Goal: Information Seeking & Learning: Learn about a topic

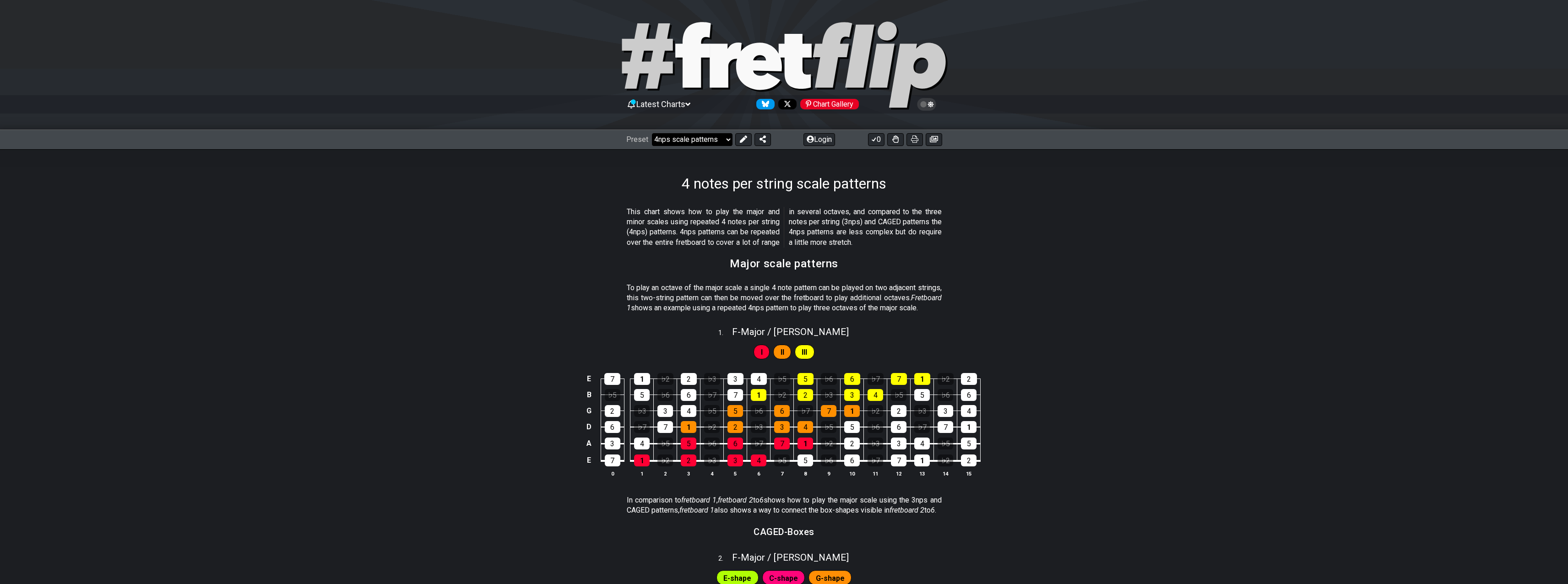
click at [726, 140] on select "Welcome to #fretflip! Initial Preset Custom Preset Minor Pentatonic Major Penta…" at bounding box center [692, 140] width 81 height 13
click at [652, 134] on select "Welcome to #fretflip! Initial Preset Custom Preset Minor Pentatonic Major Penta…" at bounding box center [692, 140] width 81 height 13
select select "/welcome"
select select "C"
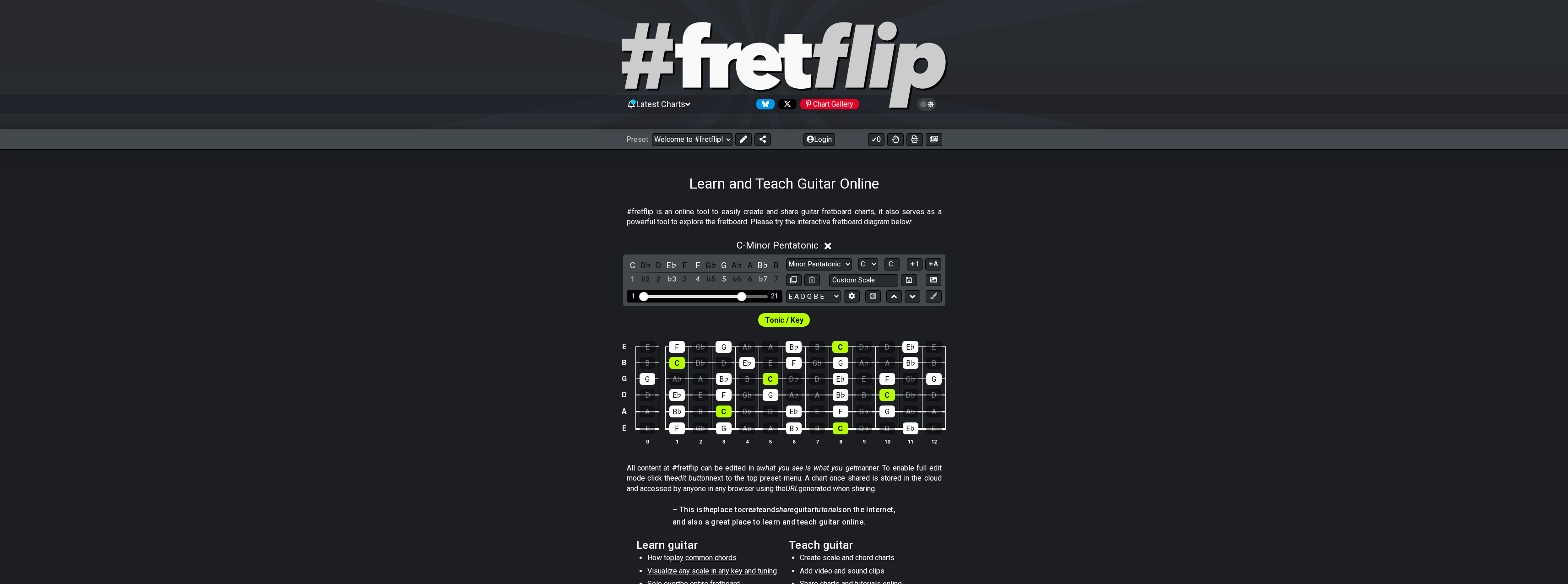
drag, startPoint x: 695, startPoint y: 297, endPoint x: 742, endPoint y: 298, distance: 47.0
click at [742, 296] on input "Visible fret range" at bounding box center [705, 296] width 130 height 0
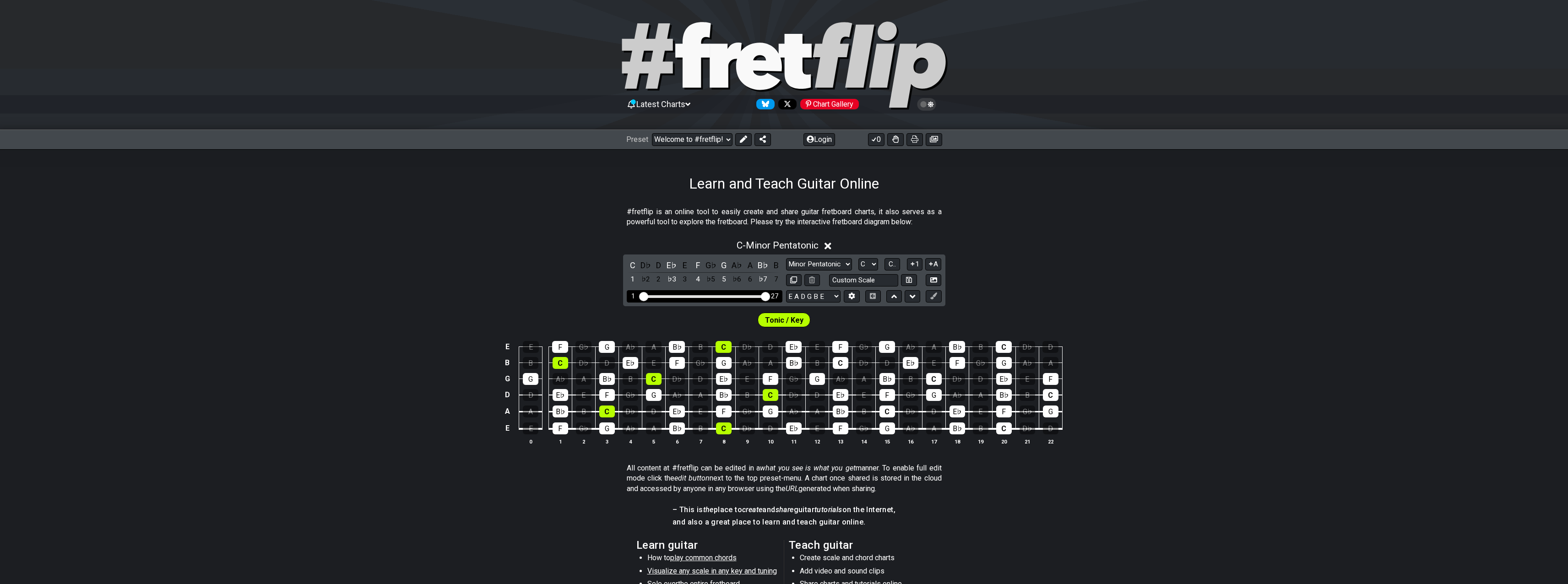
drag, startPoint x: 742, startPoint y: 298, endPoint x: 778, endPoint y: 293, distance: 36.3
click at [770, 296] on input "Visible fret range" at bounding box center [705, 296] width 130 height 0
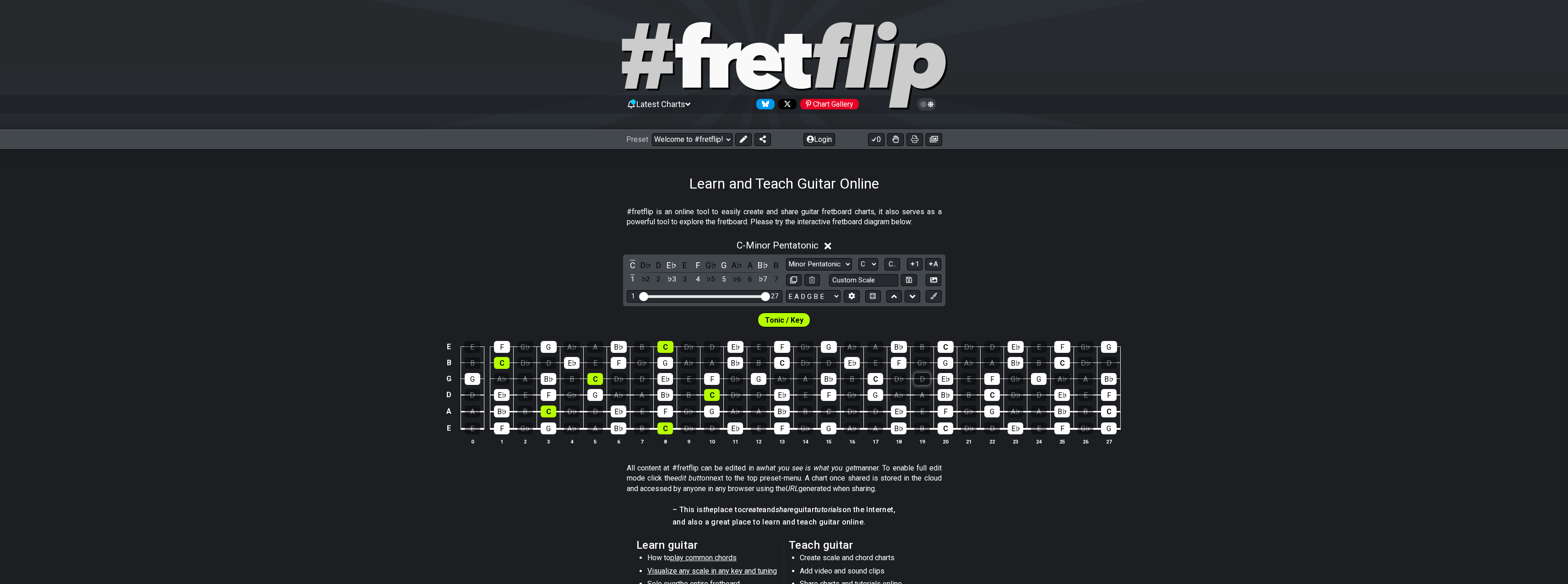
drag, startPoint x: 821, startPoint y: 390, endPoint x: 916, endPoint y: 381, distance: 95.4
click at [915, 381] on tbody "E E F G♭ G A♭ A B♭ B C D♭ D E♭ E F G♭ G A♭ A B♭ B C D♭ D E♭ E F G♭ G B B C D♭ D…" at bounding box center [783, 385] width 677 height 108
drag, startPoint x: 829, startPoint y: 390, endPoint x: 829, endPoint y: 399, distance: 9.0
click at [829, 390] on div "F" at bounding box center [828, 395] width 16 height 12
click at [830, 406] on div "C" at bounding box center [828, 411] width 16 height 12
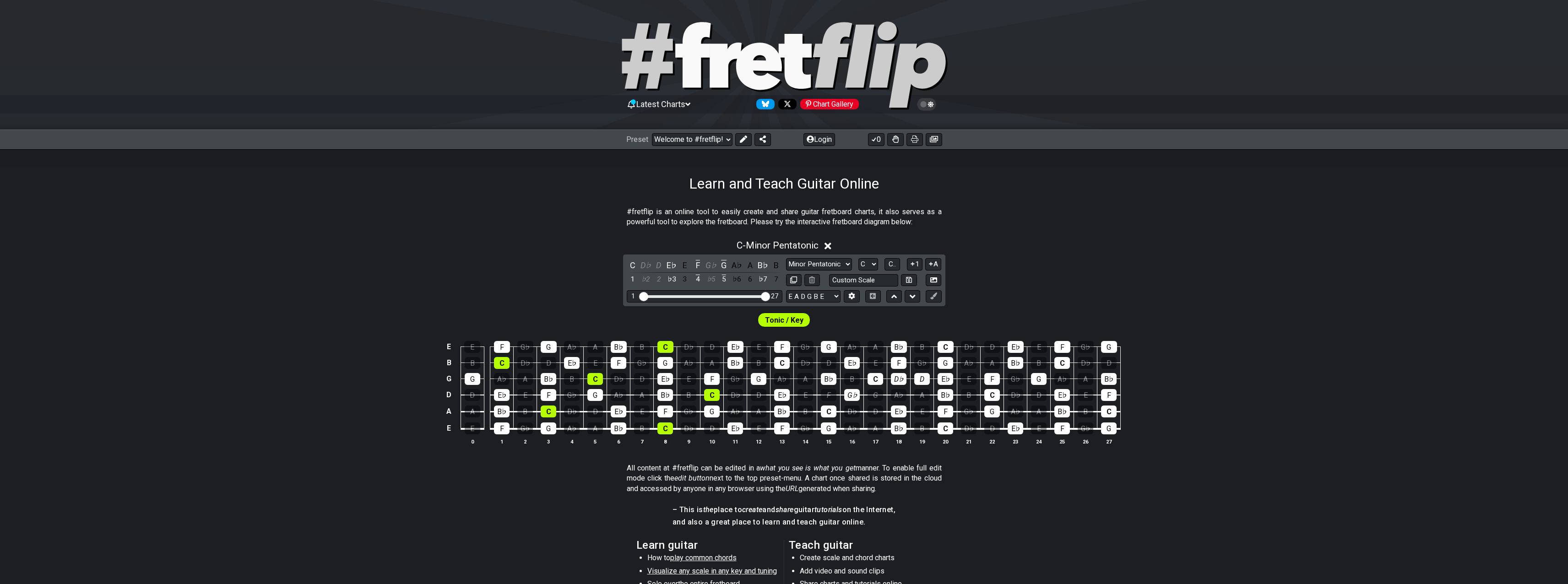
click at [842, 409] on td "D♭" at bounding box center [852, 404] width 24 height 17
click at [832, 393] on div "F" at bounding box center [828, 395] width 16 height 12
click at [853, 407] on div "D♭" at bounding box center [851, 411] width 16 height 12
click at [875, 415] on div "D" at bounding box center [875, 411] width 16 height 12
click at [879, 400] on div "G" at bounding box center [875, 395] width 16 height 12
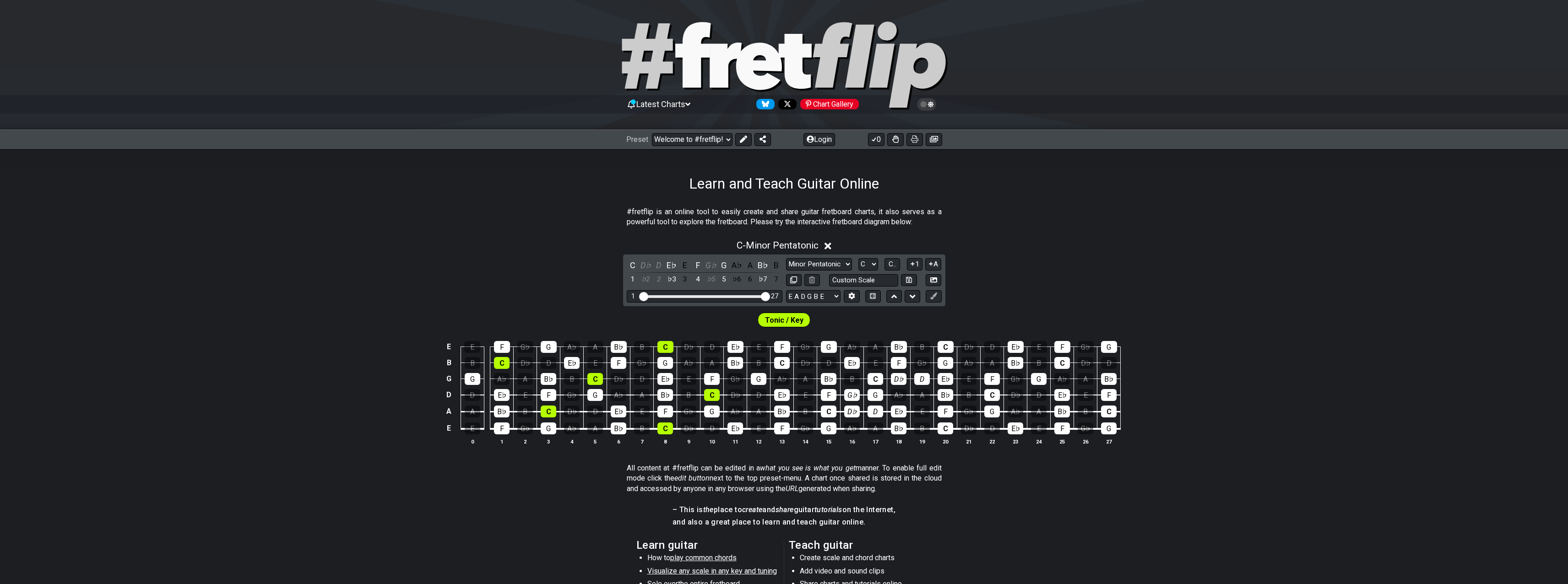
click at [968, 456] on div "E E F G♭ G A♭ A B♭ B C D♭ D E♭ E F G♭ G A♭ A B♭ B C D♭ D E♭ E F G♭ G B B C D♭ D…" at bounding box center [784, 394] width 1568 height 129
click at [721, 291] on div "1 27" at bounding box center [705, 297] width 156 height 13
click at [731, 296] on div "Visible fret range" at bounding box center [704, 297] width 127 height 3
click at [726, 297] on div "Visible fret range" at bounding box center [704, 297] width 127 height 3
drag, startPoint x: 766, startPoint y: 296, endPoint x: 770, endPoint y: 297, distance: 4.1
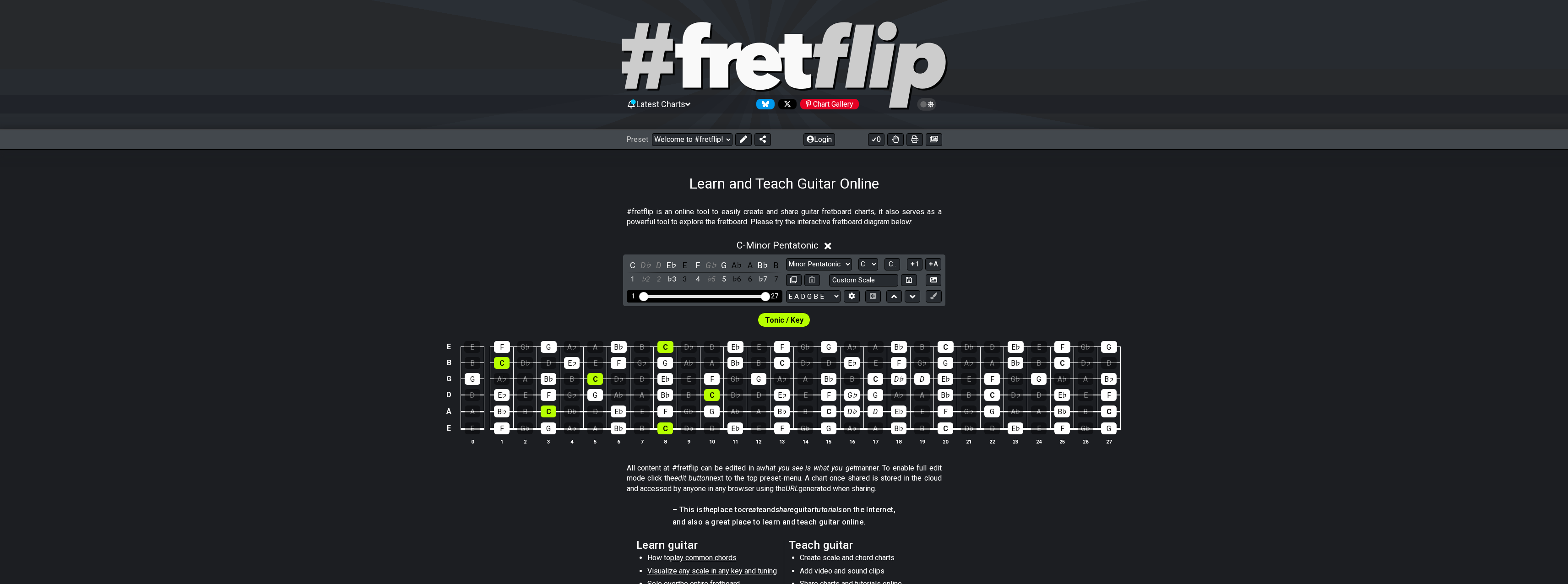
click at [770, 296] on input "Visible fret range" at bounding box center [705, 296] width 130 height 0
drag, startPoint x: 746, startPoint y: 297, endPoint x: 701, endPoint y: 298, distance: 45.0
click at [701, 296] on input "Visible fret range" at bounding box center [705, 296] width 130 height 0
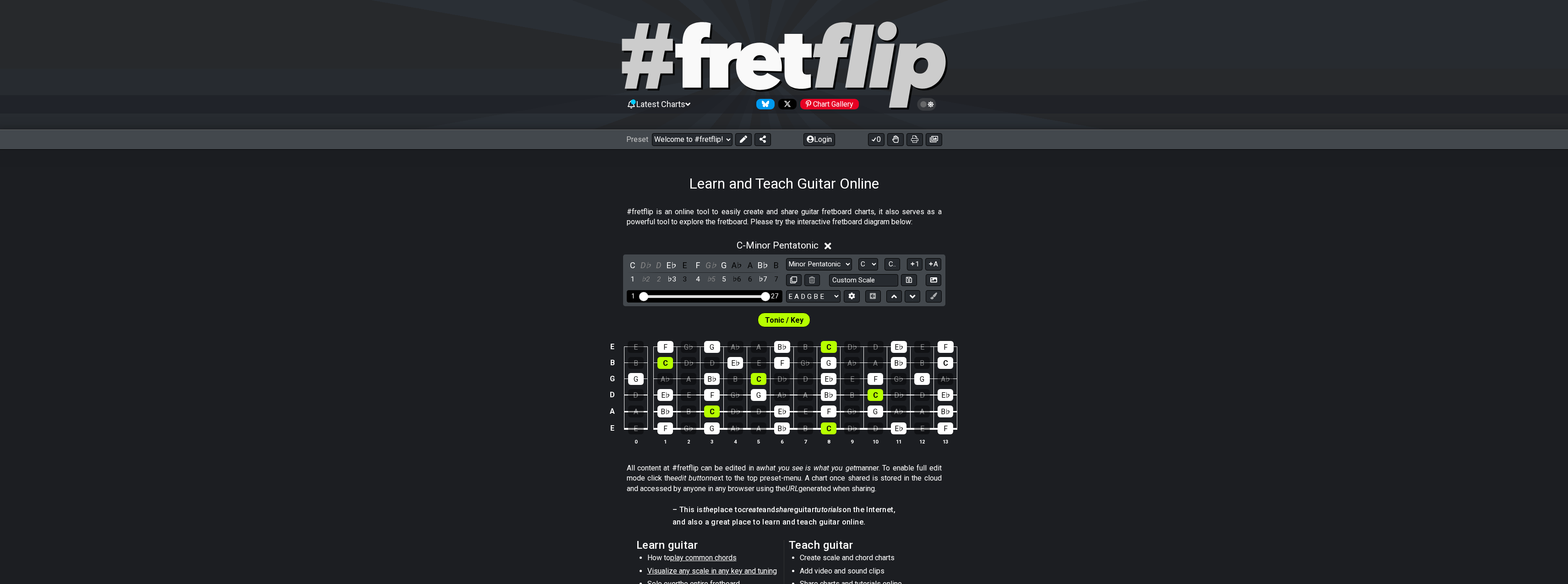
drag, startPoint x: 701, startPoint y: 298, endPoint x: 776, endPoint y: 299, distance: 75.0
click at [770, 296] on input "Visible fret range" at bounding box center [705, 296] width 130 height 0
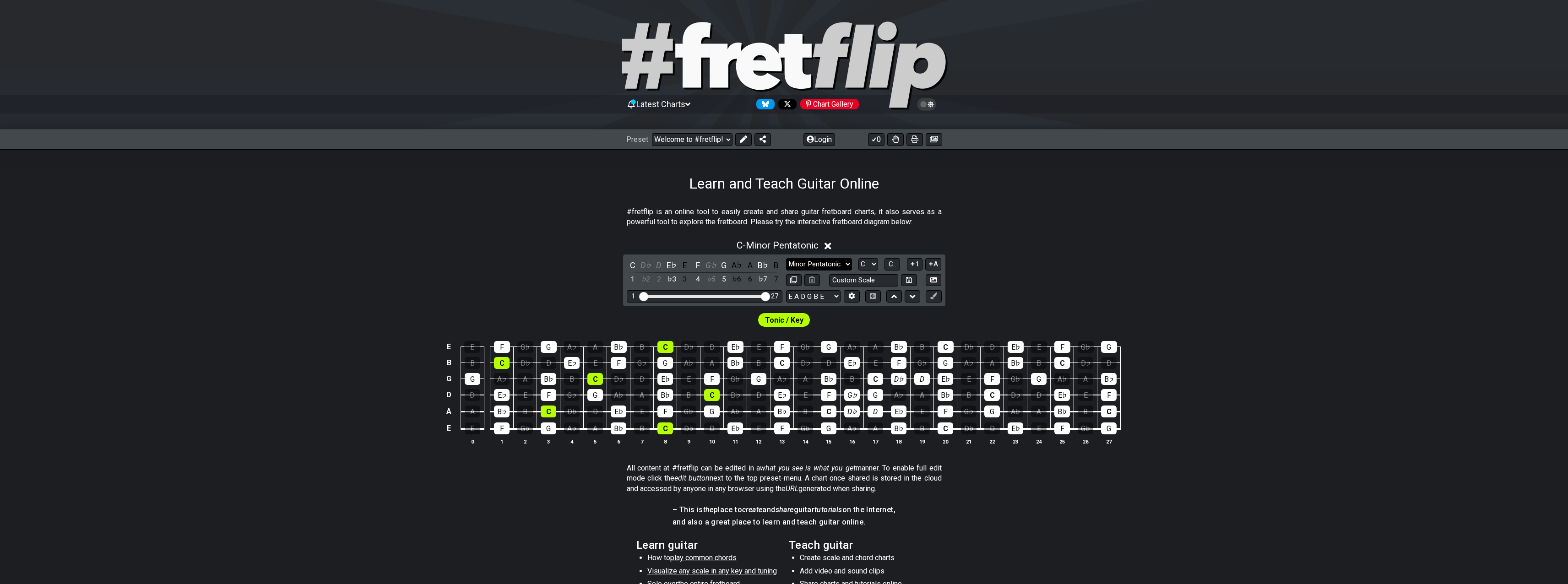
click at [786, 258] on select "Minor Pentatonic Click to edit Minor Pentatonic Major Pentatonic Minor Blues Ma…" at bounding box center [819, 265] width 66 height 13
click at [859, 258] on select "A♭ A A♯ B♭ B C C♯ D♭ D D♯ E♭ E F F♯ G♭ G G♯" at bounding box center [869, 265] width 20 height 13
click at [815, 281] on icon at bounding box center [812, 280] width 6 height 7
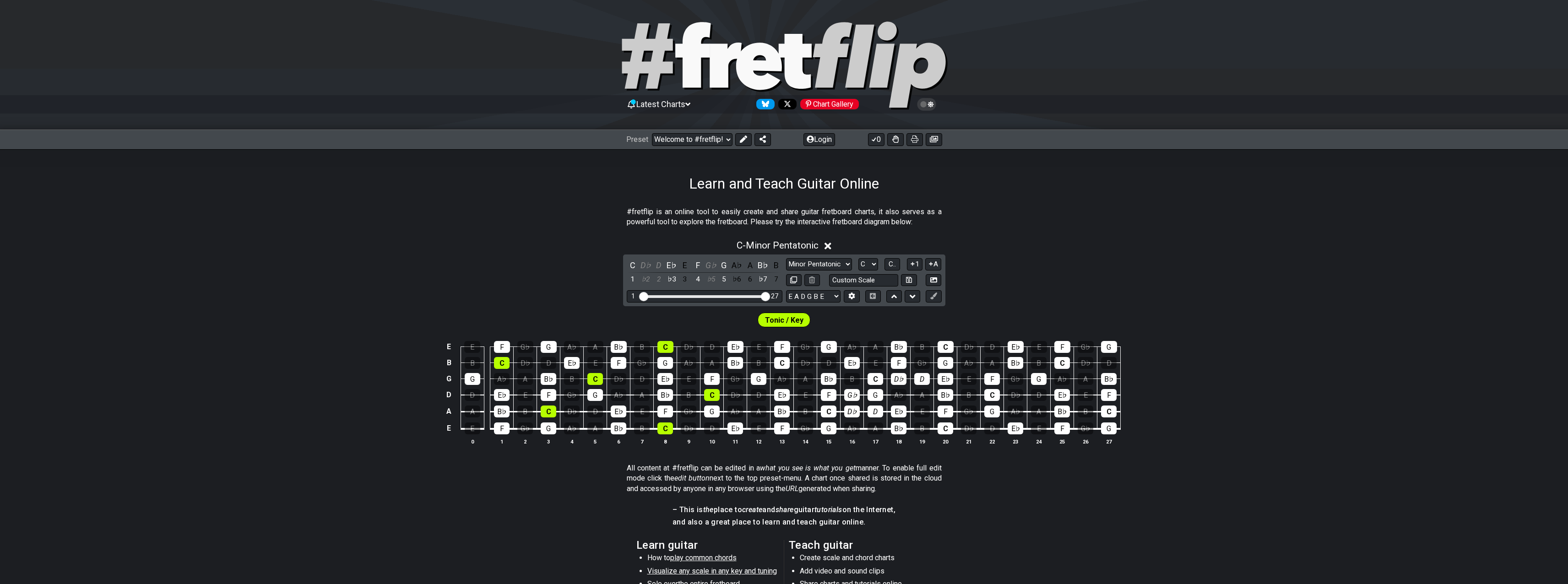
click at [1090, 271] on div "C - Minor Pentatonic C D♭ D E♭ E F G♭ G A♭ A B♭ B 1 ♭2 2 ♭3 3 4 ♭5 5 ♭6 6 ♭7 7 …" at bounding box center [784, 346] width 1568 height 223
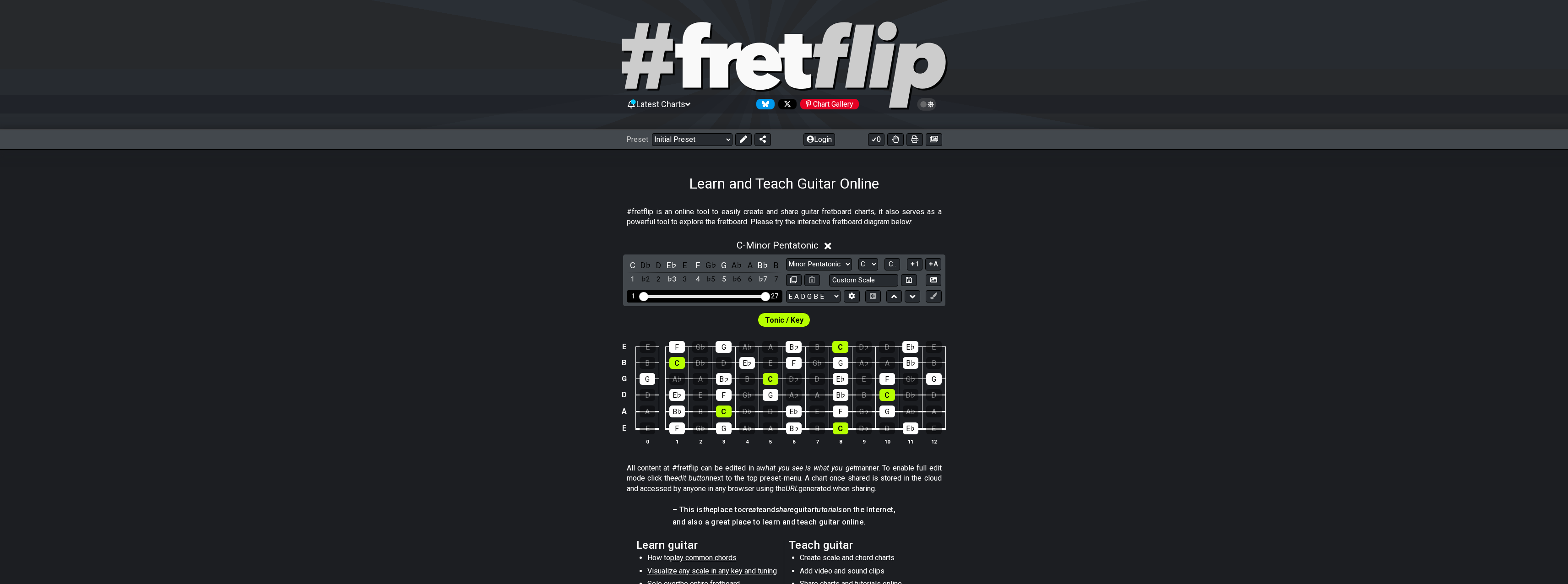
drag, startPoint x: 697, startPoint y: 297, endPoint x: 779, endPoint y: 307, distance: 82.6
click at [770, 296] on input "Visible fret range" at bounding box center [705, 296] width 130 height 0
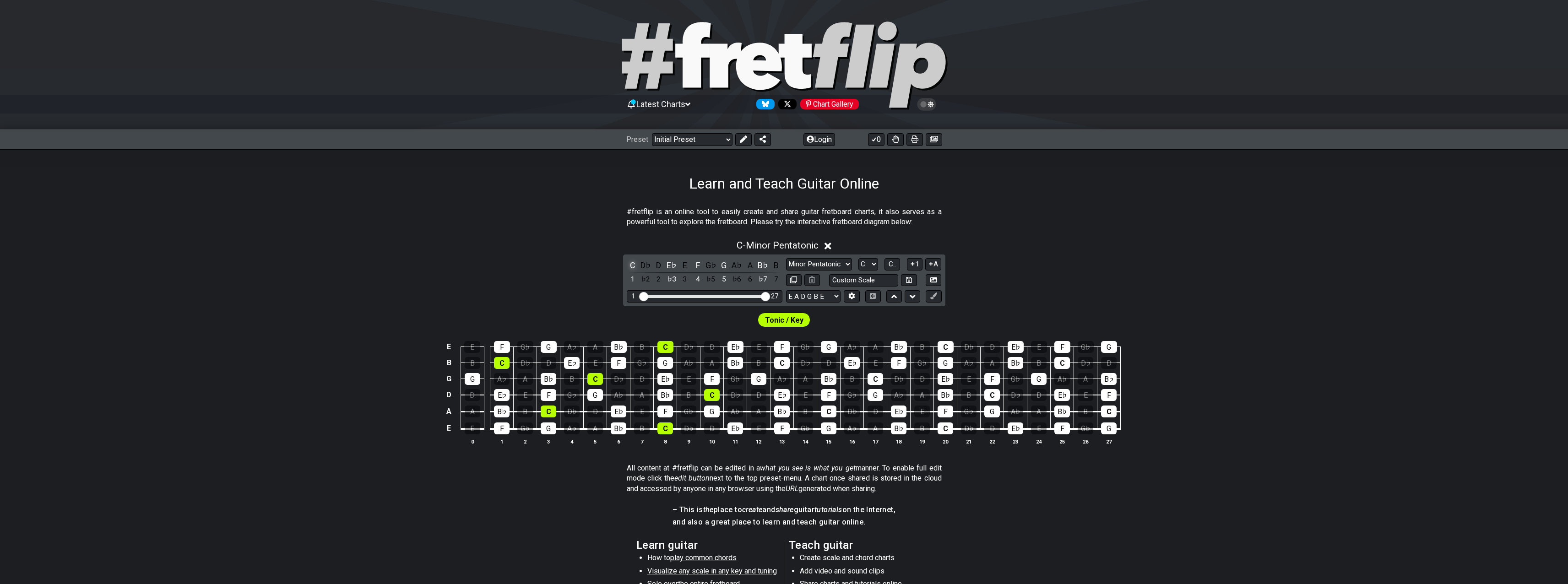
click at [630, 266] on div "C" at bounding box center [633, 265] width 12 height 13
click at [633, 268] on div "C" at bounding box center [633, 265] width 12 height 13
click at [786, 258] on select "Minor Pentatonic Click to edit Minor Pentatonic Major Pentatonic Minor Blues Ma…" at bounding box center [819, 265] width 66 height 13
click at [1092, 256] on div "C - Unsaved Scale C D♭ D E♭ E F G♭ G A♭ A B♭ B 1 ♭2 2 ♭3 3 4 ♭5 5 ♭6 6 ♭7 7 Min…" at bounding box center [784, 346] width 1568 height 223
click at [859, 258] on select "A♭ A A♯ B♭ B C C♯ D♭ D D♯ E♭ E F F♯ G♭ G G♯" at bounding box center [869, 265] width 20 height 13
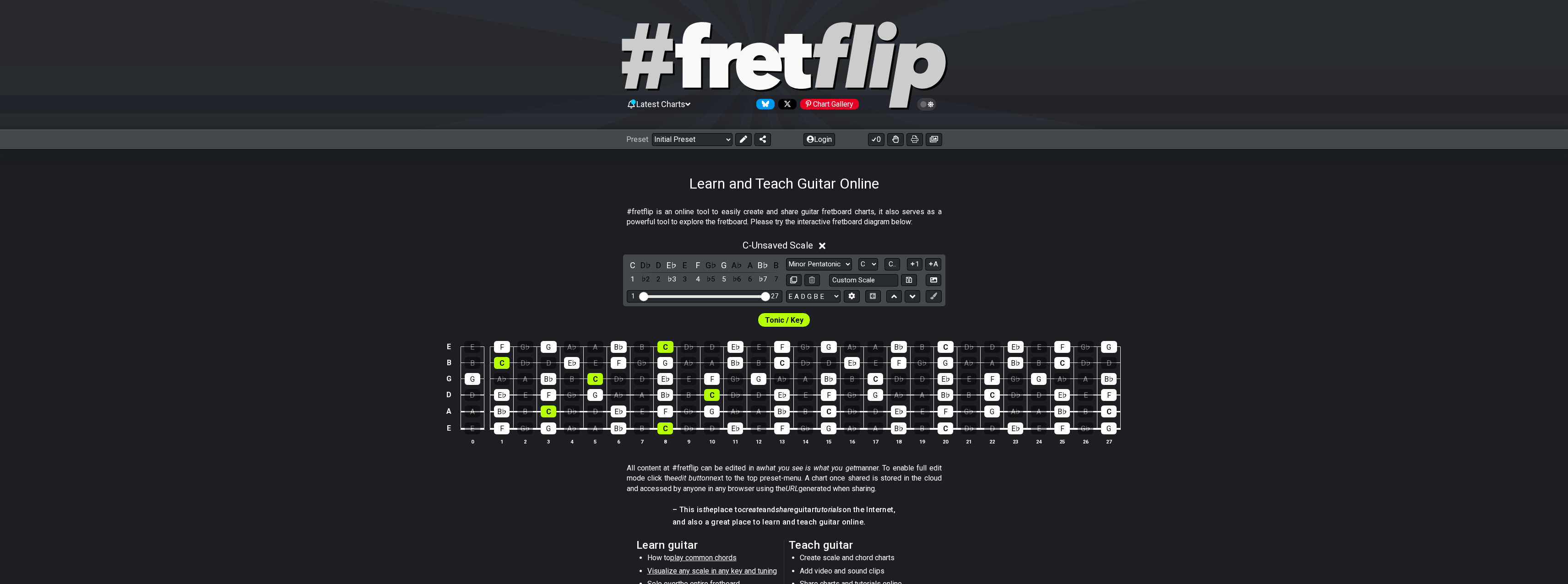
click at [901, 260] on div "Minor Pentatonic Click to edit Minor Pentatonic Major Pentatonic Minor Blues Ma…" at bounding box center [864, 265] width 156 height 13
click at [899, 261] on button "C.." at bounding box center [892, 265] width 16 height 13
click at [896, 265] on span "1..7" at bounding box center [892, 264] width 11 height 8
click at [892, 267] on span "..." at bounding box center [892, 264] width 5 height 8
click at [892, 267] on span "C.." at bounding box center [892, 264] width 7 height 8
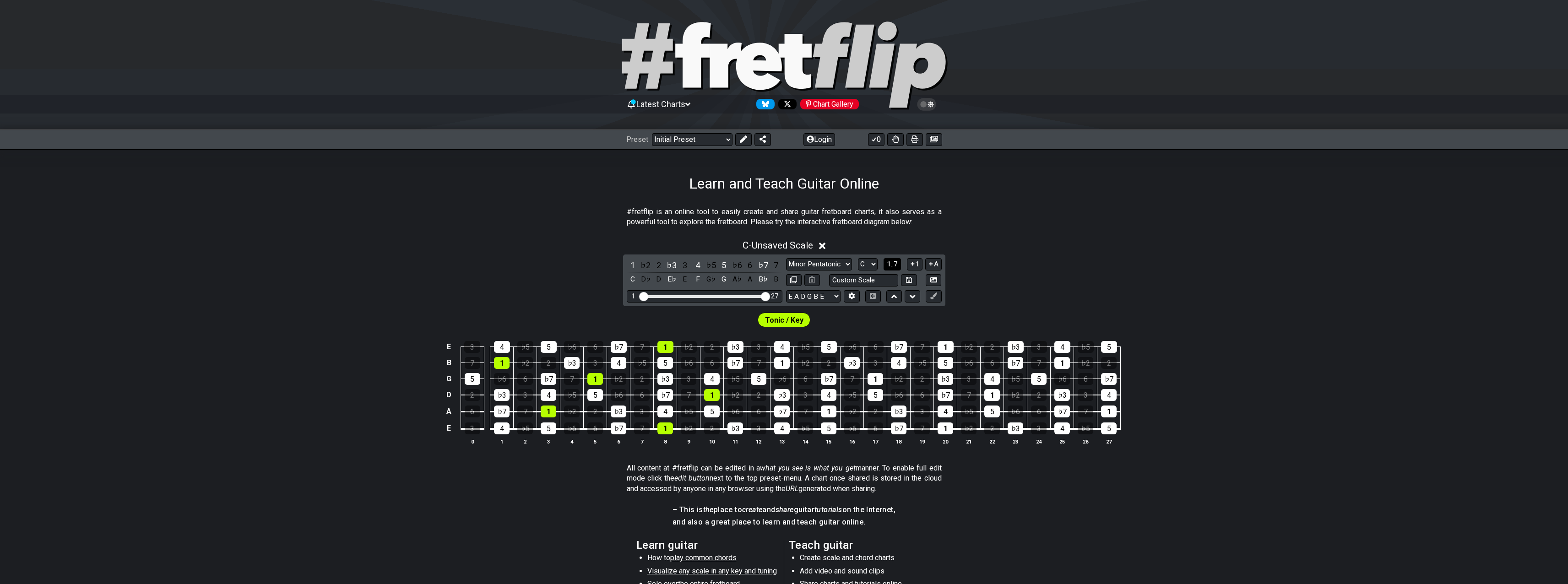
click at [892, 267] on span "1..7" at bounding box center [892, 264] width 11 height 8
click at [892, 267] on span "..." at bounding box center [892, 264] width 5 height 8
click at [892, 267] on span "C.." at bounding box center [892, 264] width 7 height 8
click at [892, 267] on span "1..7" at bounding box center [892, 264] width 11 height 8
click at [892, 267] on span "..." at bounding box center [892, 264] width 5 height 8
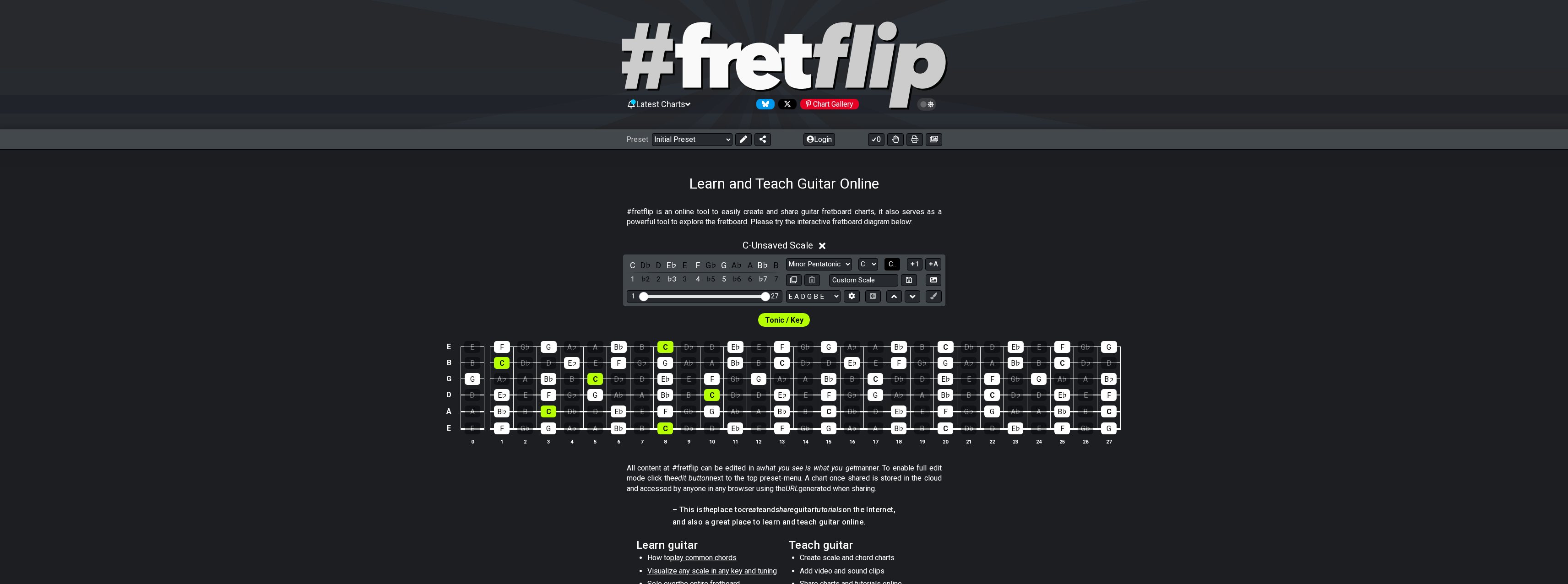
click at [893, 268] on span "C.." at bounding box center [892, 264] width 7 height 8
click at [893, 268] on span "1..7" at bounding box center [892, 264] width 11 height 8
click at [893, 268] on span "..." at bounding box center [892, 264] width 5 height 8
click at [1029, 255] on div "C - Unsaved Scale C D♭ D E♭ E F G♭ G A♭ A B♭ B 1 ♭2 2 ♭3 3 4 ♭5 5 ♭6 6 ♭7 7 Min…" at bounding box center [784, 346] width 1568 height 223
click at [835, 298] on select "E A D G B E E A D G B E E A D G B E B E A D F♯ B A D G C E A D A D G B E E♭ A♭ …" at bounding box center [814, 297] width 55 height 13
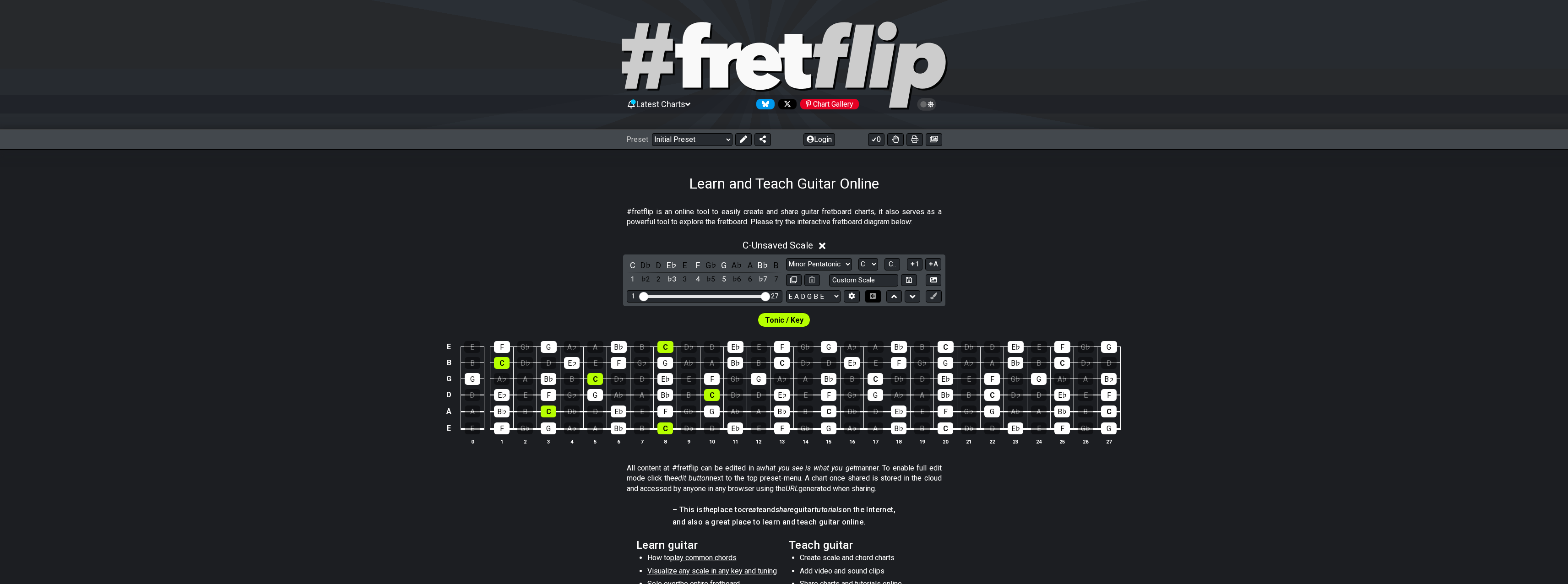
click at [866, 298] on button at bounding box center [872, 297] width 16 height 13
click at [874, 298] on icon at bounding box center [872, 296] width 6 height 6
click at [872, 293] on icon at bounding box center [873, 296] width 7 height 6
click at [910, 298] on icon at bounding box center [913, 297] width 6 height 9
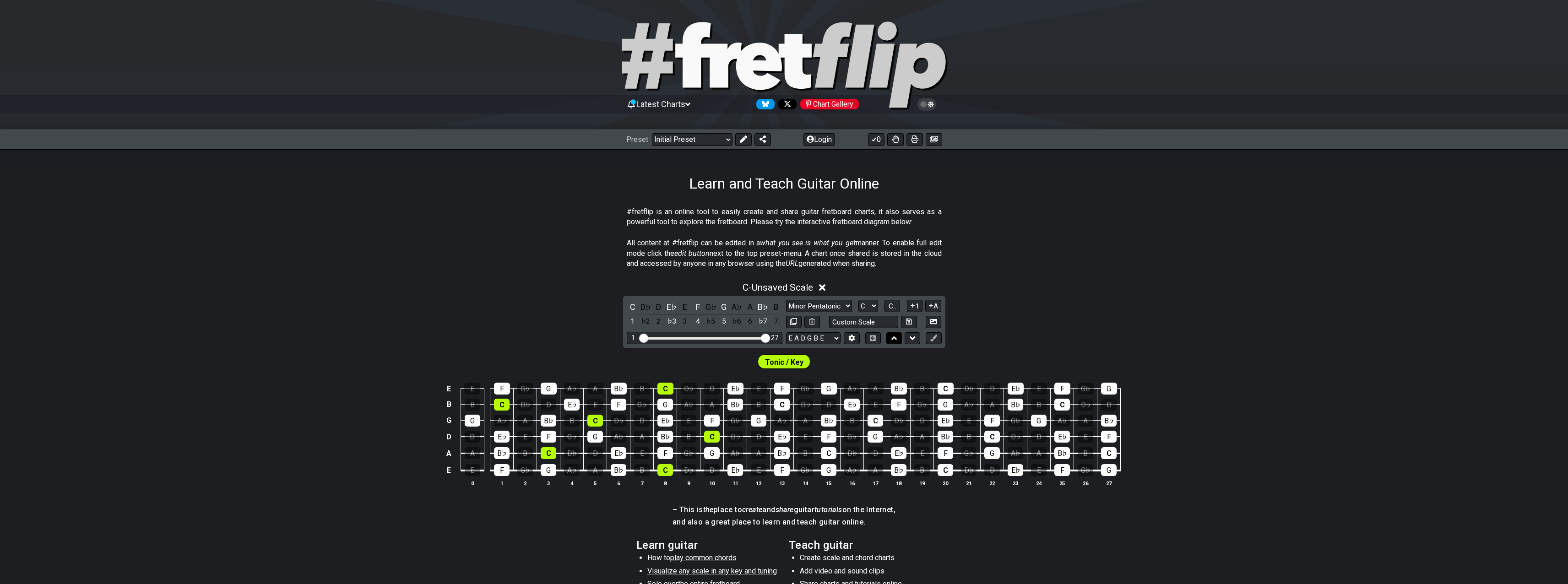
click at [894, 340] on icon at bounding box center [894, 339] width 6 height 9
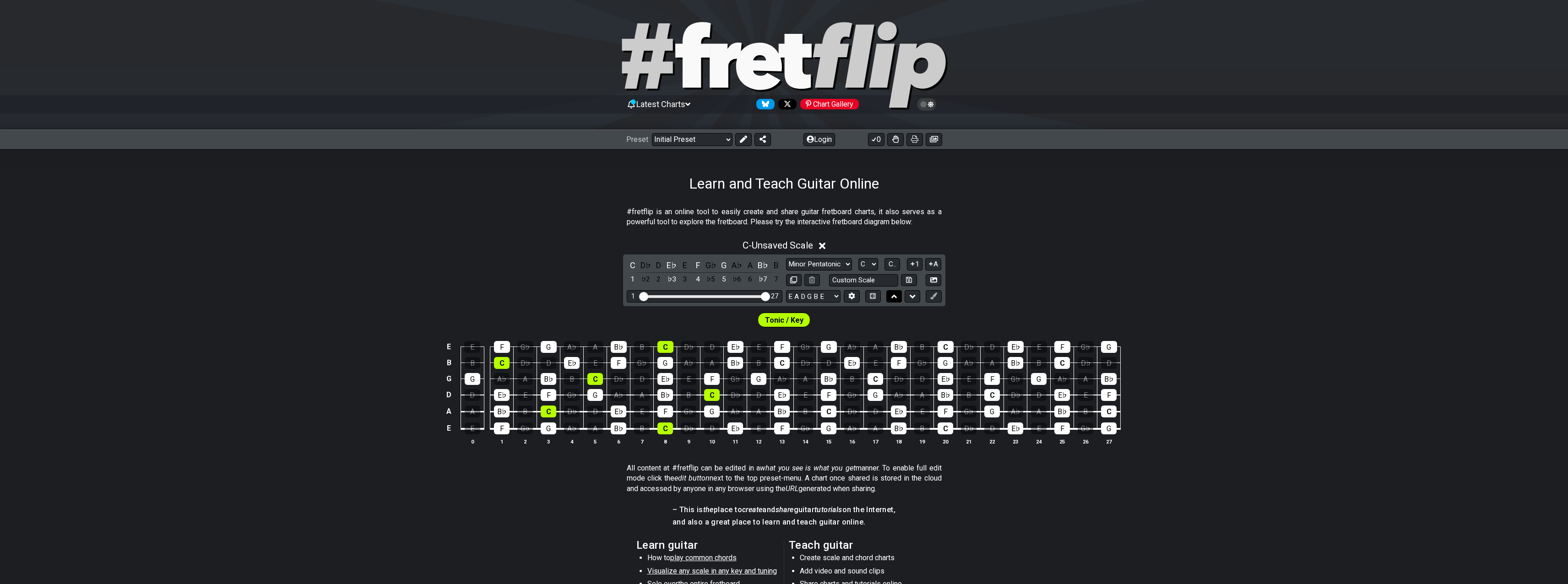
click at [892, 297] on icon at bounding box center [894, 297] width 6 height 9
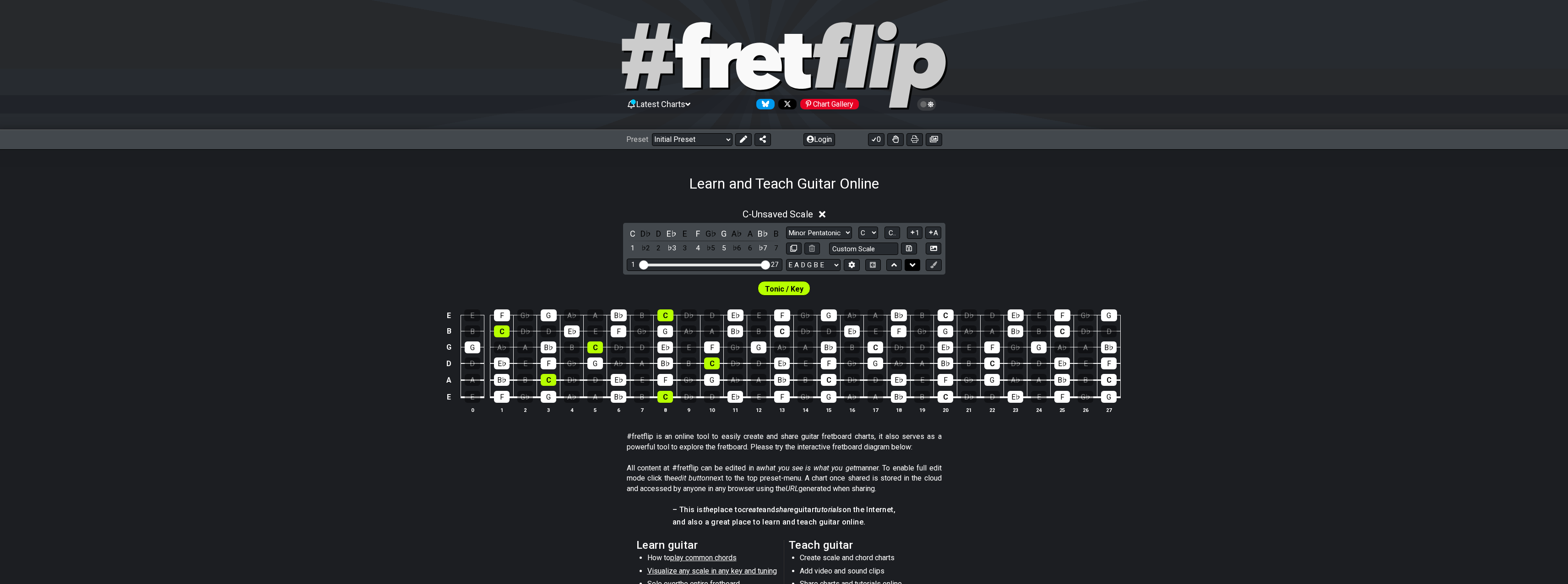
click at [910, 266] on icon at bounding box center [913, 265] width 6 height 9
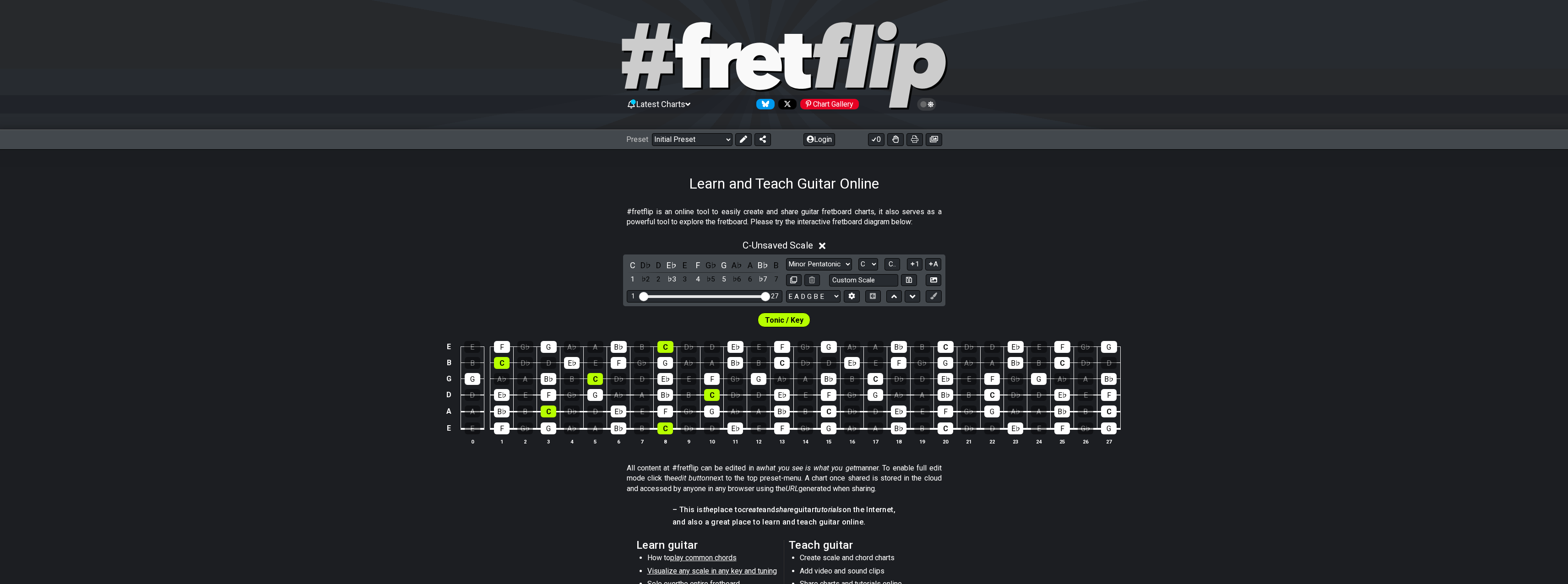
click at [796, 320] on span "Tonic / Key" at bounding box center [784, 320] width 38 height 14
click at [1132, 279] on div "C - Unsaved Scale C D♭ D E♭ E F G♭ G A♭ A B♭ B 1 ♭2 2 ♭3 3 4 ♭5 5 ♭6 6 ♭7 7 Min…" at bounding box center [784, 346] width 1568 height 223
click at [633, 264] on div "C" at bounding box center [633, 265] width 12 height 13
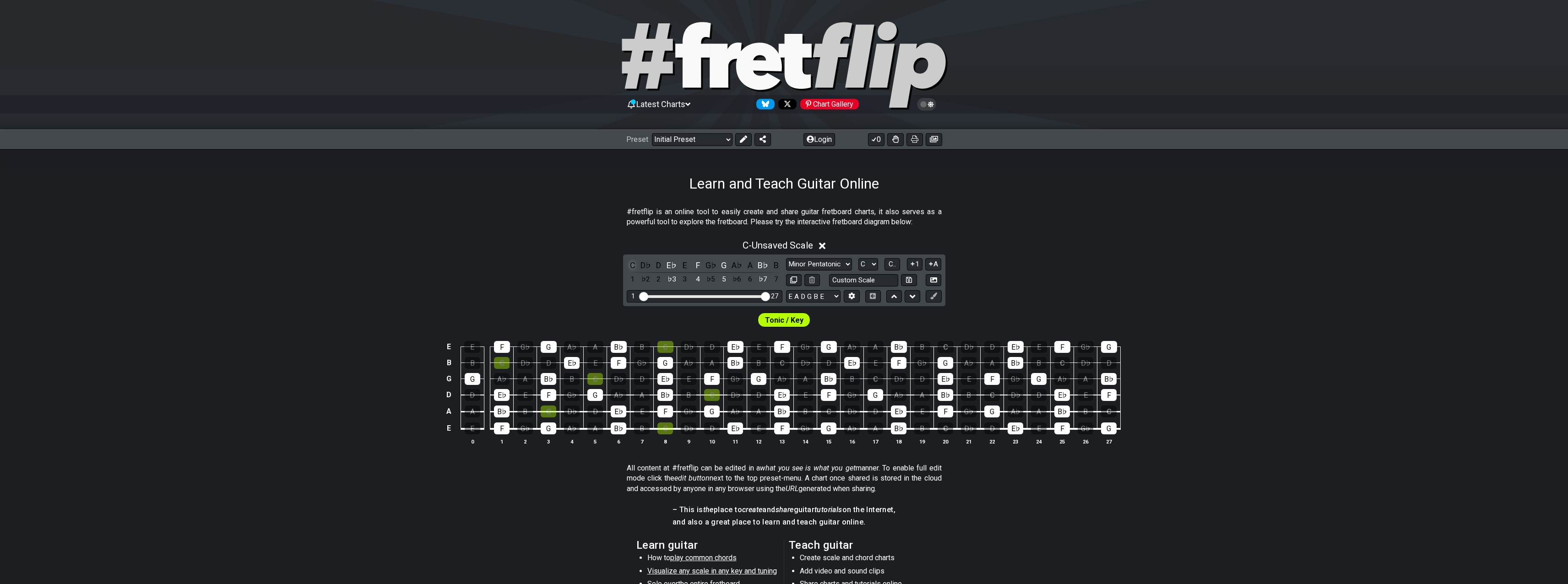
click at [631, 266] on div "C" at bounding box center [633, 265] width 12 height 13
click at [669, 263] on div "E♭" at bounding box center [671, 265] width 12 height 13
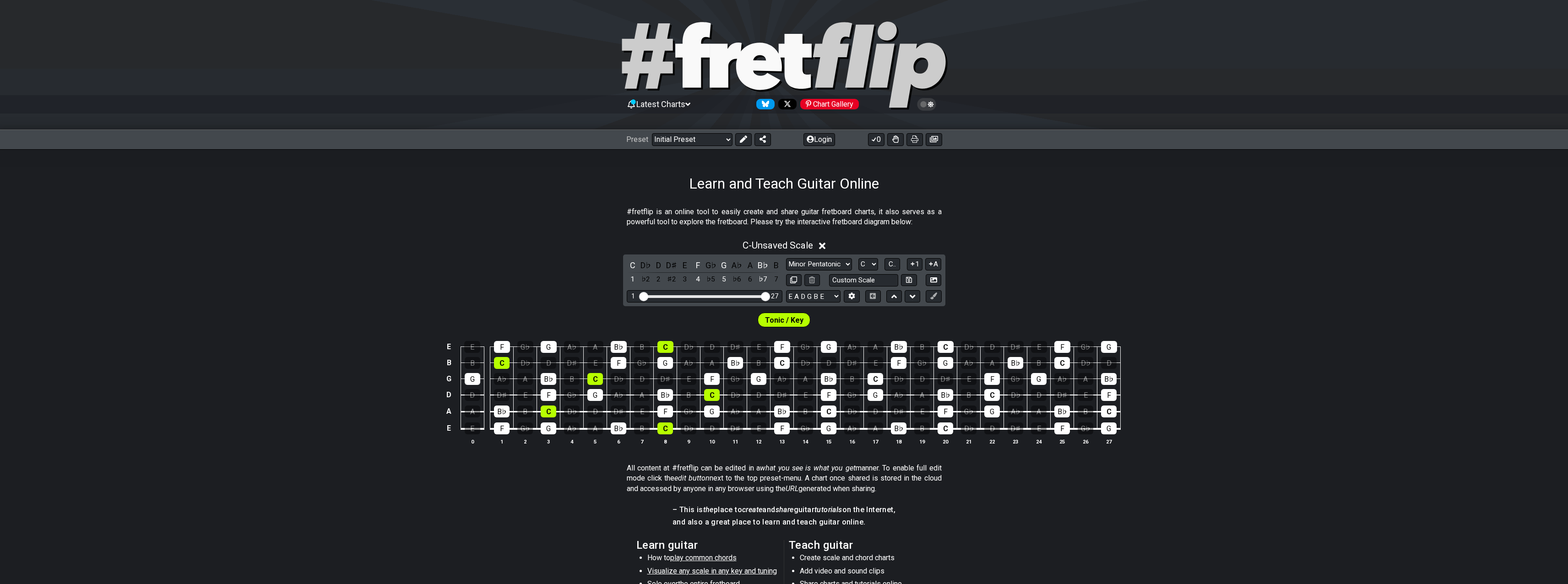
click at [669, 263] on div "D♯" at bounding box center [671, 265] width 12 height 13
click at [672, 263] on div "D♯" at bounding box center [671, 265] width 12 height 13
click at [699, 264] on div "F" at bounding box center [697, 265] width 12 height 13
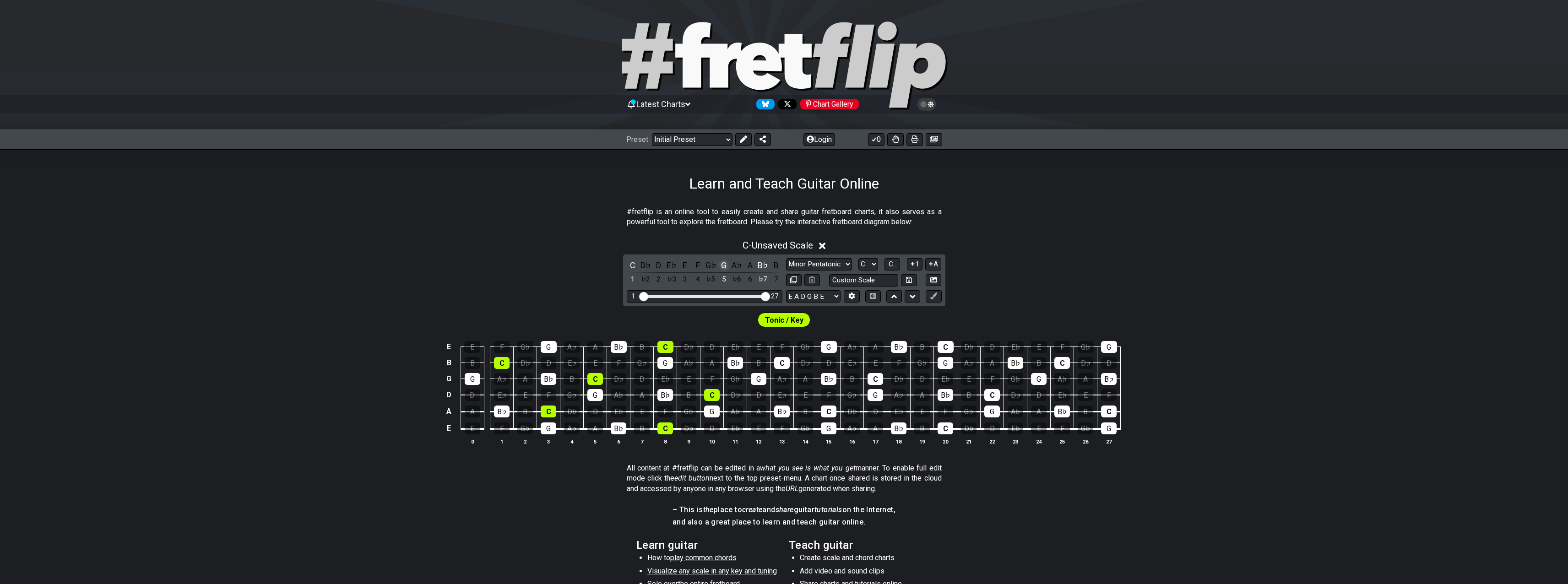
click at [721, 265] on div "G" at bounding box center [723, 265] width 12 height 13
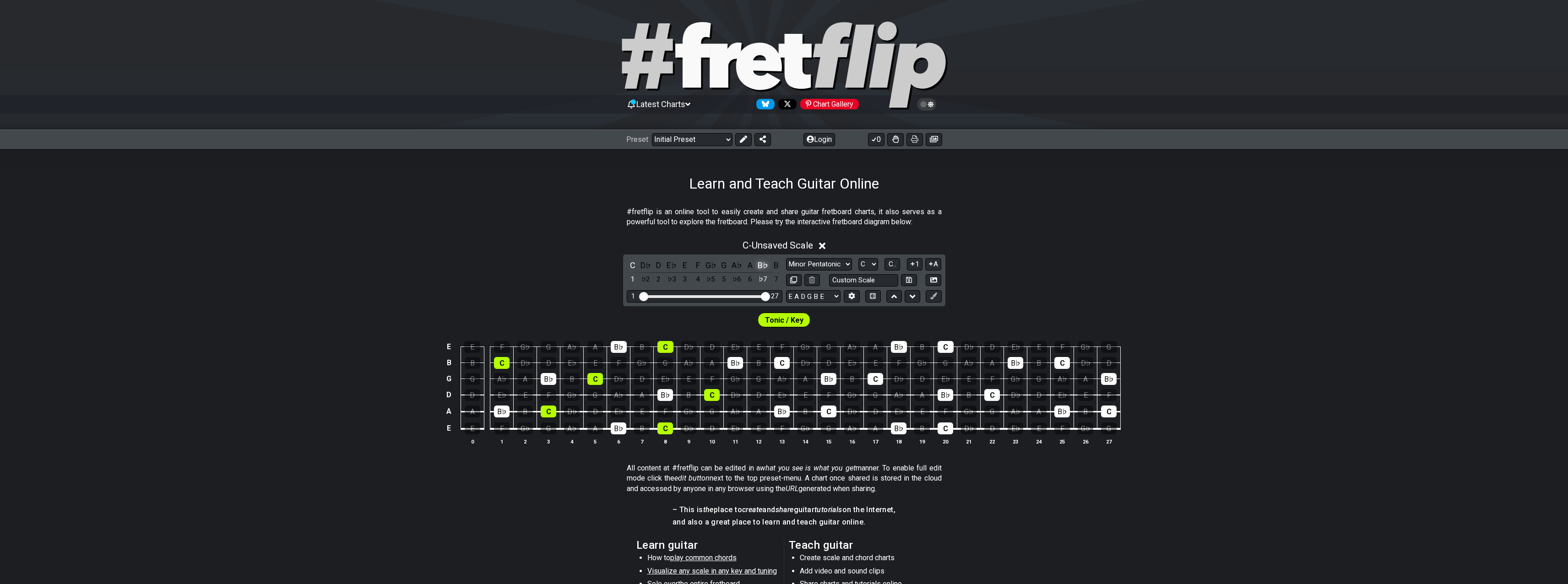
click at [762, 264] on div "B♭" at bounding box center [762, 265] width 12 height 13
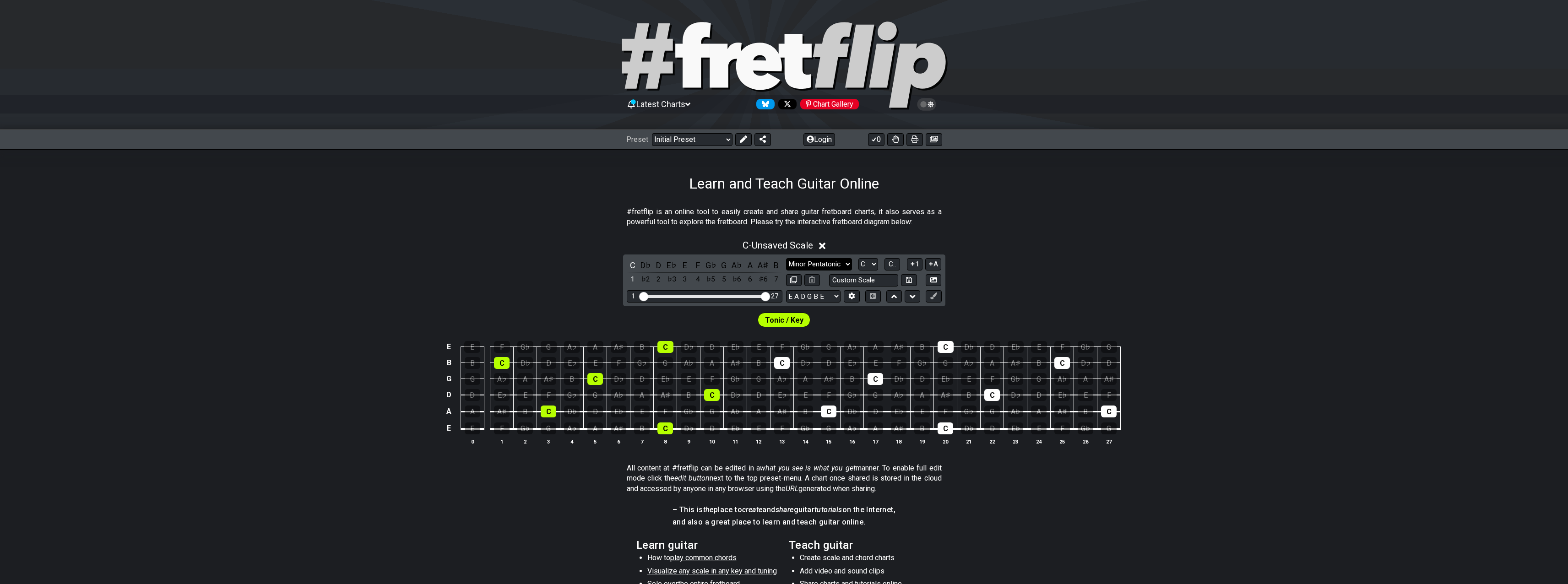
click at [786, 258] on select "Minor Pentatonic Click to edit Minor Pentatonic Major Pentatonic Minor Blues Ma…" at bounding box center [819, 265] width 66 height 13
click at [859, 258] on select "A♭ A A♯ B♭ B C C♯ D♭ D D♯ E♭ E F F♯ G♭ G G♯" at bounding box center [869, 265] width 20 height 13
click at [892, 263] on span "C.." at bounding box center [892, 264] width 7 height 8
click at [892, 263] on span "1..7" at bounding box center [892, 264] width 11 height 8
click at [892, 263] on span "..." at bounding box center [892, 264] width 5 height 8
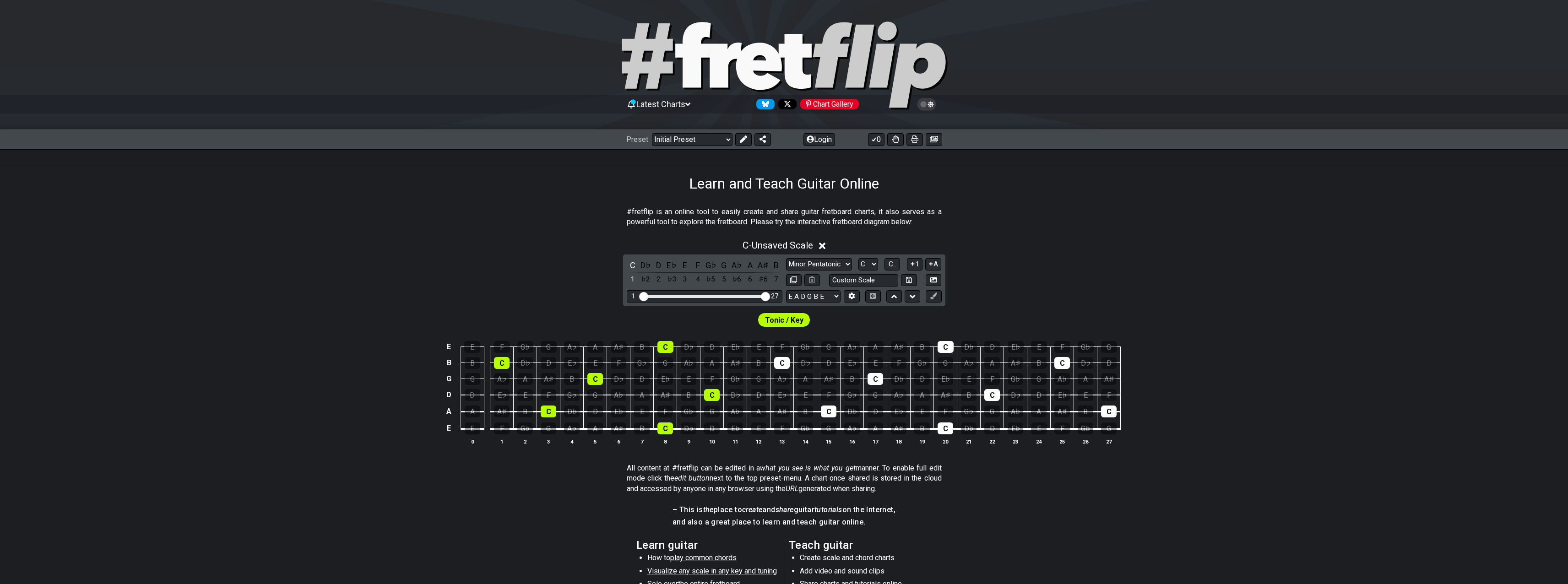
click at [1019, 241] on div "C - Unsaved Scale" at bounding box center [784, 243] width 1568 height 17
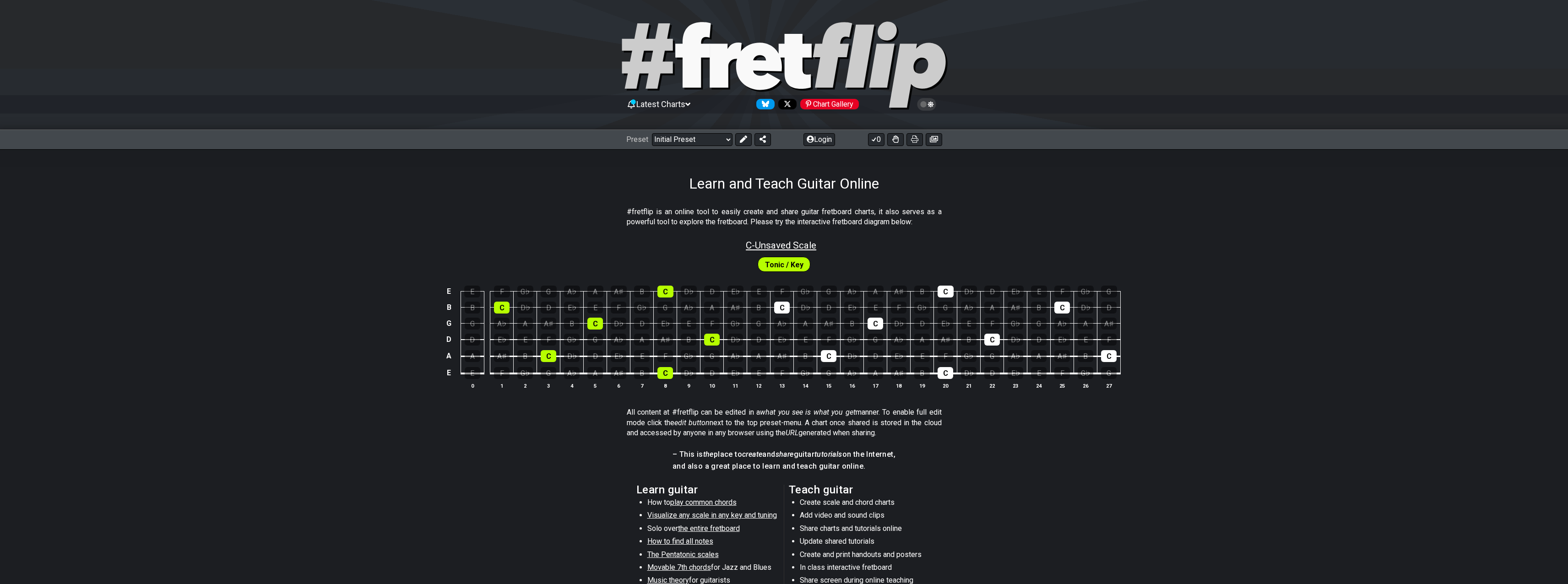
click at [808, 247] on span "C - Unsaved Scale" at bounding box center [781, 245] width 70 height 11
select select "C"
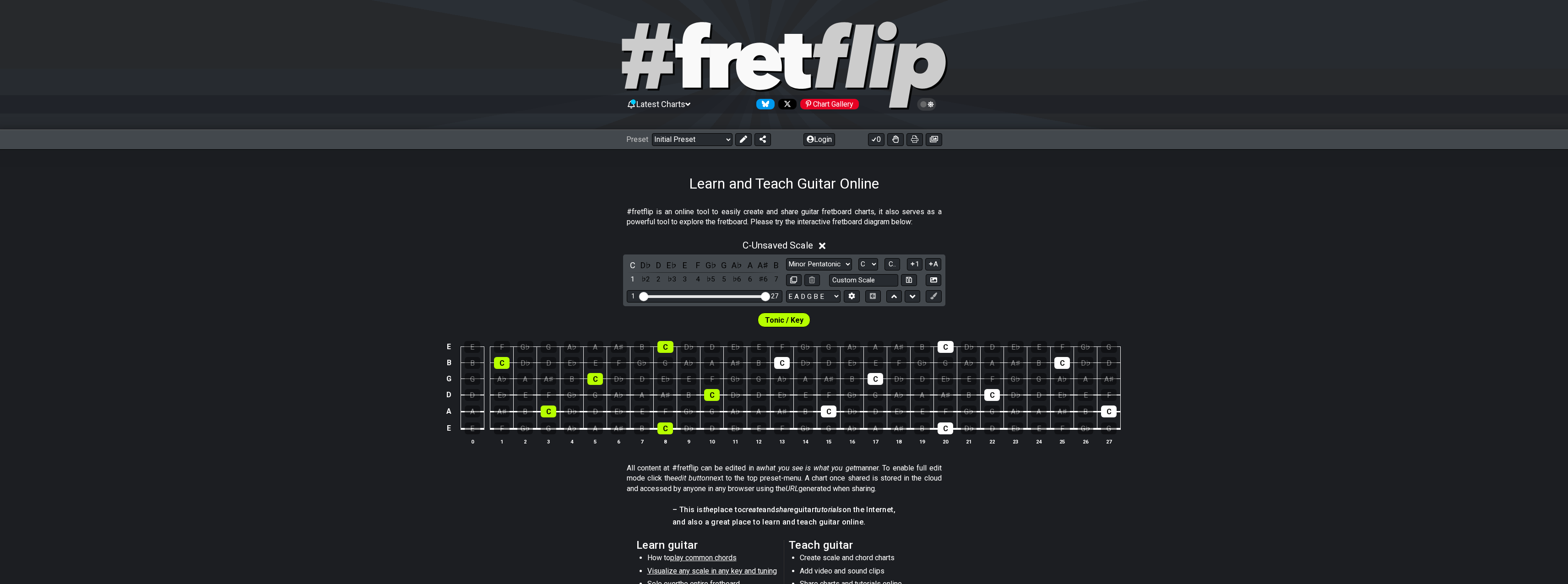
click at [1035, 226] on section "#fretflip is an online tool to easily create and share guitar fretboard charts,…" at bounding box center [784, 219] width 1568 height 32
click at [658, 268] on div "D" at bounding box center [658, 265] width 12 height 13
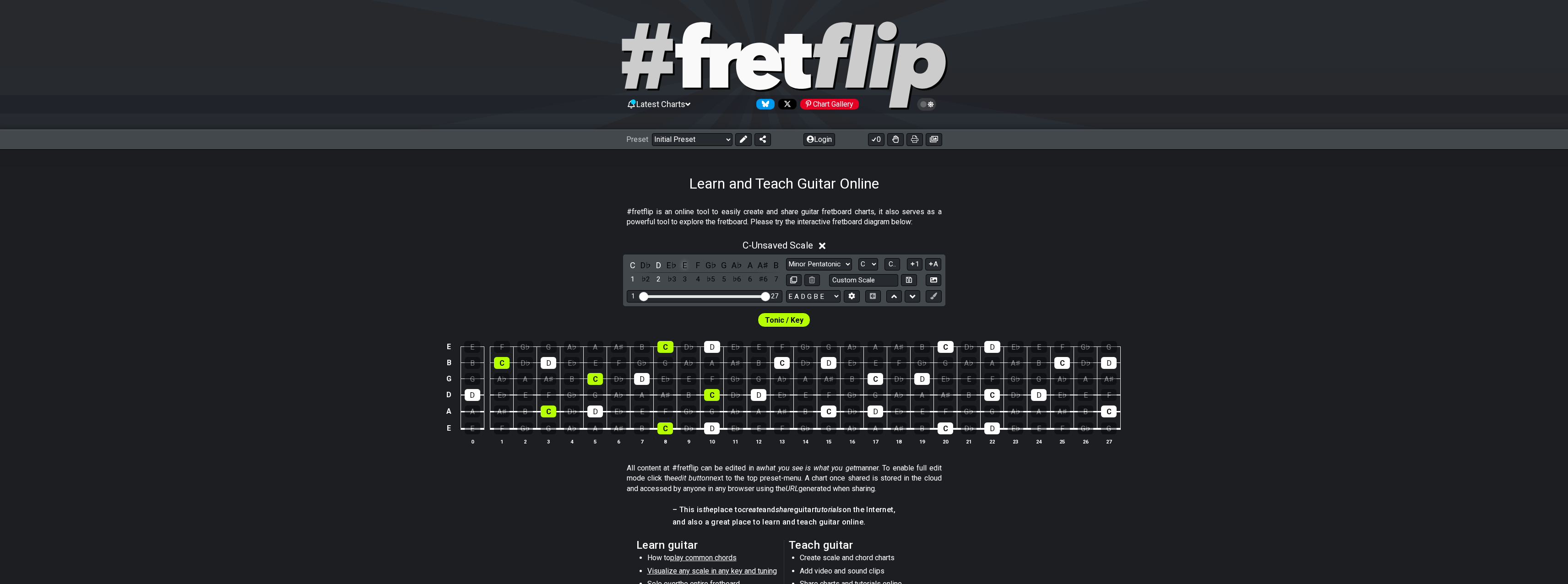
click at [684, 265] on div "E" at bounding box center [685, 265] width 12 height 13
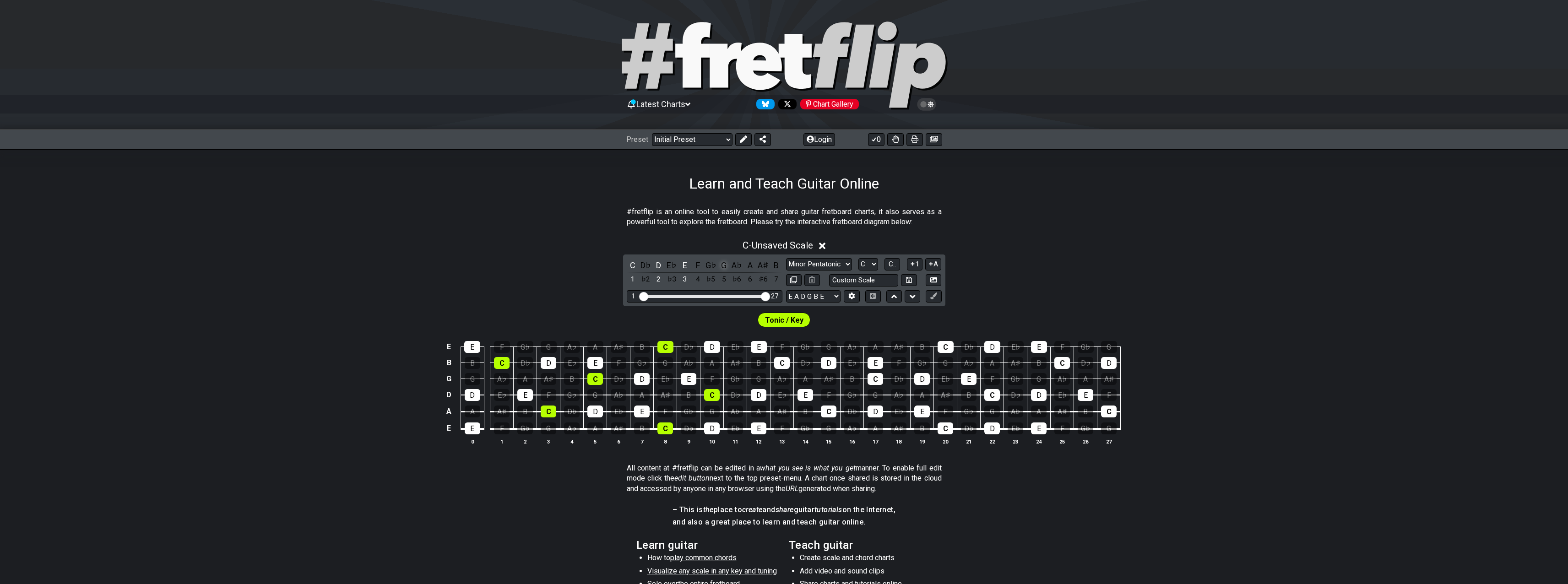
click at [723, 265] on div "G" at bounding box center [723, 265] width 12 height 13
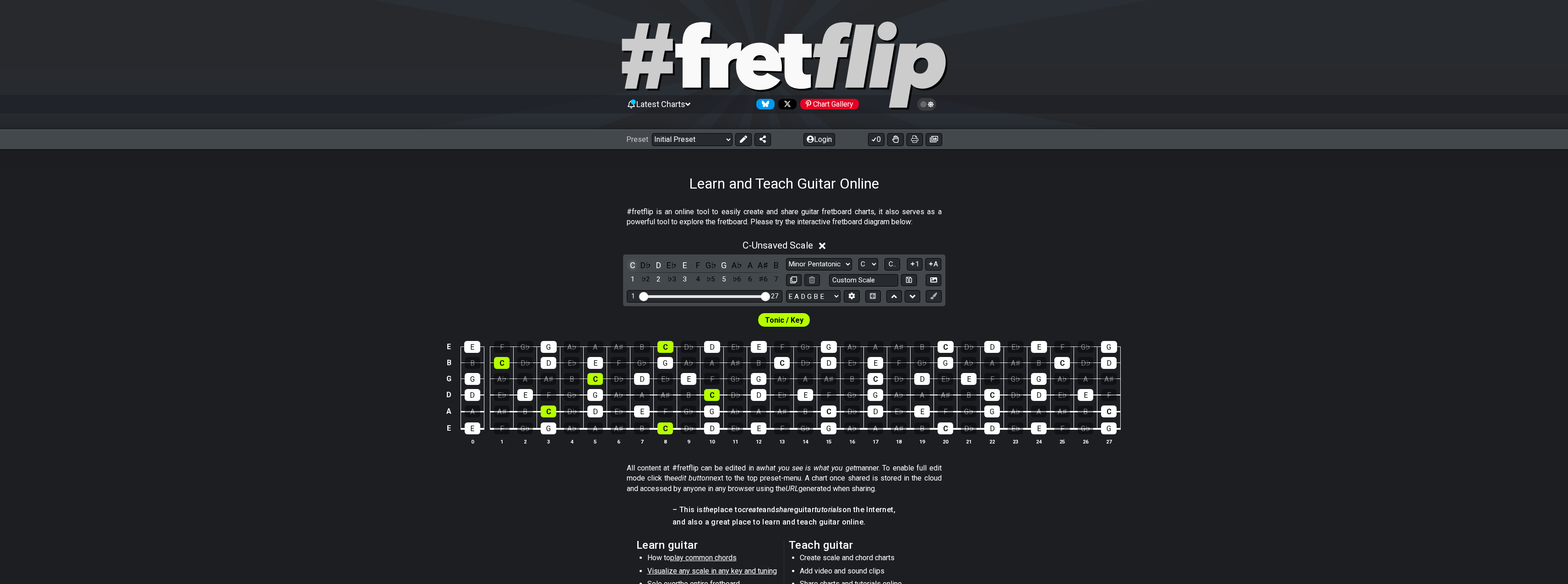
click at [632, 265] on div "C" at bounding box center [633, 265] width 12 height 13
click at [660, 265] on div "D" at bounding box center [658, 265] width 12 height 13
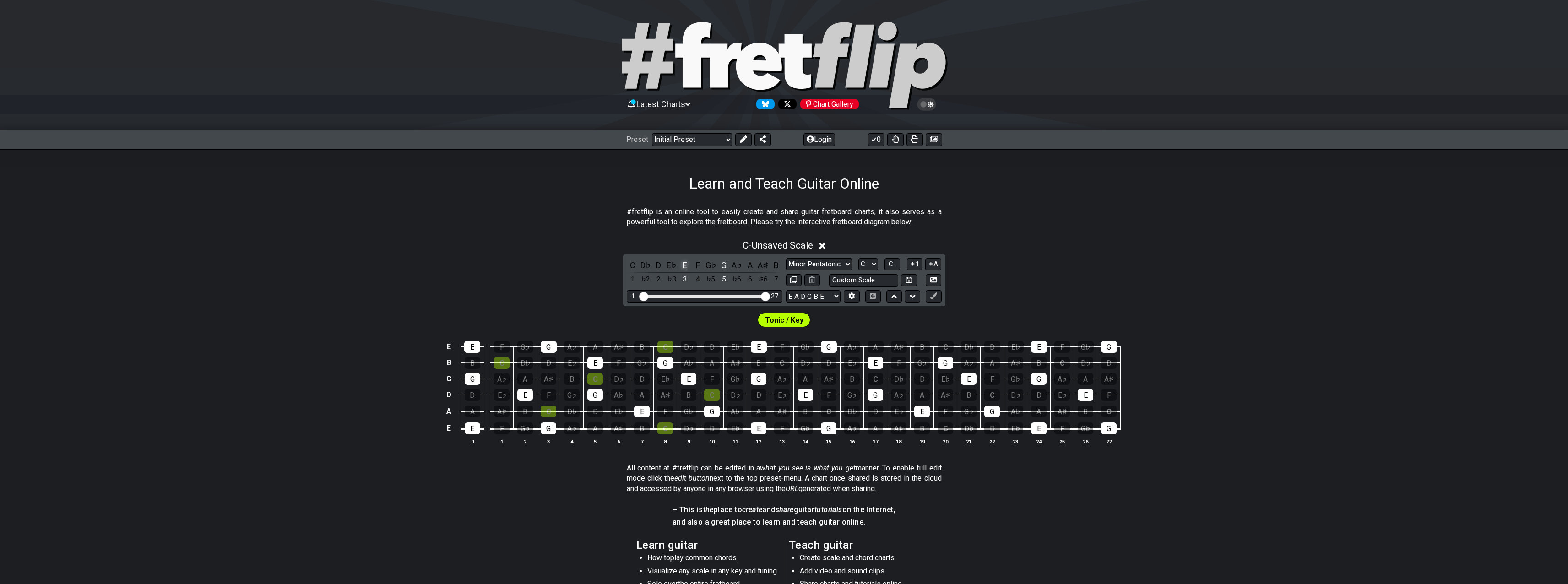
click at [685, 266] on div "E" at bounding box center [685, 265] width 12 height 13
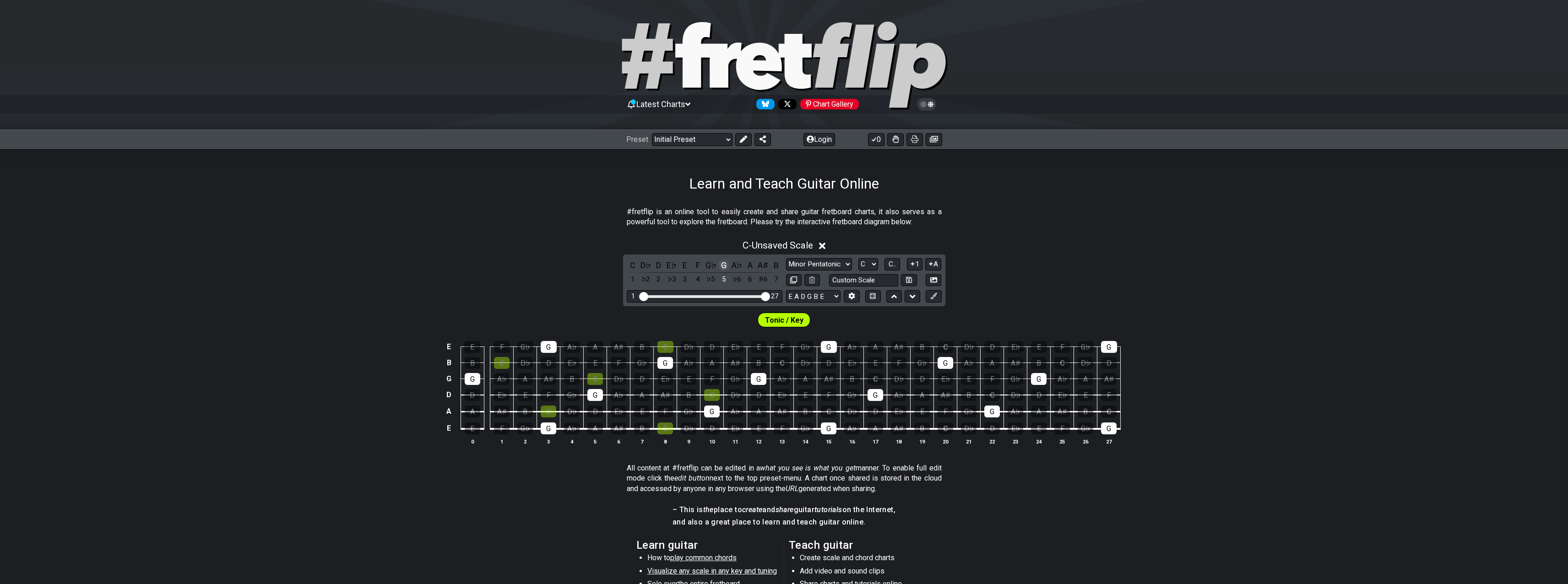
click at [724, 267] on div "G" at bounding box center [723, 265] width 12 height 13
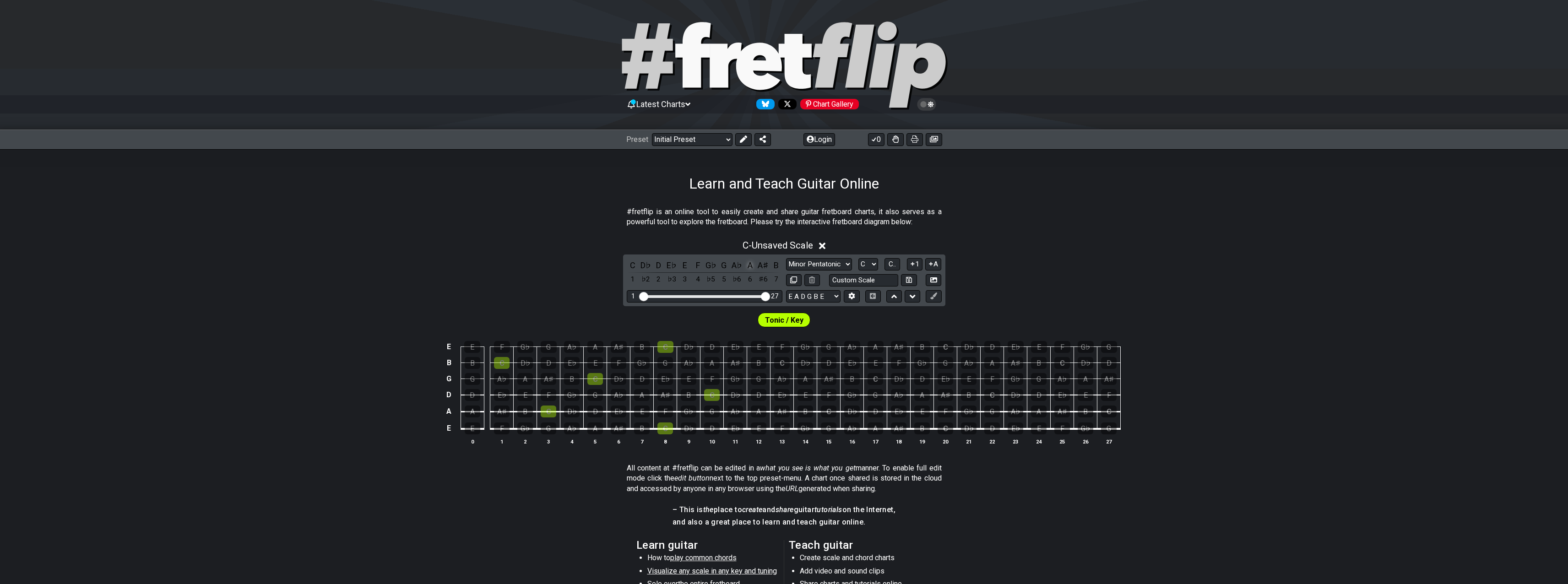
click at [752, 265] on div "A" at bounding box center [750, 265] width 12 height 13
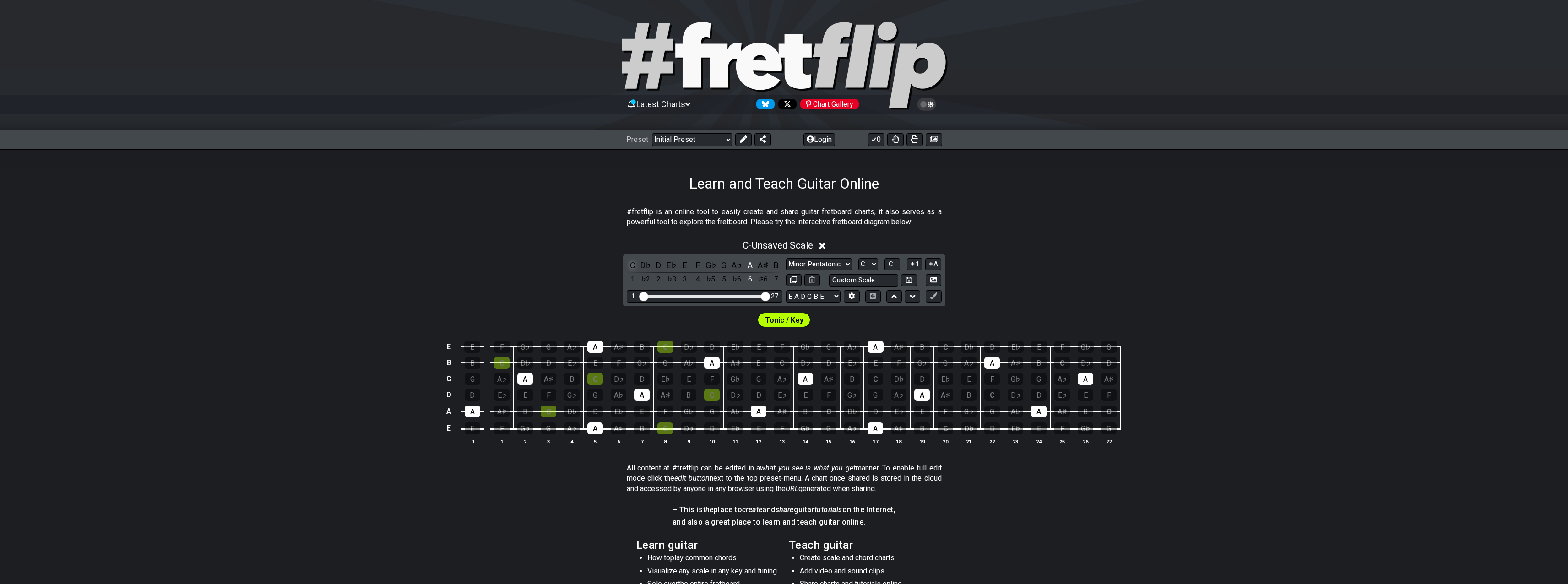
click at [628, 264] on div "C" at bounding box center [633, 265] width 12 height 13
click at [657, 265] on div "D" at bounding box center [658, 265] width 12 height 13
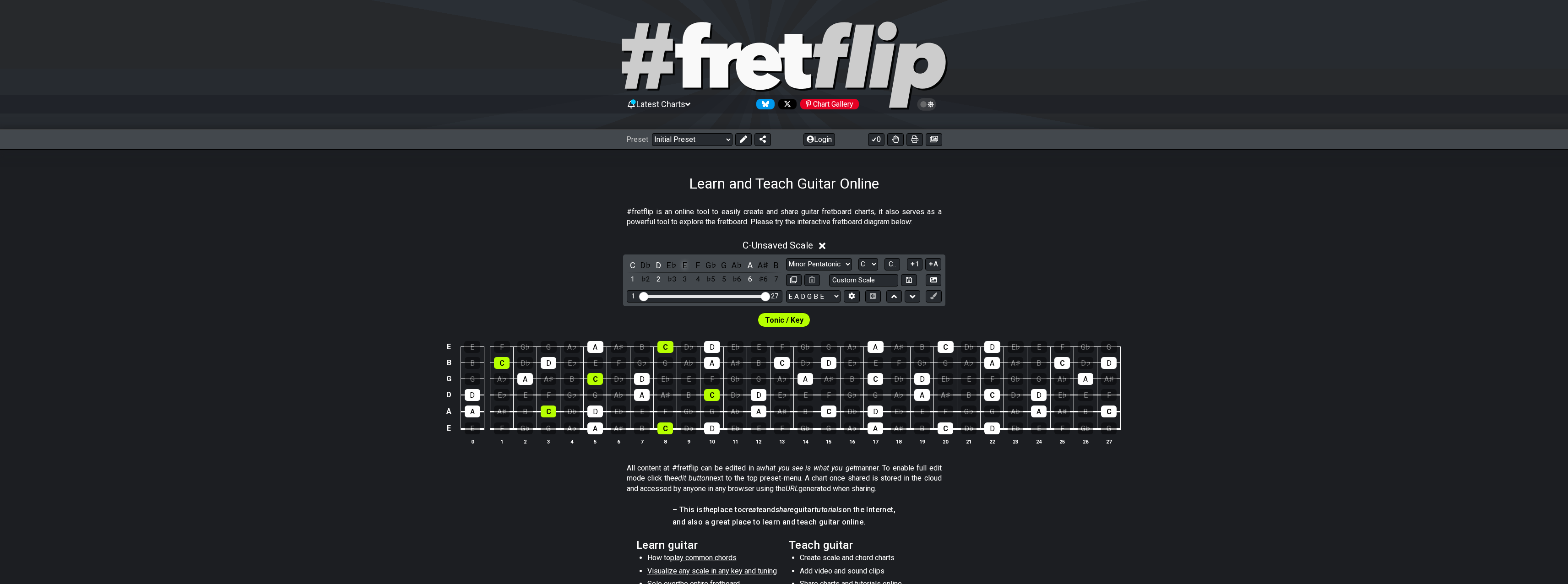
click at [686, 265] on div "E" at bounding box center [685, 265] width 12 height 13
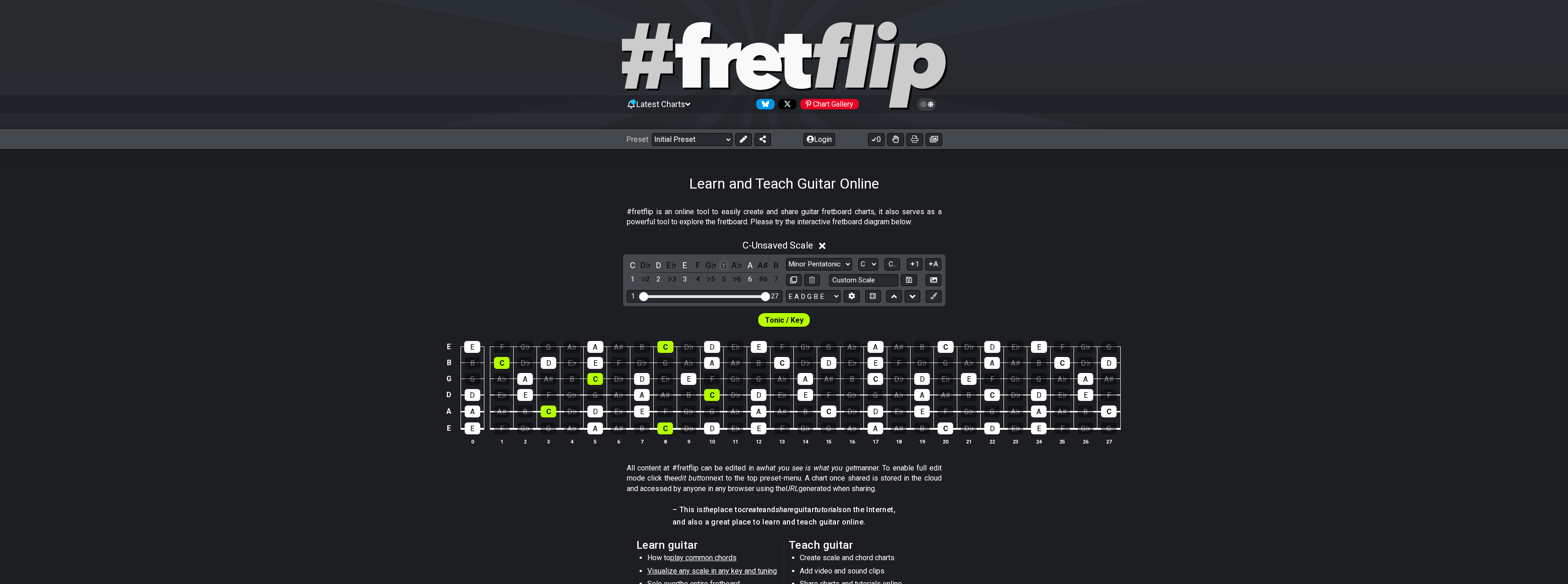
click at [724, 266] on div "G" at bounding box center [723, 265] width 12 height 13
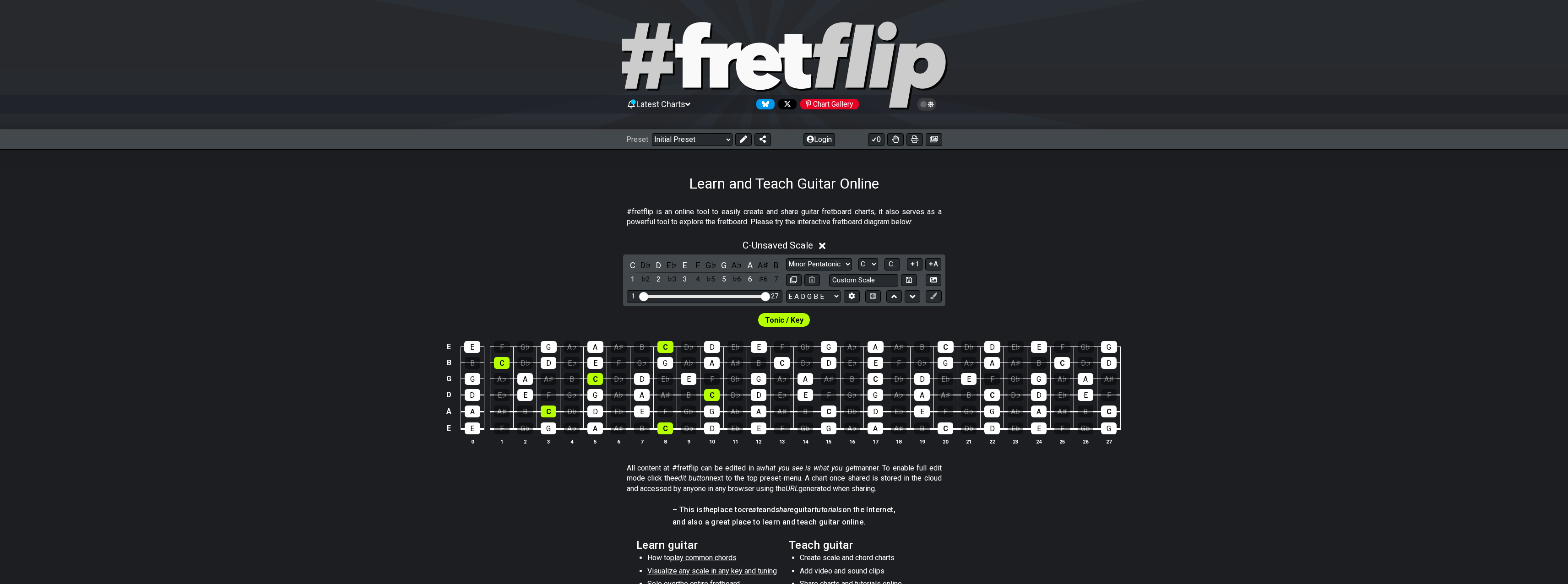
click at [822, 247] on icon at bounding box center [823, 246] width 7 height 10
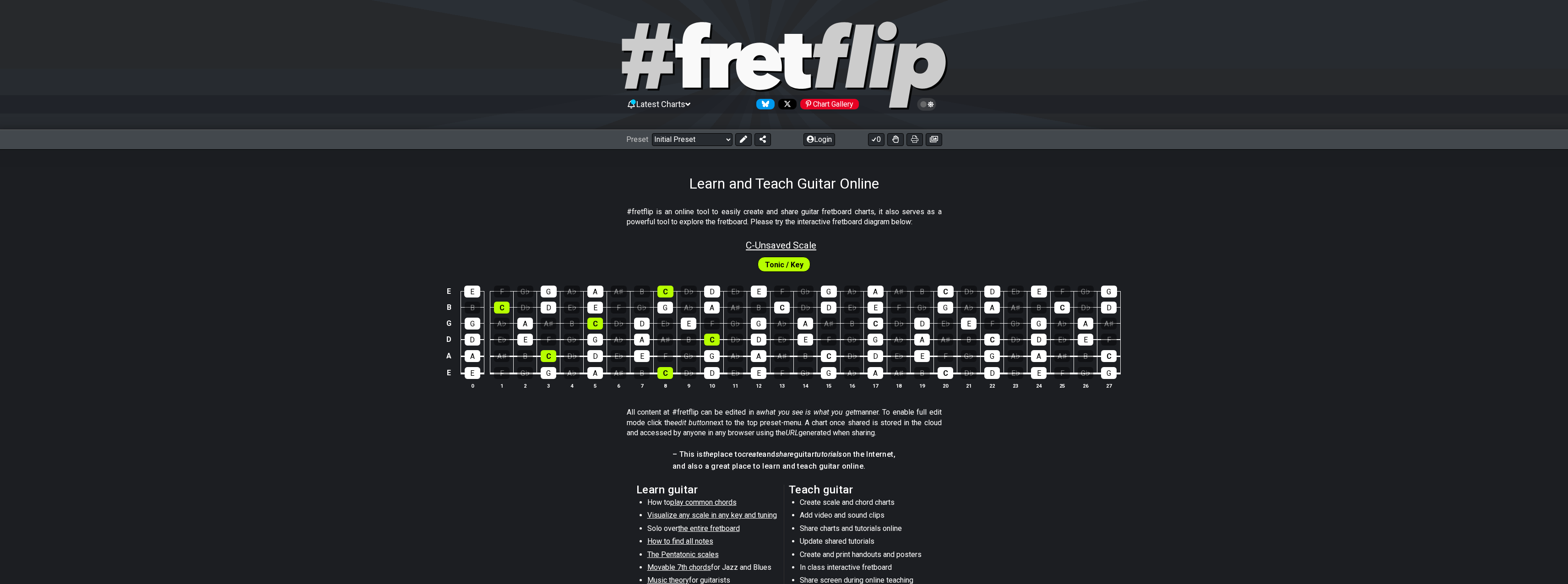
click at [795, 245] on span "C - Unsaved Scale" at bounding box center [781, 245] width 70 height 11
select select "C"
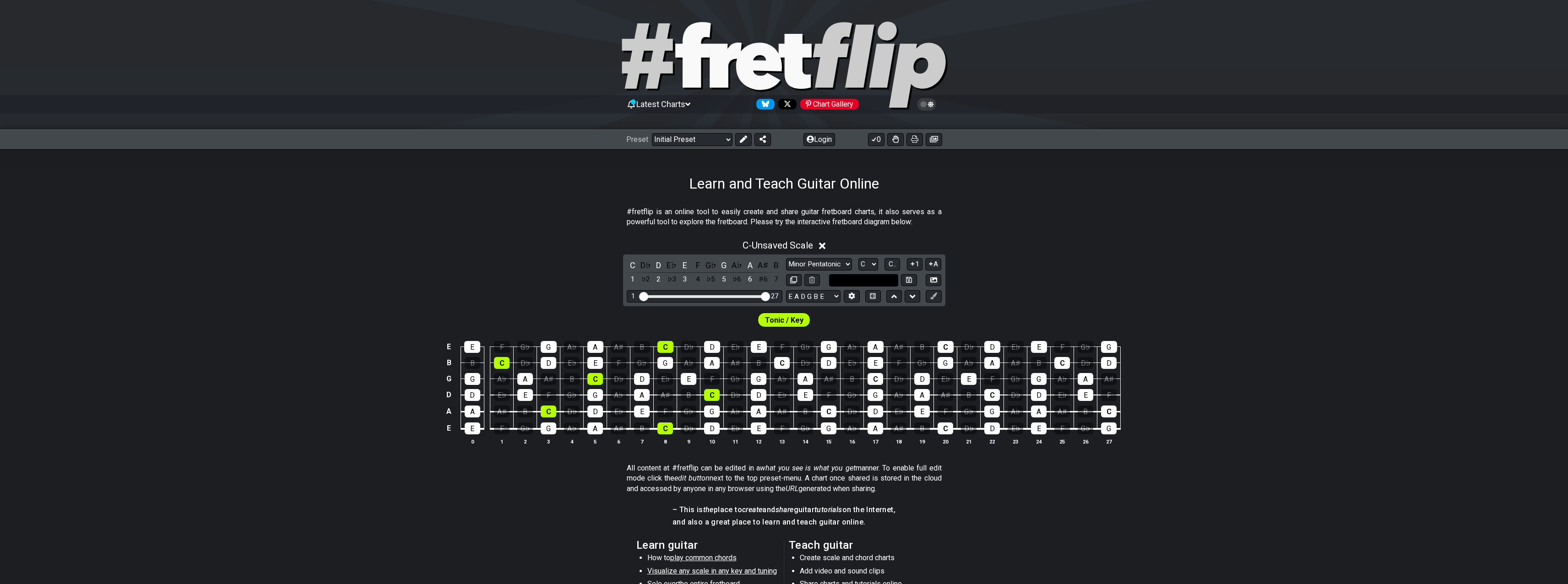
click at [878, 281] on input "text" at bounding box center [864, 281] width 70 height 13
type input "Custom Scale"
click at [1065, 245] on div "C - Unsaved Scale" at bounding box center [784, 243] width 1568 height 17
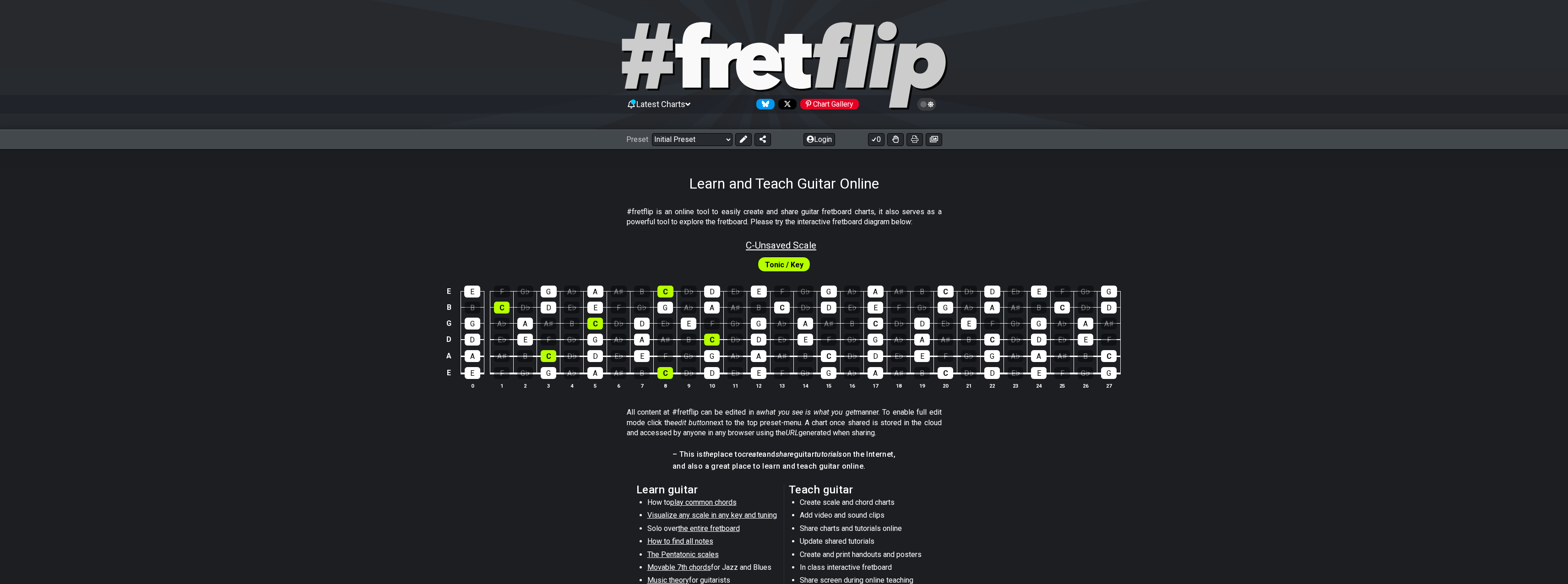
click at [793, 249] on span "C - Unsaved Scale" at bounding box center [781, 245] width 70 height 11
select select "C"
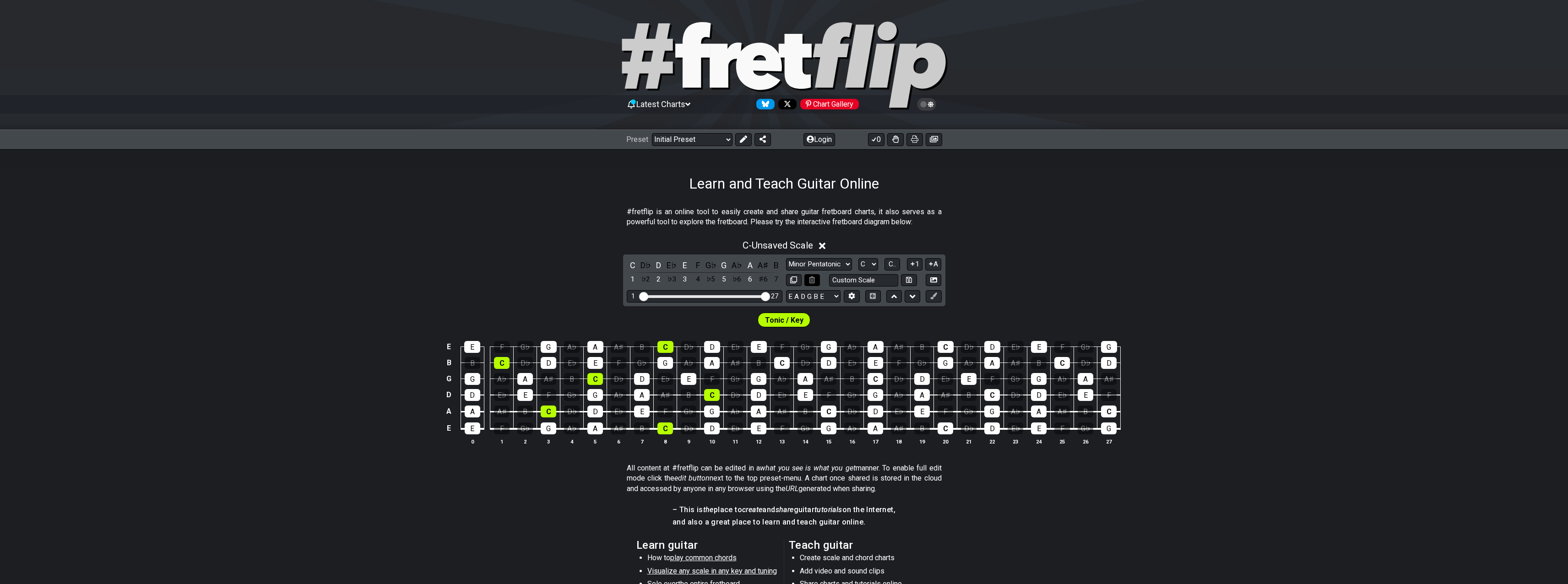
click at [814, 278] on icon at bounding box center [812, 280] width 6 height 7
click at [652, 134] on select "Welcome to #fretflip! Initial Preset Custom Preset Minor Pentatonic Major Penta…" at bounding box center [692, 140] width 81 height 13
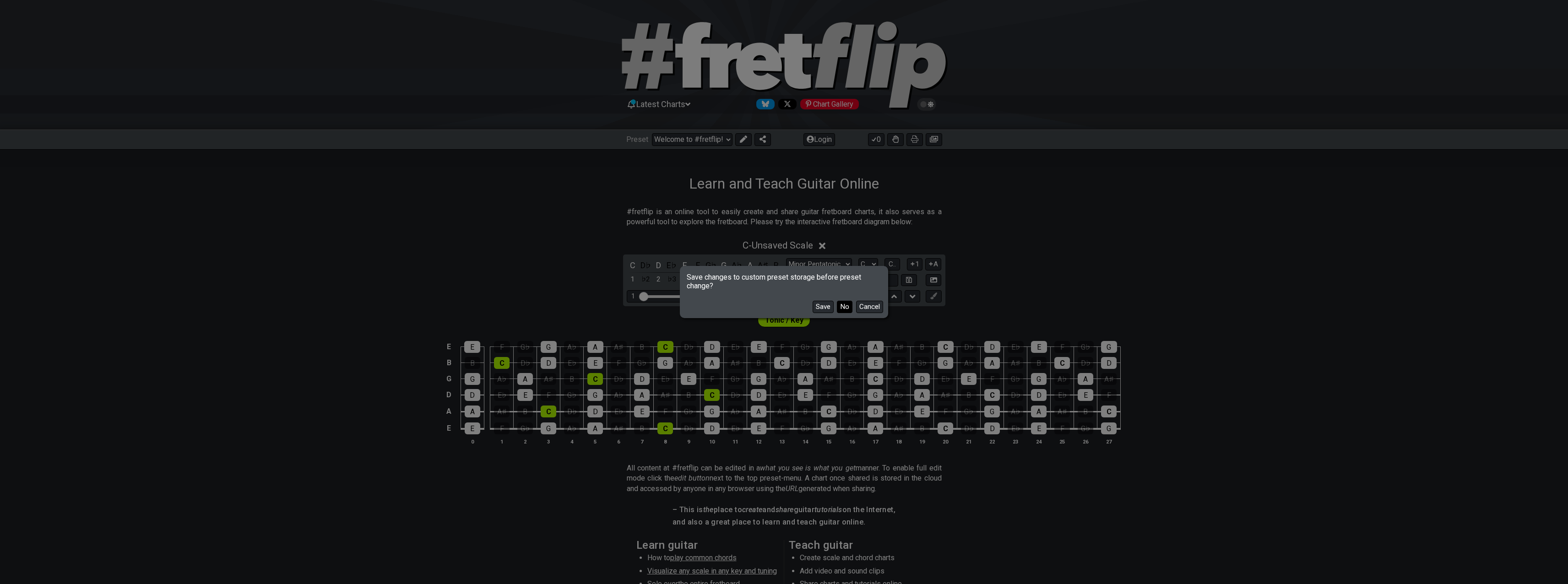
click at [846, 306] on button "No" at bounding box center [844, 308] width 16 height 13
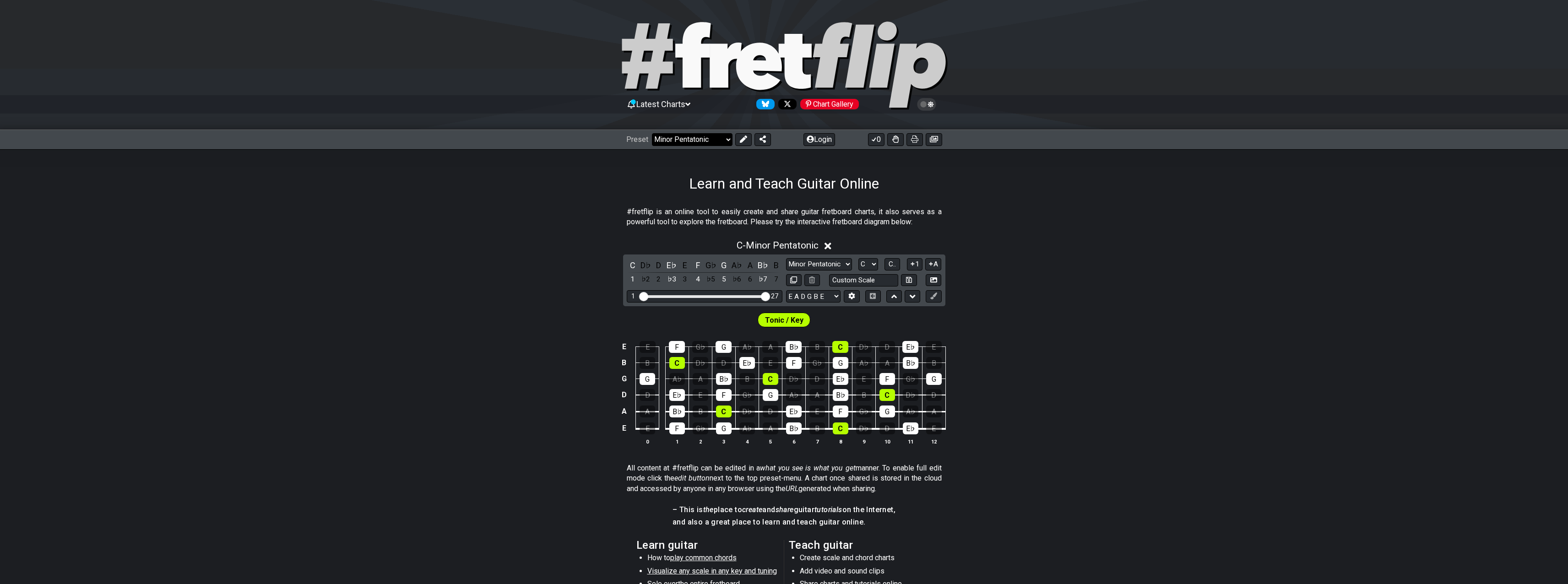
click at [652, 134] on select "Welcome to #fretflip! Initial Preset Custom Preset Minor Pentatonic Major Penta…" at bounding box center [692, 140] width 81 height 13
select select "/minor-pentatonic"
select select "C"
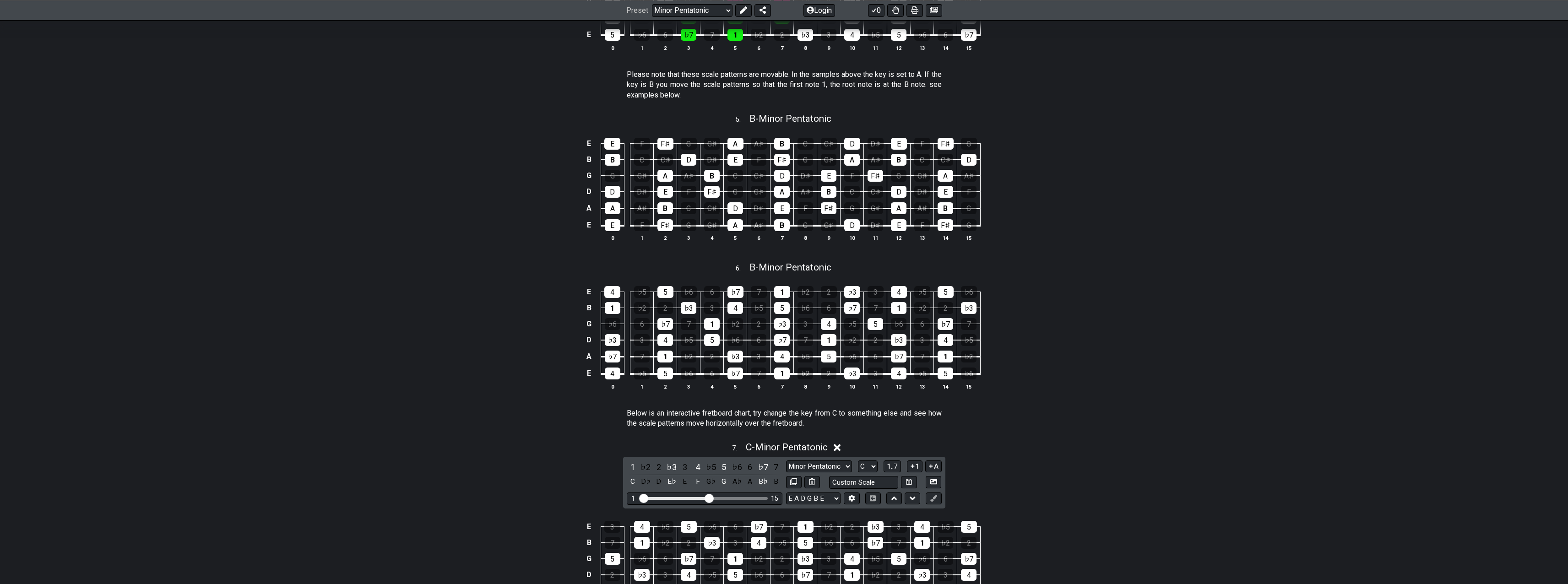
scroll to position [1139, 0]
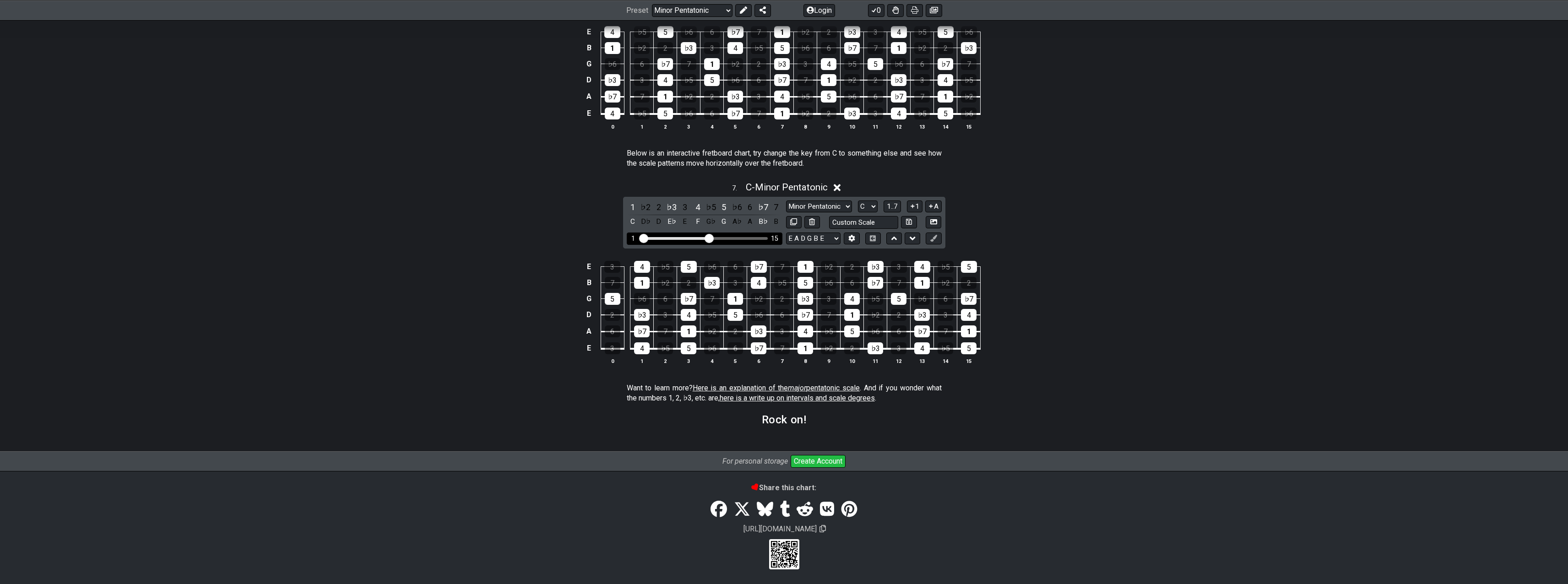
click at [710, 238] on input "Visible fret range" at bounding box center [705, 238] width 130 height 0
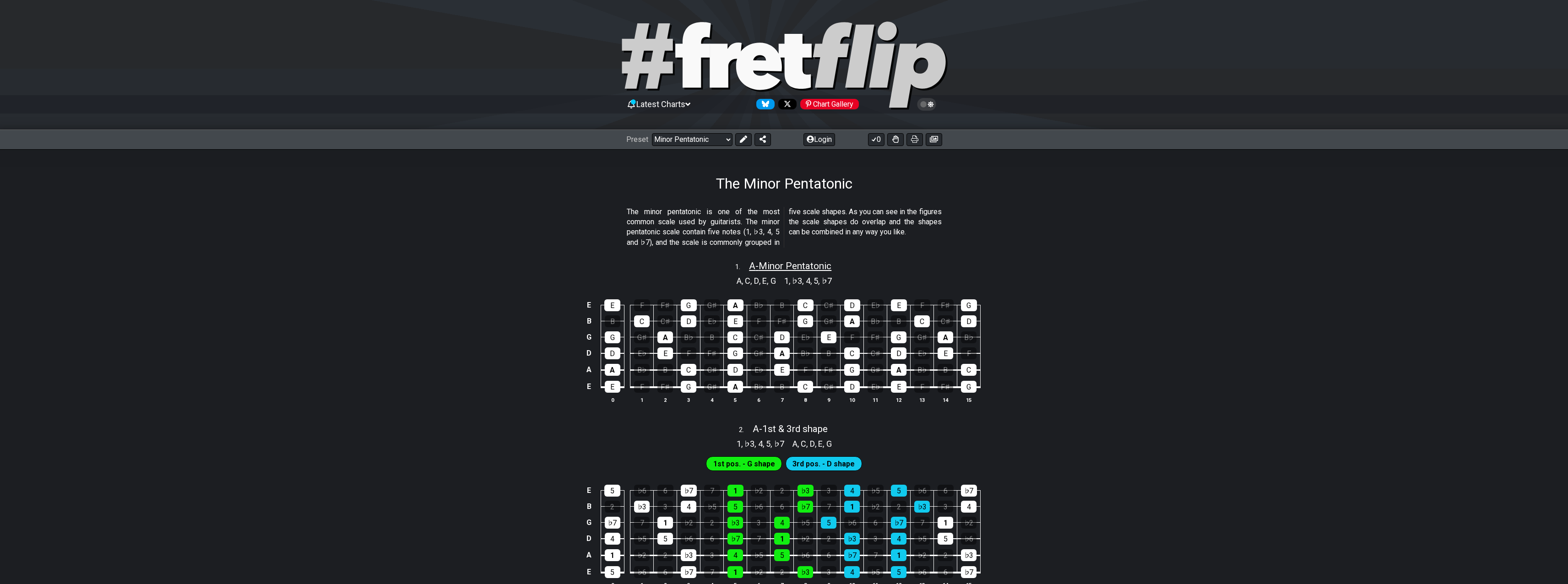
click at [804, 262] on span "A - Minor Pentatonic" at bounding box center [790, 266] width 82 height 11
select select "A"
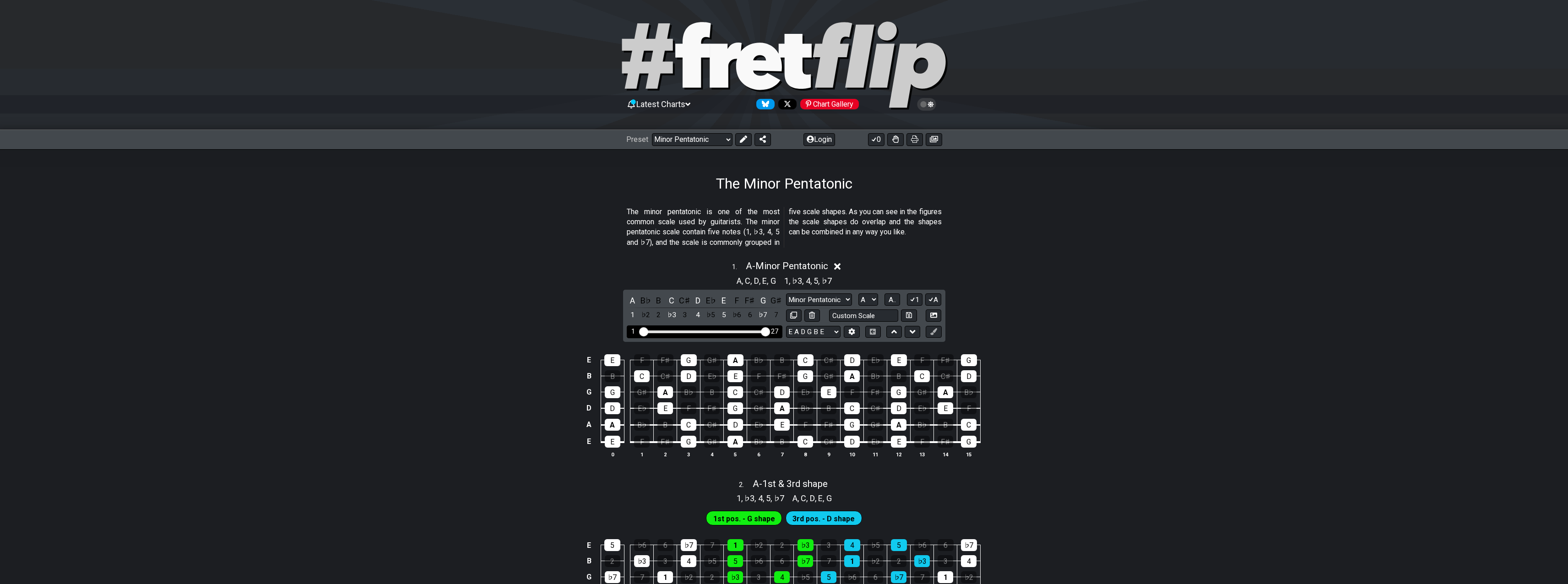
drag, startPoint x: 708, startPoint y: 331, endPoint x: 808, endPoint y: 329, distance: 100.0
click at [770, 331] on input "Visible fret range" at bounding box center [705, 331] width 130 height 0
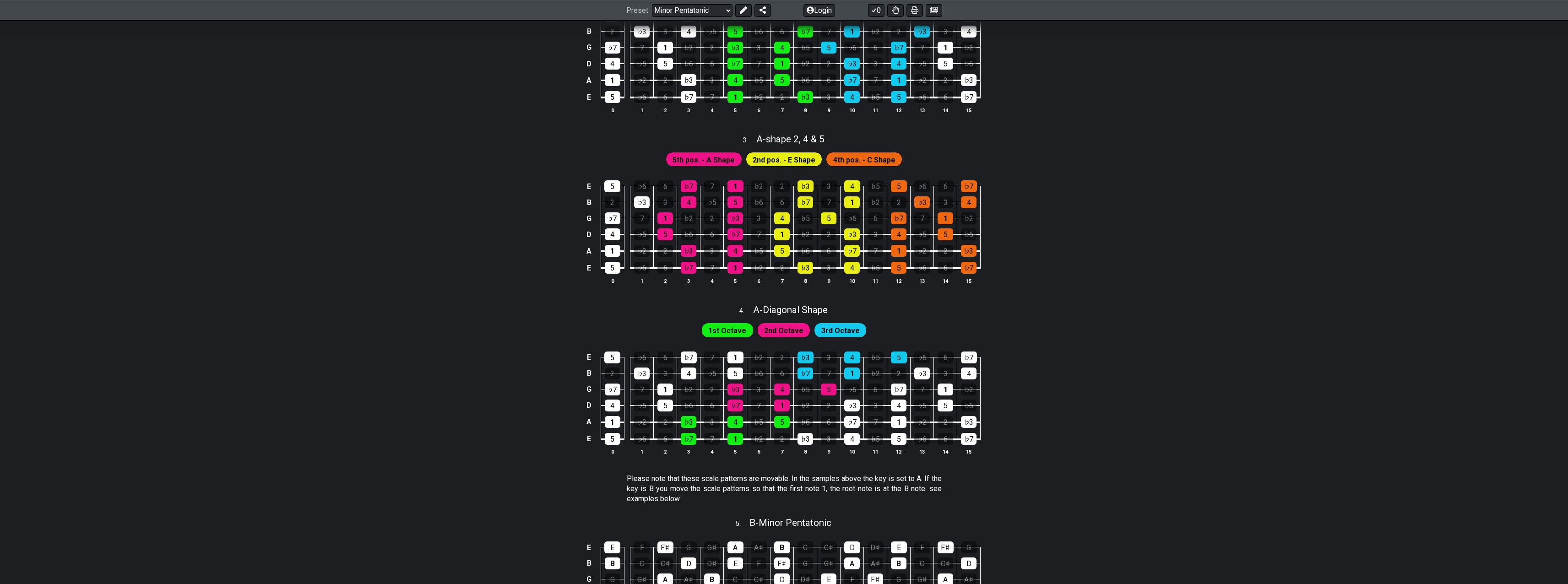
scroll to position [549, 0]
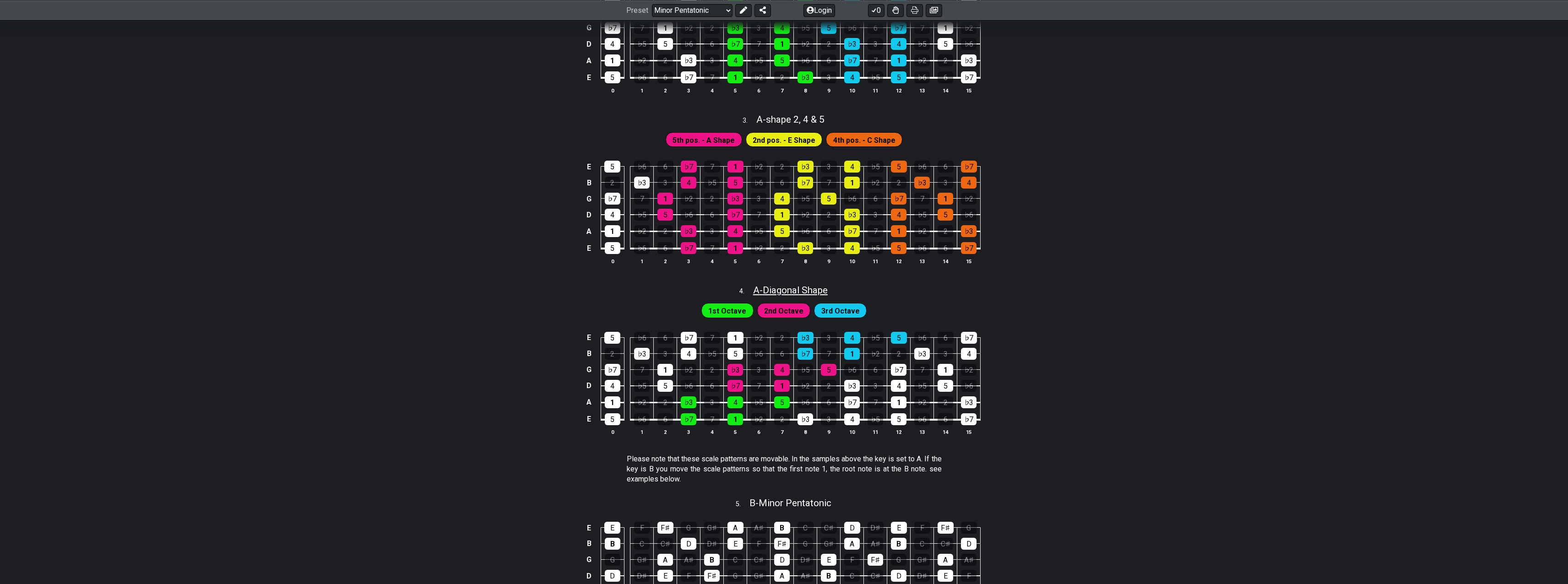
drag, startPoint x: 791, startPoint y: 292, endPoint x: 797, endPoint y: 292, distance: 6.0
click at [791, 292] on span "A - Diagonal Shape" at bounding box center [791, 290] width 75 height 11
select select "A"
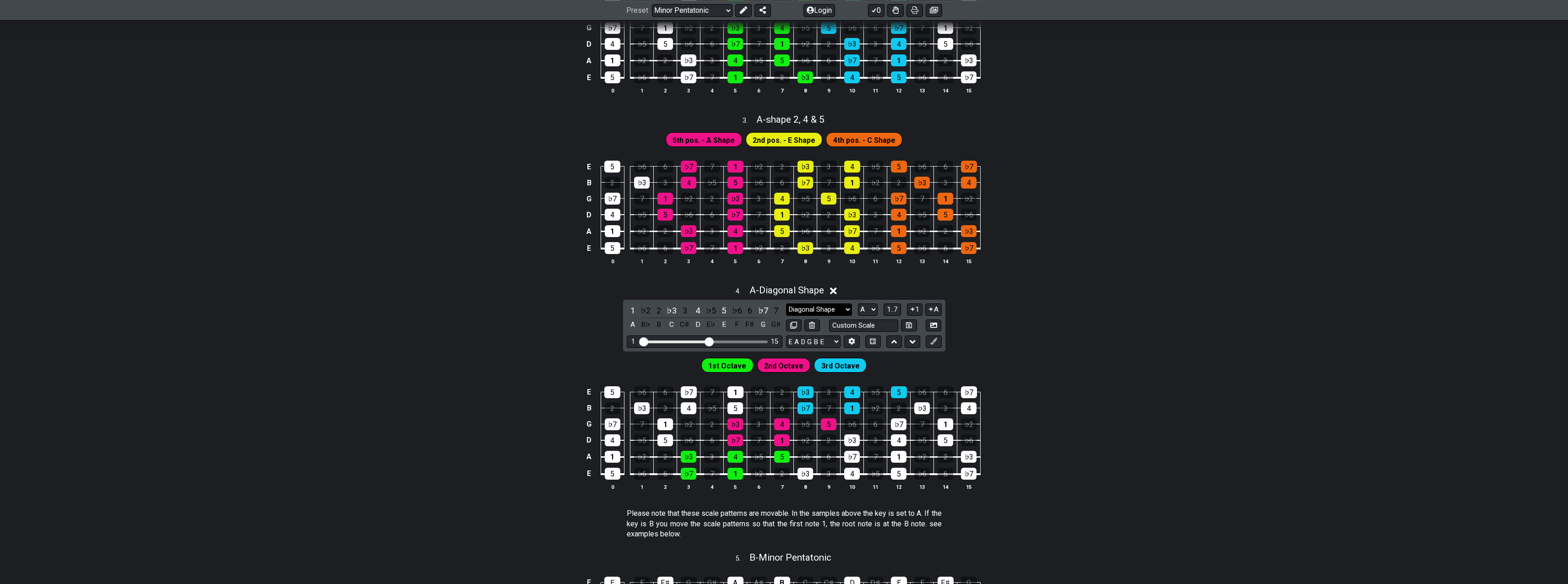
select select "Minor Pentatonic"
click at [786, 304] on select "Diagonal Shape Diagonal Shape Minor Pentatonic Major Pentatonic Minor Blues Maj…" at bounding box center [819, 310] width 66 height 13
drag, startPoint x: 711, startPoint y: 342, endPoint x: 773, endPoint y: 341, distance: 62.0
click at [770, 341] on input "Visible fret range" at bounding box center [705, 341] width 130 height 0
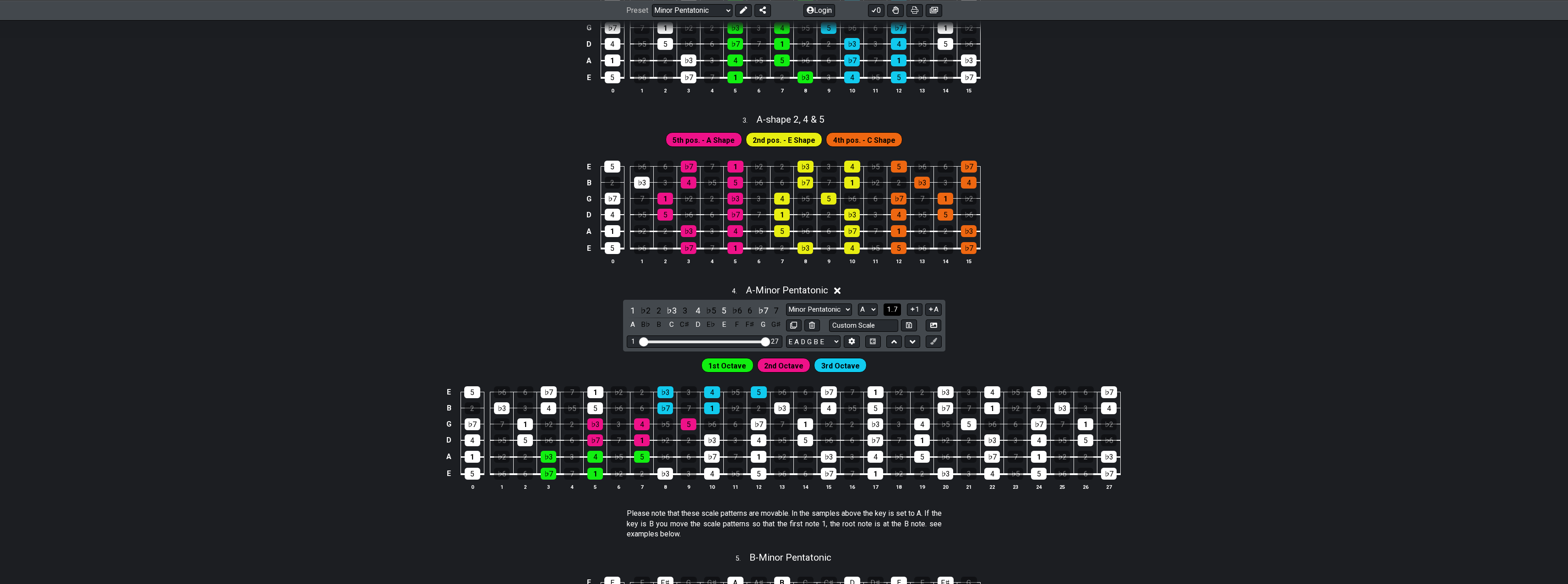
click at [900, 308] on button "1..7" at bounding box center [892, 310] width 17 height 13
click at [900, 308] on button "..." at bounding box center [892, 310] width 16 height 13
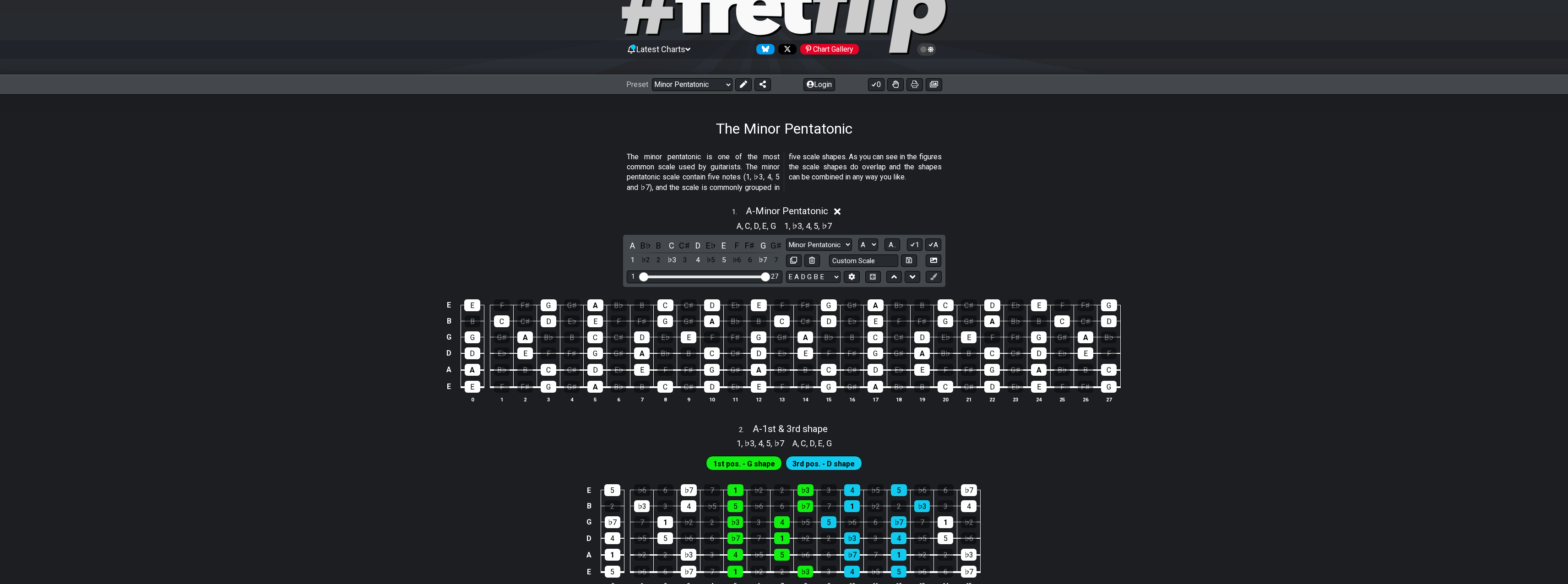
scroll to position [0, 0]
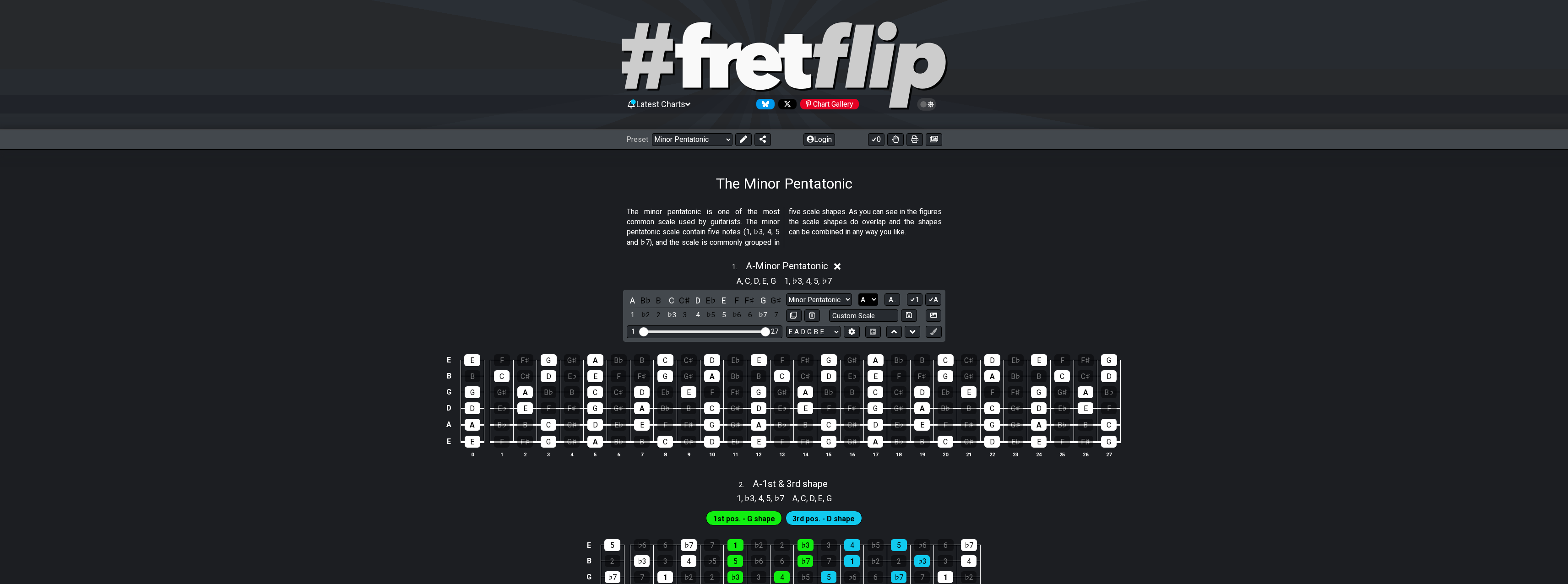
click at [859, 294] on select "A♭ A A♯ B♭ B C C♯ D♭ D D♯ E♭ E F F♯ G♭ G G♯" at bounding box center [869, 300] width 20 height 13
click at [874, 297] on select "A♭ A A♯ B♭ B C C♯ D♭ D D♯ E♭ E F F♯ G♭ G G♯" at bounding box center [869, 300] width 20 height 13
click at [891, 297] on span "A.." at bounding box center [892, 299] width 7 height 8
click at [893, 299] on span "1..7" at bounding box center [892, 299] width 11 height 8
click at [896, 301] on button "..." at bounding box center [892, 300] width 16 height 13
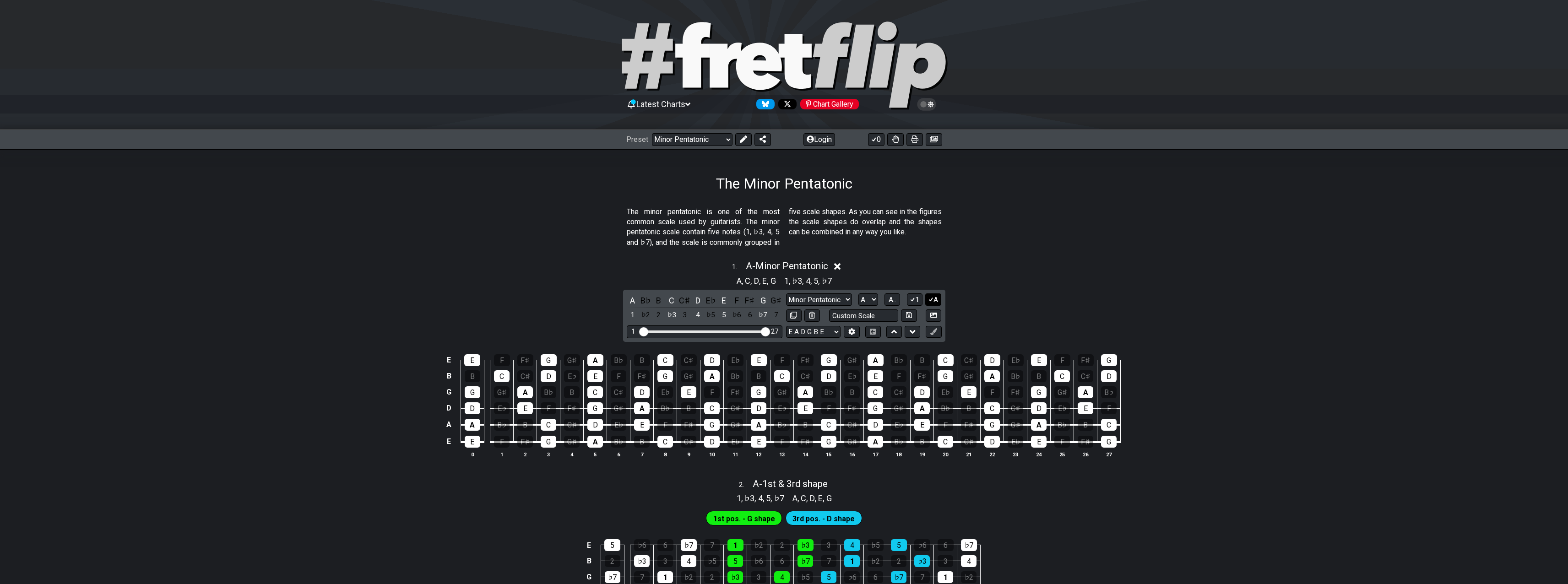
click at [939, 297] on button "A" at bounding box center [934, 300] width 16 height 13
click at [1029, 282] on div "A , C , D , E , G 1 , ♭3 , 4 , 5 , ♭7" at bounding box center [784, 280] width 1568 height 15
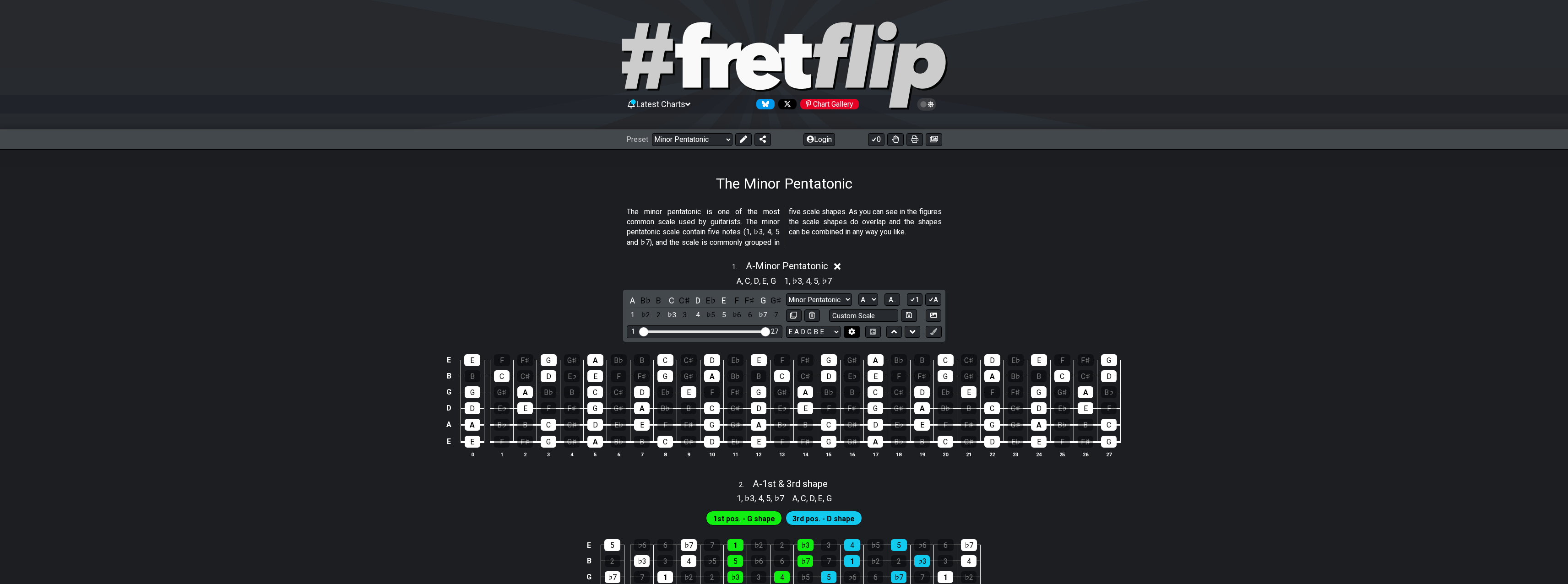
click at [851, 331] on icon at bounding box center [852, 332] width 7 height 7
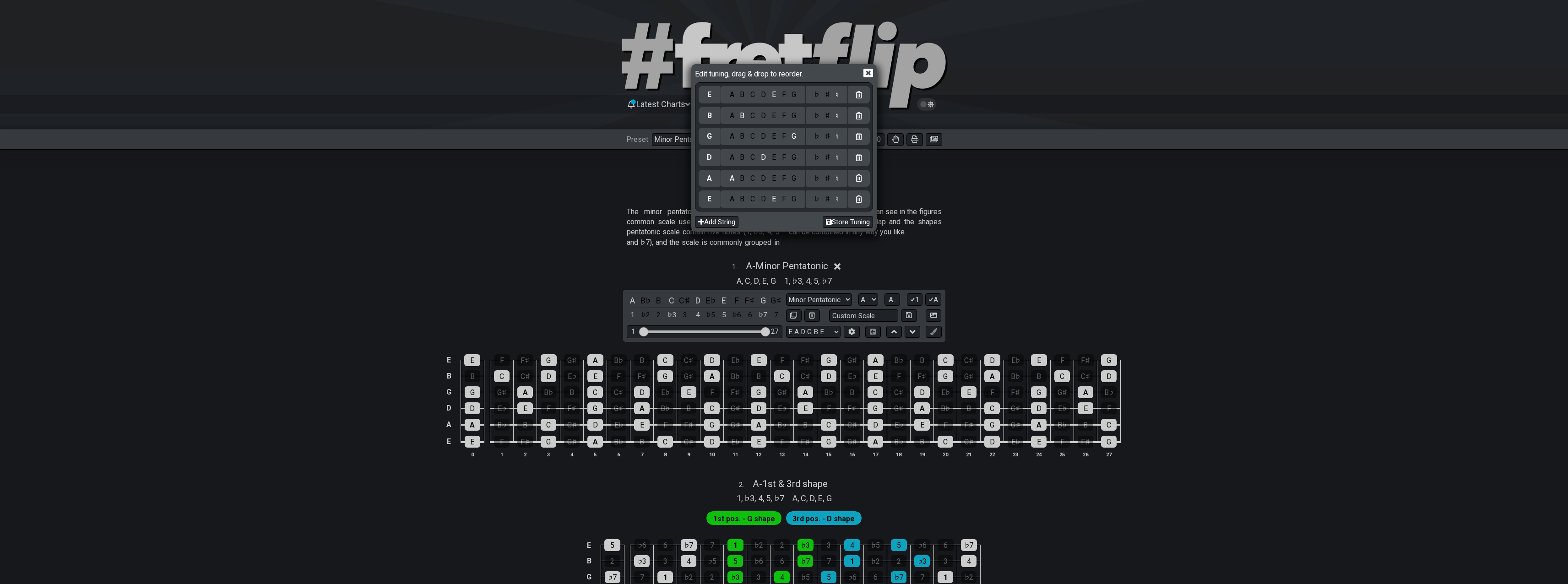
click at [867, 72] on icon at bounding box center [868, 73] width 10 height 9
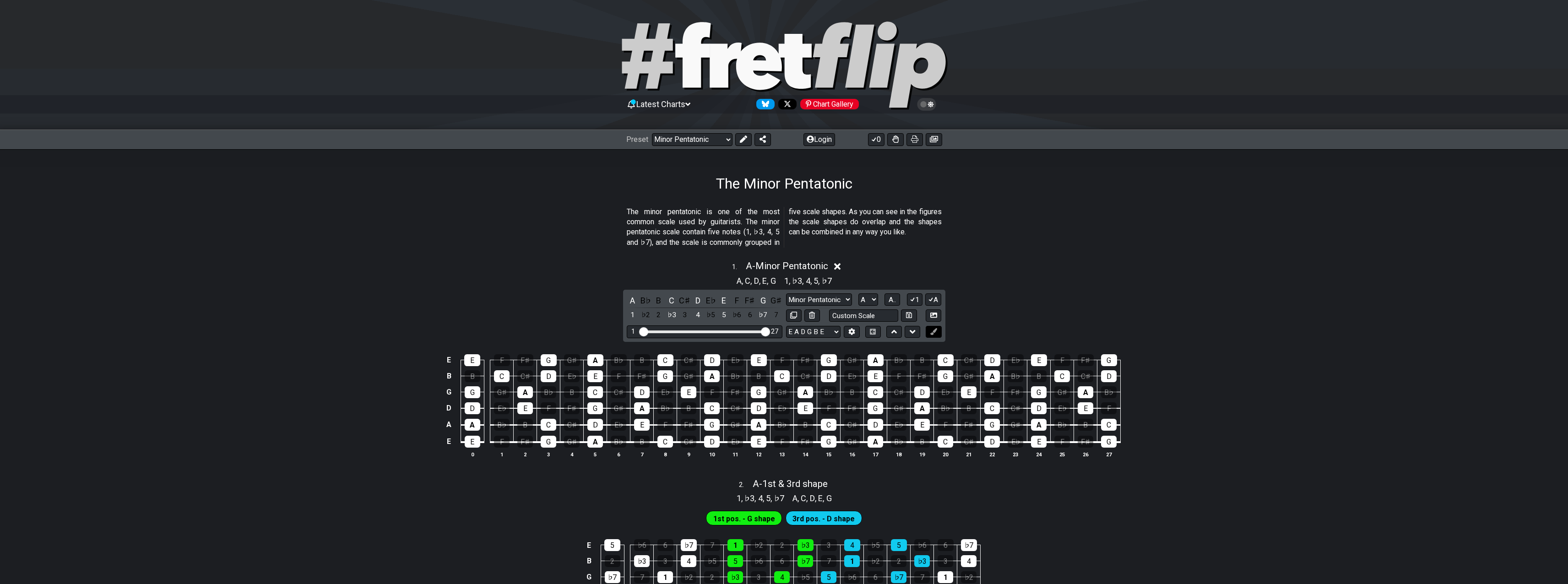
click at [933, 331] on icon at bounding box center [934, 332] width 7 height 7
click at [598, 441] on div "A" at bounding box center [595, 441] width 16 height 12
click at [600, 441] on div "A" at bounding box center [595, 441] width 16 height 12
click at [592, 441] on div "A" at bounding box center [595, 441] width 16 height 12
click at [937, 333] on button at bounding box center [933, 332] width 16 height 13
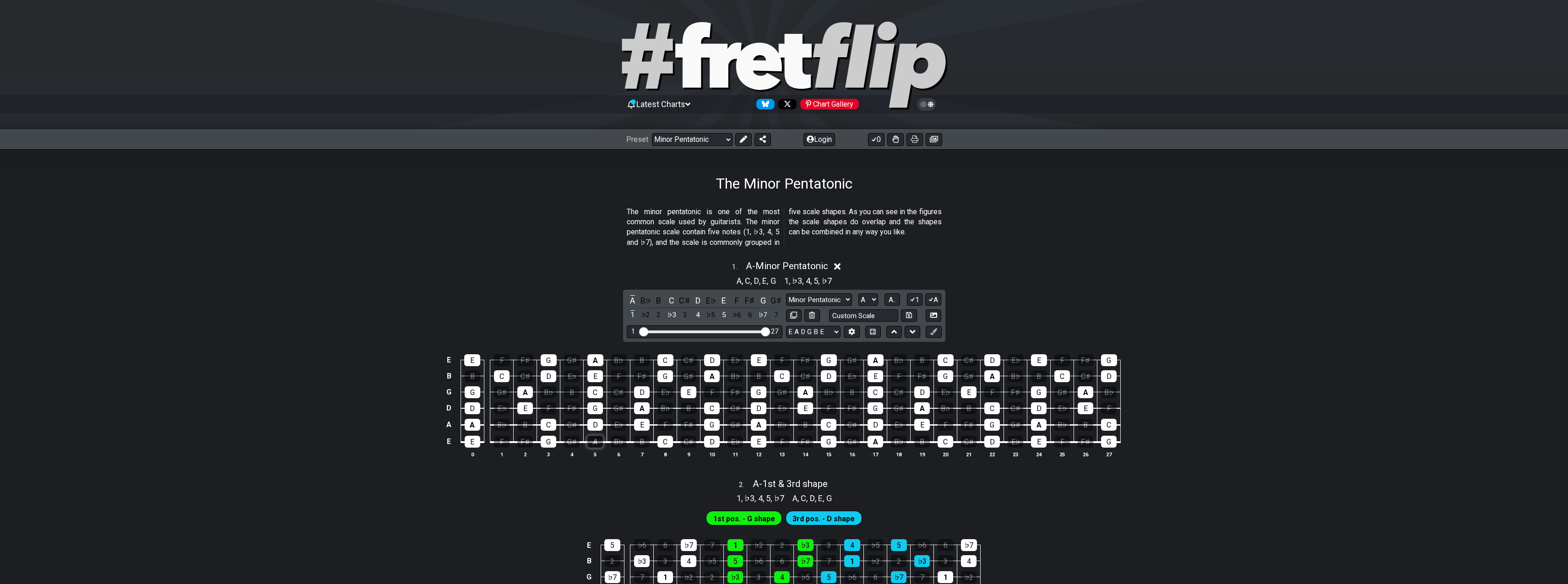
click at [598, 441] on div "A" at bounding box center [595, 441] width 16 height 12
click at [805, 266] on span "A - Minor Pentatonic" at bounding box center [787, 266] width 82 height 11
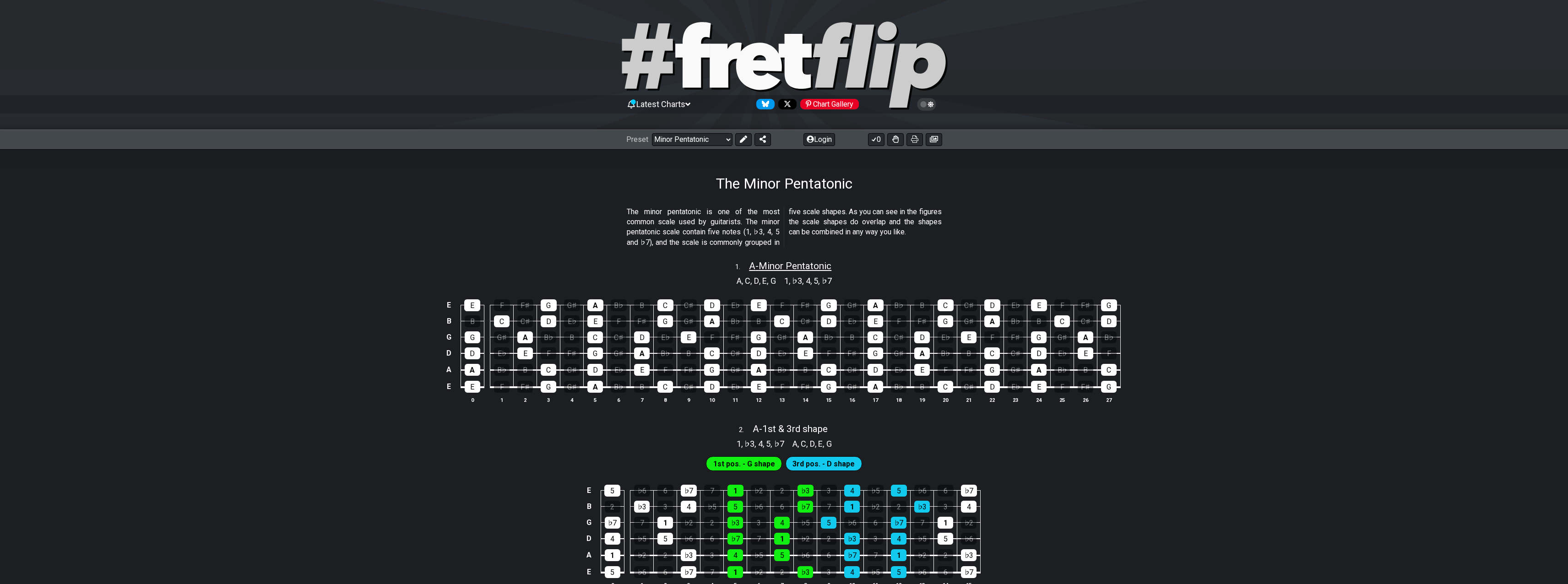
click at [805, 266] on span "A - Minor Pentatonic" at bounding box center [790, 266] width 82 height 11
select select "A"
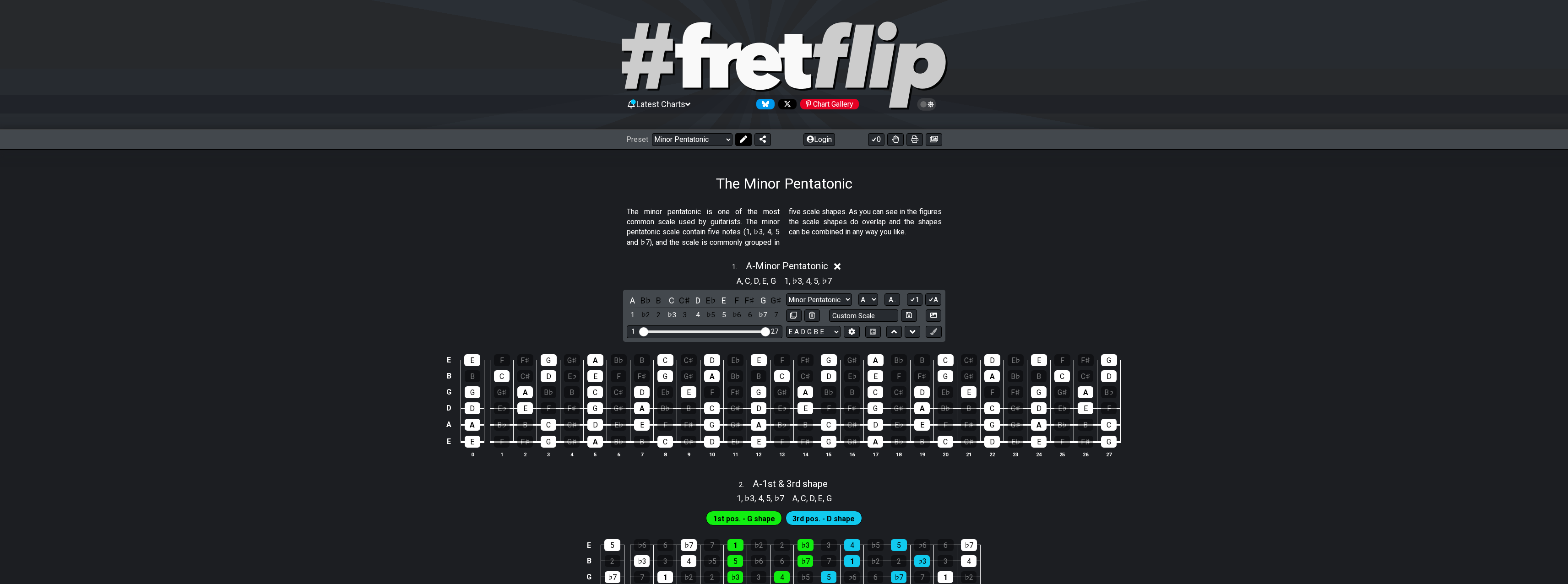
click at [742, 139] on icon at bounding box center [743, 139] width 7 height 7
click at [937, 330] on button at bounding box center [933, 332] width 16 height 13
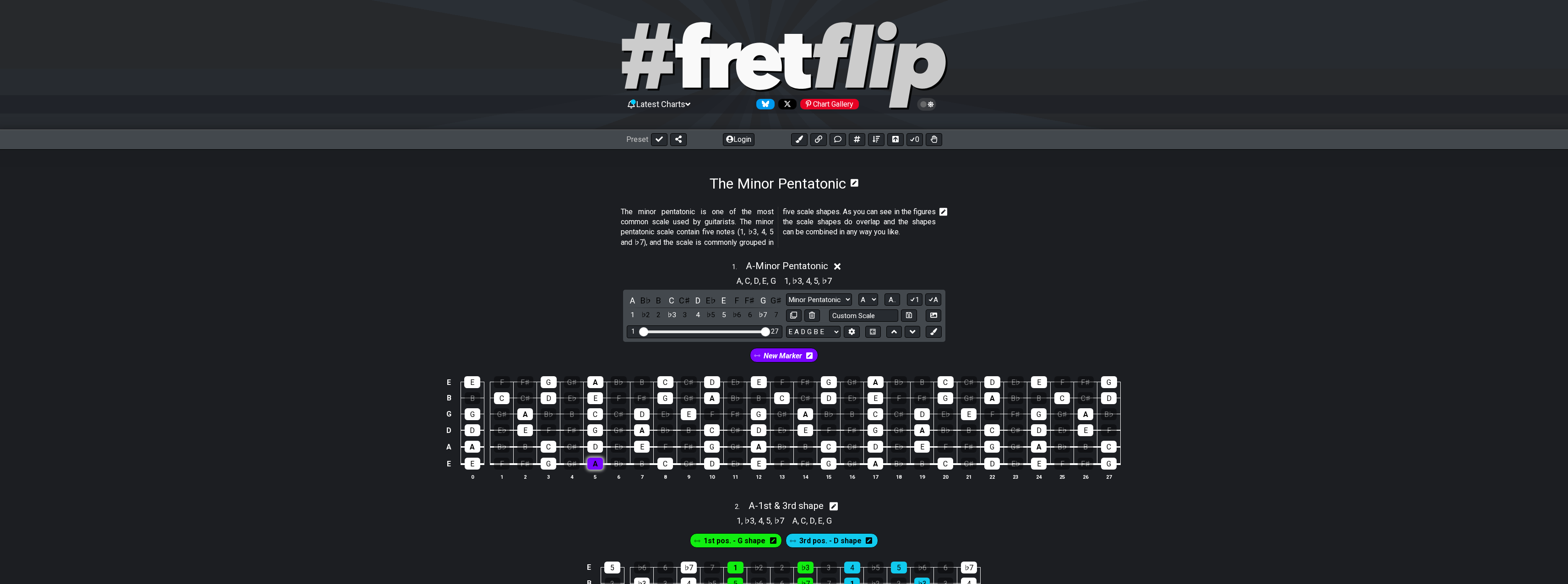
click at [592, 464] on div "A" at bounding box center [595, 463] width 16 height 12
click at [666, 464] on div "C" at bounding box center [665, 463] width 16 height 12
click at [709, 462] on div "D" at bounding box center [711, 463] width 16 height 12
click at [759, 464] on div "E" at bounding box center [758, 463] width 16 height 12
click at [710, 449] on div "G" at bounding box center [711, 447] width 16 height 12
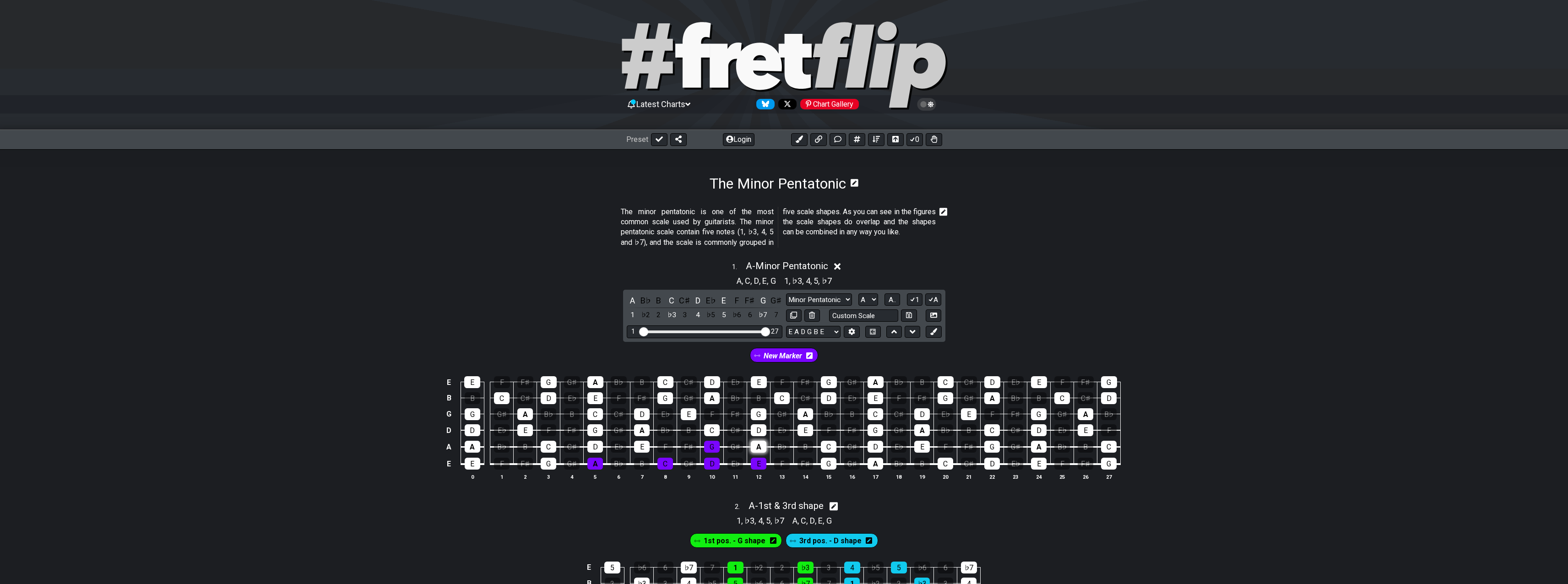
click at [757, 449] on div "A" at bounding box center [758, 447] width 16 height 12
click at [830, 447] on div "C" at bounding box center [828, 447] width 16 height 12
click at [872, 444] on div "D" at bounding box center [875, 447] width 16 height 12
click at [805, 430] on div "E" at bounding box center [805, 430] width 16 height 12
click at [877, 430] on div "G" at bounding box center [875, 430] width 16 height 12
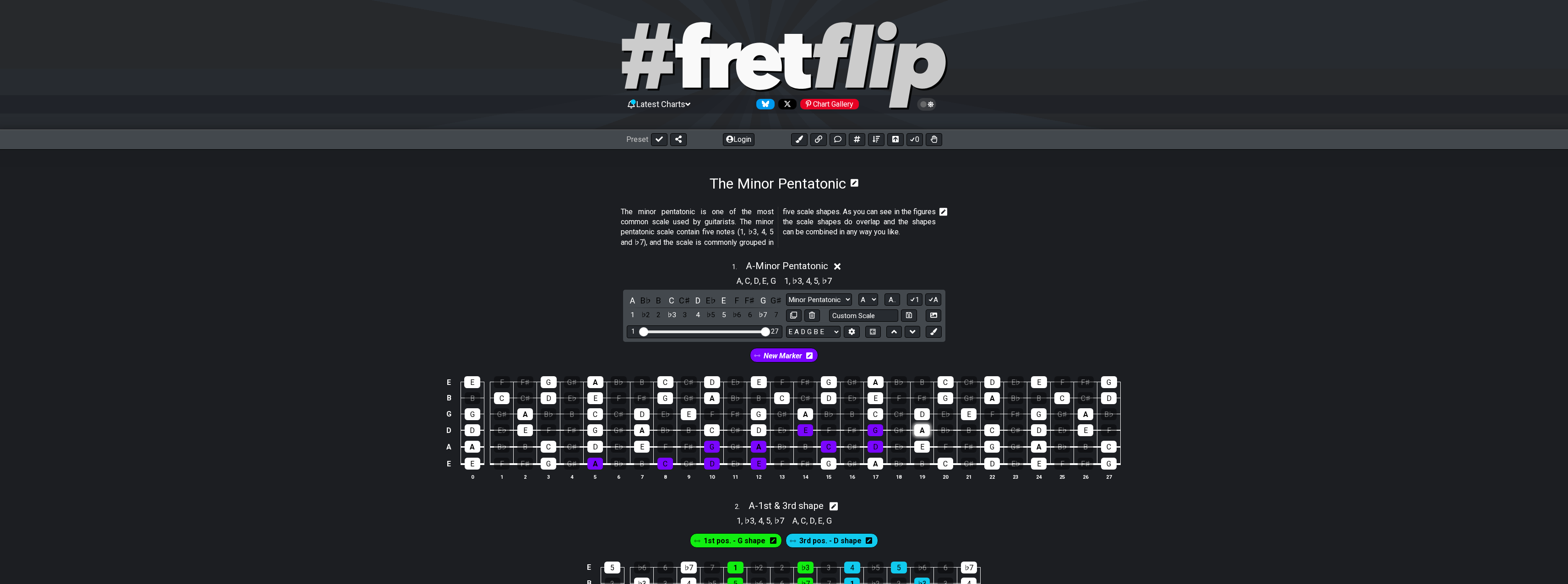
click at [920, 433] on div "A" at bounding box center [922, 430] width 16 height 12
click at [993, 430] on div "C" at bounding box center [991, 430] width 16 height 12
click at [922, 415] on div "D" at bounding box center [922, 414] width 16 height 12
click at [970, 415] on div "E" at bounding box center [968, 414] width 16 height 12
click at [1040, 410] on div "G" at bounding box center [1038, 414] width 16 height 12
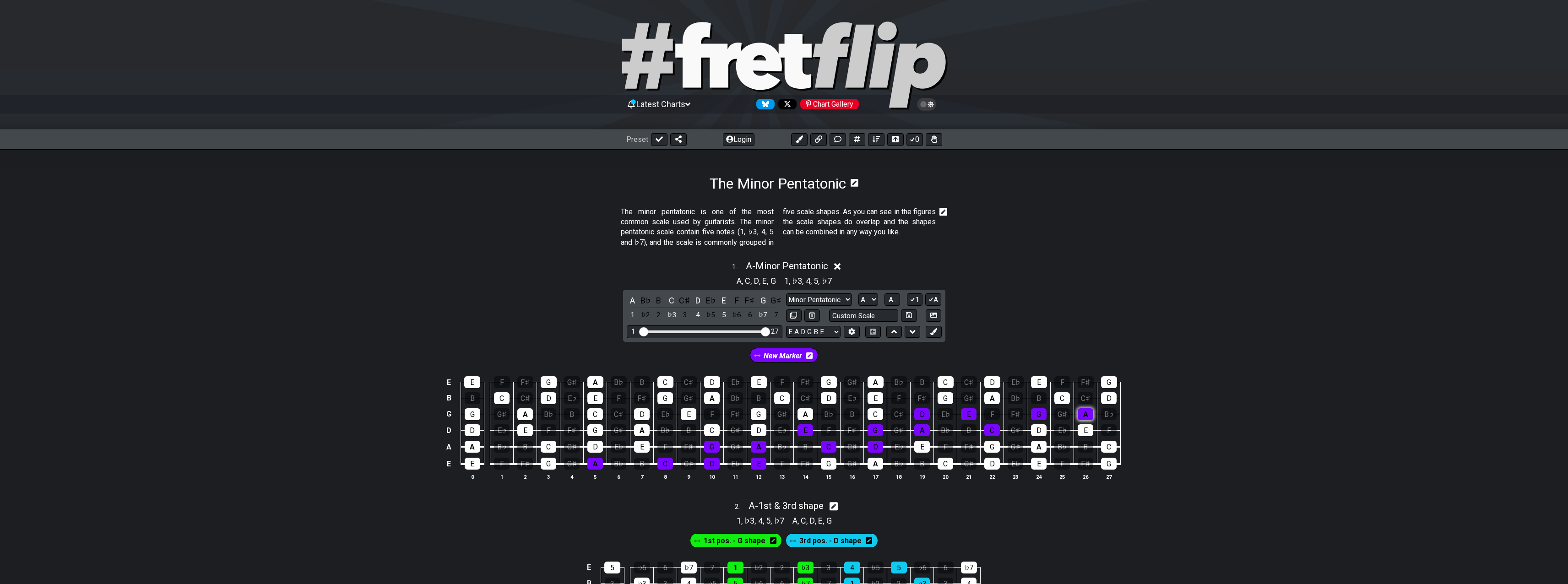
click at [1087, 415] on div "A" at bounding box center [1085, 414] width 16 height 12
click at [1063, 400] on div "C" at bounding box center [1062, 398] width 16 height 12
click at [1106, 400] on div "D" at bounding box center [1108, 398] width 16 height 12
click at [937, 315] on button at bounding box center [933, 316] width 16 height 13
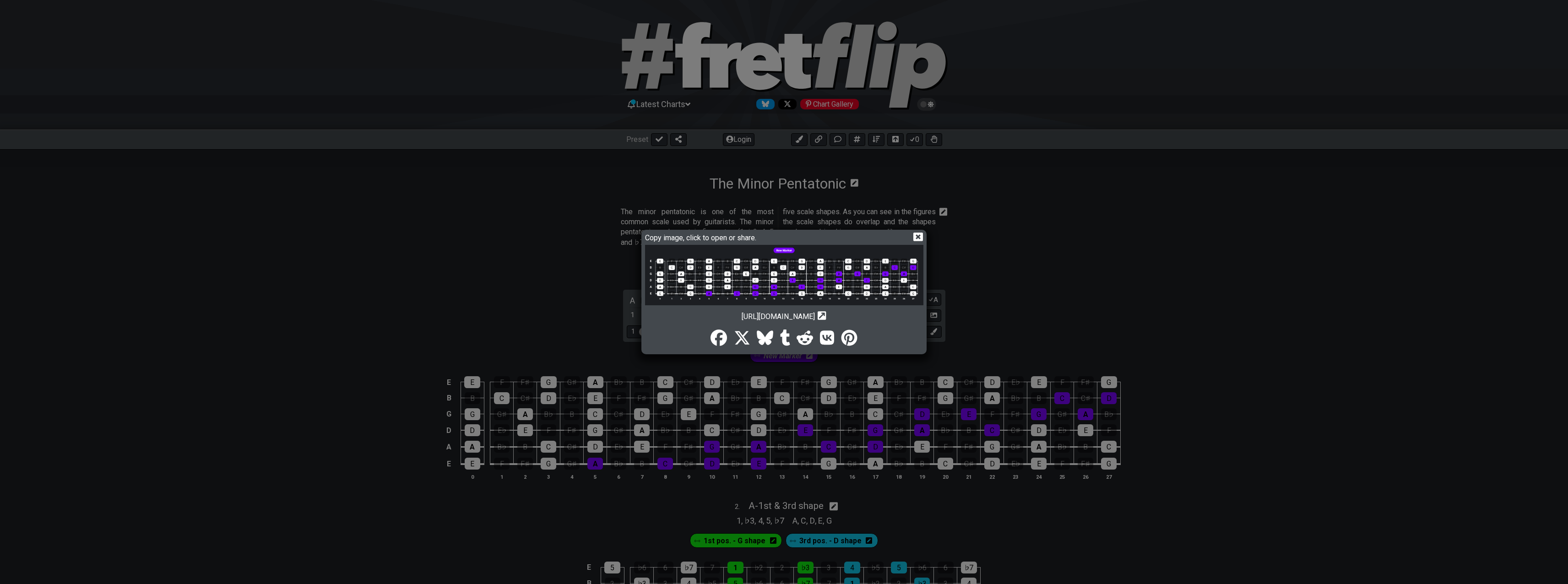
click at [785, 286] on img at bounding box center [784, 276] width 278 height 60
click at [919, 235] on icon at bounding box center [918, 237] width 10 height 10
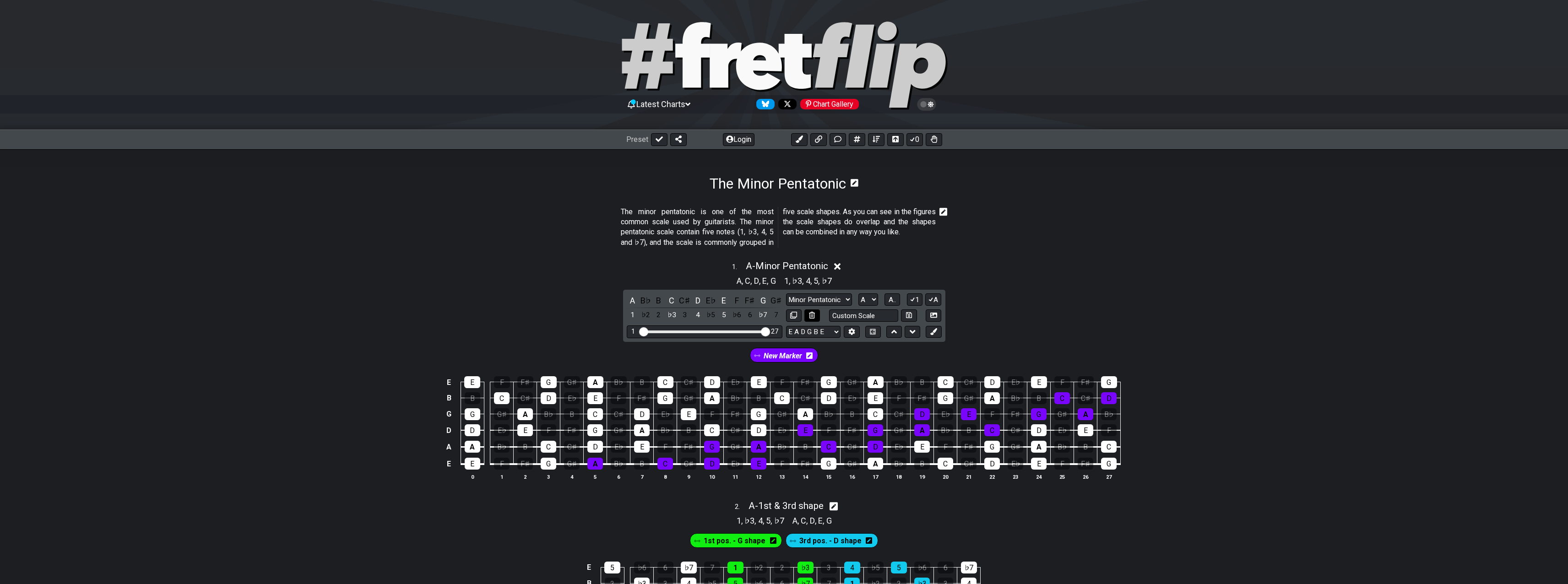
click at [816, 313] on button at bounding box center [812, 316] width 16 height 13
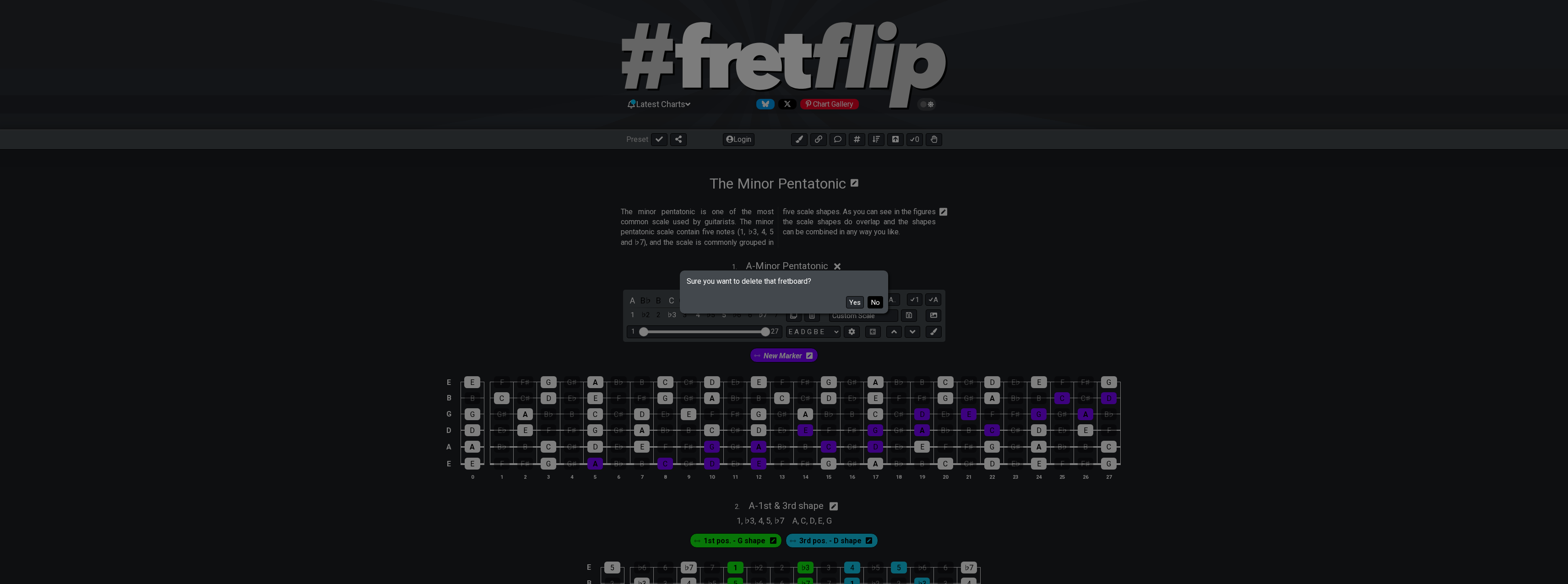
click at [877, 303] on button "No" at bounding box center [875, 303] width 16 height 13
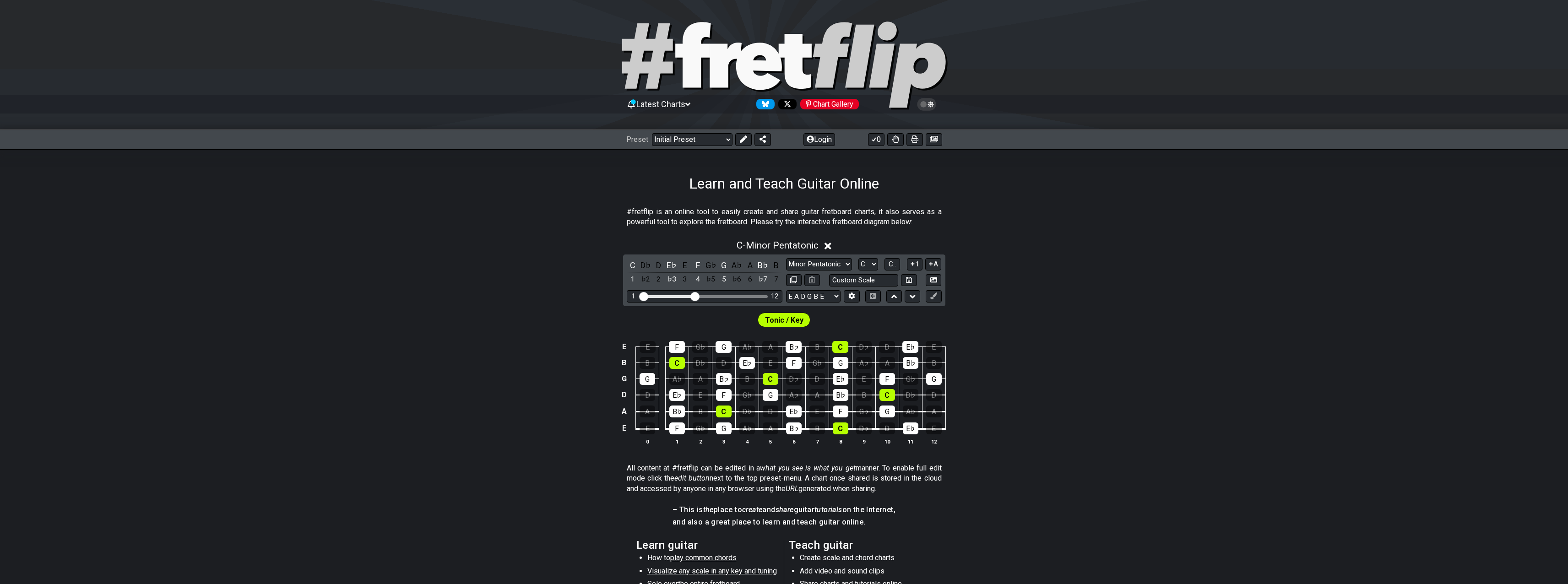
click at [1087, 260] on div "C - Minor Pentatonic C D♭ D E♭ E F G♭ G A♭ A B♭ B 1 ♭2 2 ♭3 3 4 ♭5 5 ♭6 6 ♭7 7 …" at bounding box center [784, 346] width 1568 height 223
click at [652, 134] on select "Welcome to #fretflip! Initial Preset Custom Preset Minor Pentatonic Major Penta…" at bounding box center [692, 140] width 81 height 13
select select "/minor-pentatonic"
select select "C"
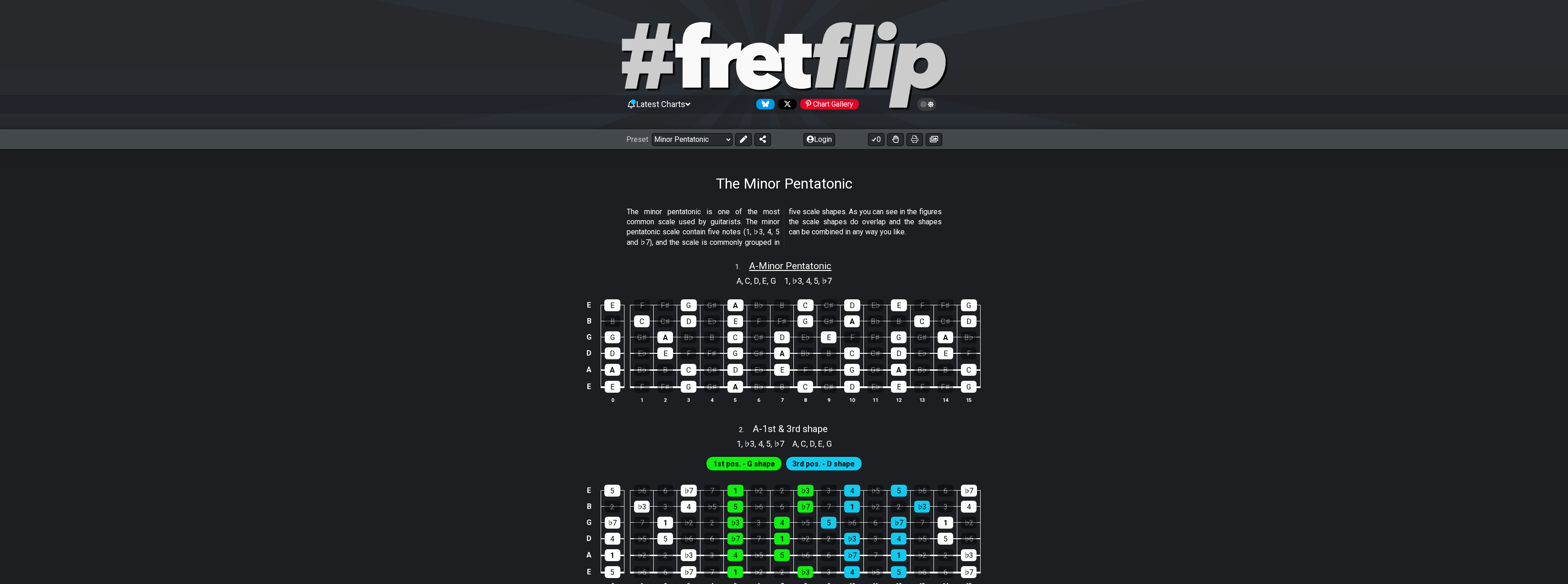
click at [827, 269] on span "A - Minor Pentatonic" at bounding box center [790, 266] width 82 height 11
select select "A"
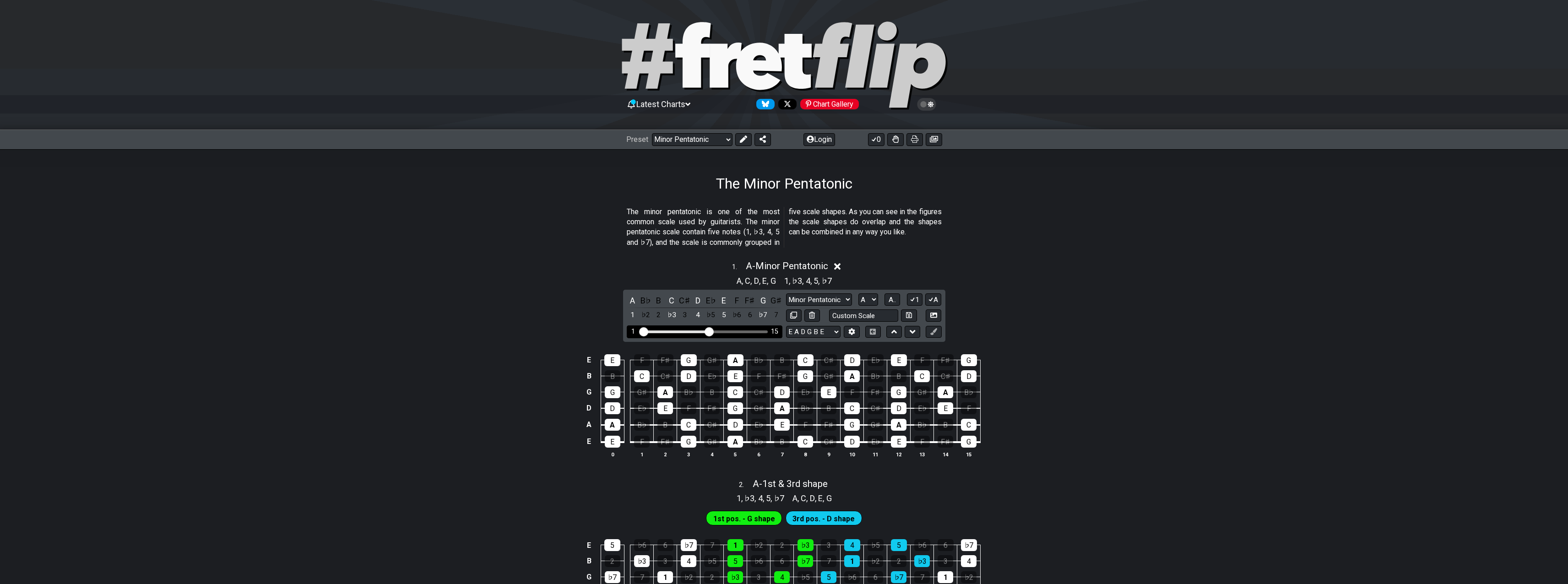
drag, startPoint x: 713, startPoint y: 329, endPoint x: 734, endPoint y: 331, distance: 21.1
click at [737, 331] on div "1 15" at bounding box center [705, 332] width 156 height 13
drag, startPoint x: 719, startPoint y: 332, endPoint x: 772, endPoint y: 331, distance: 53.0
click at [770, 331] on input "Visible fret range" at bounding box center [705, 331] width 130 height 0
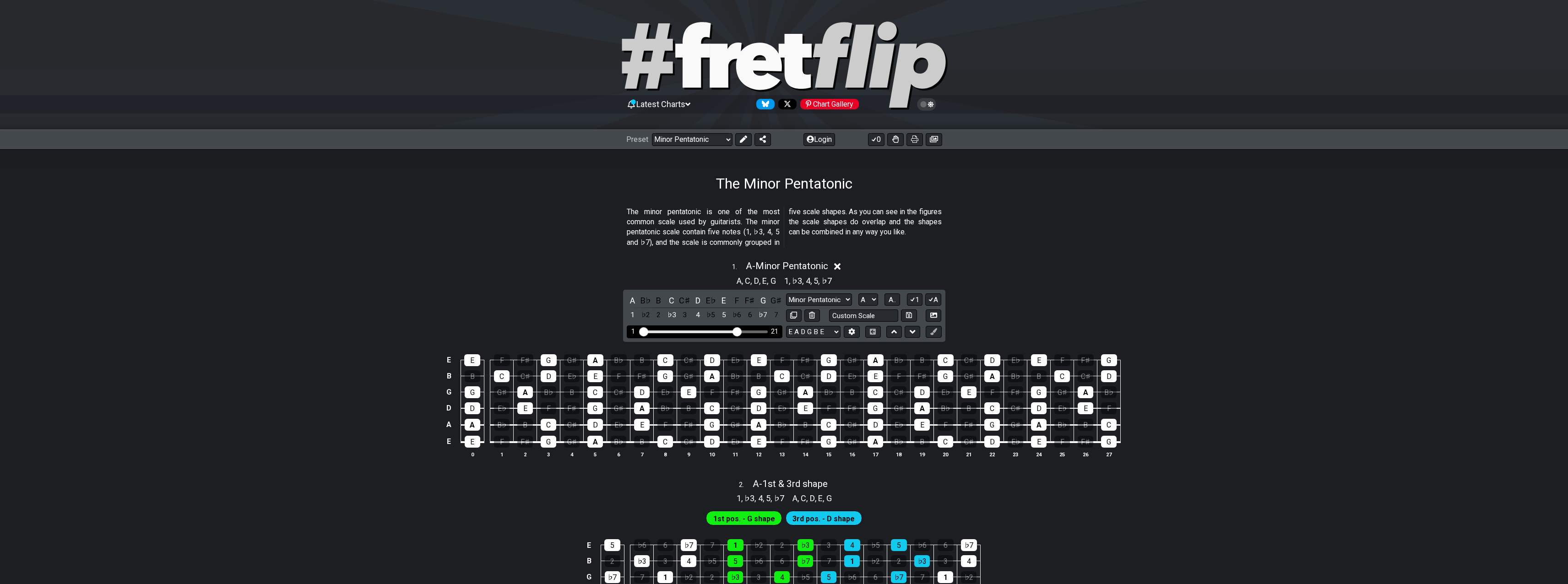
drag, startPoint x: 766, startPoint y: 331, endPoint x: 737, endPoint y: 332, distance: 29.0
click at [737, 331] on input "Visible fret range" at bounding box center [705, 331] width 130 height 0
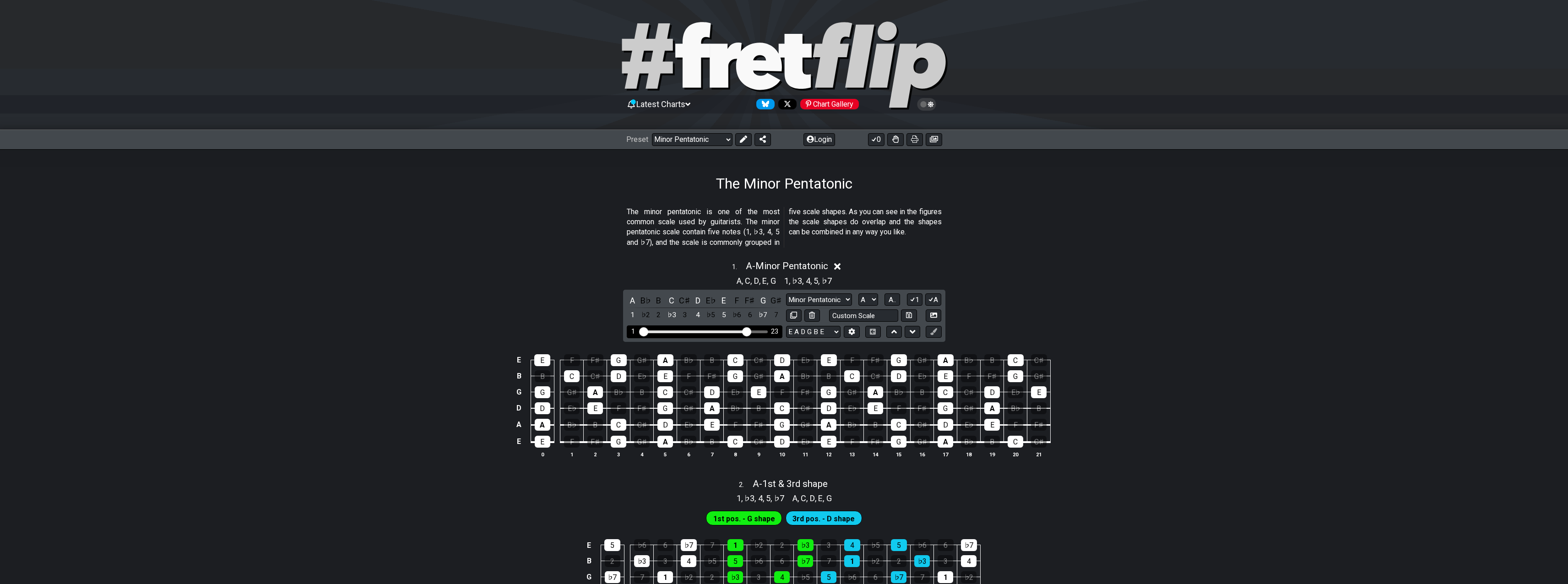
drag, startPoint x: 737, startPoint y: 332, endPoint x: 745, endPoint y: 331, distance: 8.1
click at [745, 331] on input "Visible fret range" at bounding box center [705, 331] width 130 height 0
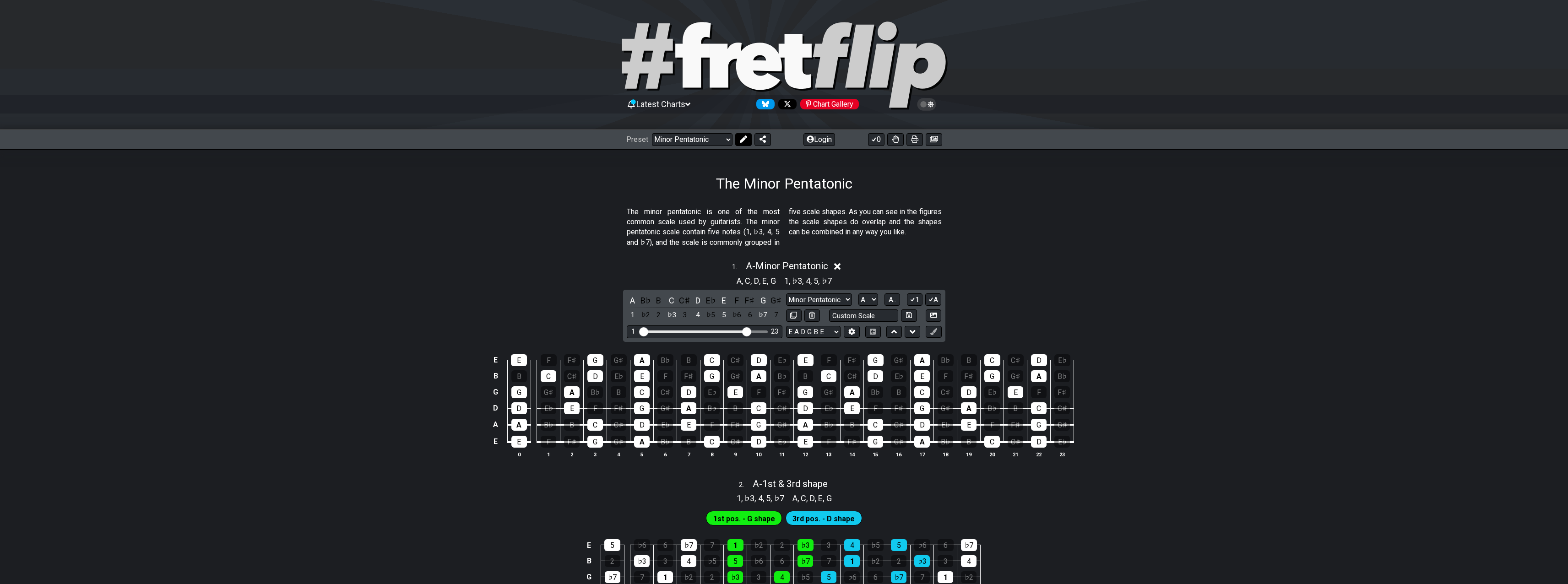
click at [743, 135] on button at bounding box center [743, 140] width 16 height 13
click at [935, 332] on icon at bounding box center [934, 332] width 7 height 7
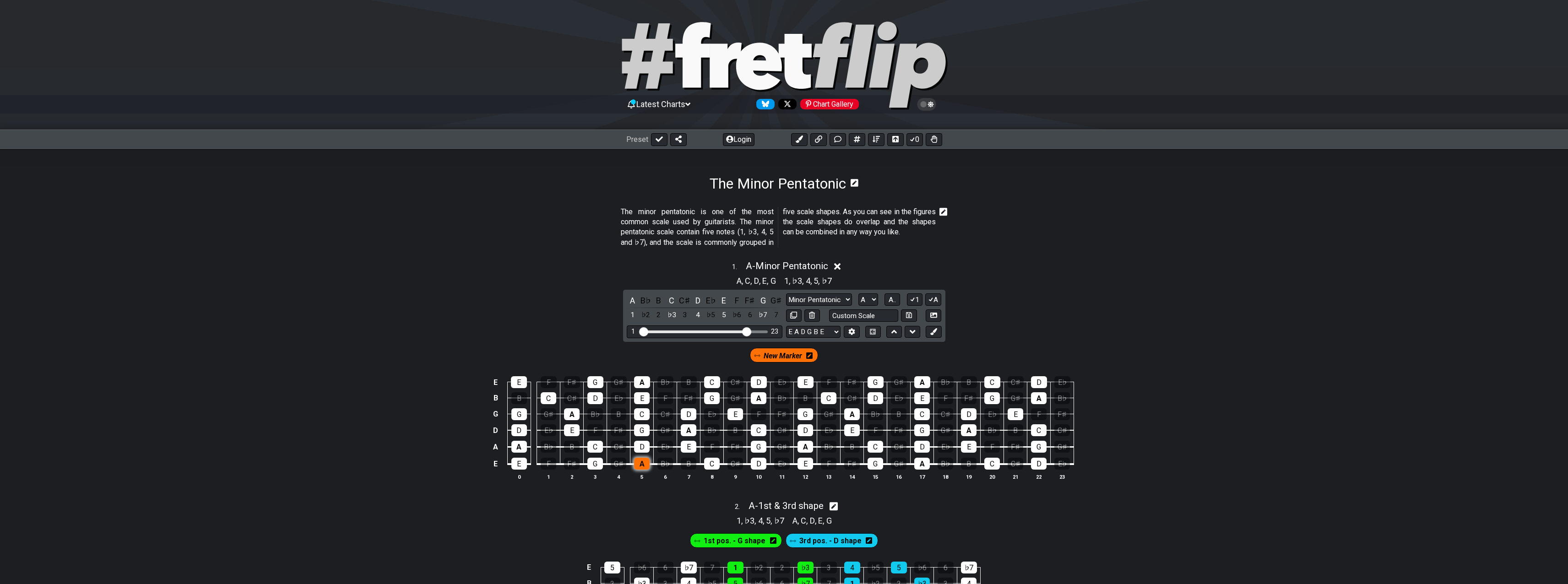
click at [642, 461] on div "A" at bounding box center [642, 463] width 16 height 12
click at [712, 462] on div "C" at bounding box center [711, 463] width 16 height 12
click at [755, 465] on div "D" at bounding box center [758, 463] width 16 height 12
click at [686, 448] on div "E" at bounding box center [688, 447] width 16 height 12
click at [757, 444] on div "G" at bounding box center [758, 447] width 16 height 12
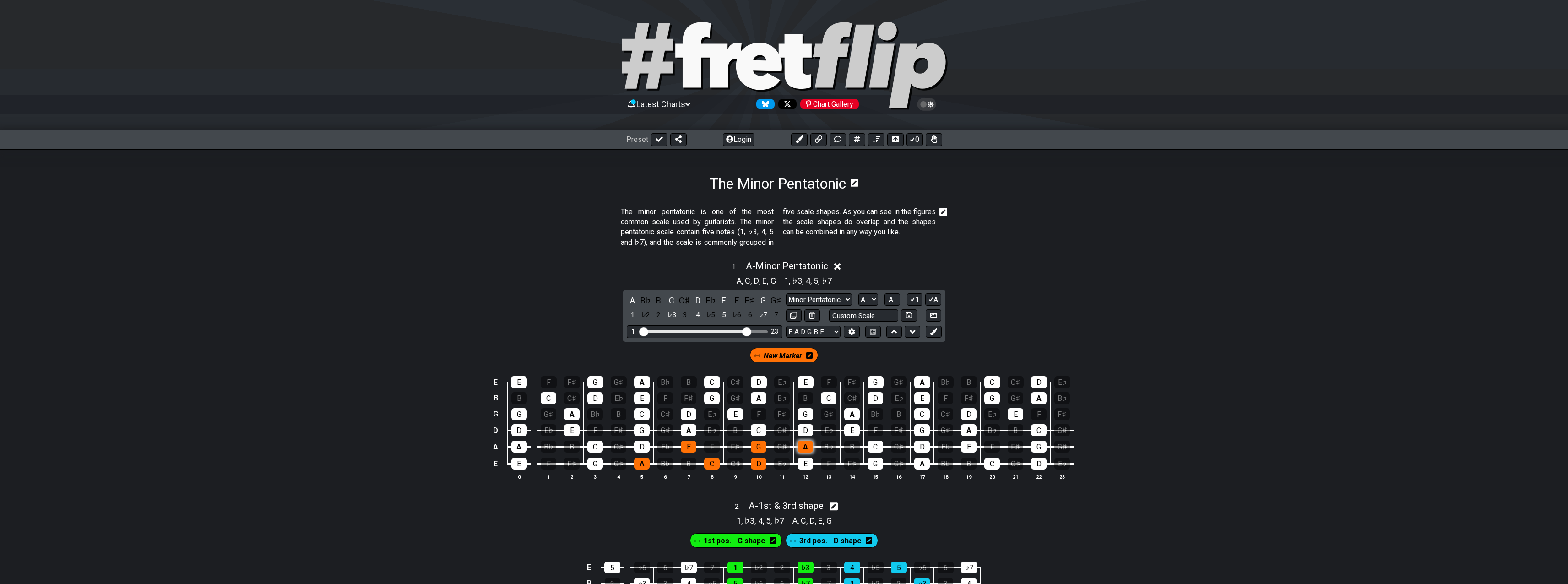
click at [802, 447] on div "A" at bounding box center [805, 447] width 16 height 12
click at [759, 426] on div "C" at bounding box center [758, 430] width 16 height 12
click at [806, 430] on div "D" at bounding box center [805, 430] width 16 height 12
click at [853, 431] on div "E" at bounding box center [851, 430] width 16 height 12
click at [807, 416] on div "G" at bounding box center [805, 414] width 16 height 12
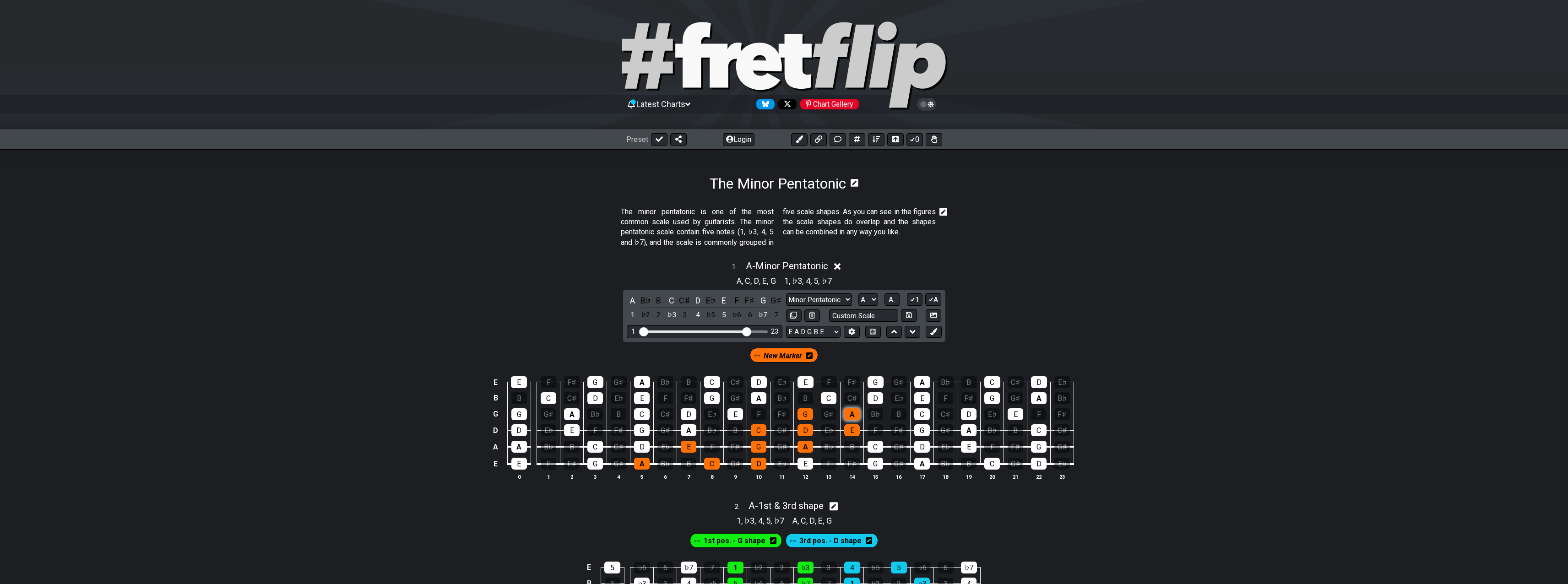
click at [849, 417] on div "A" at bounding box center [851, 414] width 16 height 12
click at [919, 412] on div "C" at bounding box center [922, 414] width 16 height 12
drag, startPoint x: 874, startPoint y: 399, endPoint x: 948, endPoint y: 397, distance: 74.0
click at [875, 399] on div "D" at bounding box center [875, 398] width 16 height 12
click at [923, 395] on div "E" at bounding box center [922, 398] width 16 height 12
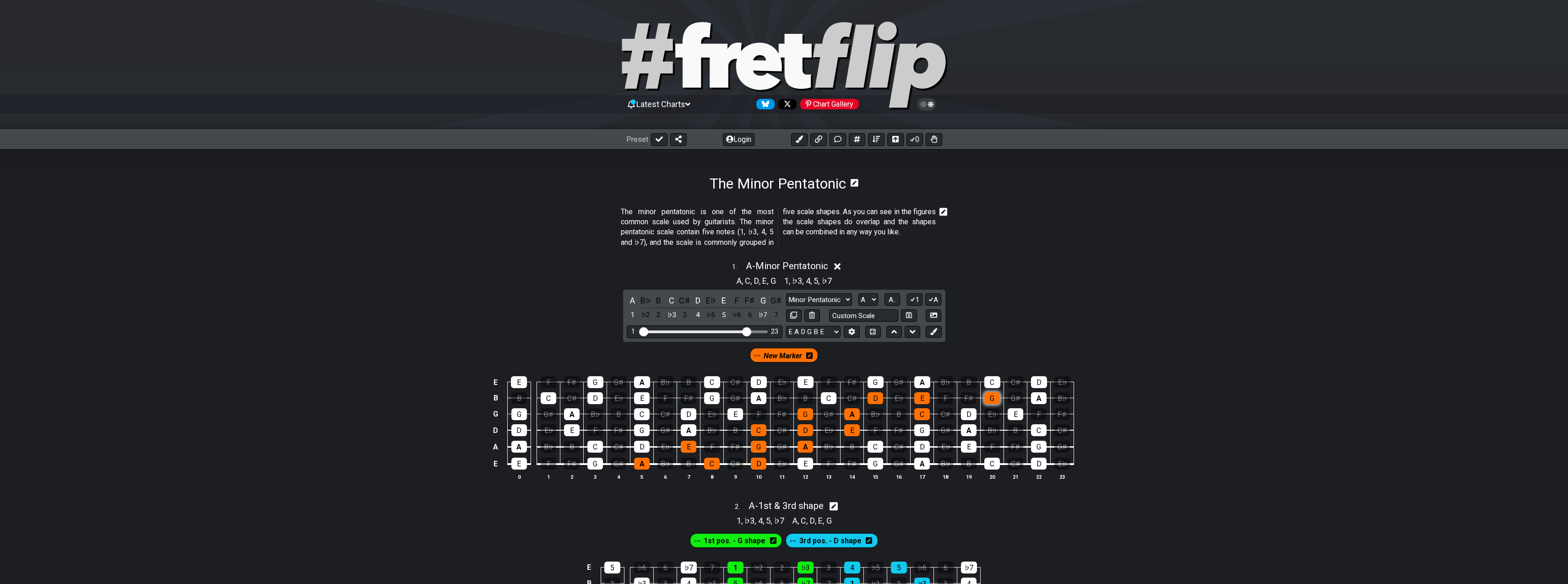
click at [989, 400] on div "G" at bounding box center [991, 398] width 16 height 12
click at [918, 383] on div "A" at bounding box center [923, 382] width 16 height 12
click at [989, 380] on div "C" at bounding box center [992, 382] width 16 height 12
drag, startPoint x: 937, startPoint y: 331, endPoint x: 943, endPoint y: 331, distance: 6.0
click at [937, 331] on button at bounding box center [933, 332] width 16 height 13
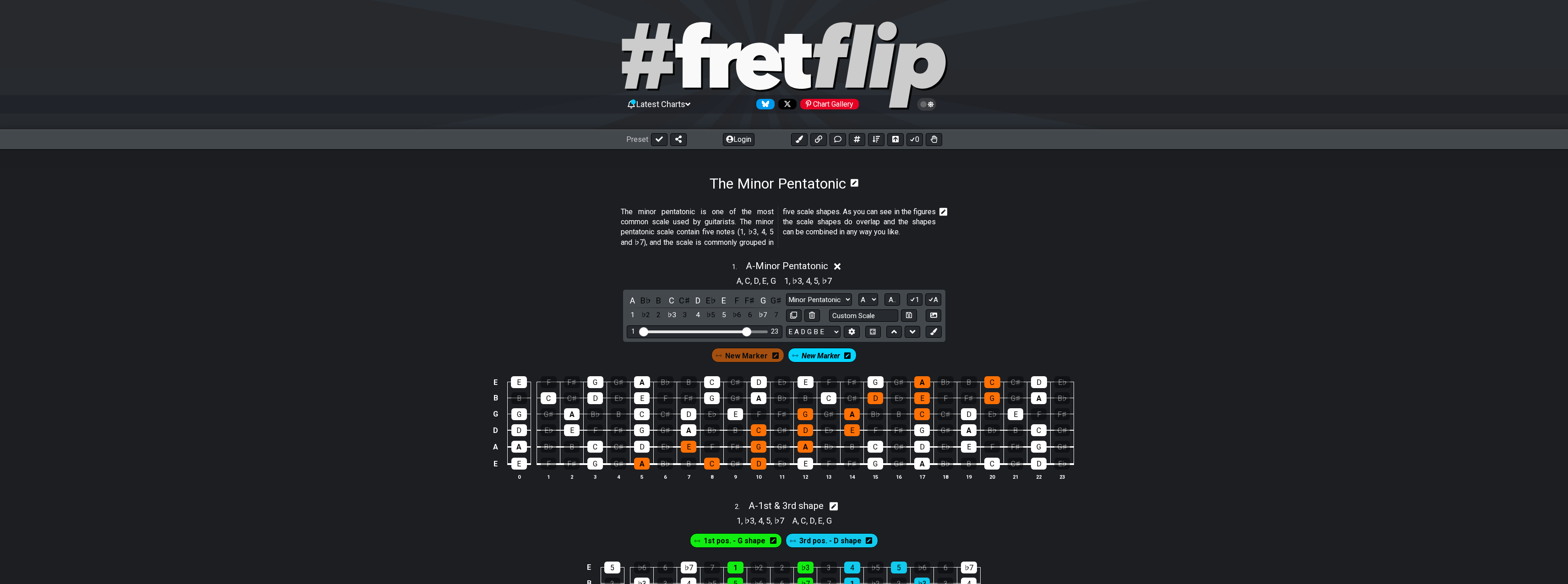
click at [845, 356] on icon at bounding box center [847, 356] width 6 height 7
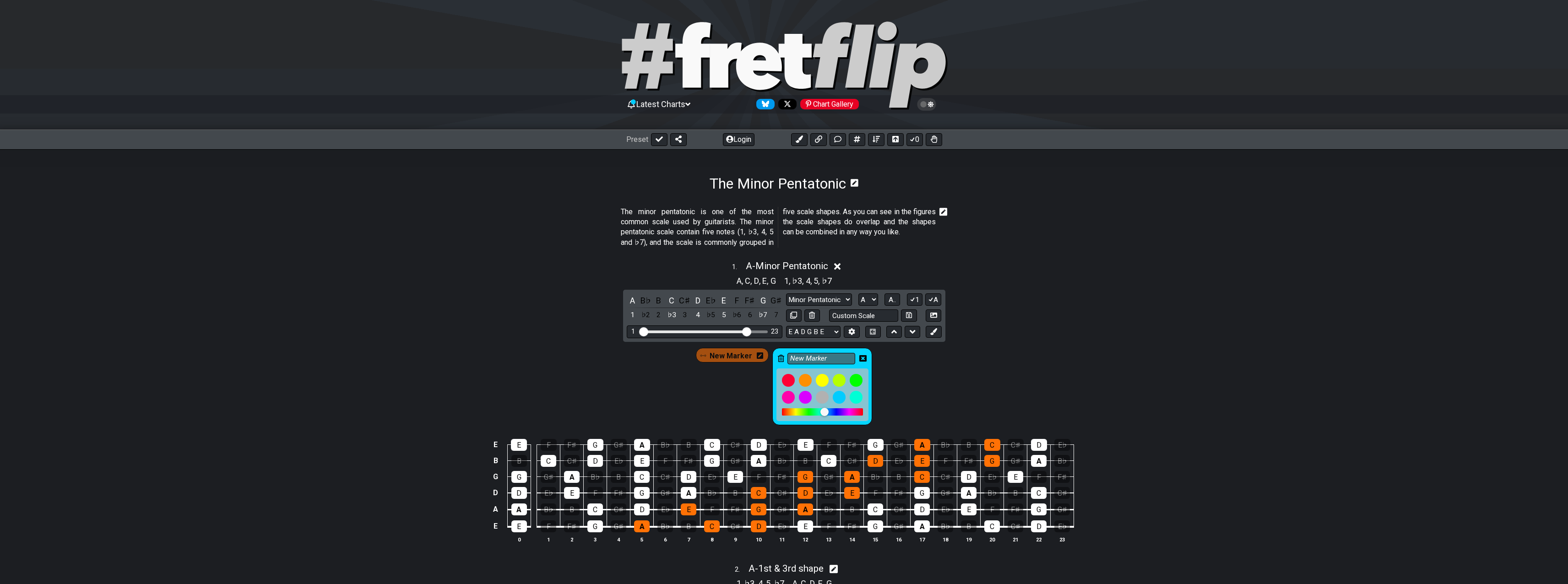
click at [864, 359] on icon at bounding box center [863, 358] width 7 height 6
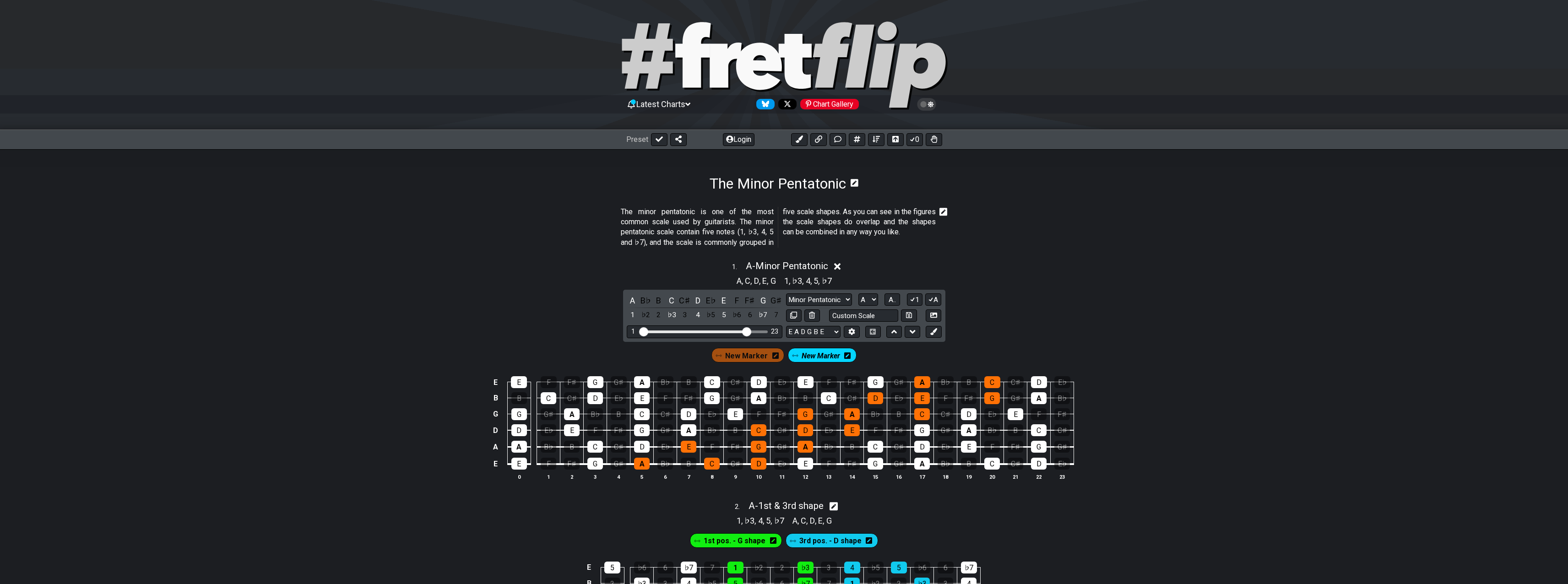
click at [795, 354] on icon at bounding box center [795, 355] width 6 height 6
drag, startPoint x: 805, startPoint y: 351, endPoint x: 806, endPoint y: 357, distance: 6.1
click at [806, 357] on span "New Marker" at bounding box center [821, 356] width 38 height 14
click at [931, 314] on icon at bounding box center [934, 316] width 7 height 7
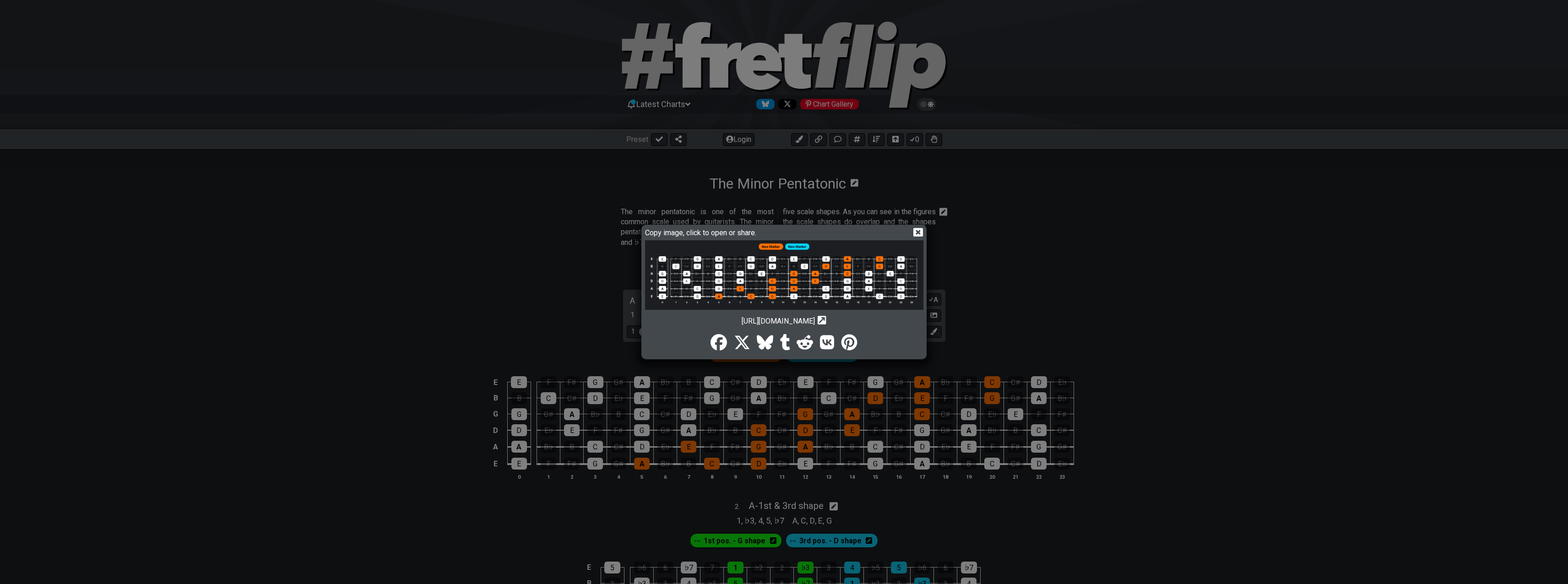
click at [810, 279] on img at bounding box center [784, 276] width 278 height 70
click at [919, 231] on icon at bounding box center [918, 233] width 10 height 9
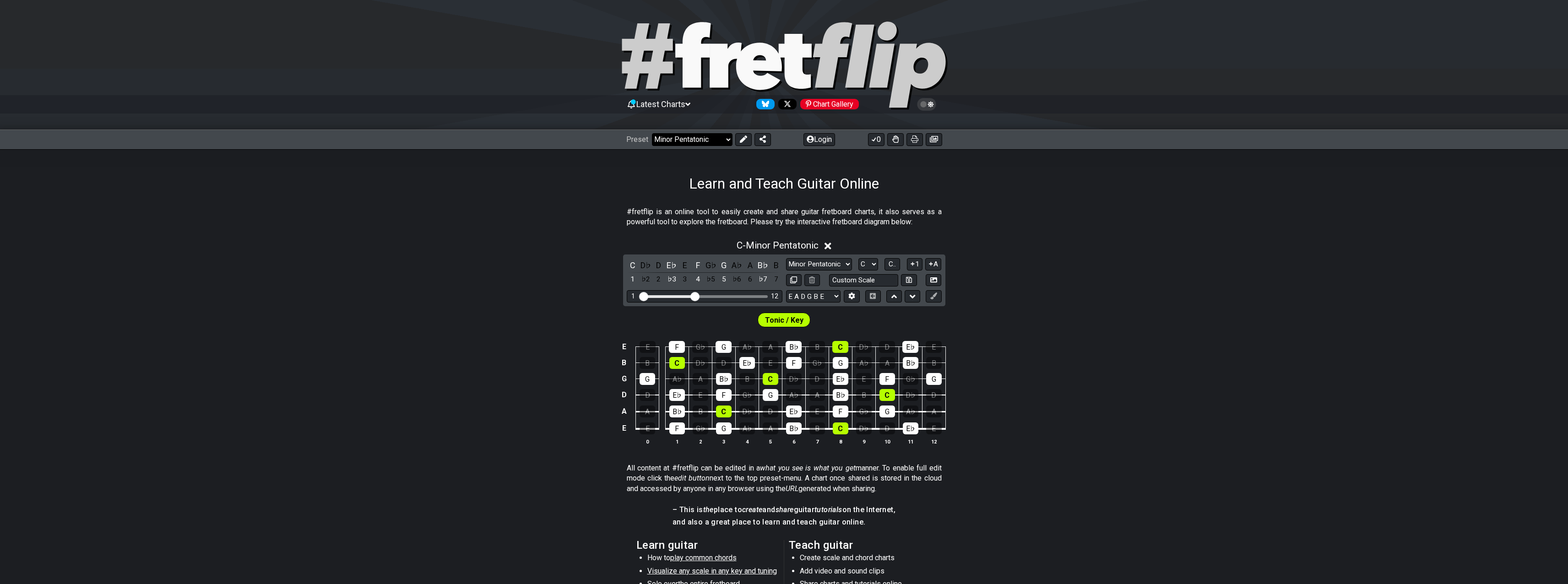
click at [652, 134] on select "Welcome to #fretflip! Initial Preset Custom Preset Minor Pentatonic Major Penta…" at bounding box center [692, 140] width 81 height 13
select select "/minor-pentatonic"
select select "C"
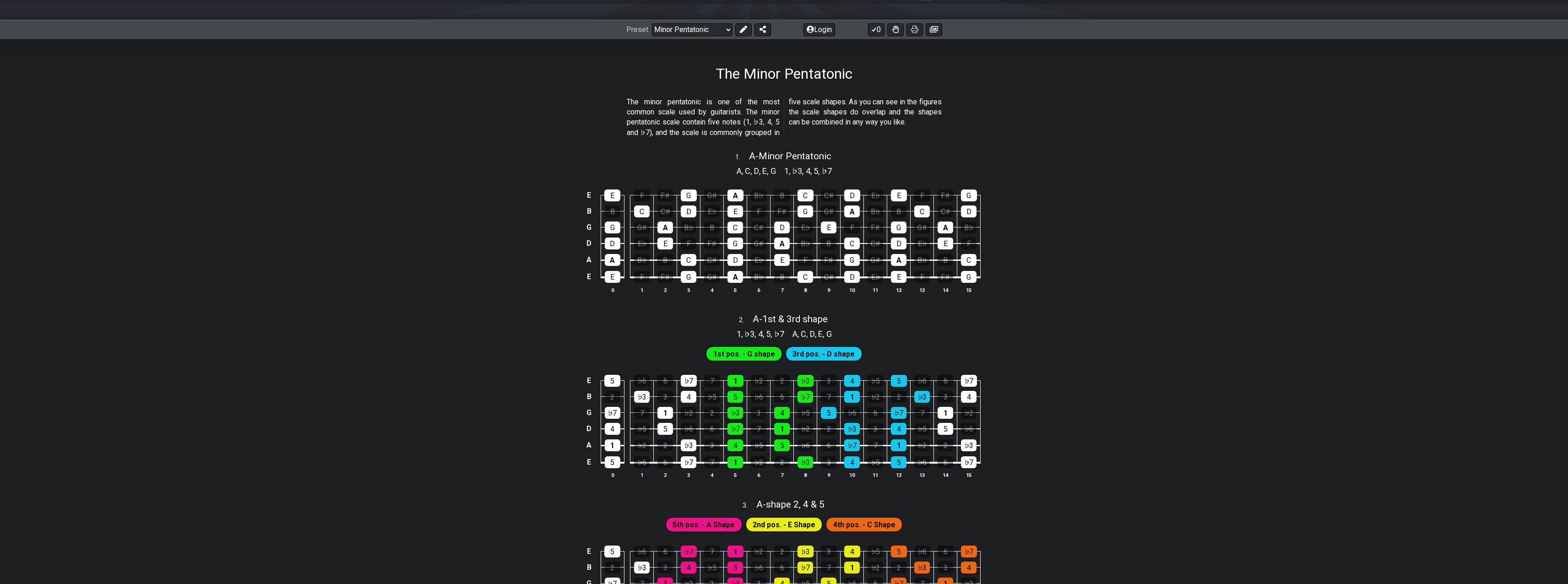
scroll to position [55, 0]
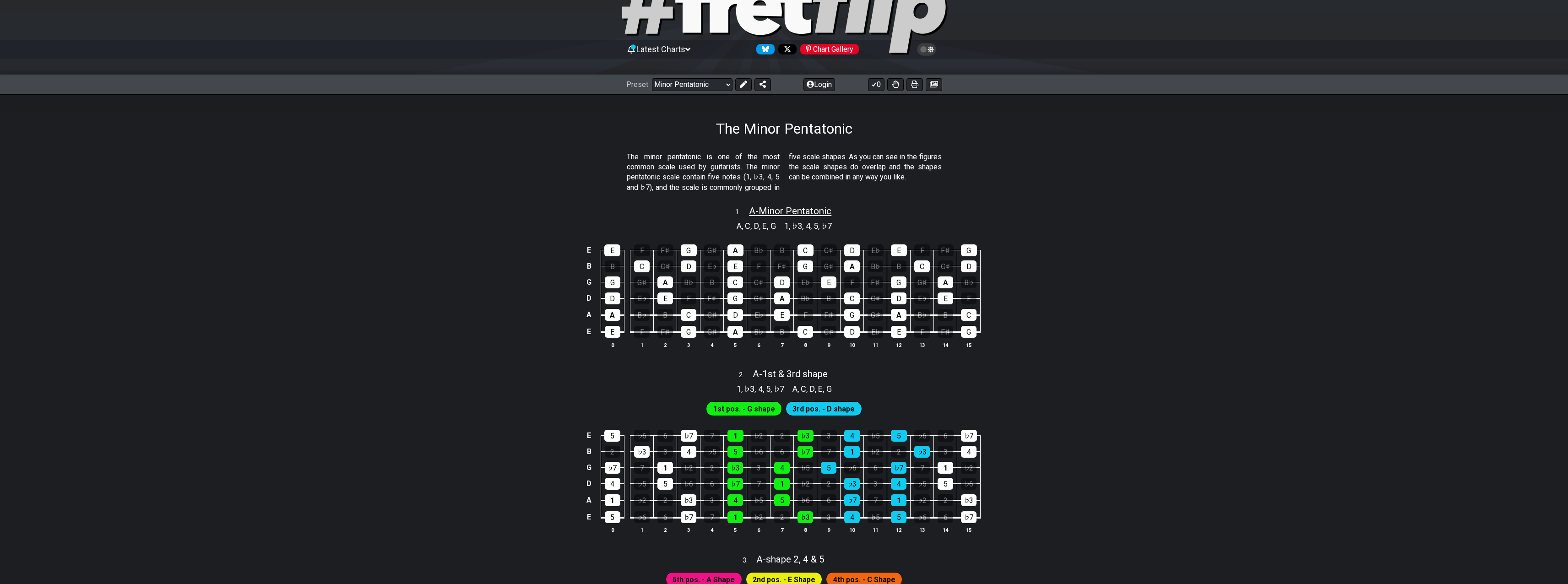
click at [806, 210] on span "A - Minor Pentatonic" at bounding box center [790, 211] width 82 height 11
select select "A"
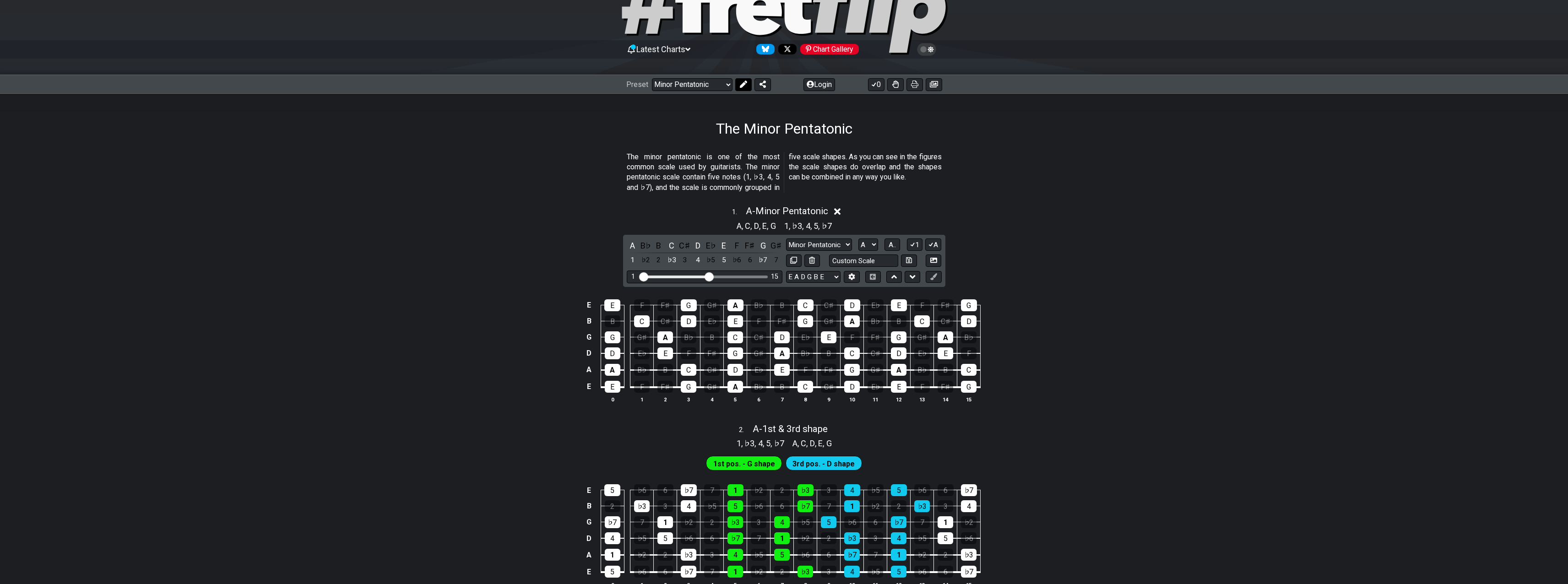
click at [740, 84] on icon at bounding box center [743, 84] width 7 height 7
click at [933, 279] on icon at bounding box center [934, 277] width 7 height 7
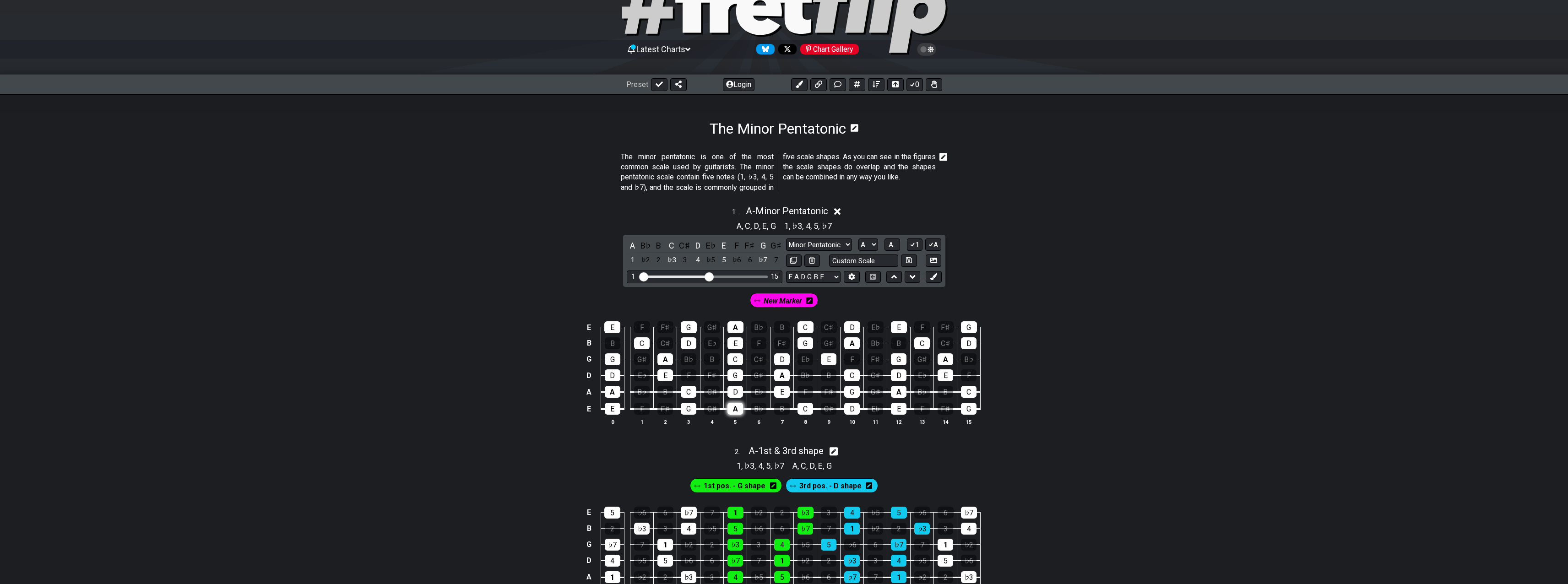
click at [732, 407] on div "A" at bounding box center [735, 408] width 16 height 12
click at [805, 410] on div "C" at bounding box center [805, 408] width 16 height 12
click at [733, 390] on div "D" at bounding box center [735, 392] width 16 height 12
click at [784, 391] on div "E" at bounding box center [782, 392] width 16 height 12
click at [737, 373] on div "G" at bounding box center [735, 375] width 16 height 12
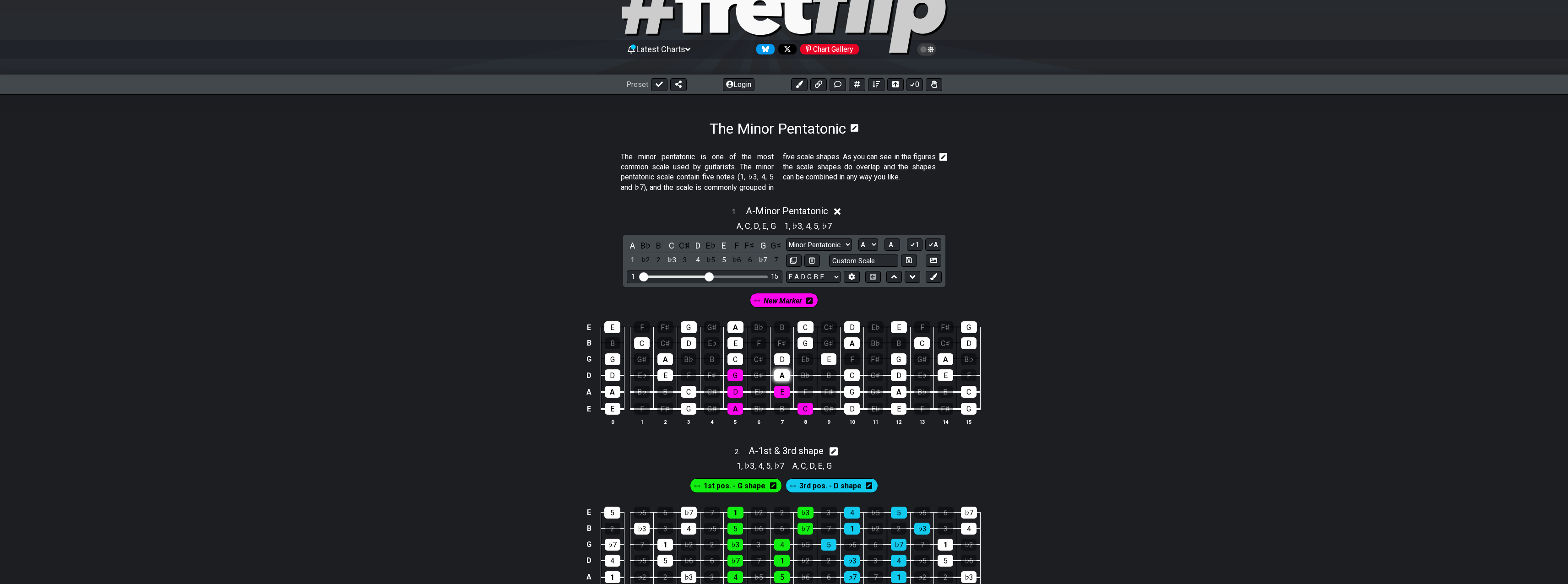
click at [781, 373] on div "A" at bounding box center [782, 375] width 16 height 12
click at [734, 361] on div "C" at bounding box center [735, 359] width 16 height 12
click at [783, 361] on div "D" at bounding box center [782, 359] width 16 height 12
click at [735, 343] on div "E" at bounding box center [735, 343] width 16 height 12
click at [805, 341] on div "G" at bounding box center [805, 343] width 16 height 12
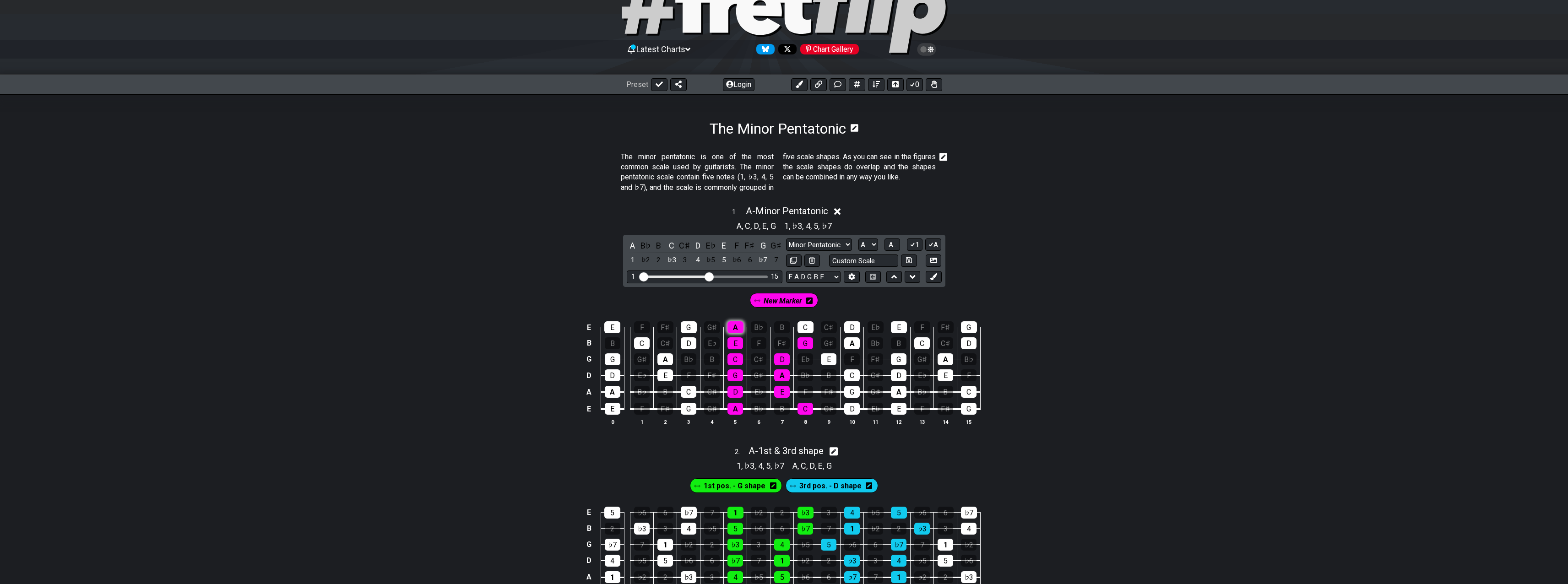
click at [738, 323] on div "A" at bounding box center [736, 327] width 16 height 12
click at [803, 327] on div "C" at bounding box center [806, 327] width 16 height 12
click at [933, 281] on button at bounding box center [933, 277] width 16 height 13
click at [840, 301] on div "New Marker" at bounding box center [822, 300] width 69 height 15
click at [773, 297] on icon at bounding box center [775, 301] width 6 height 7
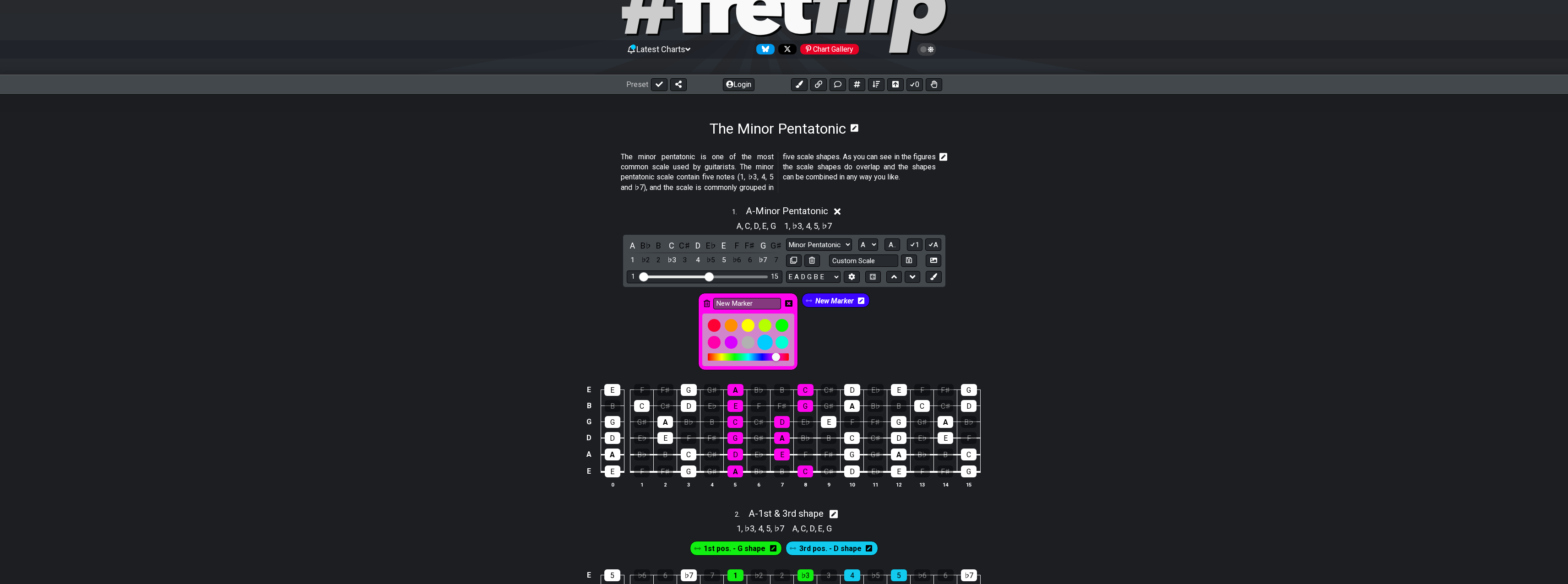
click at [765, 341] on div at bounding box center [764, 342] width 16 height 16
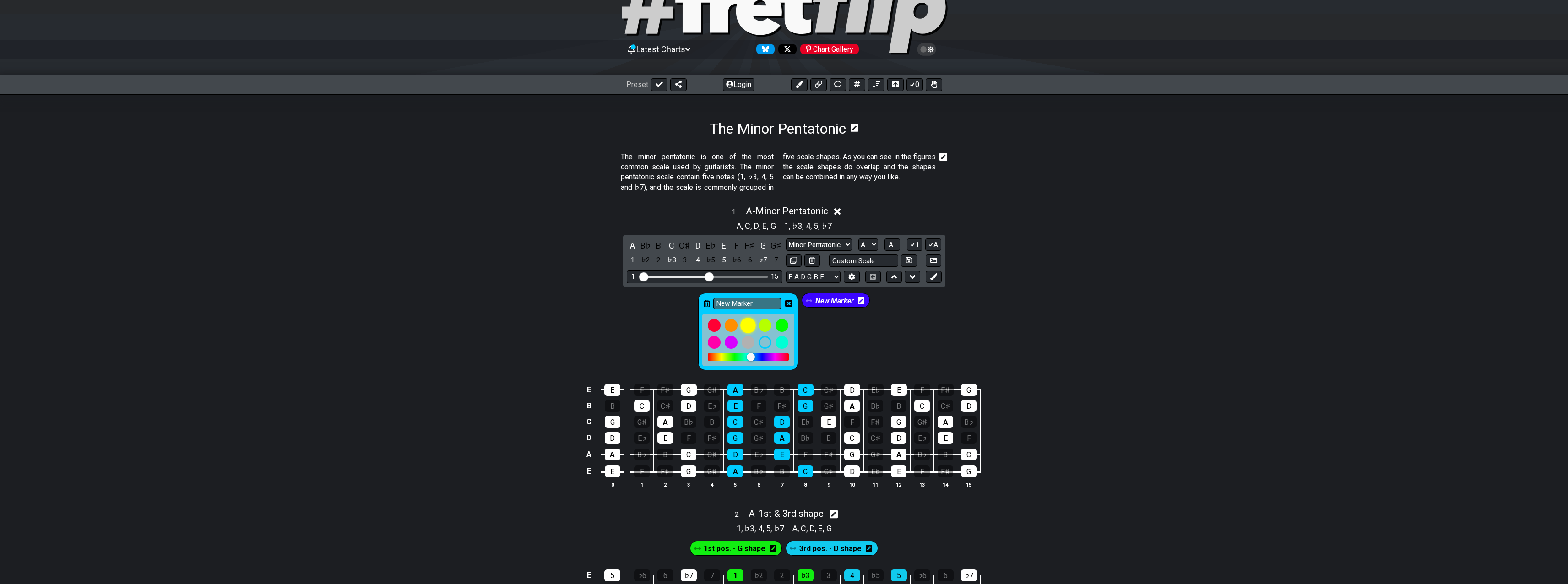
click at [749, 324] on div at bounding box center [748, 325] width 16 height 16
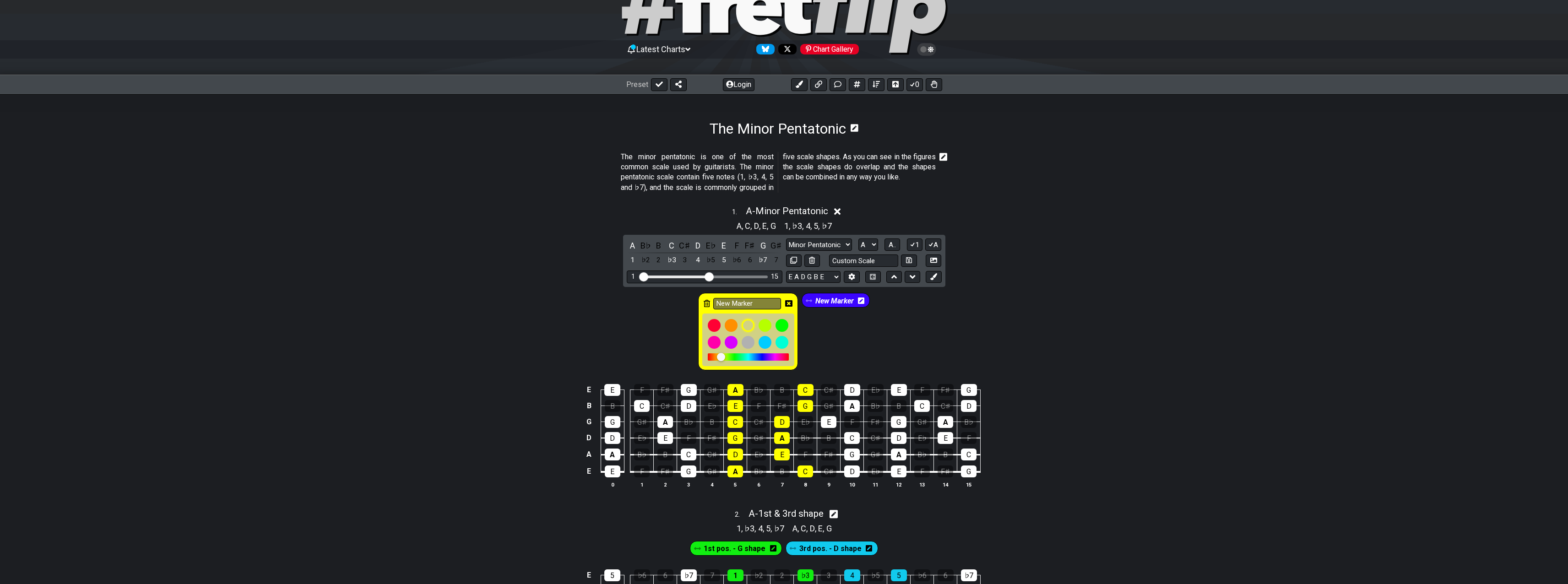
click at [832, 301] on span "New Marker" at bounding box center [835, 301] width 38 height 14
click at [861, 301] on icon at bounding box center [863, 301] width 6 height 7
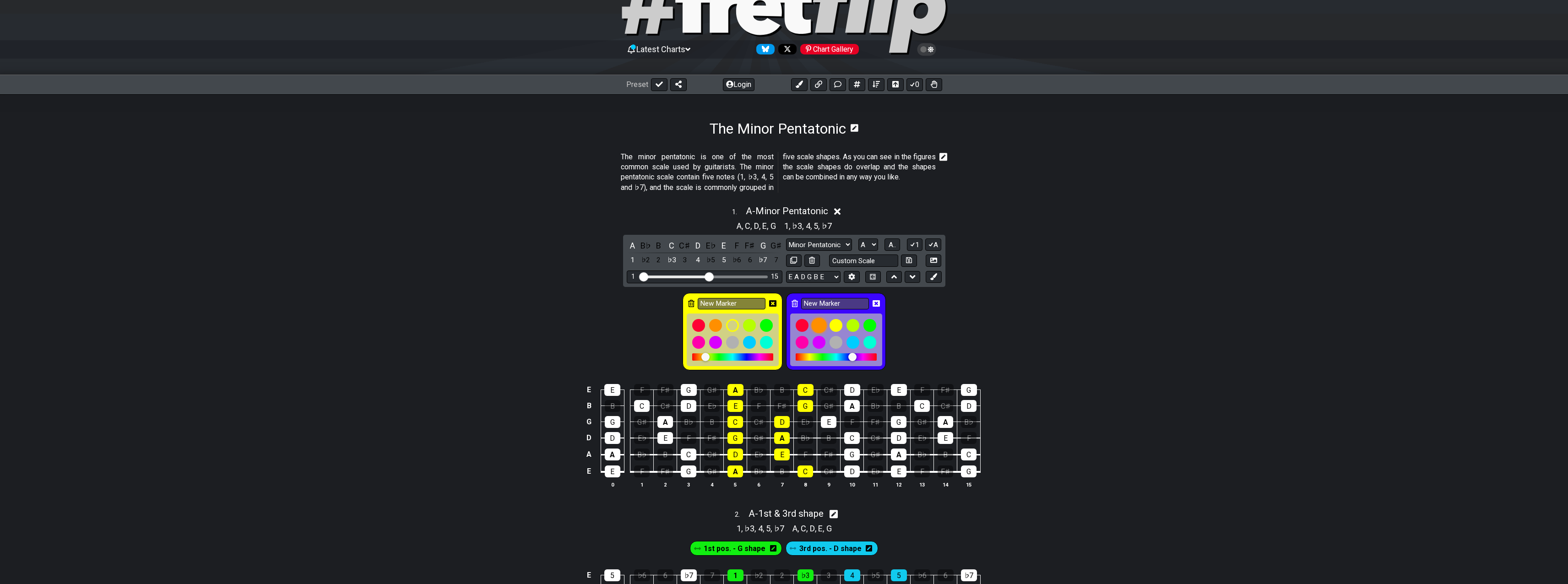
click at [820, 325] on div at bounding box center [818, 325] width 16 height 16
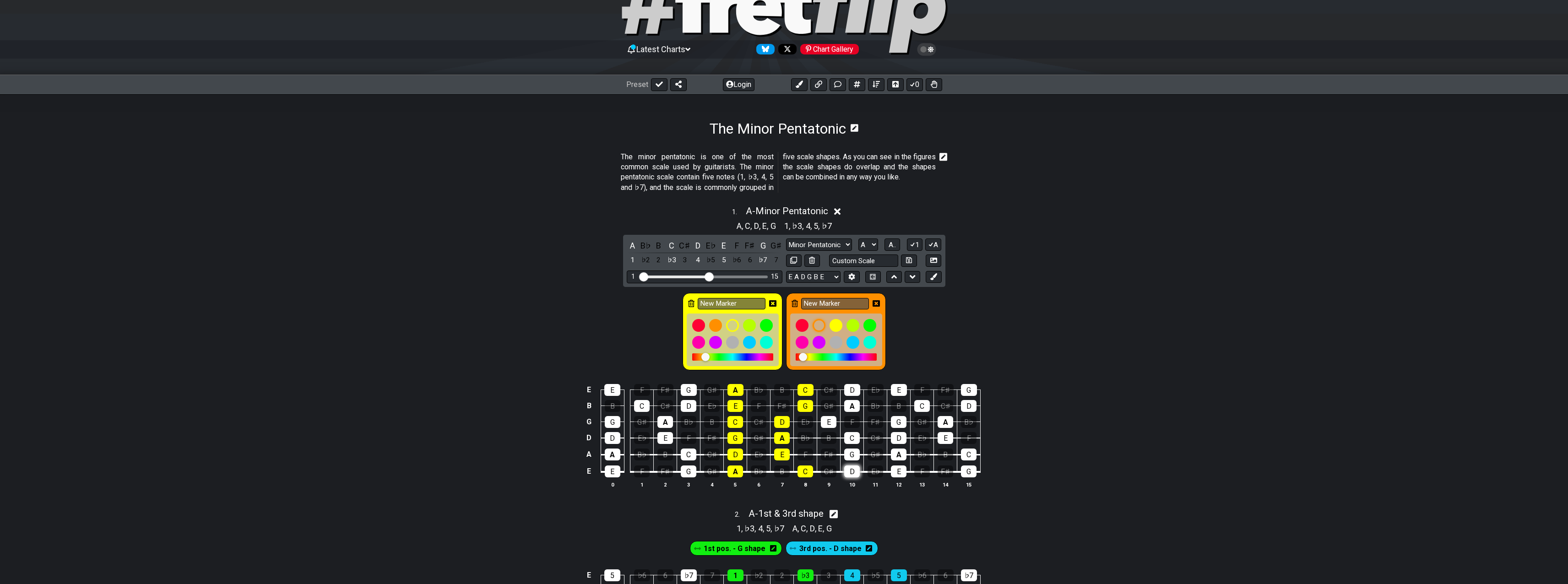
click at [854, 473] on div "D" at bounding box center [851, 471] width 16 height 12
click at [800, 323] on div at bounding box center [802, 325] width 16 height 16
drag, startPoint x: 852, startPoint y: 468, endPoint x: 870, endPoint y: 467, distance: 18.0
click at [852, 468] on div "D" at bounding box center [851, 471] width 16 height 12
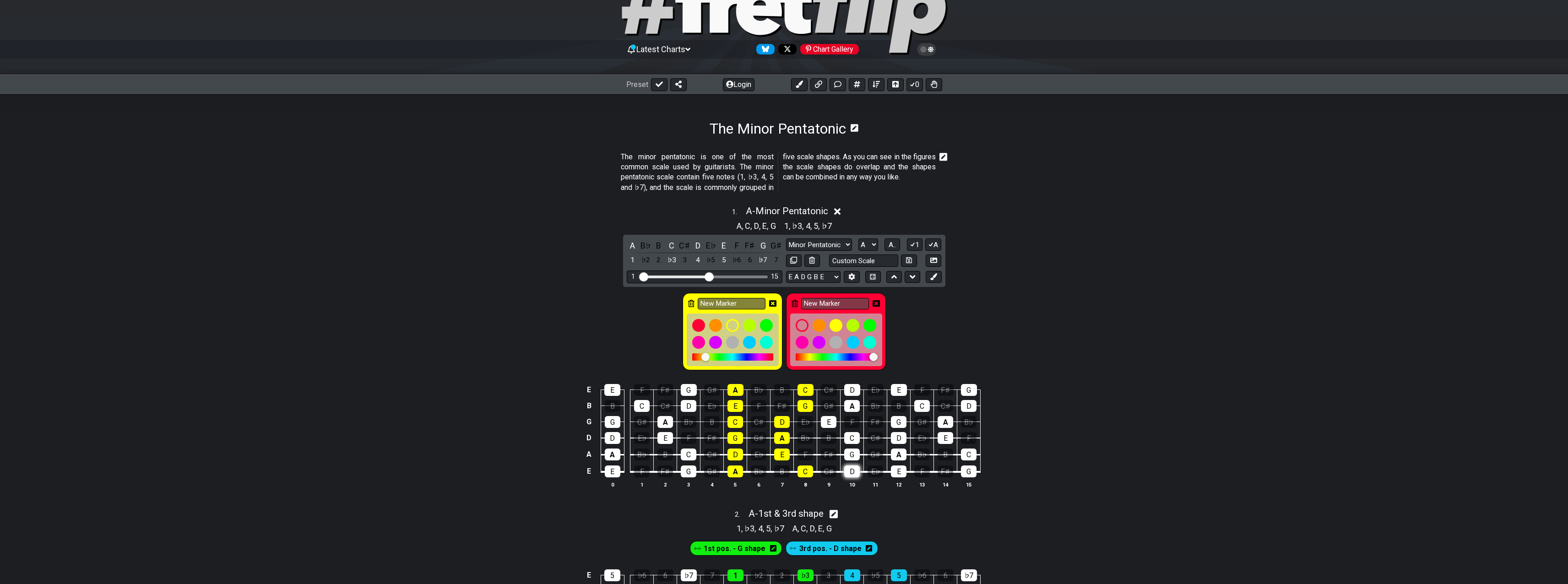
click at [855, 471] on div "D" at bounding box center [851, 471] width 16 height 12
click at [867, 305] on input "New Marker" at bounding box center [835, 304] width 68 height 12
click at [778, 307] on div "New Marker" at bounding box center [732, 331] width 100 height 78
click at [797, 301] on icon at bounding box center [795, 304] width 6 height 7
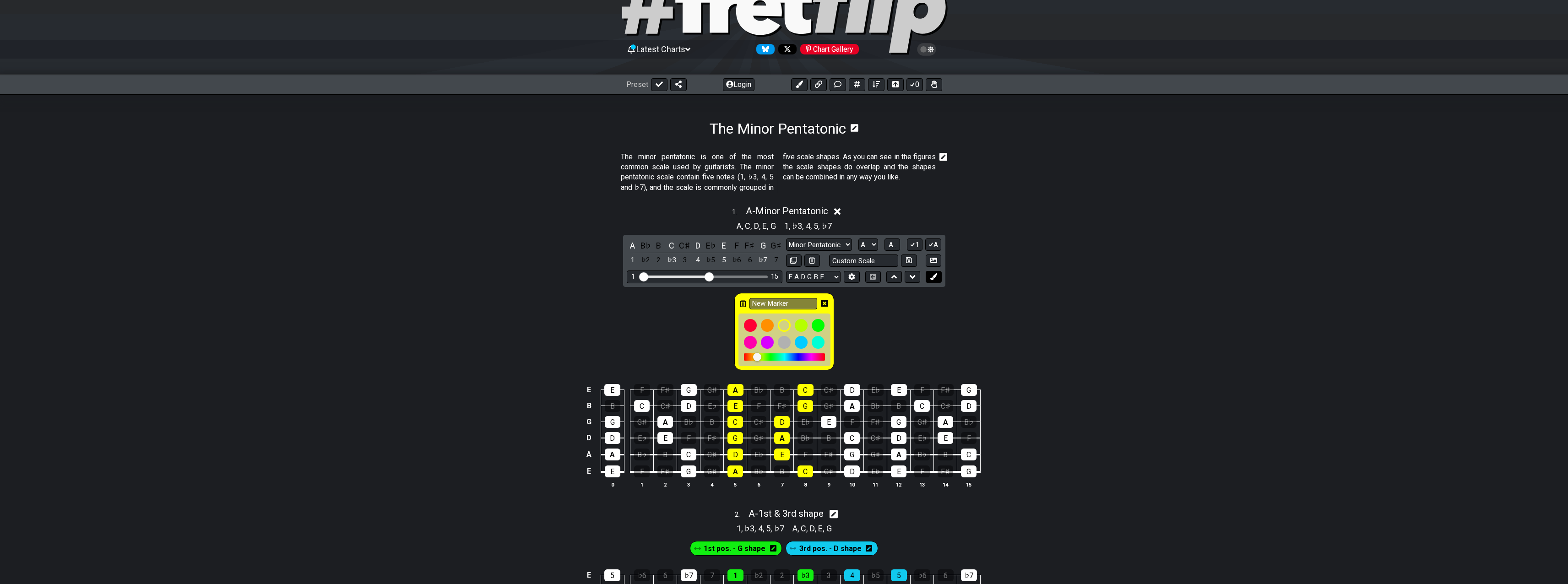
click at [935, 272] on button at bounding box center [933, 277] width 16 height 13
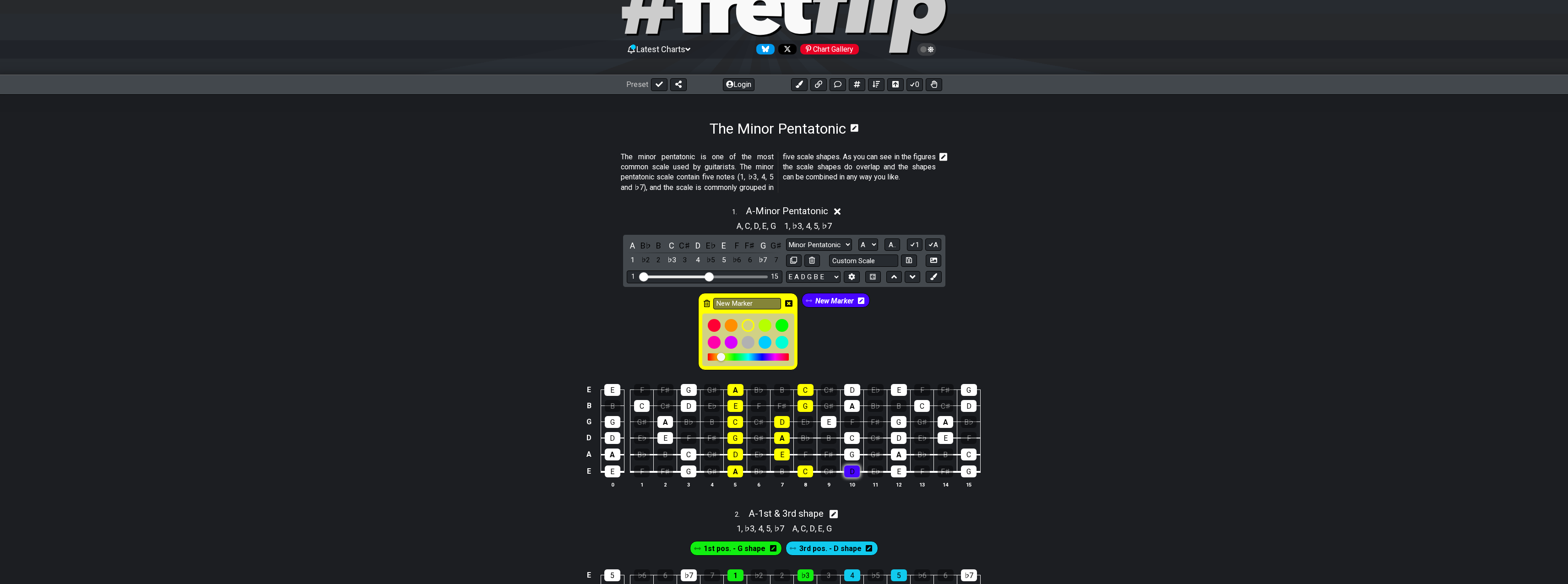
click at [852, 470] on div "D" at bounding box center [851, 471] width 16 height 12
click at [851, 452] on div "G" at bounding box center [851, 454] width 16 height 12
click at [850, 436] on div "C" at bounding box center [851, 438] width 16 height 12
click at [829, 423] on div "E" at bounding box center [828, 422] width 16 height 12
click at [850, 410] on div "A" at bounding box center [851, 406] width 16 height 12
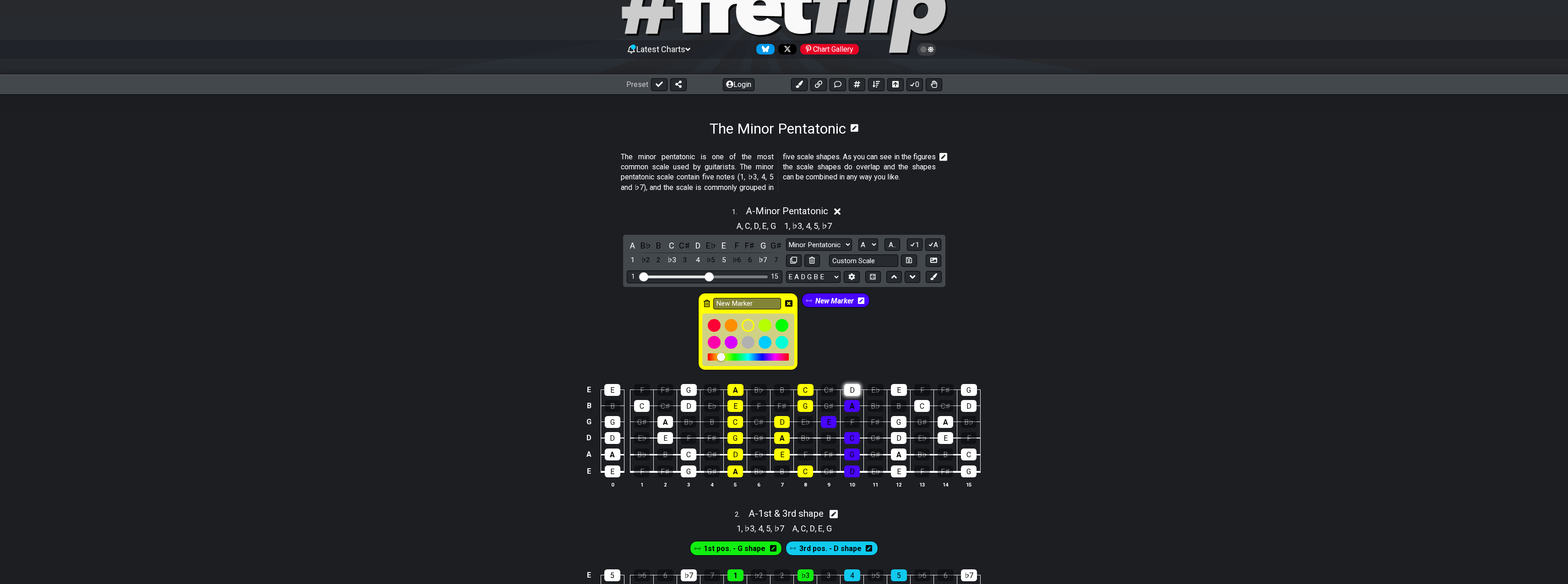
click at [849, 389] on div "D" at bounding box center [852, 390] width 16 height 12
click at [935, 277] on icon at bounding box center [934, 277] width 7 height 7
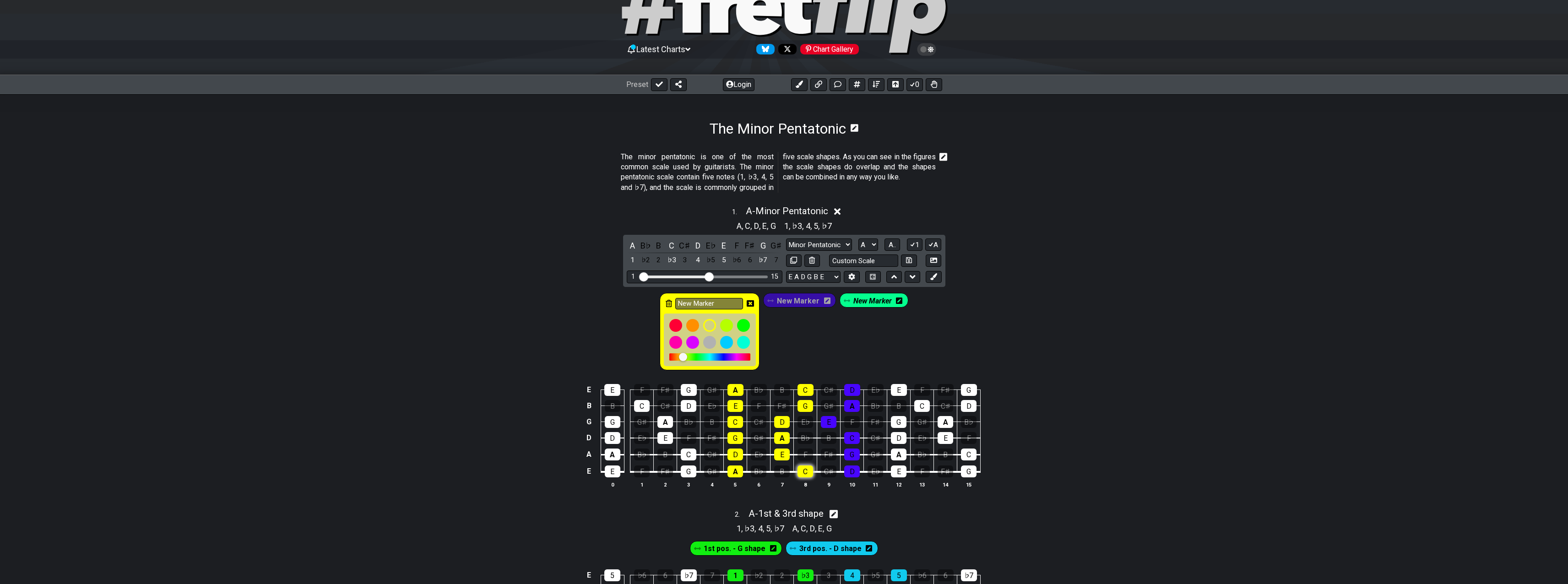
click at [809, 470] on div "C" at bounding box center [805, 471] width 16 height 12
click at [786, 451] on div "E" at bounding box center [782, 454] width 16 height 12
click at [783, 433] on div "A" at bounding box center [782, 438] width 16 height 12
click at [783, 419] on div "D" at bounding box center [782, 422] width 16 height 12
click at [805, 406] on div "G" at bounding box center [805, 406] width 16 height 12
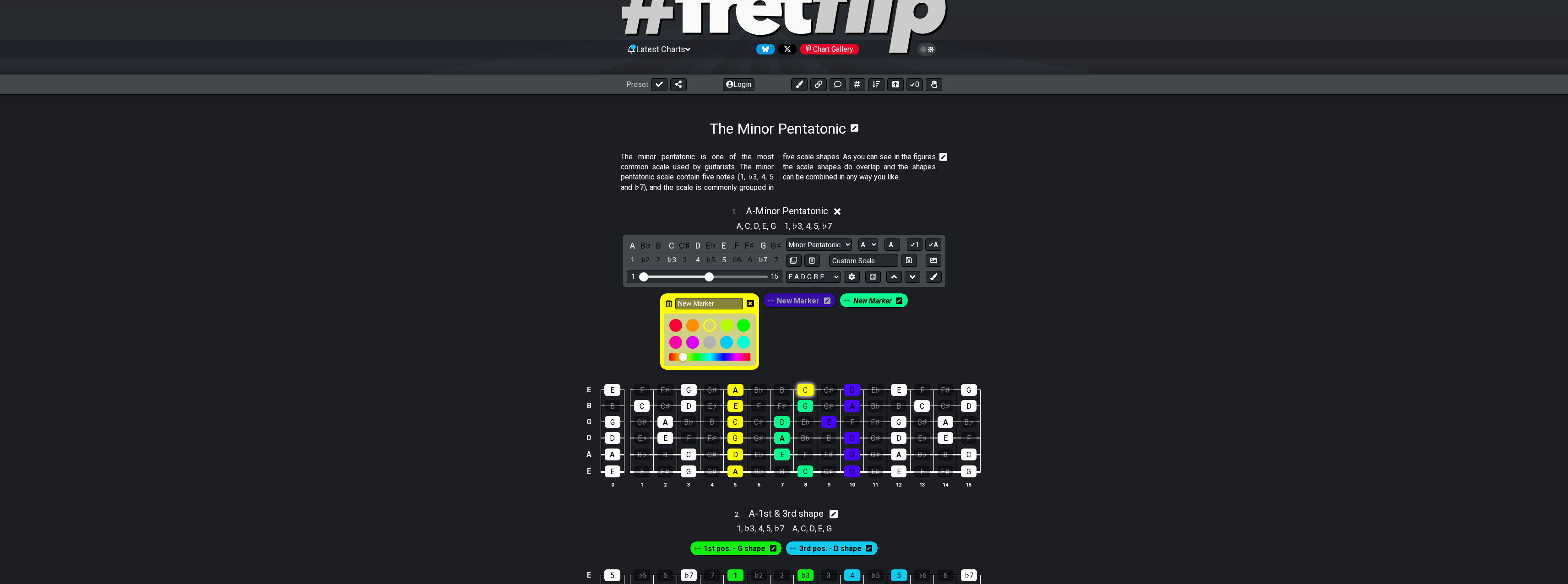
click at [809, 390] on div "C" at bounding box center [806, 390] width 16 height 12
click at [881, 301] on span "New Marker" at bounding box center [872, 301] width 38 height 14
click at [902, 302] on div "New Marker" at bounding box center [874, 300] width 73 height 15
click at [898, 298] on icon at bounding box center [901, 300] width 6 height 6
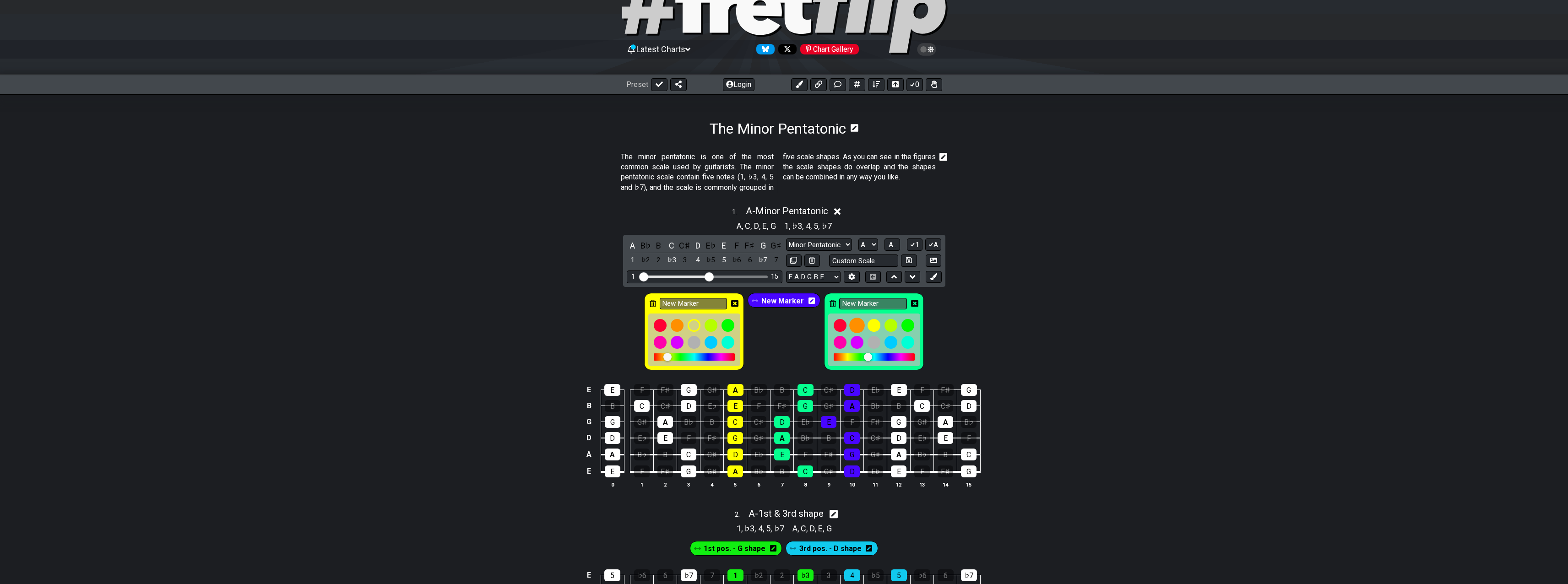
click at [856, 328] on div at bounding box center [857, 325] width 16 height 16
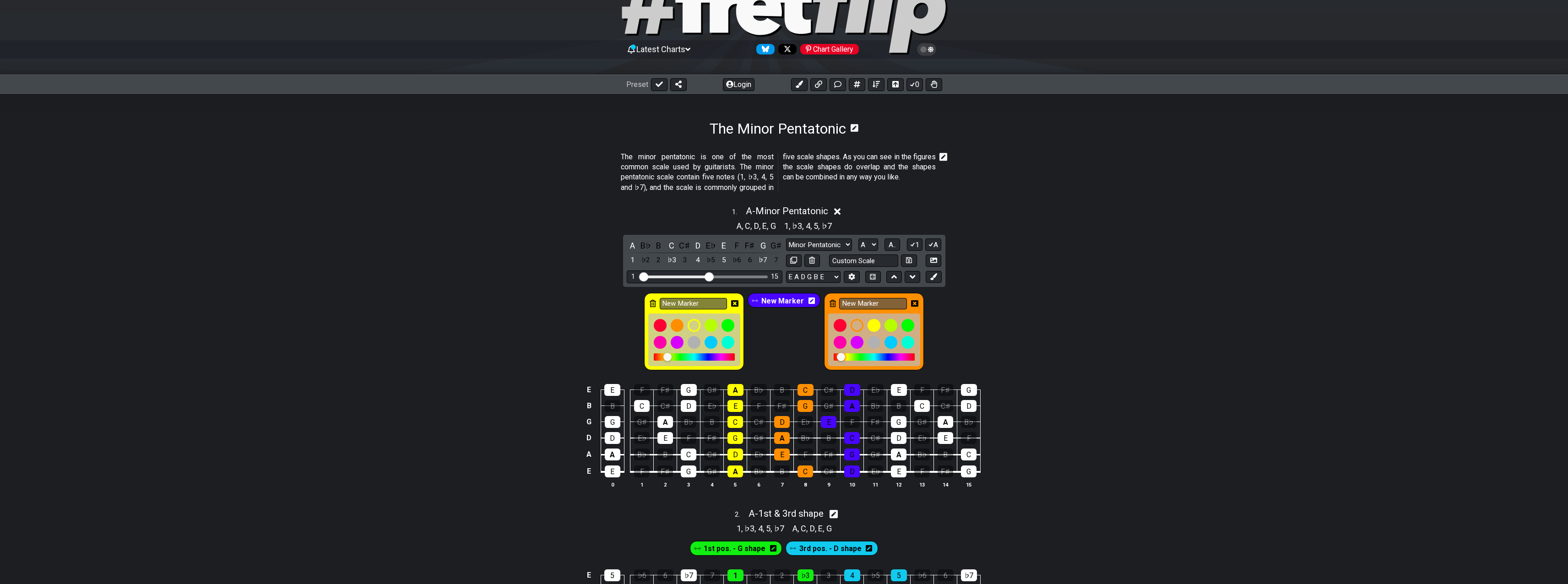
click at [914, 306] on icon at bounding box center [914, 303] width 7 height 6
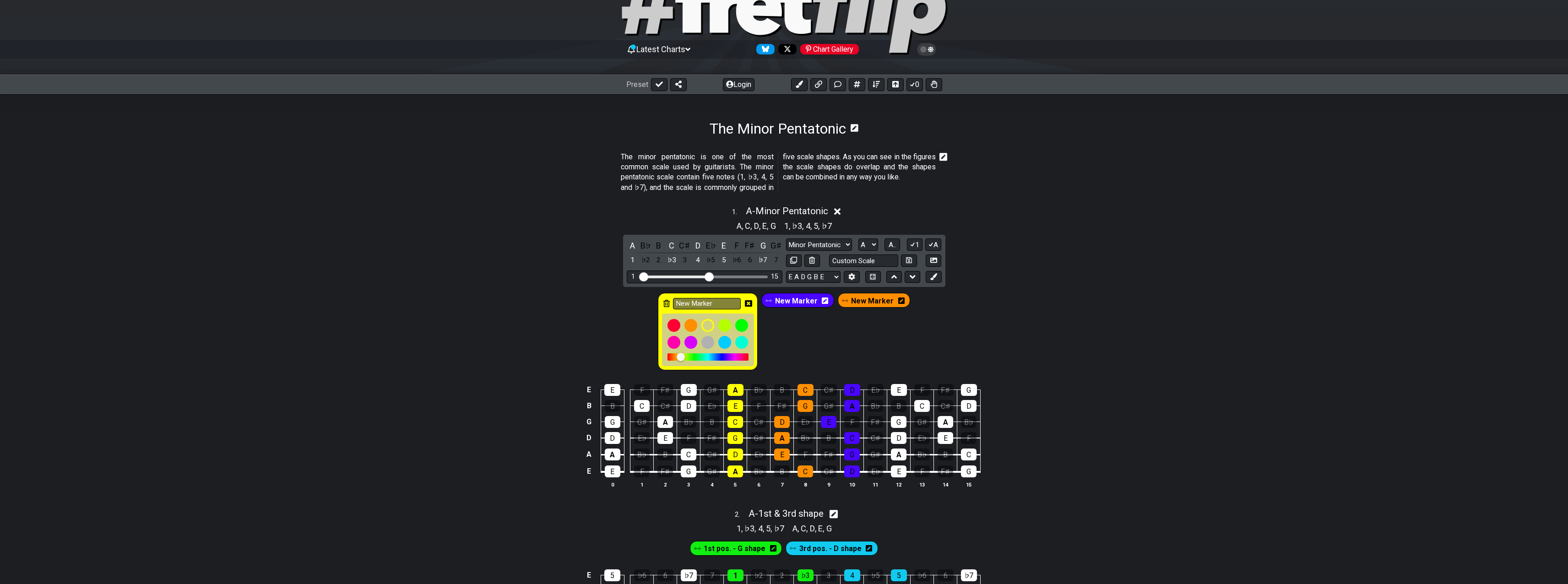
click at [752, 302] on icon at bounding box center [749, 304] width 7 height 7
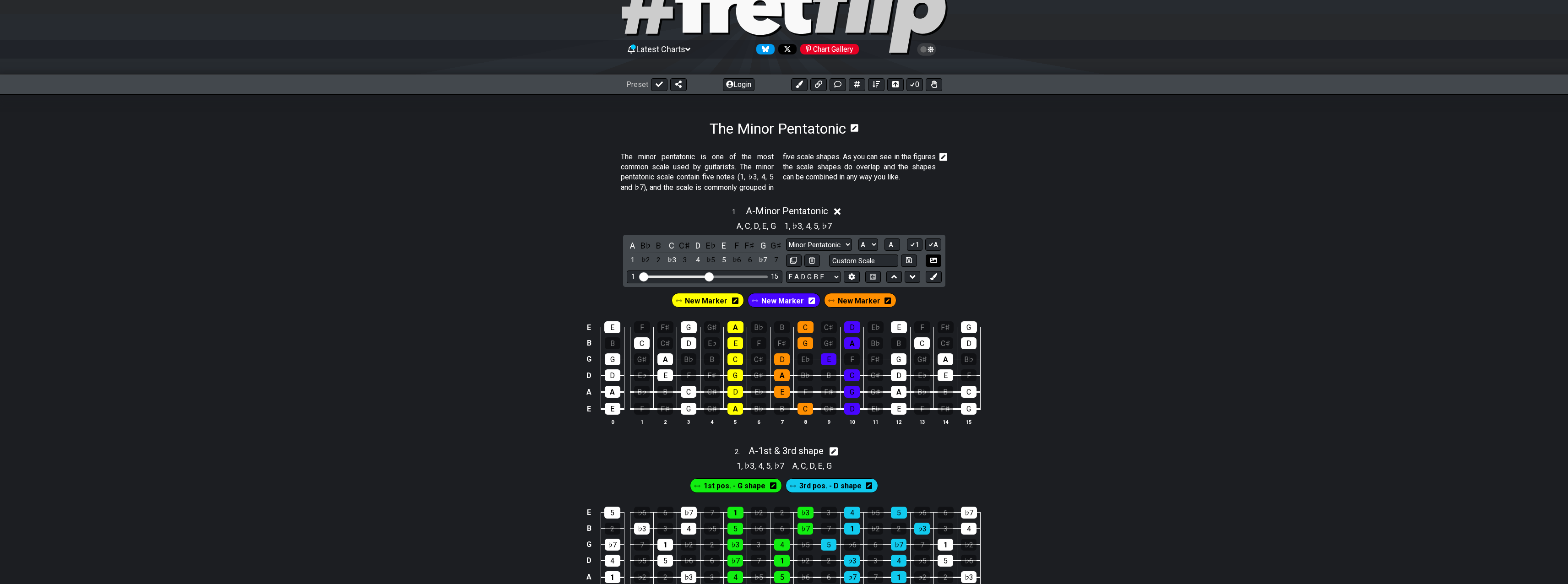
click at [935, 262] on icon at bounding box center [934, 261] width 7 height 5
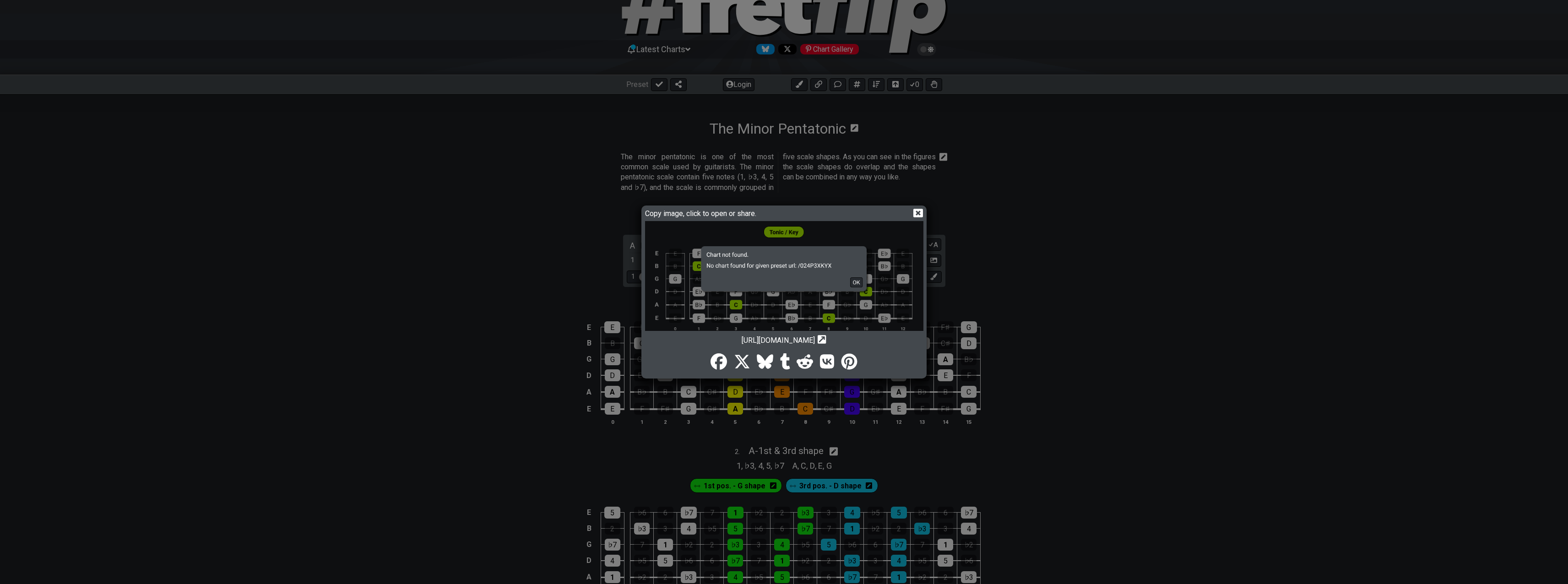
click at [856, 283] on img at bounding box center [784, 282] width 278 height 121
click at [918, 211] on icon at bounding box center [918, 213] width 10 height 9
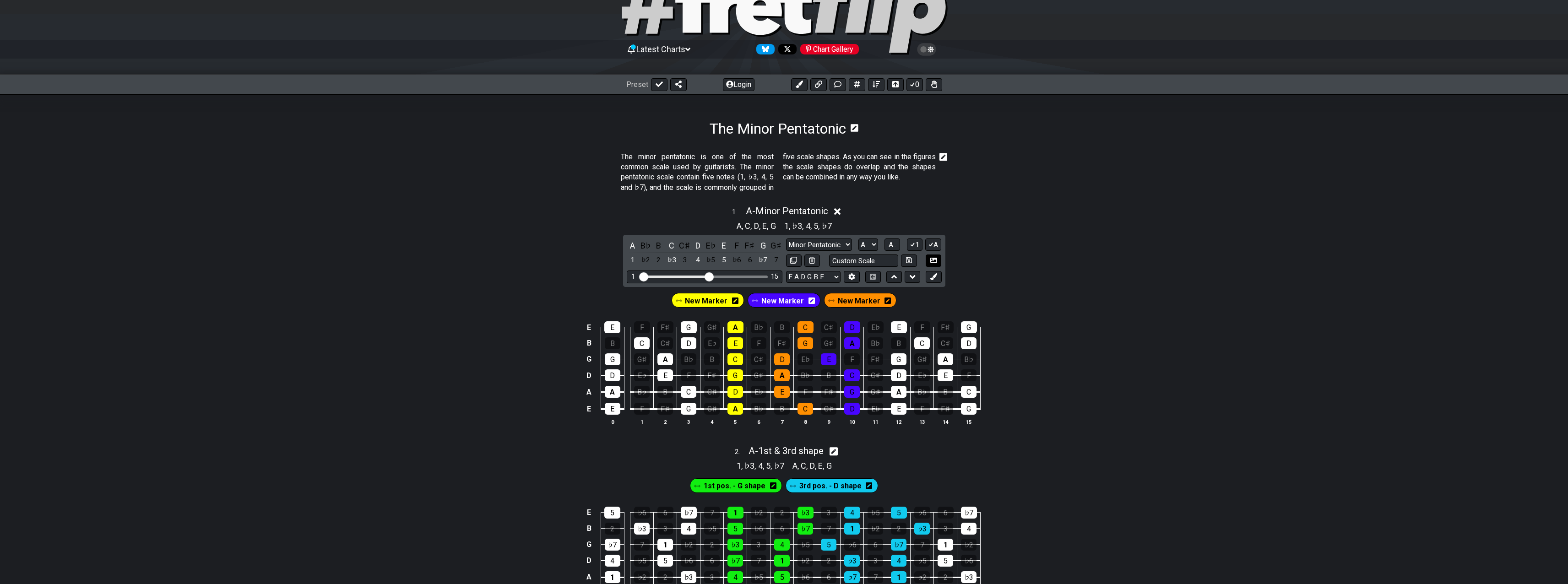
click at [935, 262] on icon at bounding box center [934, 261] width 7 height 7
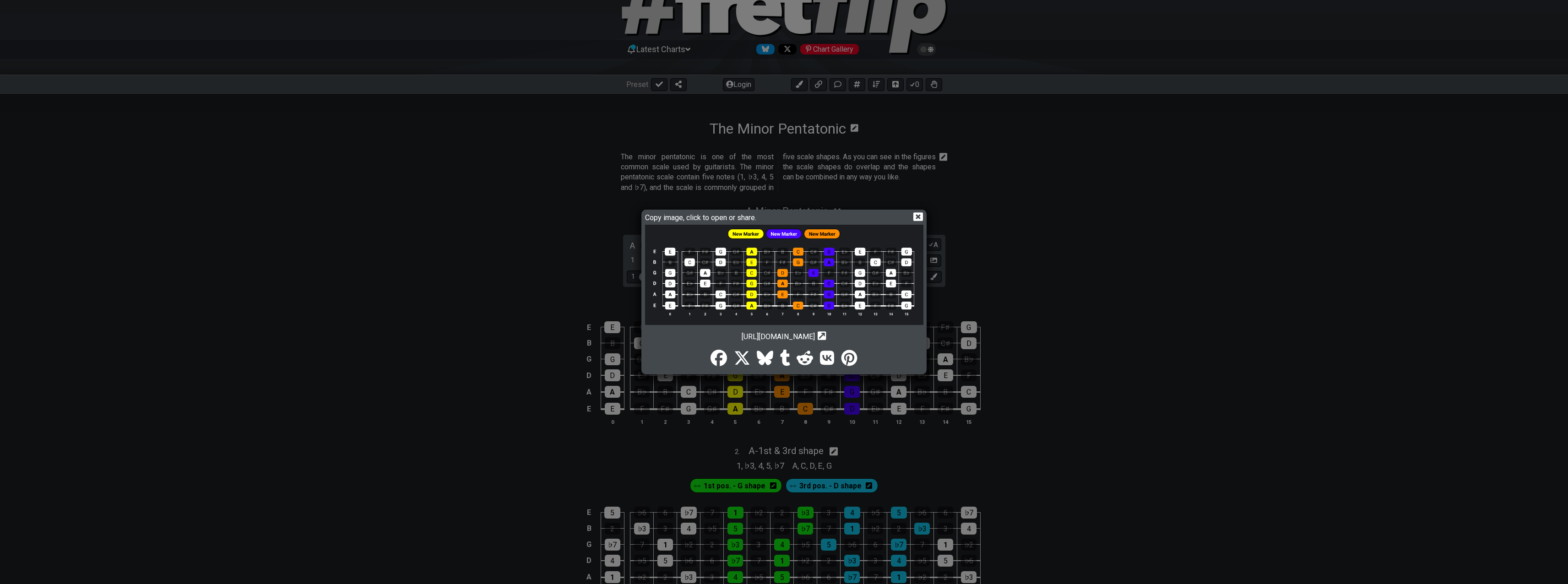
click at [845, 279] on img at bounding box center [784, 276] width 278 height 101
click at [918, 219] on icon at bounding box center [918, 217] width 10 height 9
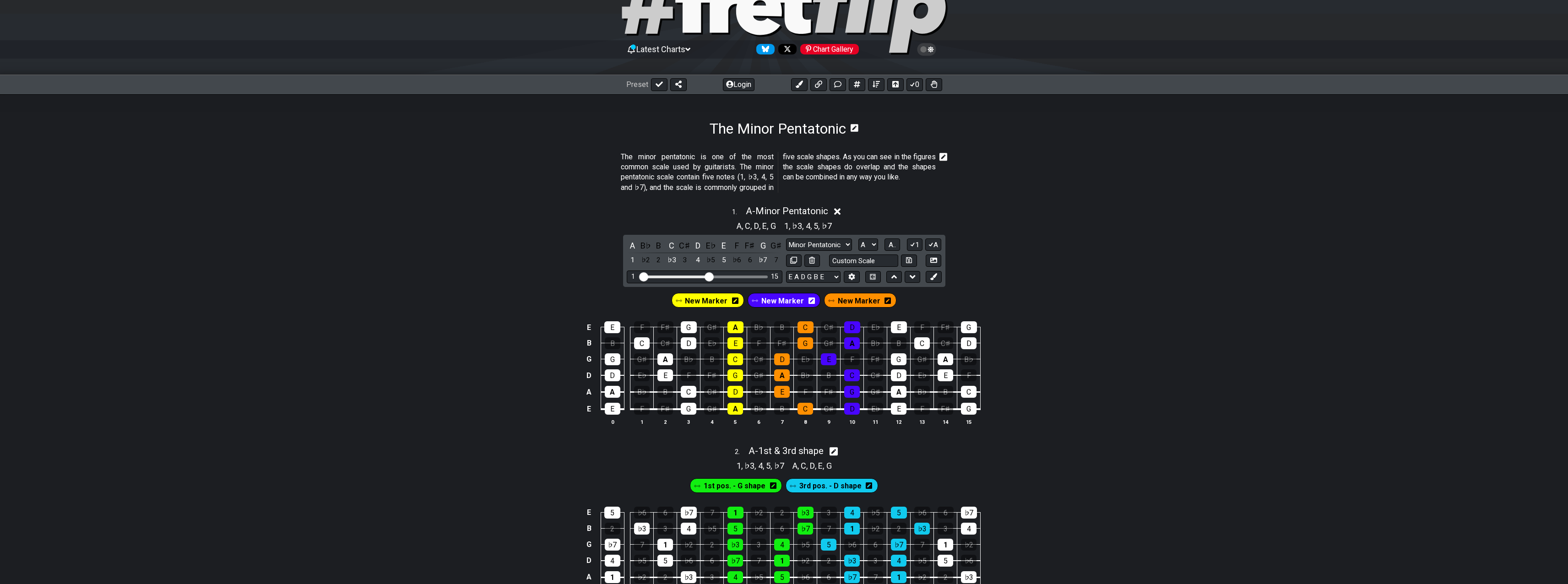
click at [721, 304] on span "New Marker" at bounding box center [706, 301] width 43 height 14
click at [719, 299] on span "New Marker" at bounding box center [707, 301] width 38 height 14
click at [735, 299] on icon at bounding box center [735, 300] width 6 height 6
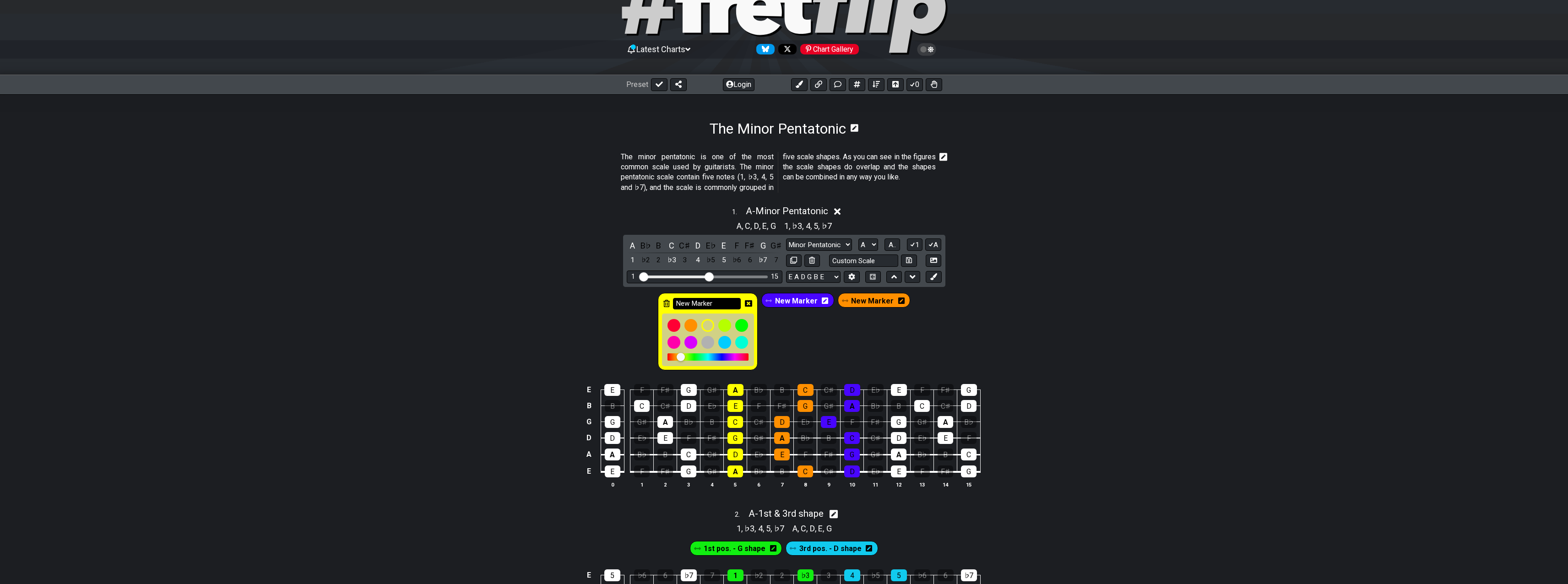
click at [729, 300] on input "New Marker" at bounding box center [707, 304] width 68 height 12
type input "N"
type input "A-minor"
click at [870, 299] on span "New Marker" at bounding box center [872, 301] width 43 height 14
click at [806, 306] on span "New Marker" at bounding box center [798, 301] width 43 height 14
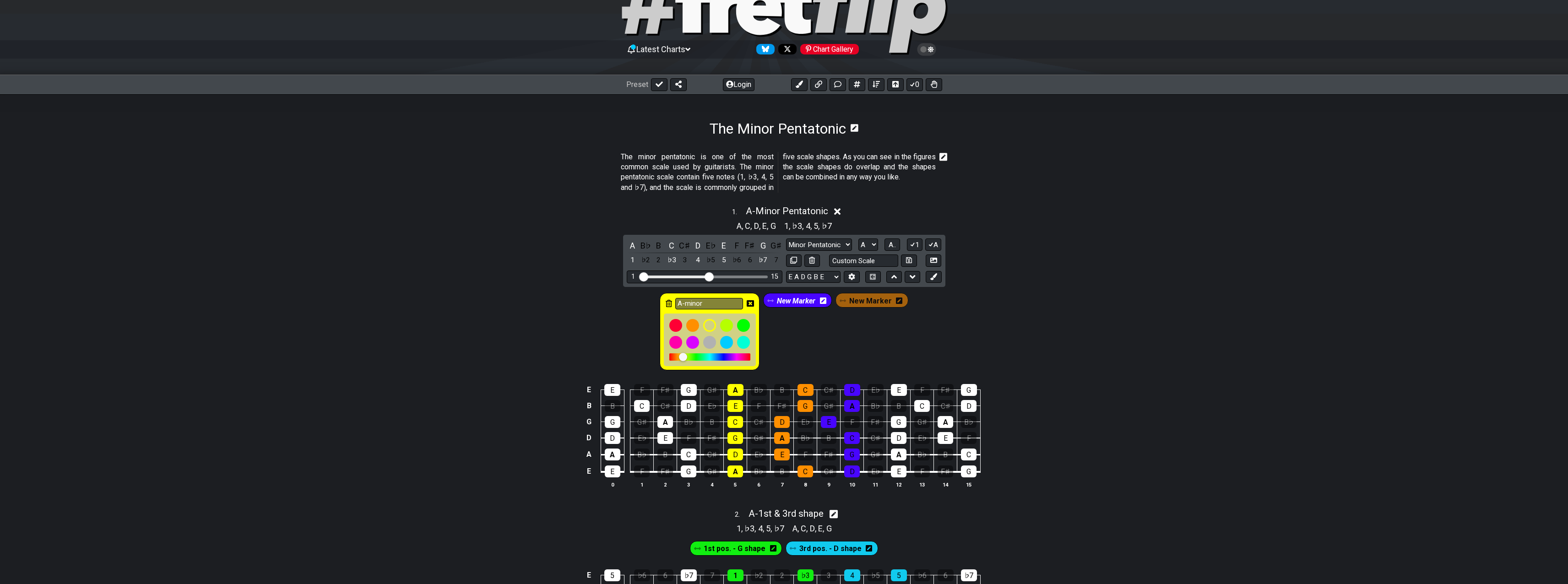
click at [826, 298] on icon at bounding box center [823, 300] width 6 height 6
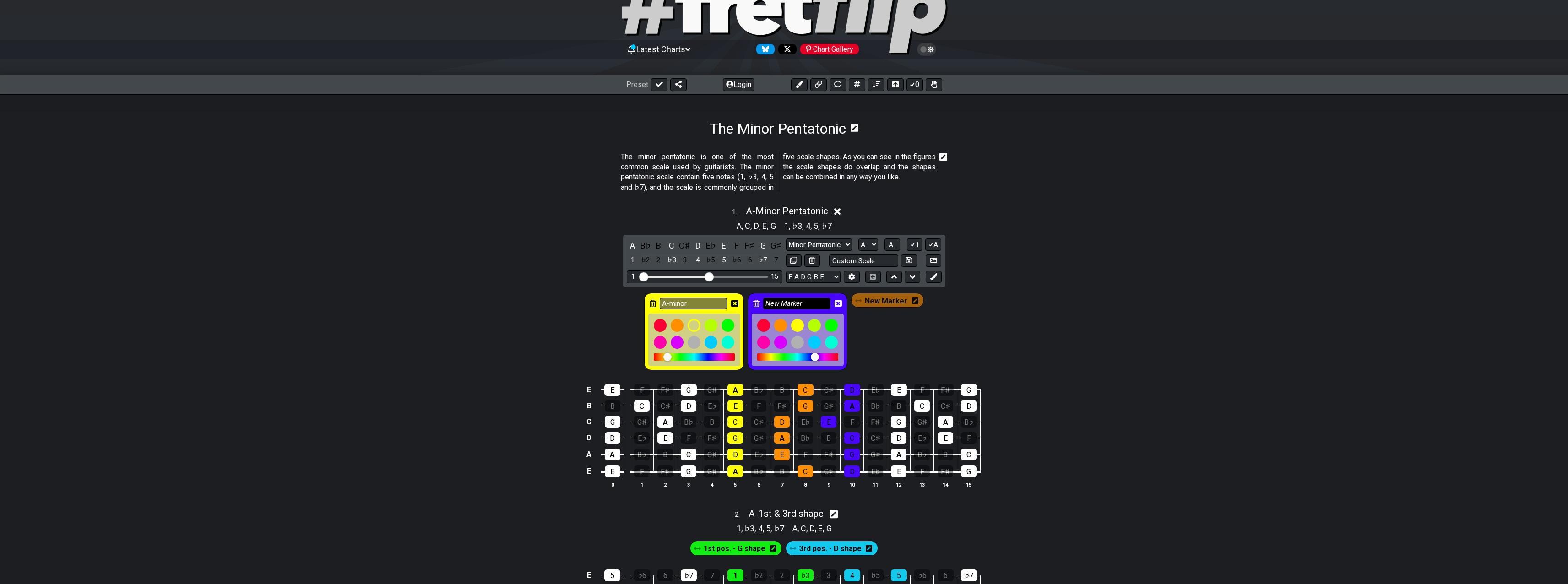
click at [816, 302] on input "New Marker" at bounding box center [797, 304] width 68 height 12
click at [903, 299] on span "New Marker" at bounding box center [886, 301] width 43 height 14
click at [912, 300] on icon at bounding box center [913, 300] width 6 height 6
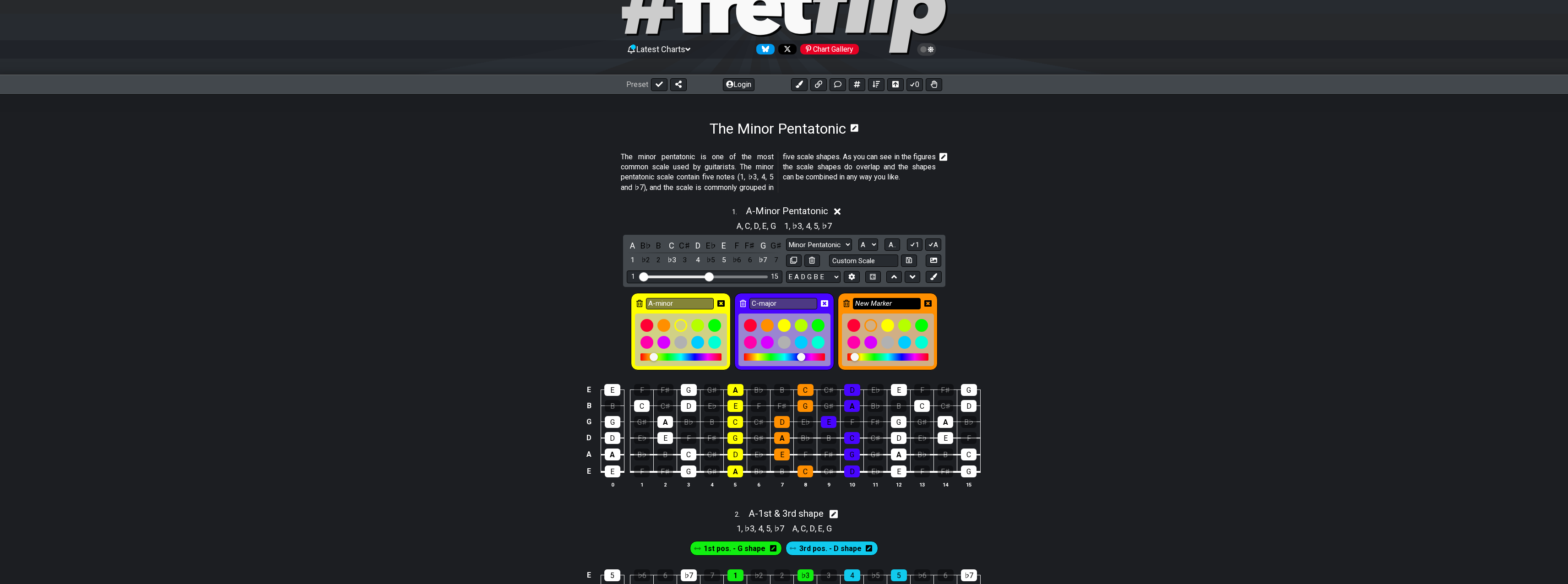
type input "C-major"
click at [901, 302] on input "New Marker" at bounding box center [887, 304] width 68 height 12
type input "Shared"
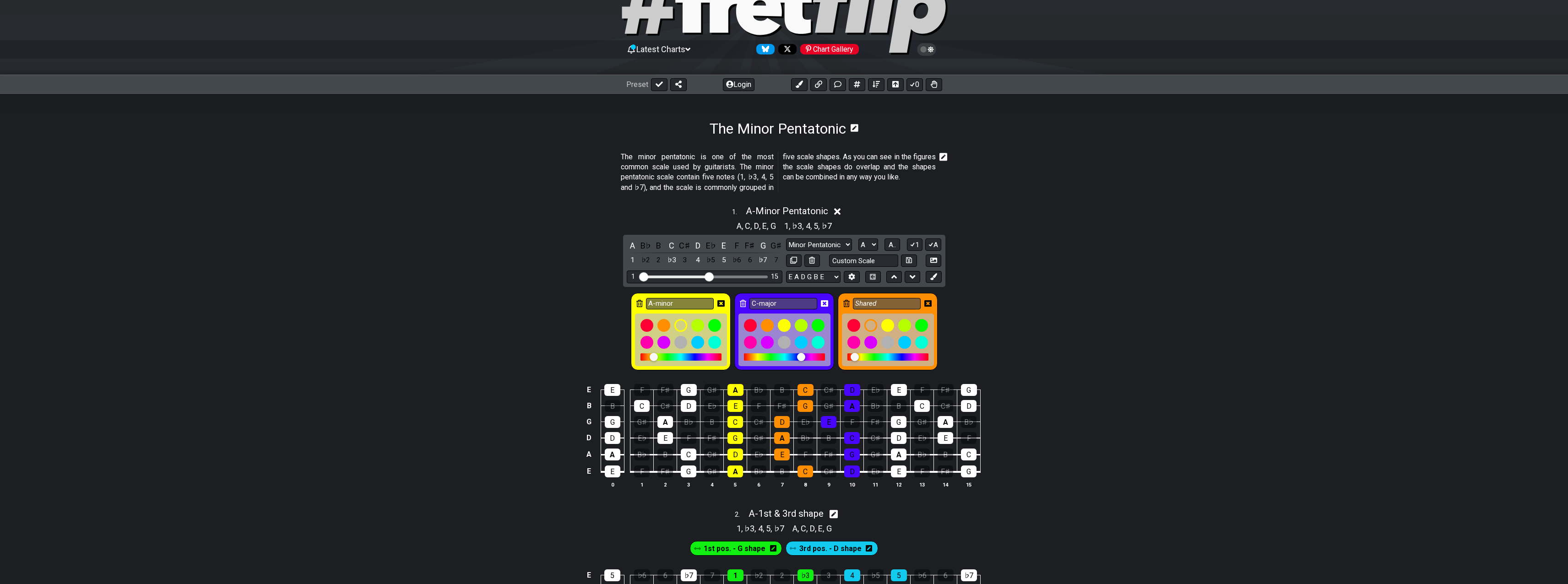
click at [722, 302] on icon at bounding box center [721, 304] width 7 height 7
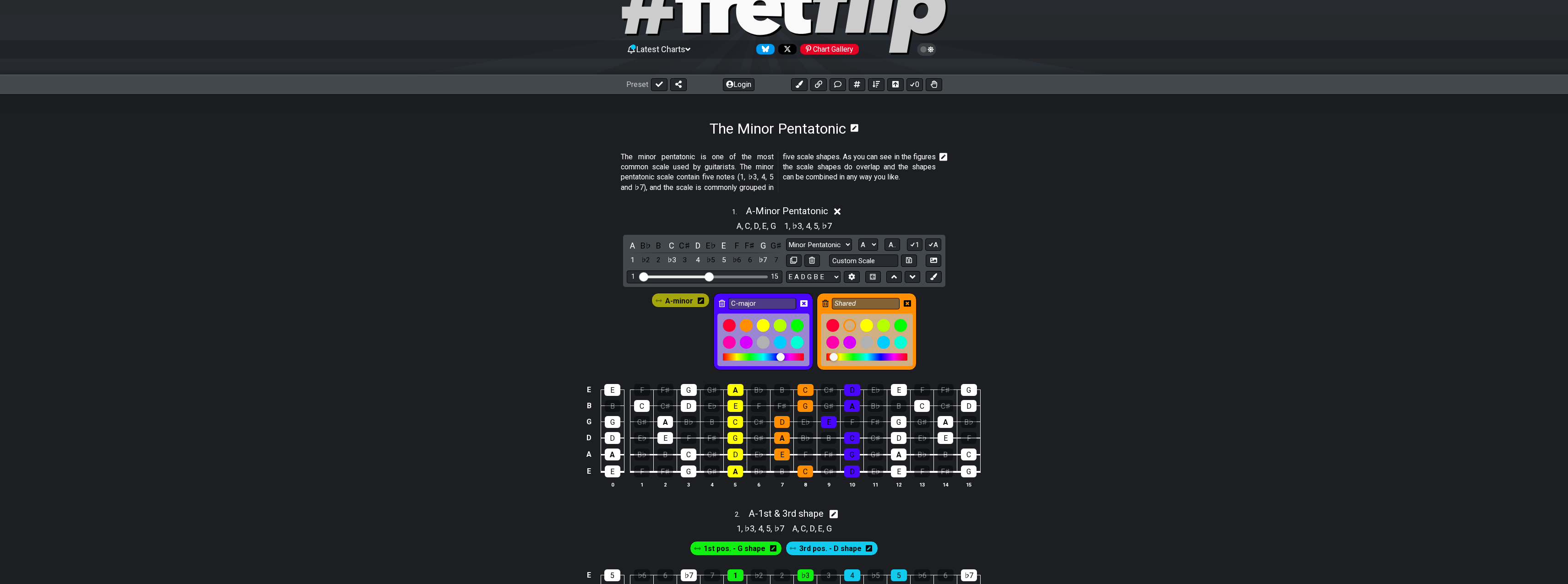
click at [802, 304] on icon at bounding box center [804, 304] width 7 height 7
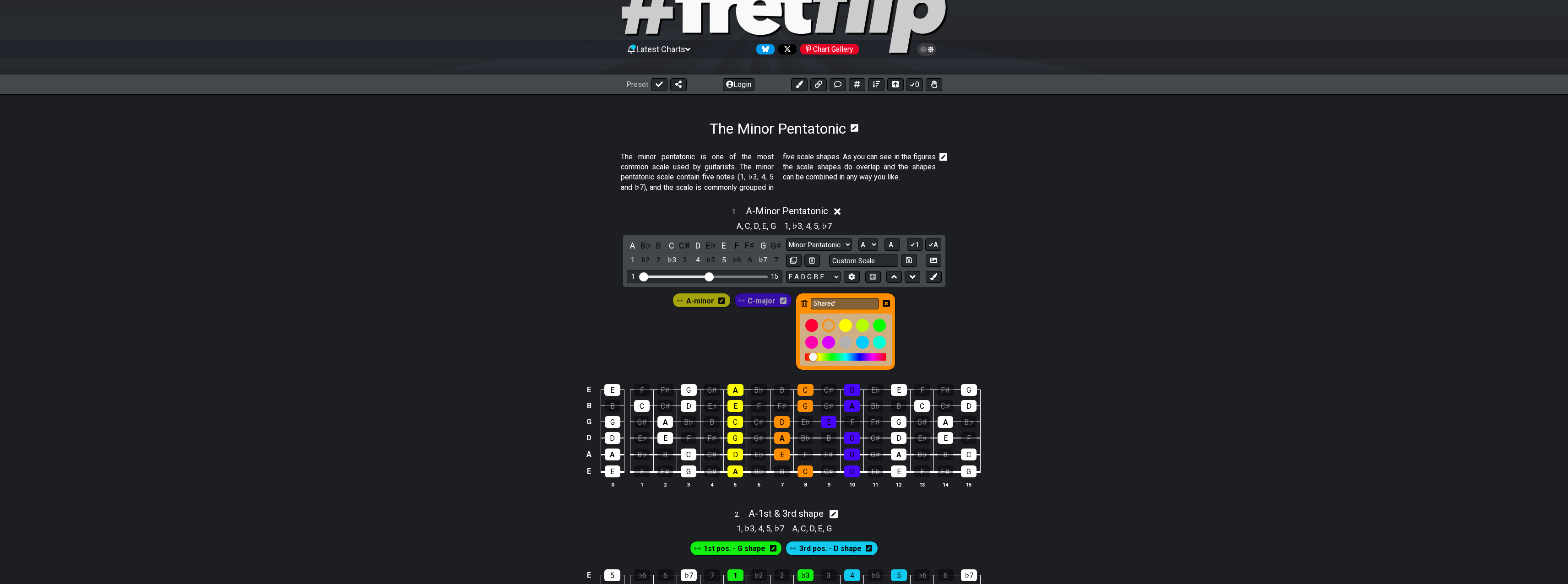
click at [885, 300] on icon at bounding box center [886, 304] width 7 height 7
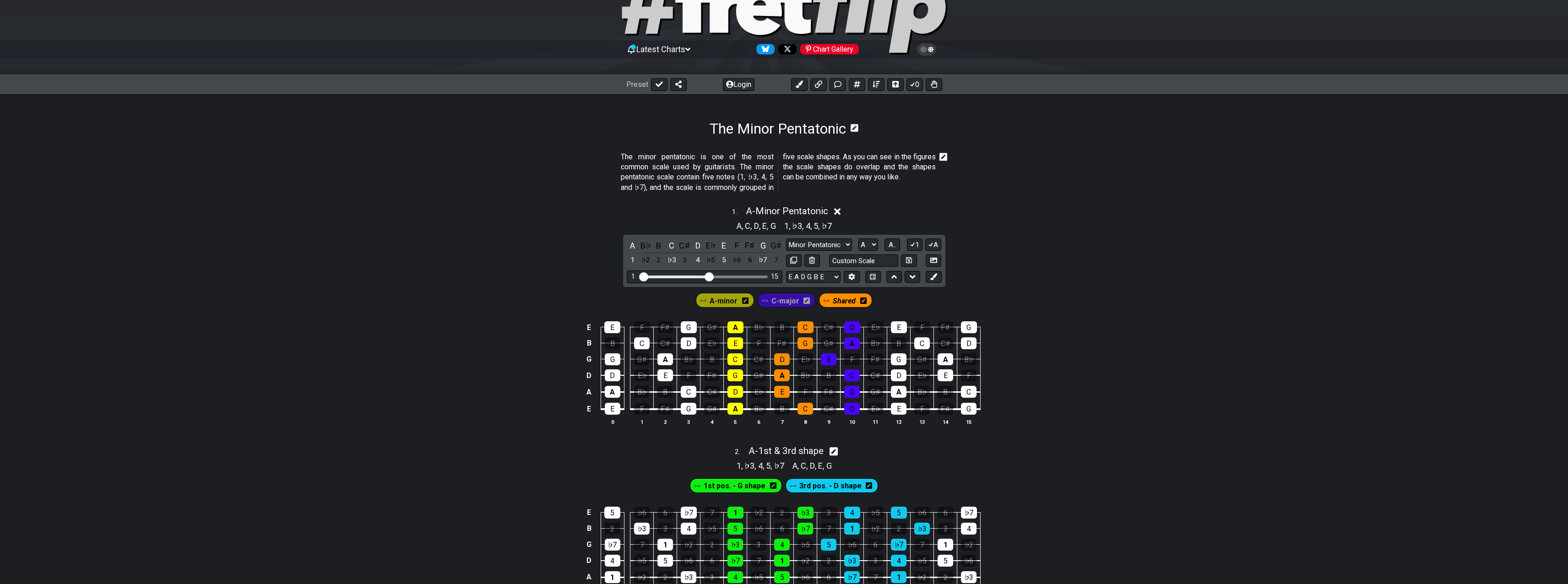
click at [1070, 294] on div "A-minor C-major Shared" at bounding box center [784, 298] width 1568 height 23
click at [936, 260] on icon at bounding box center [934, 261] width 7 height 5
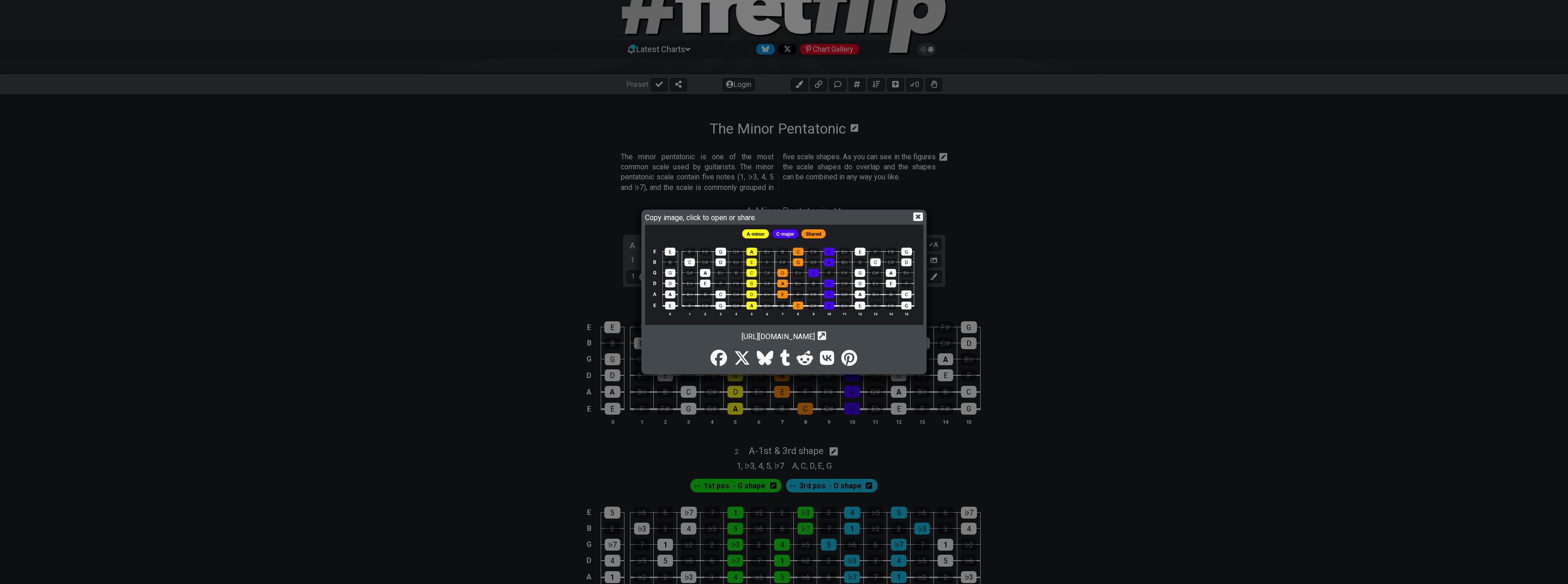
click at [817, 272] on img at bounding box center [784, 276] width 278 height 101
click at [917, 217] on icon at bounding box center [918, 217] width 10 height 10
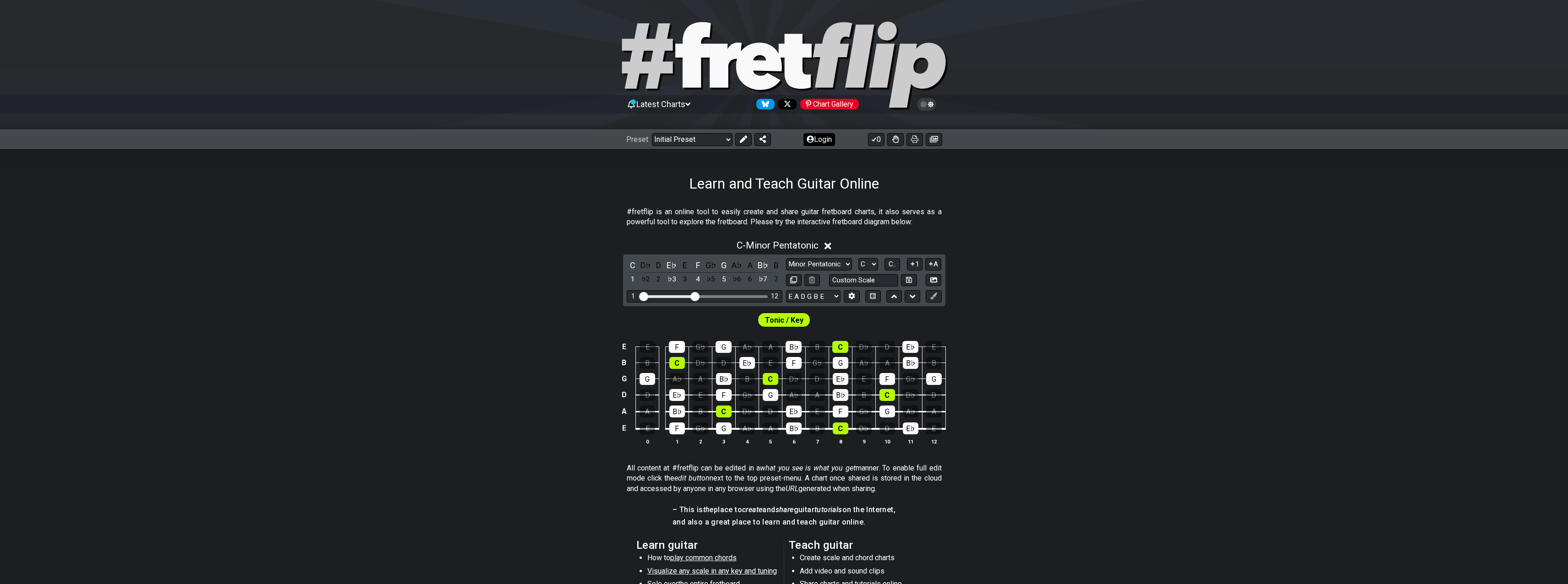
click at [819, 136] on button "Login" at bounding box center [819, 140] width 32 height 13
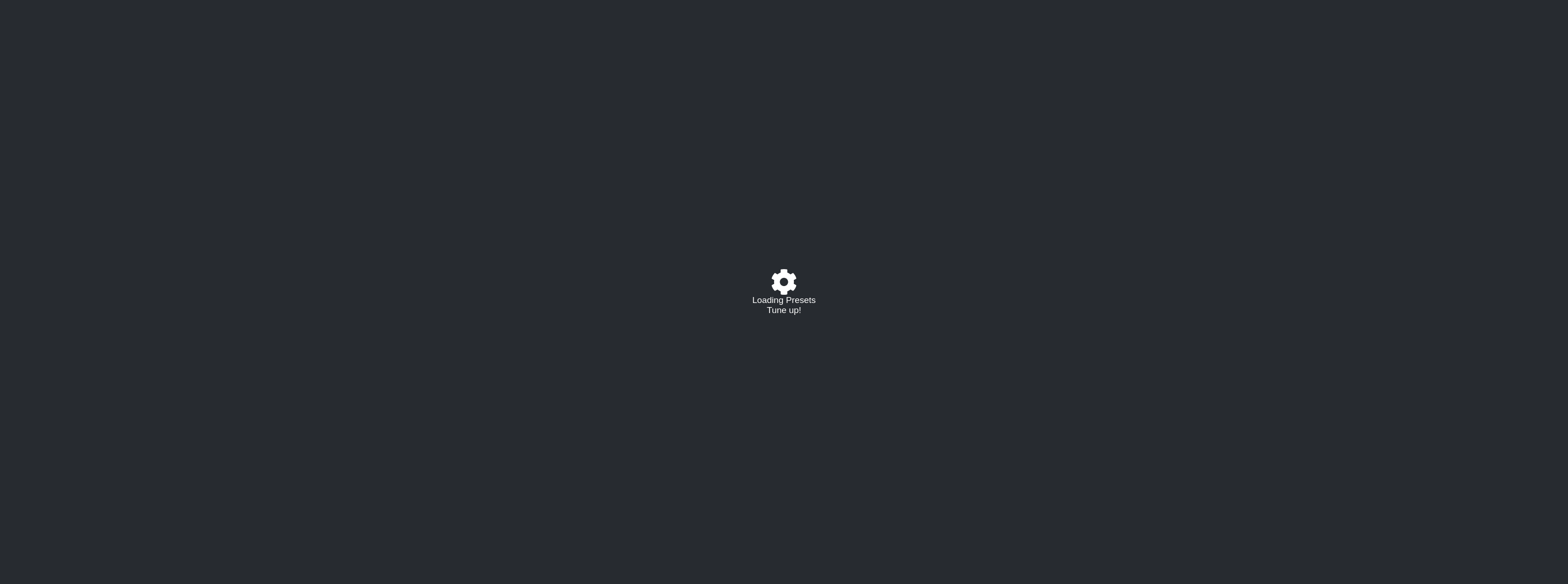
select select "C"
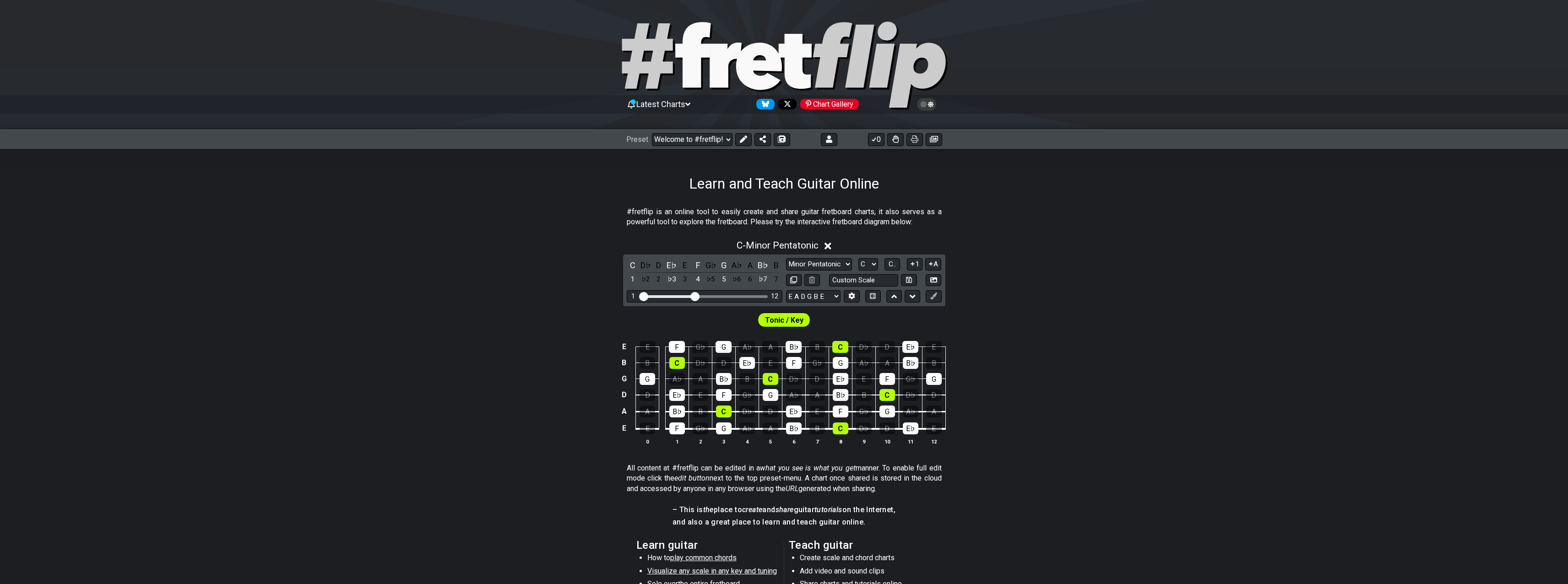
click at [1094, 335] on div "E E F G♭ G A♭ A B♭ B C D♭ D E♭ E B B C D♭ D E♭ E F G♭ G A♭ A B♭ B G G A♭ A B♭ B…" at bounding box center [784, 394] width 1568 height 129
click at [827, 135] on icon at bounding box center [828, 139] width 6 height 7
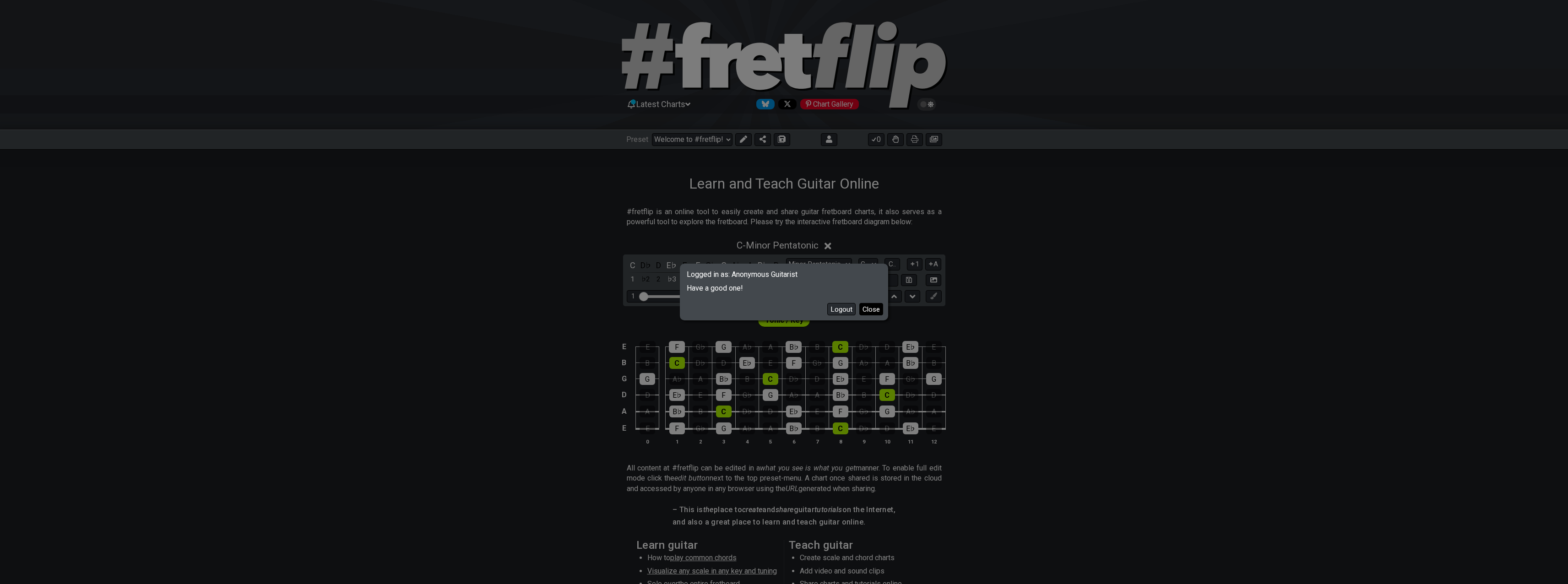
click at [871, 310] on button "Close" at bounding box center [871, 309] width 24 height 13
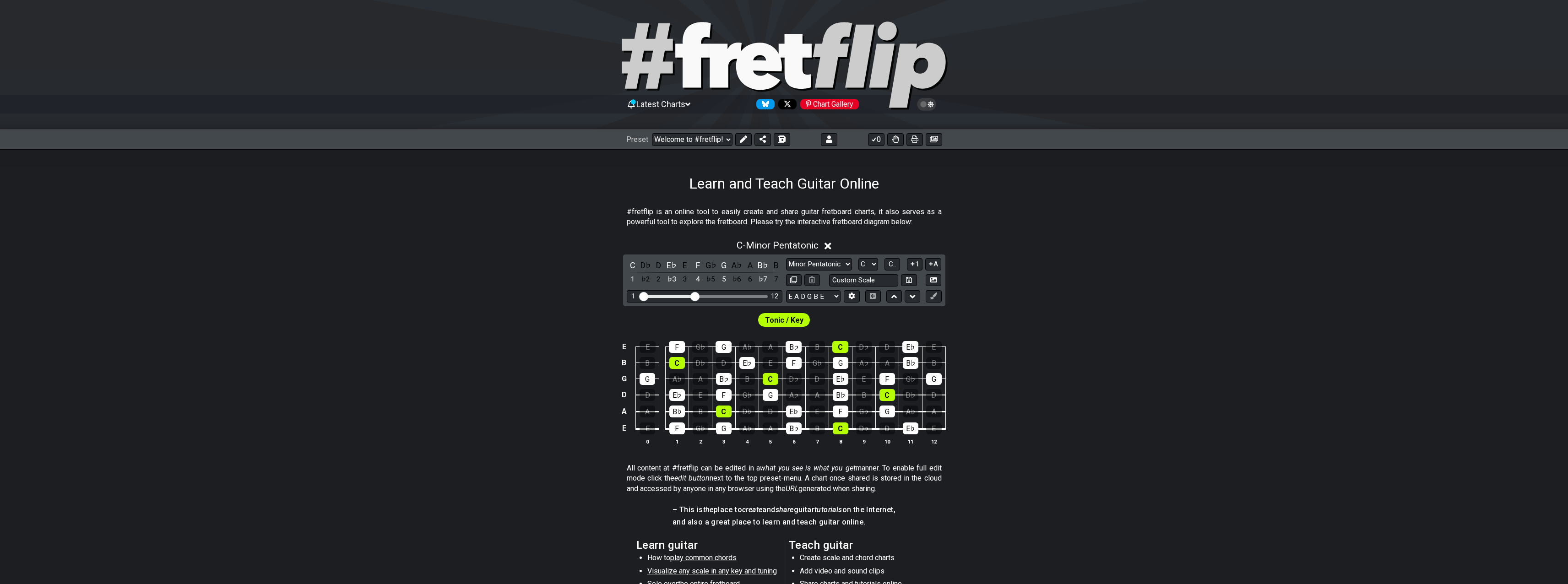
click at [1156, 301] on div "C - Minor Pentatonic C D♭ D E♭ E F G♭ G A♭ A B♭ B 1 ♭2 2 ♭3 3 4 ♭5 5 ♭6 6 ♭7 7 …" at bounding box center [784, 346] width 1568 height 223
click at [917, 137] on icon at bounding box center [914, 139] width 7 height 7
click at [652, 134] on select "Welcome to #fretflip! Initial Preset Custom Preset Minor Pentatonic Major Penta…" at bounding box center [692, 140] width 81 height 13
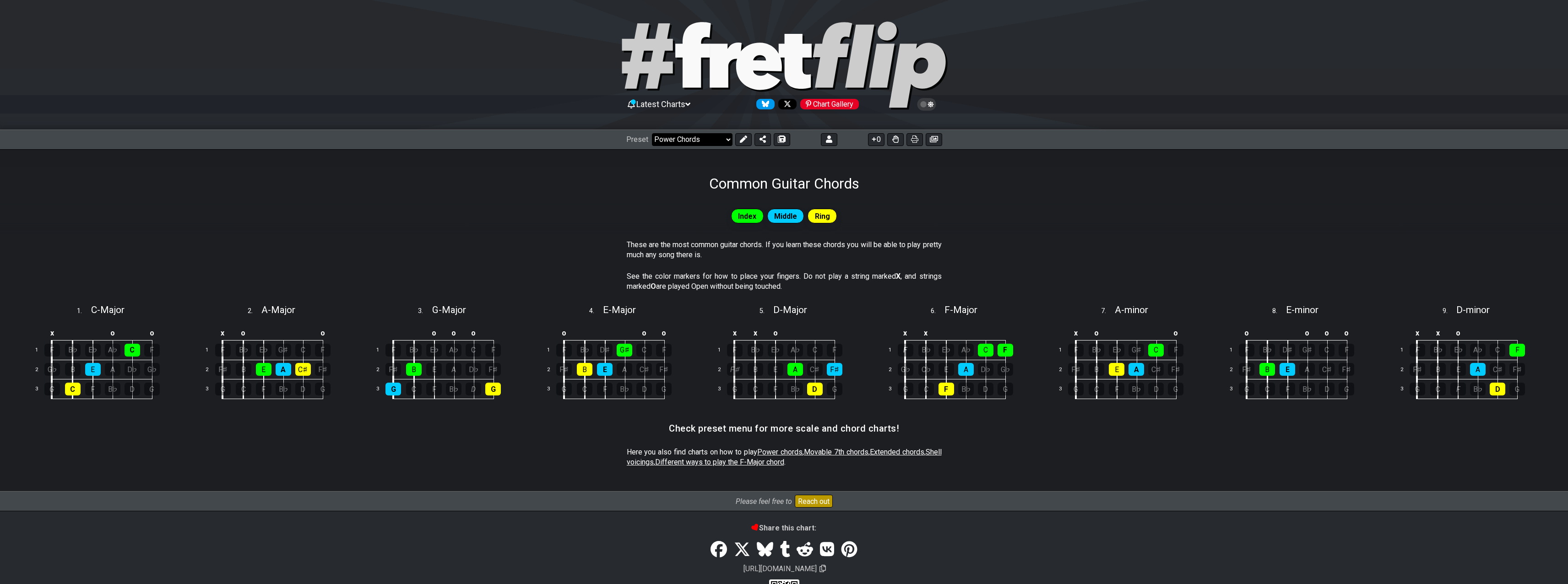
click at [652, 134] on select "Welcome to #fretflip! Initial Preset Custom Preset Minor Pentatonic Major Penta…" at bounding box center [692, 140] width 81 height 13
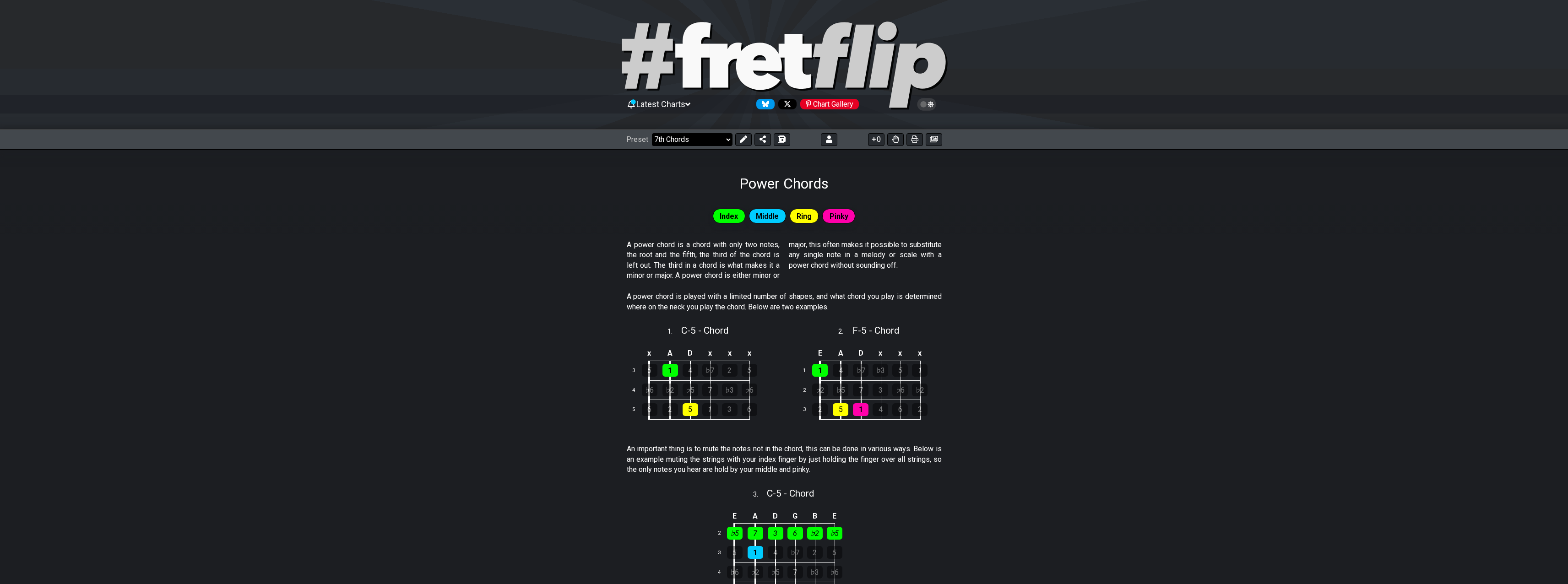
click at [652, 134] on select "Welcome to #fretflip! Initial Preset Custom Preset Minor Pentatonic Major Penta…" at bounding box center [692, 140] width 81 height 13
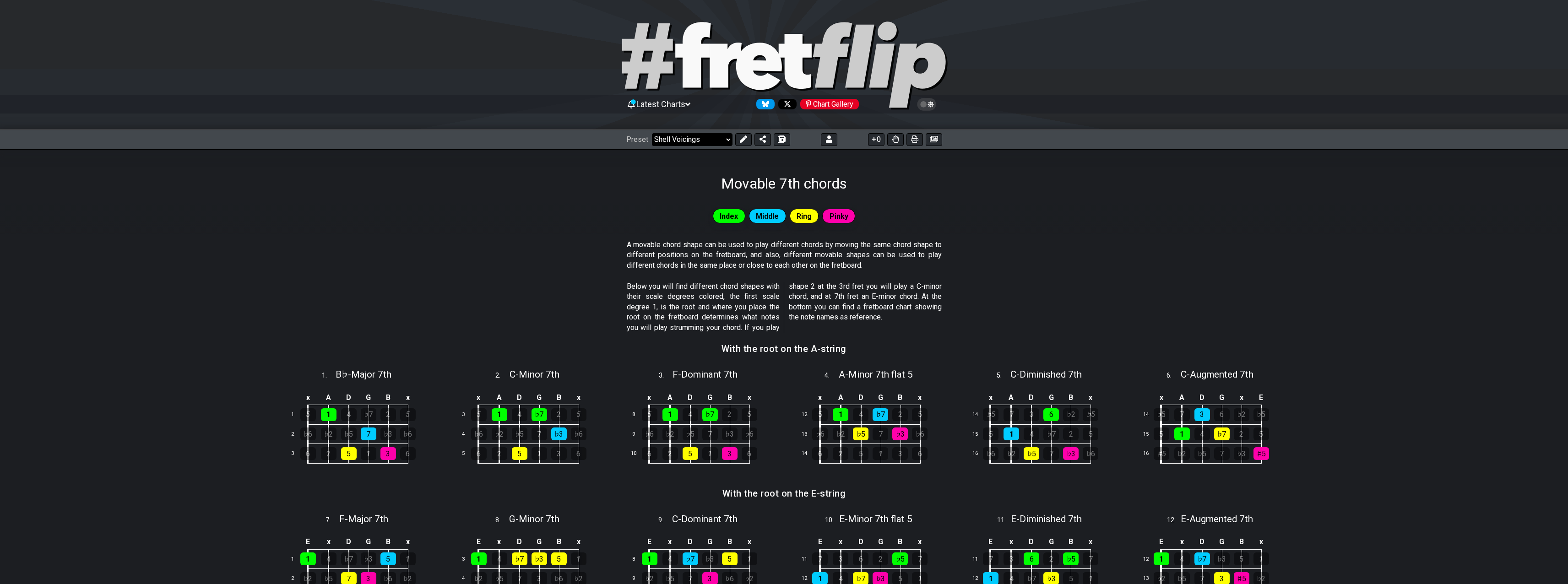
click at [652, 134] on select "Welcome to #fretflip! Initial Preset Custom Preset Minor Pentatonic Major Penta…" at bounding box center [692, 140] width 81 height 13
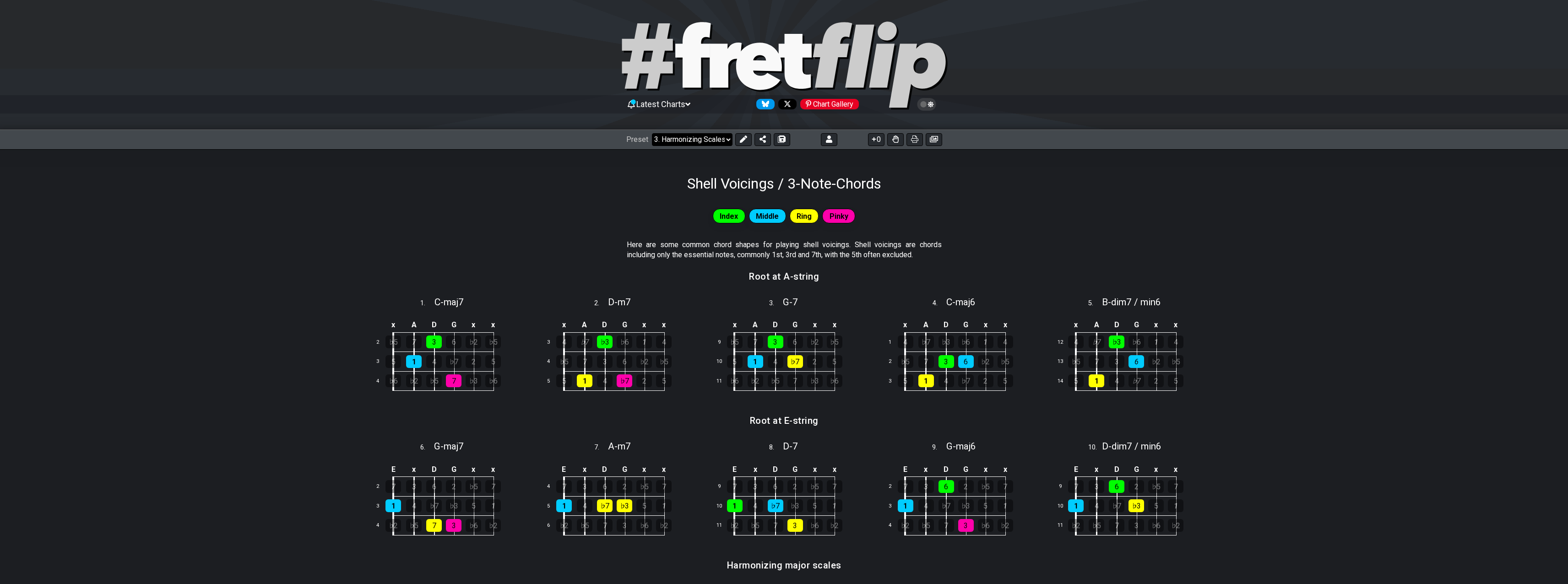
click at [652, 134] on select "Welcome to #fretflip! Initial Preset Custom Preset Minor Pentatonic Major Penta…" at bounding box center [692, 140] width 81 height 13
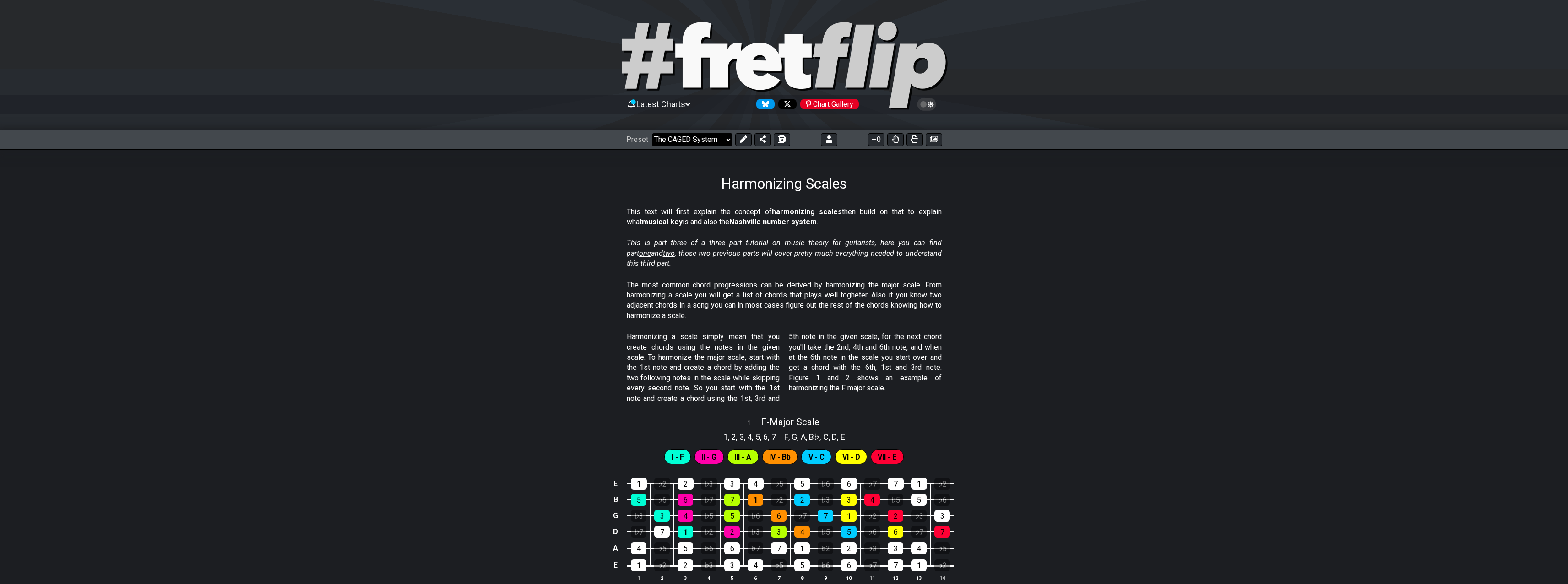
click at [652, 134] on select "Welcome to #fretflip! Initial Preset Custom Preset Minor Pentatonic Major Penta…" at bounding box center [692, 140] width 81 height 13
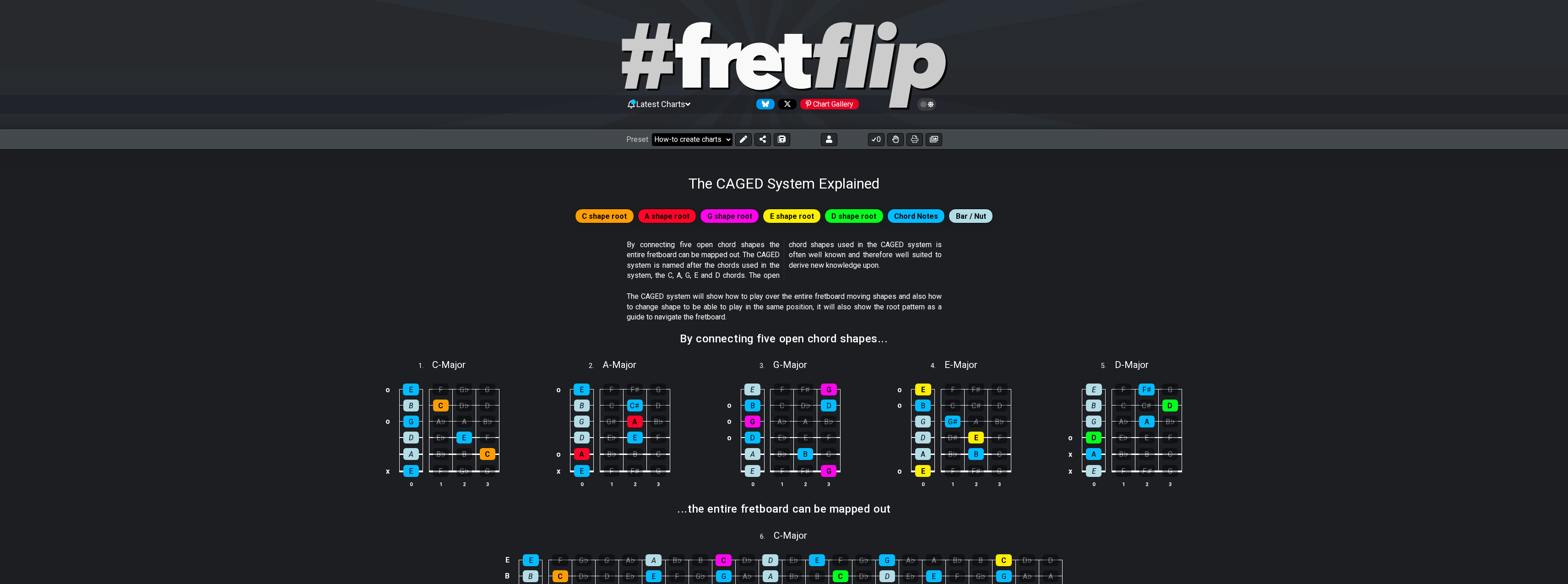
click at [652, 134] on select "Welcome to #fretflip! Initial Preset Custom Preset Minor Pentatonic Major Penta…" at bounding box center [692, 140] width 81 height 13
select select "/guitar-scales-generator"
select select "A"
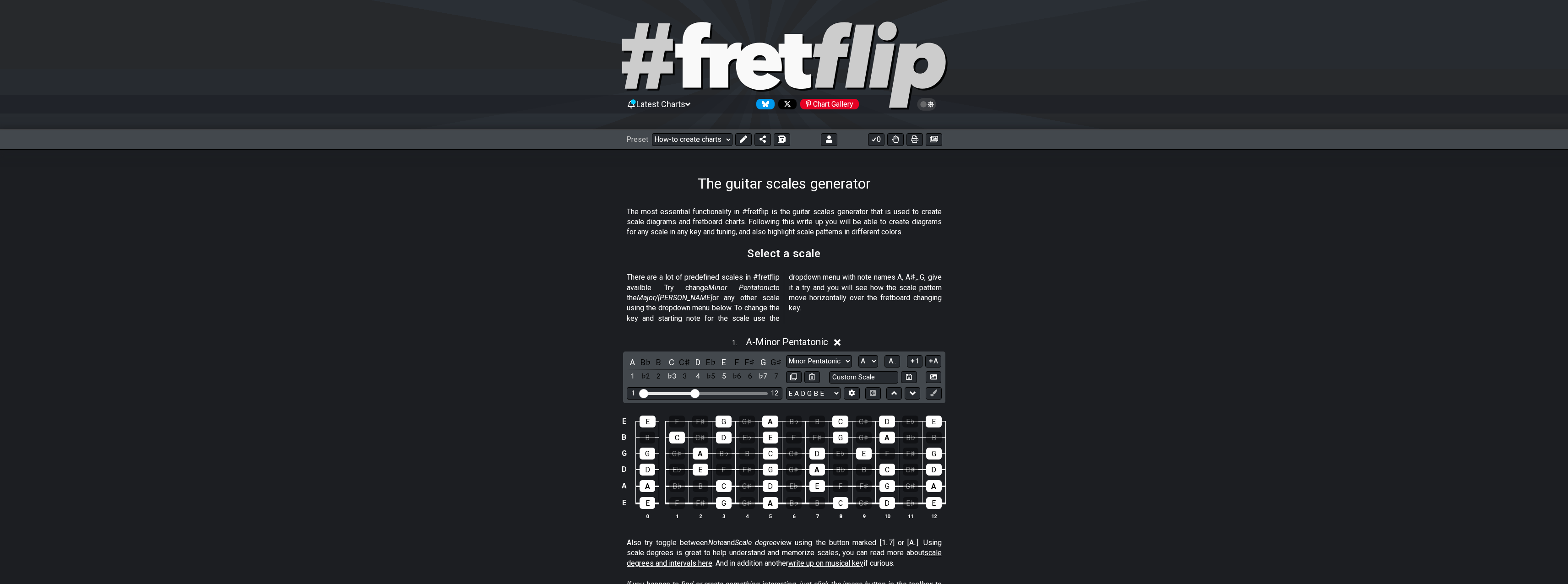
click at [1098, 331] on div "1 . A - Minor Pentatonic" at bounding box center [784, 340] width 1568 height 17
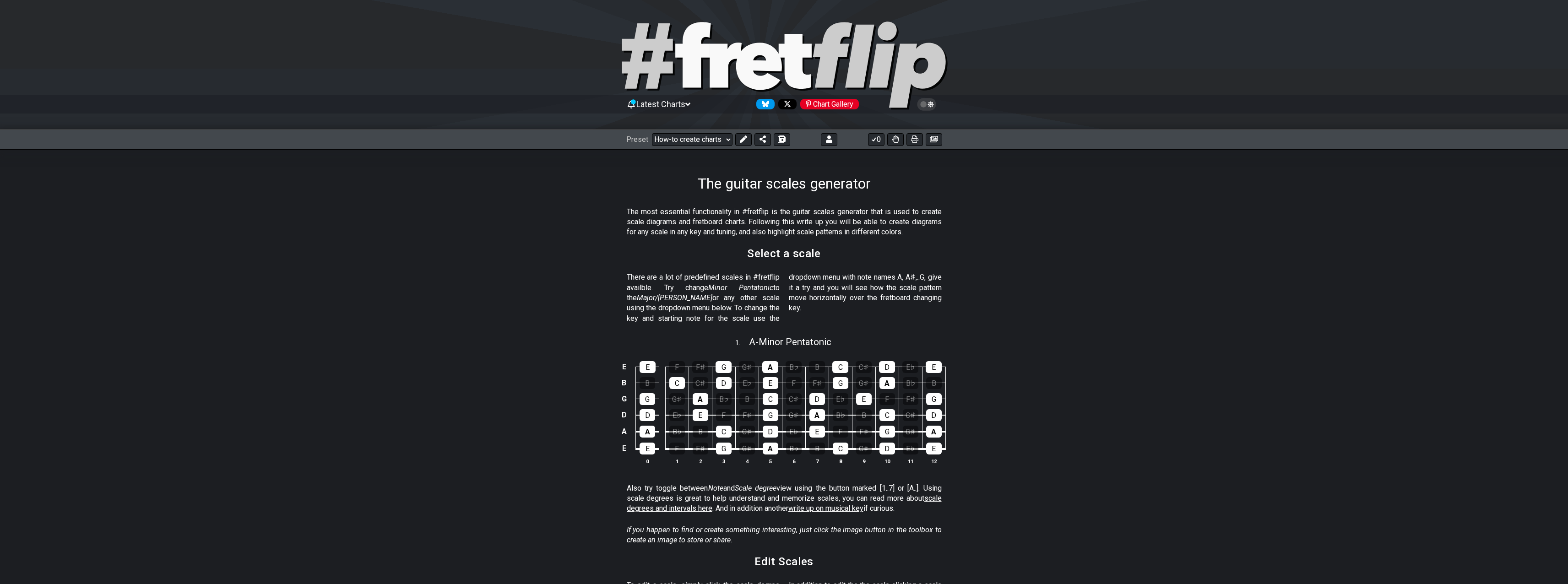
click at [1098, 331] on div "1 . A - Minor Pentatonic" at bounding box center [784, 340] width 1568 height 17
select select "A"
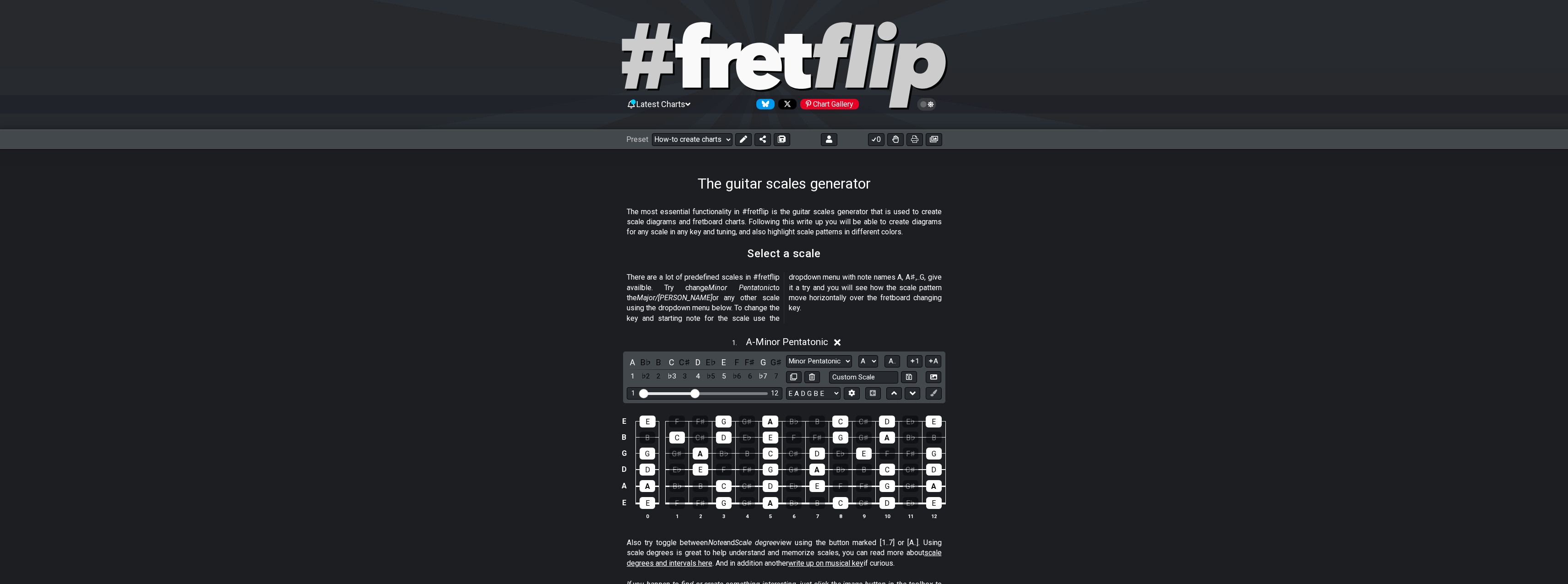
click at [1098, 331] on div "1 . A - Minor Pentatonic" at bounding box center [784, 340] width 1568 height 17
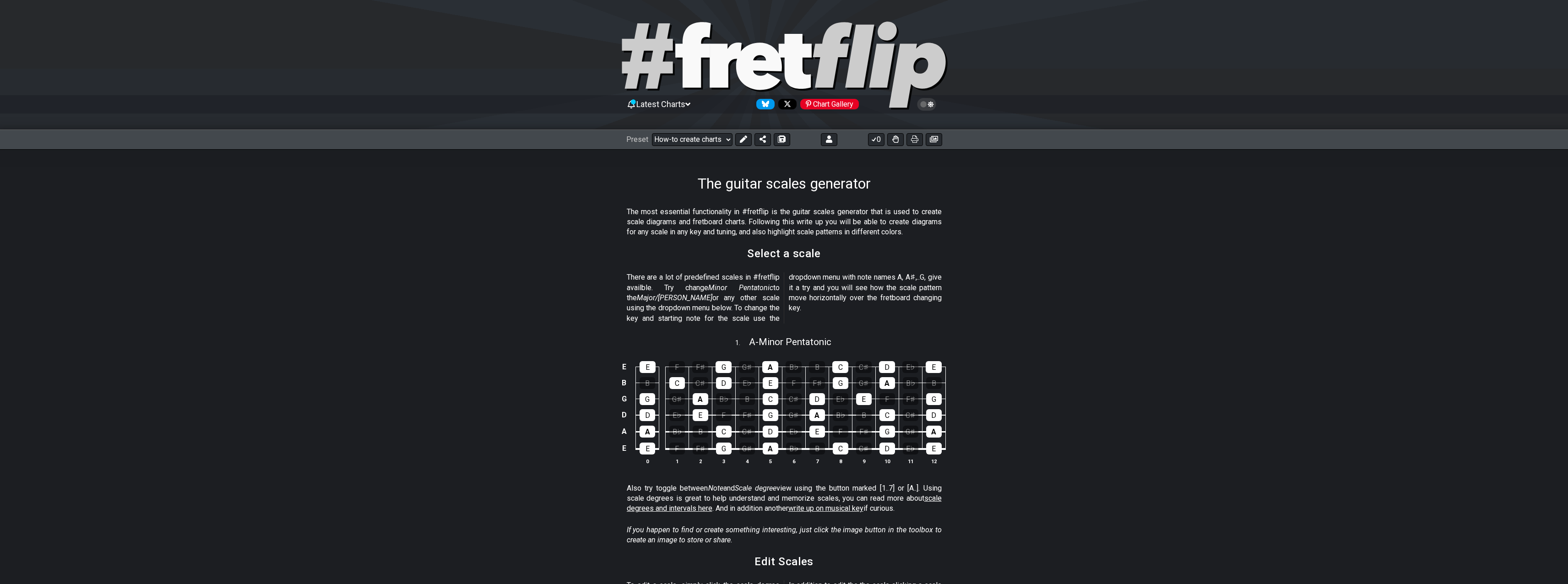
click at [1098, 331] on div "1 . A - Minor Pentatonic" at bounding box center [784, 340] width 1568 height 17
select select "A"
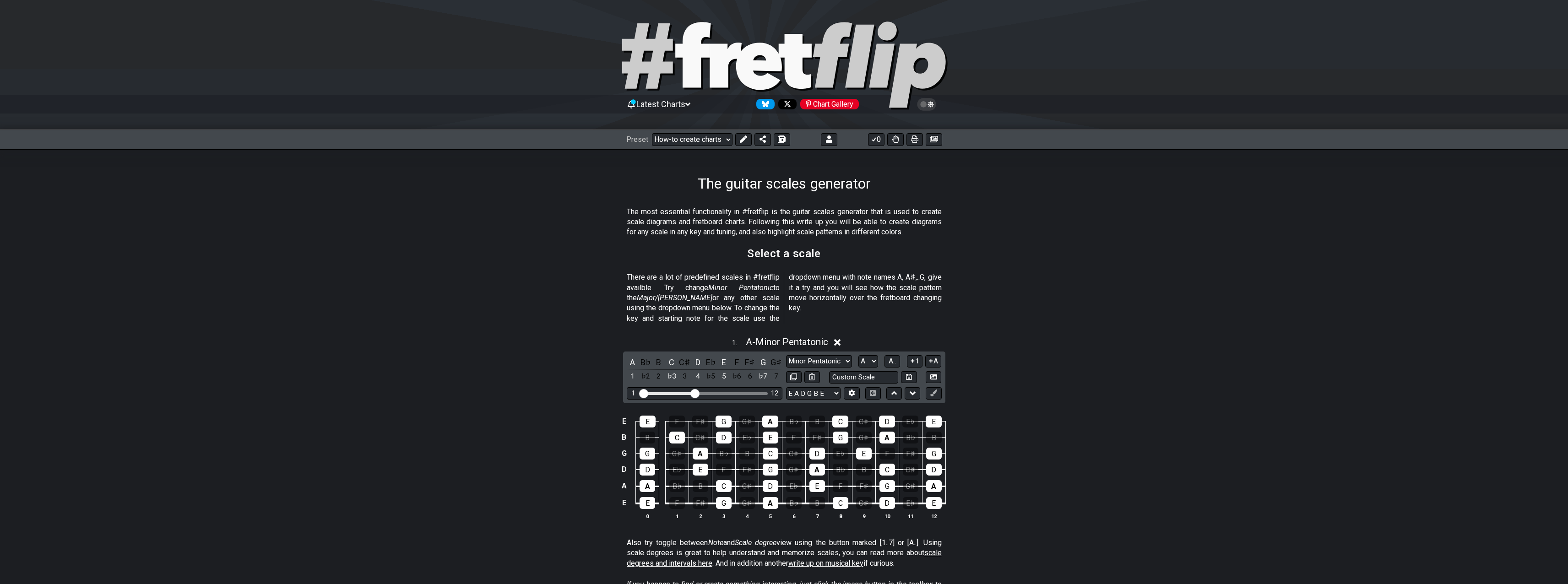
click at [1098, 331] on div "1 . A - Minor Pentatonic" at bounding box center [784, 340] width 1568 height 17
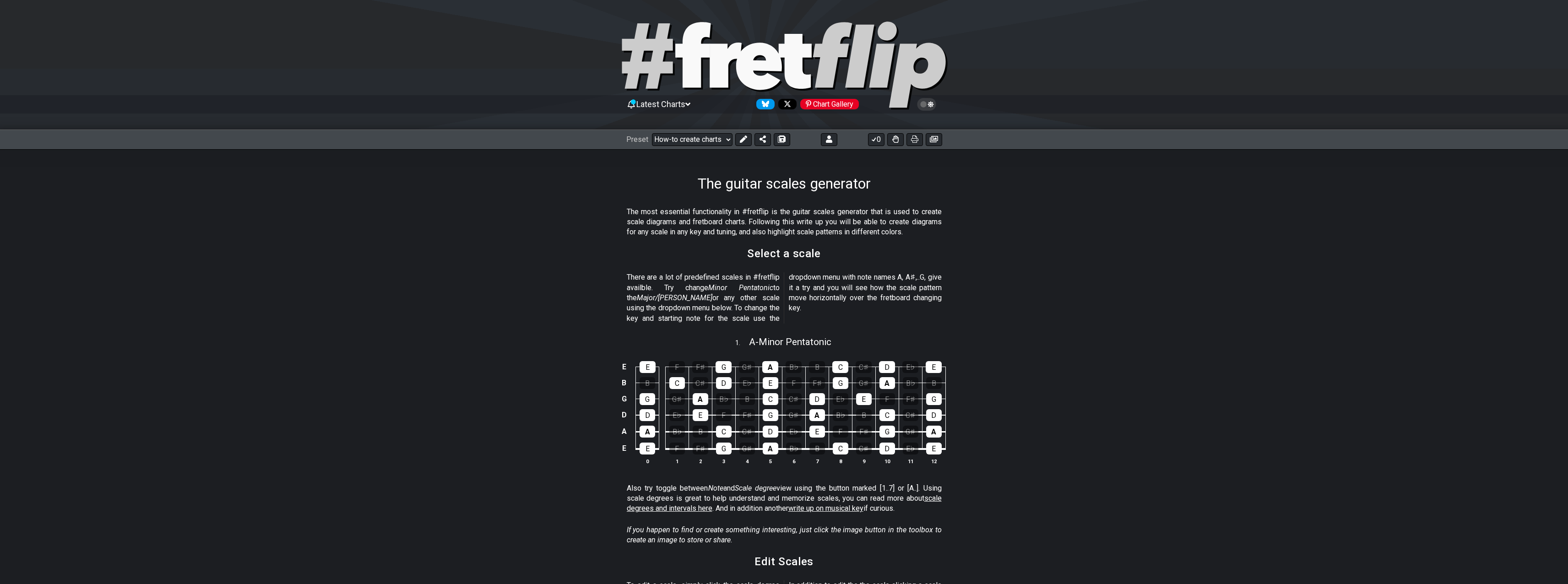
click at [1098, 331] on div "1 . A - Minor Pentatonic" at bounding box center [784, 340] width 1568 height 17
select select "A"
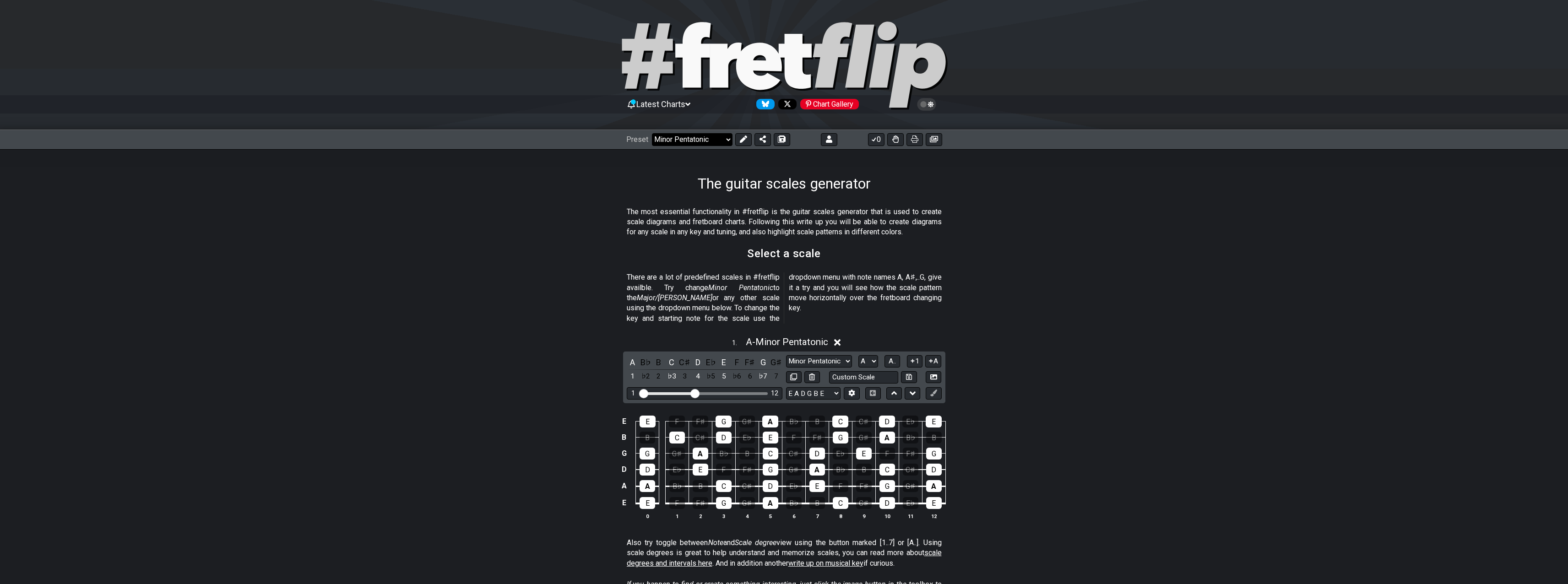
click at [652, 134] on select "Welcome to #fretflip! Initial Preset Custom Preset Minor Pentatonic Major Penta…" at bounding box center [692, 140] width 81 height 13
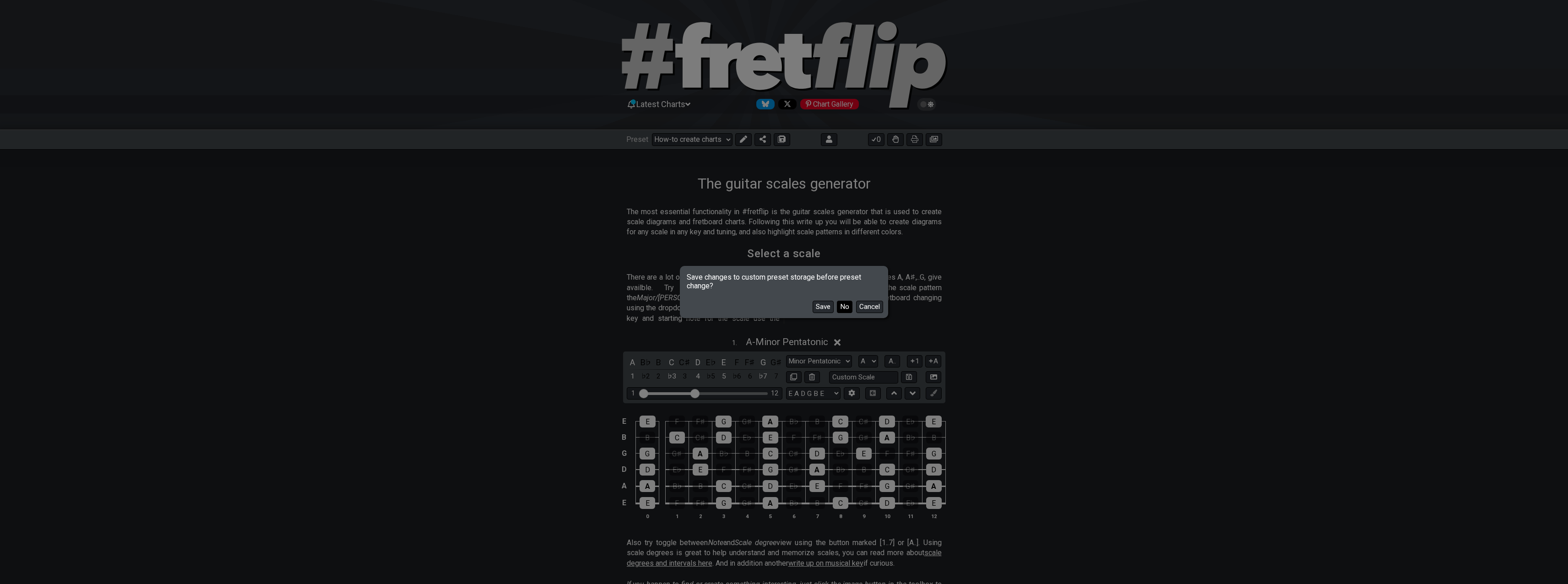
click at [851, 310] on button "No" at bounding box center [844, 308] width 16 height 13
select select "/minor-pentatonic"
select select "C"
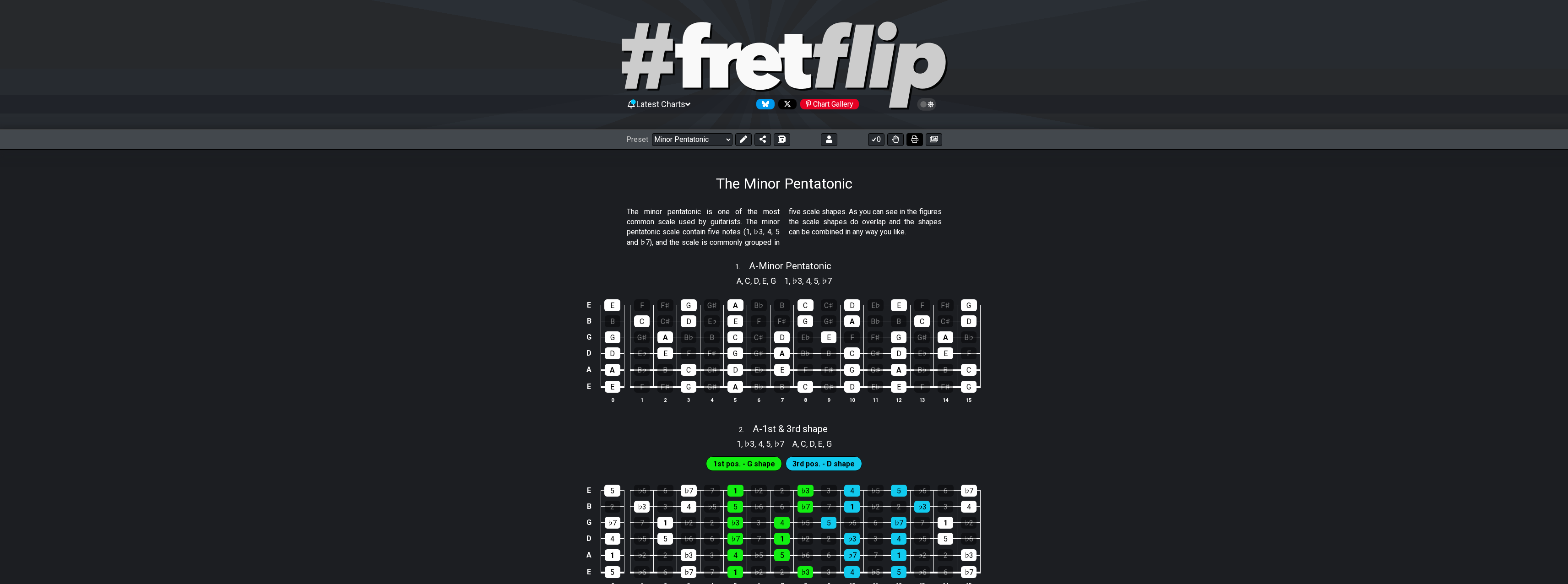
click at [907, 138] on button at bounding box center [914, 140] width 16 height 13
click at [1099, 314] on div "E E F F♯ G G♯ A B♭ B C C♯ D E♭ E F F♯ G B B C C♯ D E♭ E F F♯ G G♯ A B♭ B C C♯ D…" at bounding box center [784, 351] width 1568 height 129
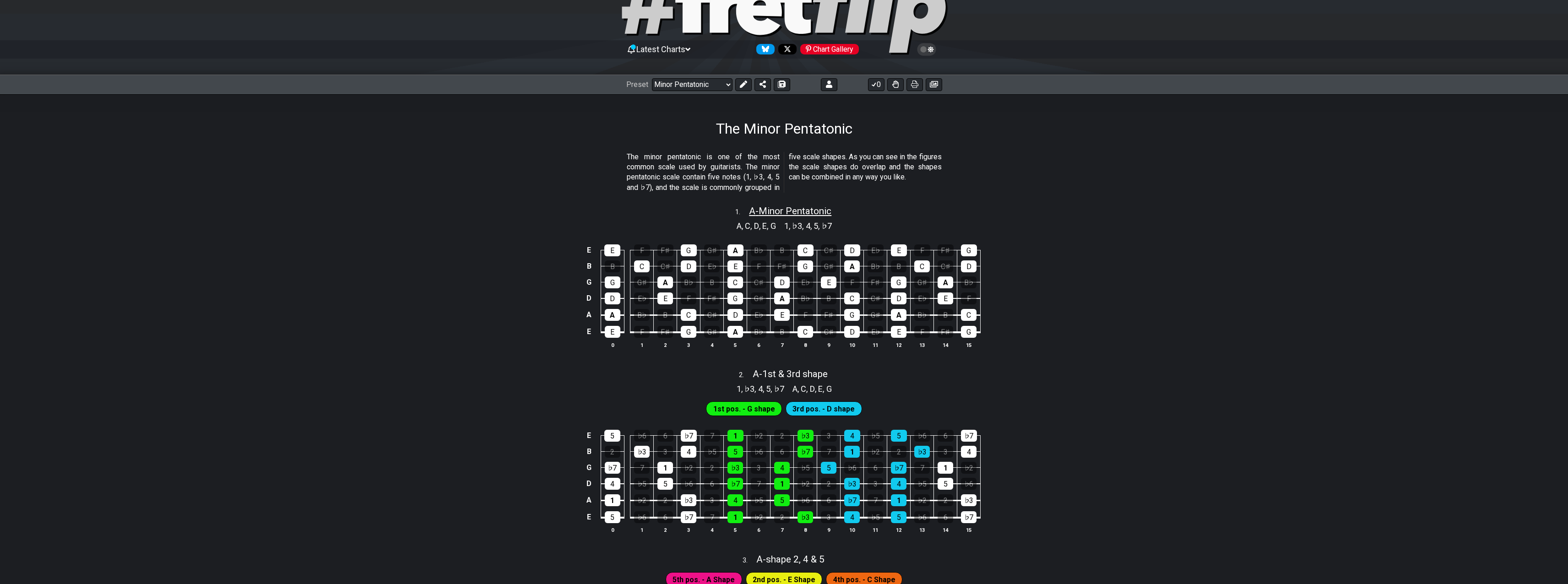
click at [775, 211] on span "A - Minor Pentatonic" at bounding box center [790, 211] width 82 height 11
select select "A"
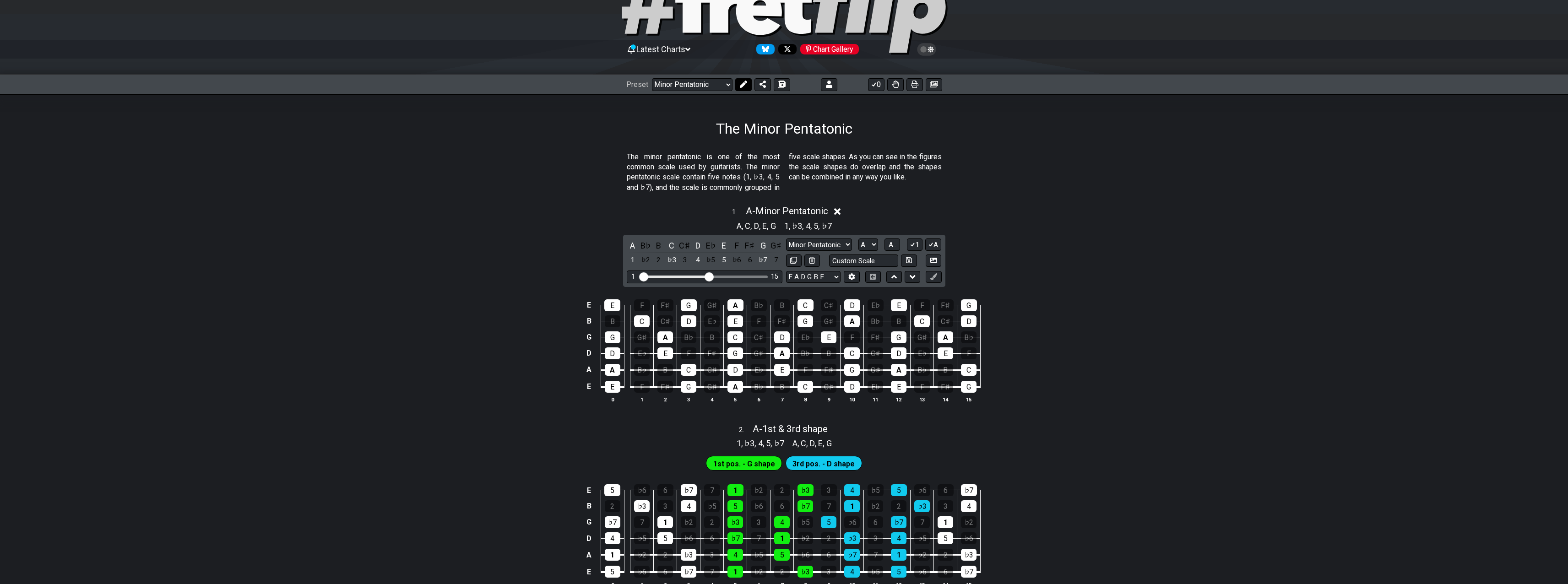
click at [744, 83] on icon at bounding box center [743, 84] width 7 height 7
drag, startPoint x: 708, startPoint y: 276, endPoint x: 729, endPoint y: 277, distance: 21.0
click at [729, 276] on input "Visible fret range" at bounding box center [705, 276] width 130 height 0
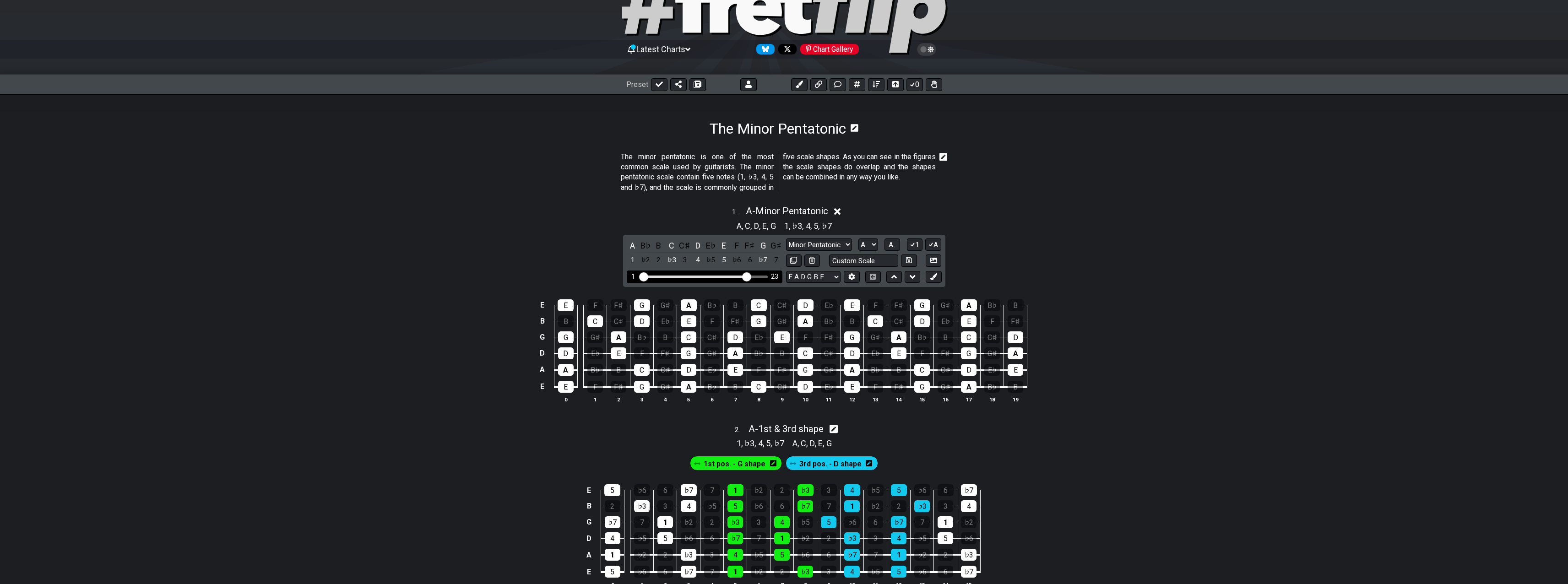
drag, startPoint x: 729, startPoint y: 277, endPoint x: 748, endPoint y: 277, distance: 19.0
click at [748, 276] on input "Visible fret range" at bounding box center [705, 276] width 130 height 0
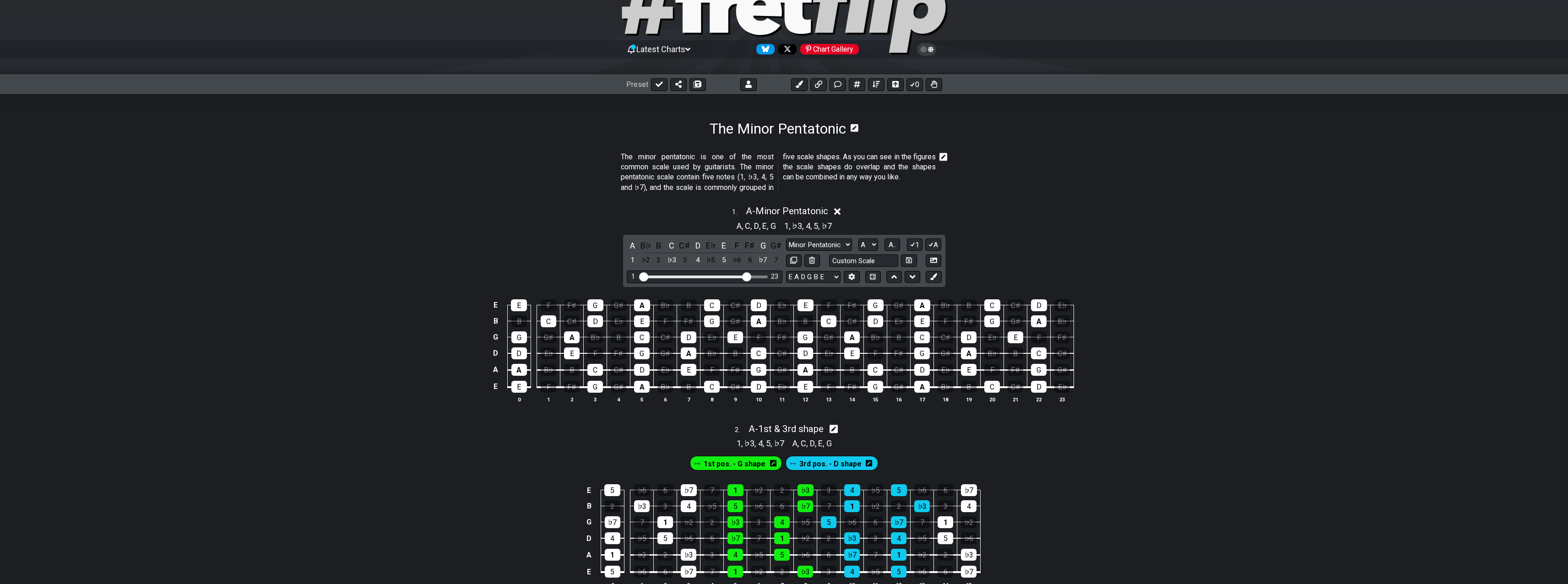
scroll to position [110, 0]
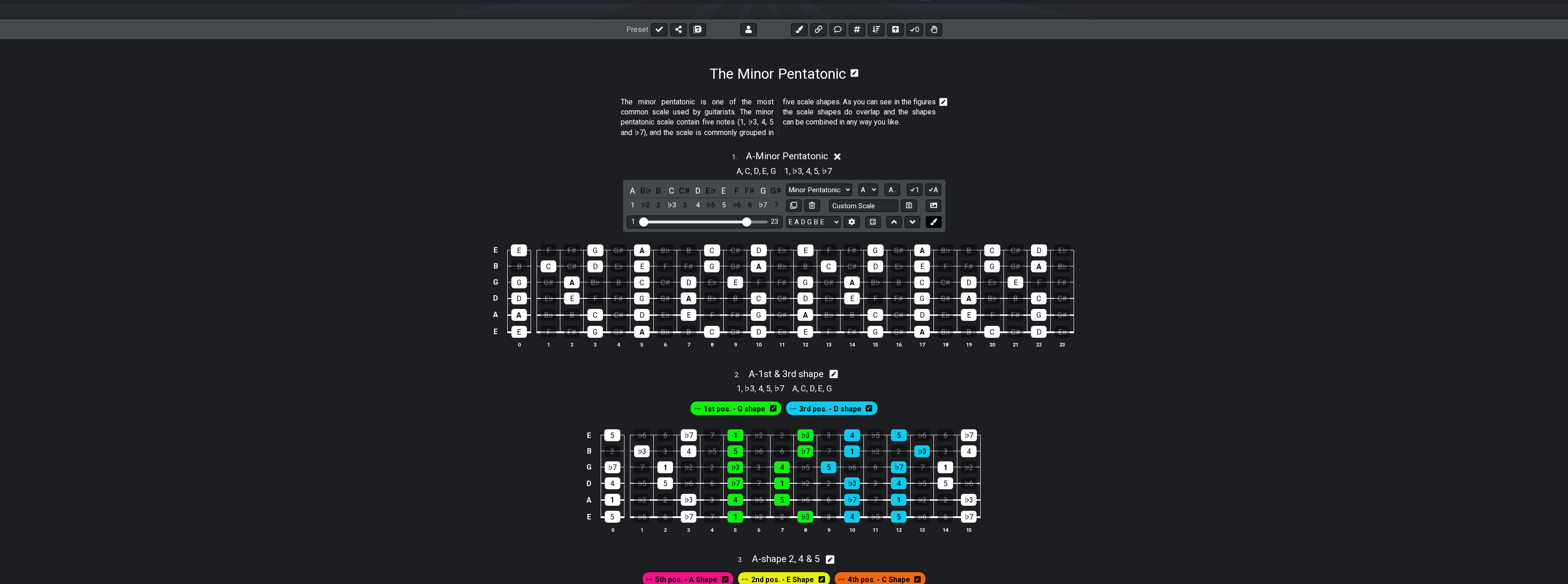
click at [936, 223] on icon at bounding box center [934, 222] width 7 height 7
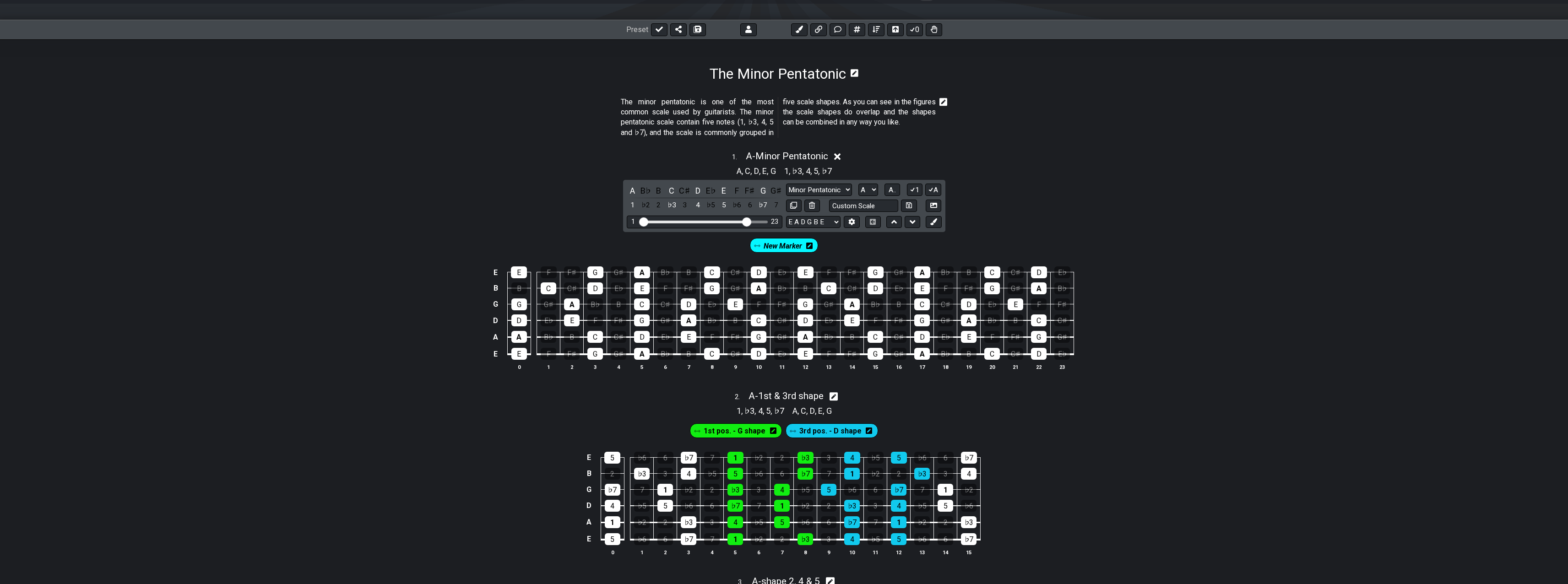
click at [765, 244] on span "New Marker" at bounding box center [783, 246] width 38 height 14
click at [801, 243] on span "New Marker" at bounding box center [783, 246] width 43 height 14
click at [801, 243] on span "New Marker" at bounding box center [783, 246] width 38 height 14
click at [810, 243] on icon at bounding box center [811, 245] width 6 height 6
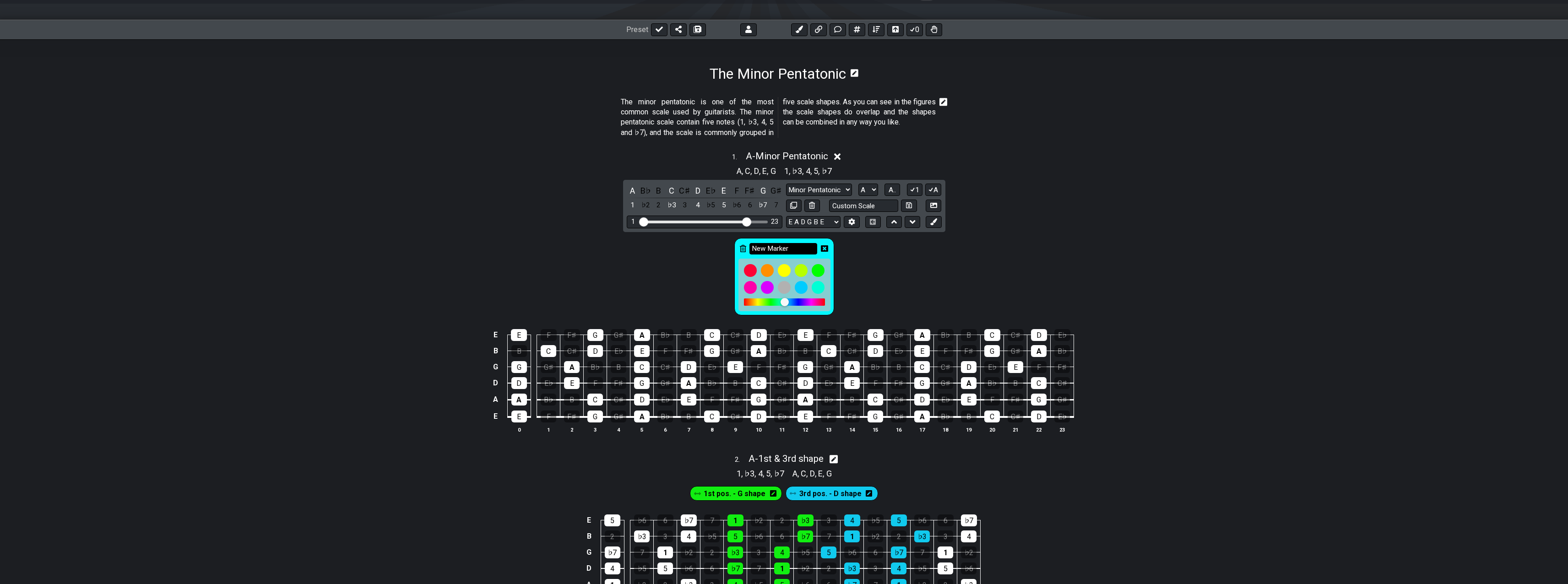
click at [800, 246] on input "New Marker" at bounding box center [784, 249] width 68 height 12
type input "A minor pentatonic"
click at [855, 282] on div "A minor pentatonic" at bounding box center [784, 276] width 1568 height 86
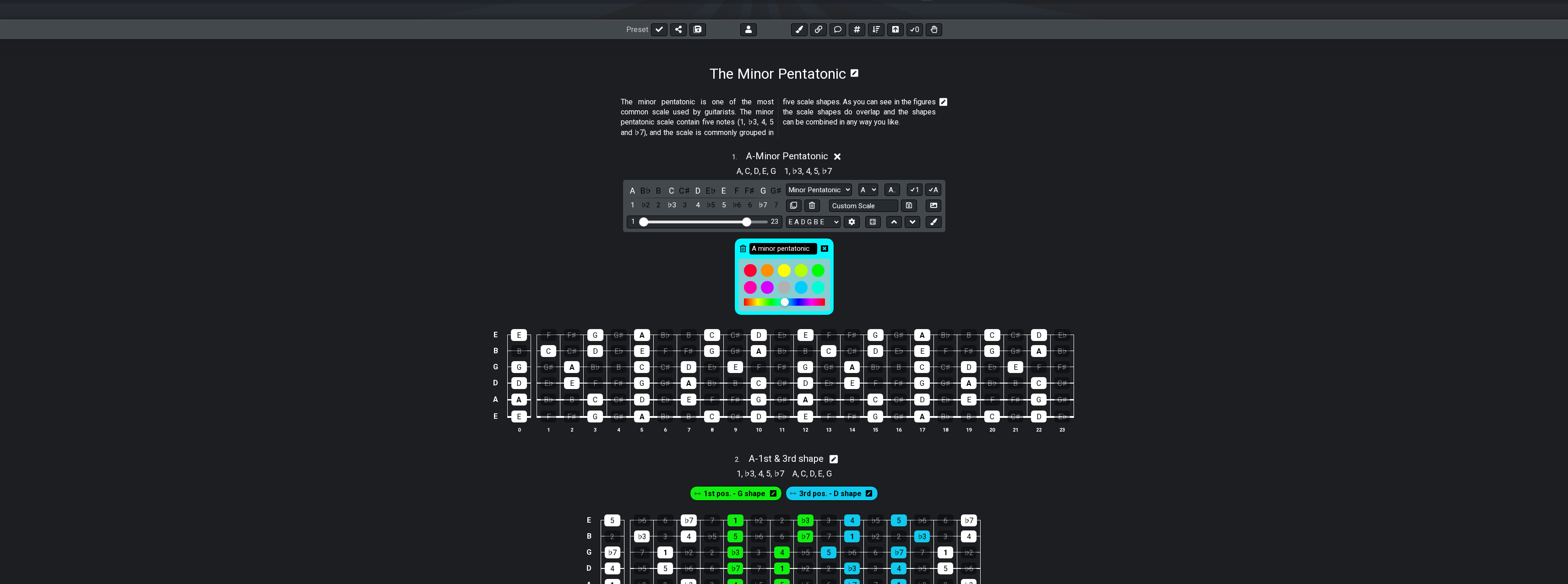
click at [772, 246] on input "A minor pentatonic" at bounding box center [784, 249] width 68 height 12
click at [823, 249] on icon at bounding box center [825, 249] width 7 height 7
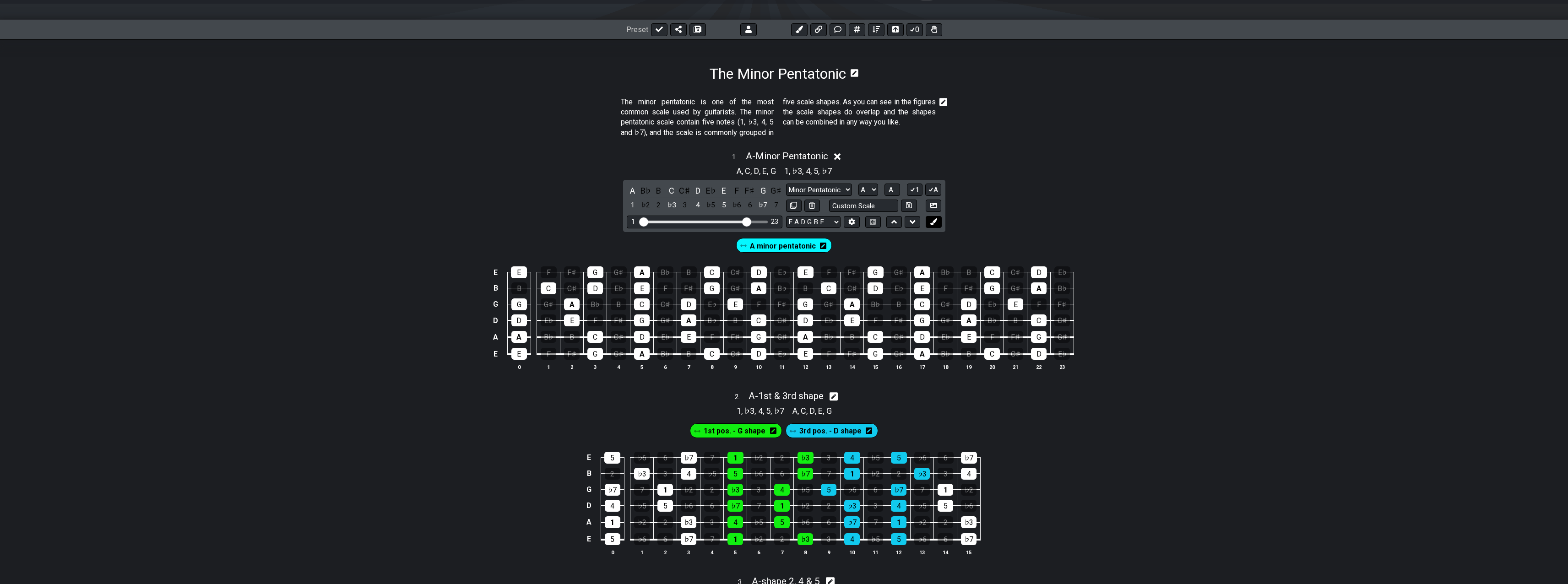
click at [934, 217] on button at bounding box center [933, 222] width 16 height 13
click at [831, 243] on span "New Marker" at bounding box center [832, 246] width 38 height 14
click at [831, 243] on span "New Marker" at bounding box center [832, 246] width 43 height 14
click at [831, 243] on span "New Marker" at bounding box center [832, 246] width 38 height 14
click at [860, 245] on icon at bounding box center [860, 245] width 6 height 6
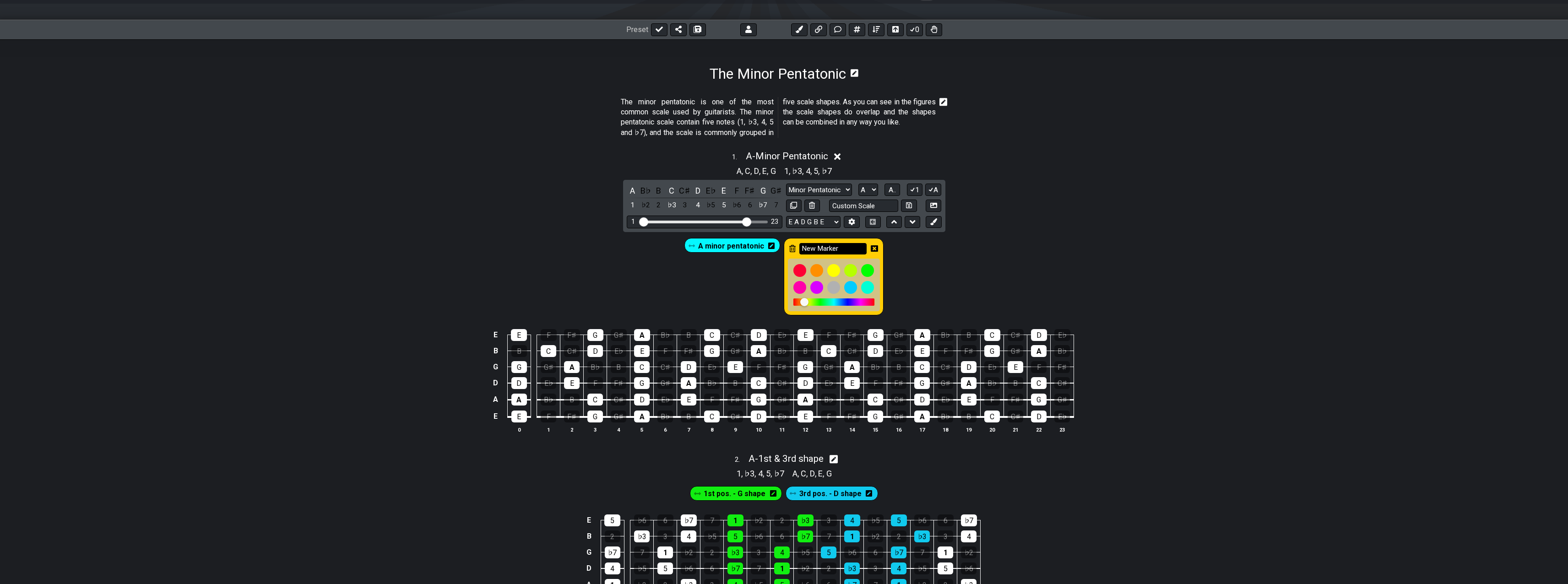
click at [853, 247] on input "New Marker" at bounding box center [833, 249] width 68 height 12
type input "C major pentatoinc"
click at [872, 250] on icon at bounding box center [874, 248] width 7 height 6
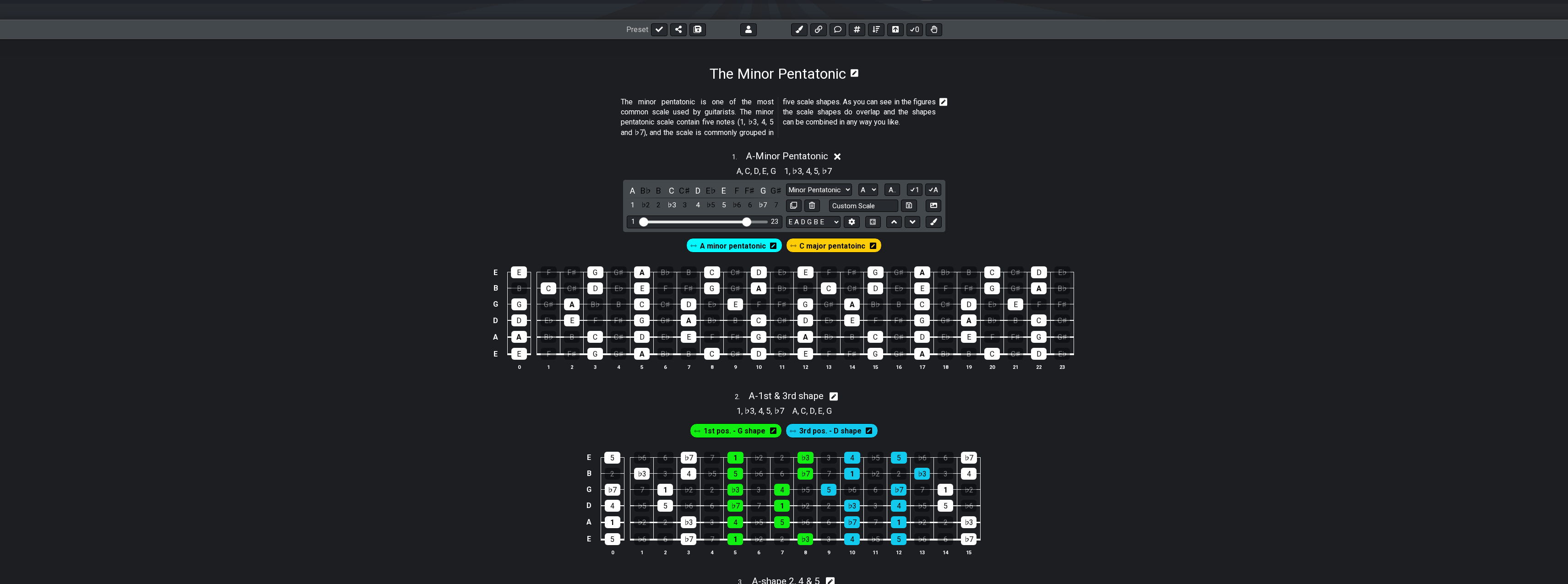
click at [740, 243] on span "A minor pentatonic" at bounding box center [733, 246] width 66 height 14
click at [641, 353] on div "A" at bounding box center [642, 353] width 16 height 12
click at [740, 245] on span "A minor pentatonic" at bounding box center [732, 246] width 61 height 14
click at [740, 245] on span "A minor pentatonic" at bounding box center [733, 246] width 66 height 14
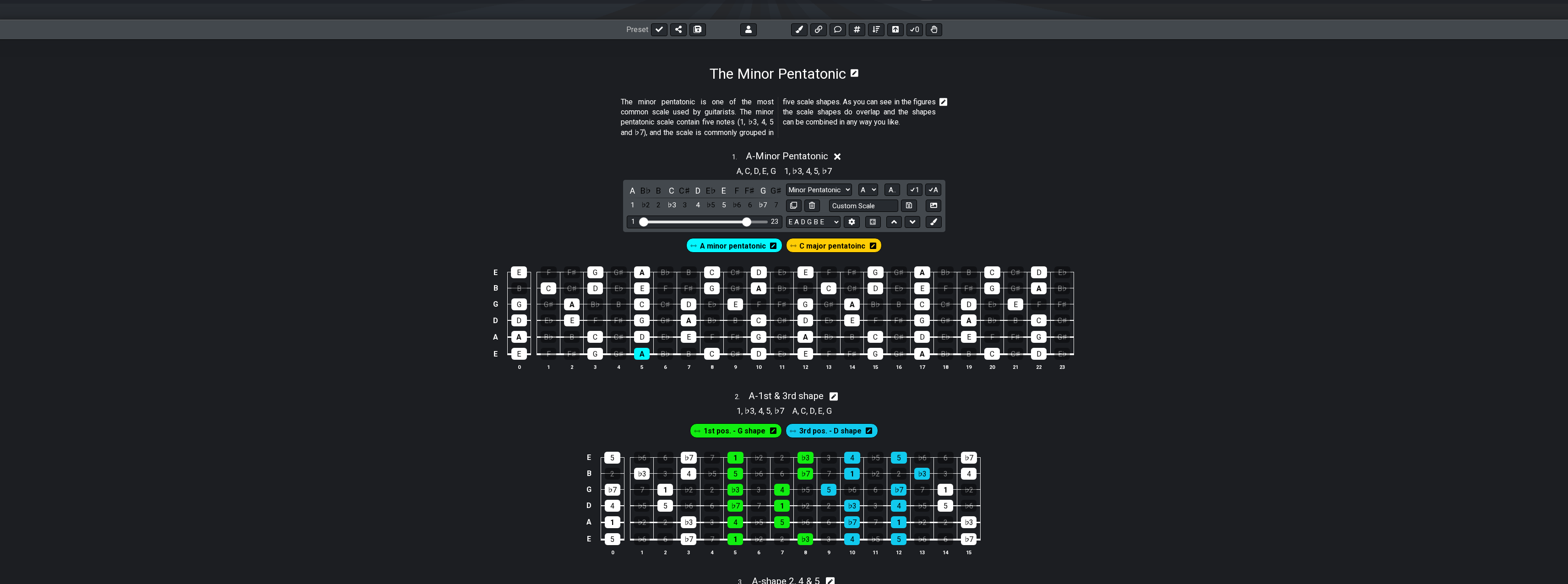
click at [699, 242] on div "A minor pentatonic" at bounding box center [734, 245] width 96 height 15
click at [721, 243] on span "A minor pentatonic" at bounding box center [733, 246] width 66 height 14
click at [773, 245] on icon at bounding box center [771, 246] width 6 height 7
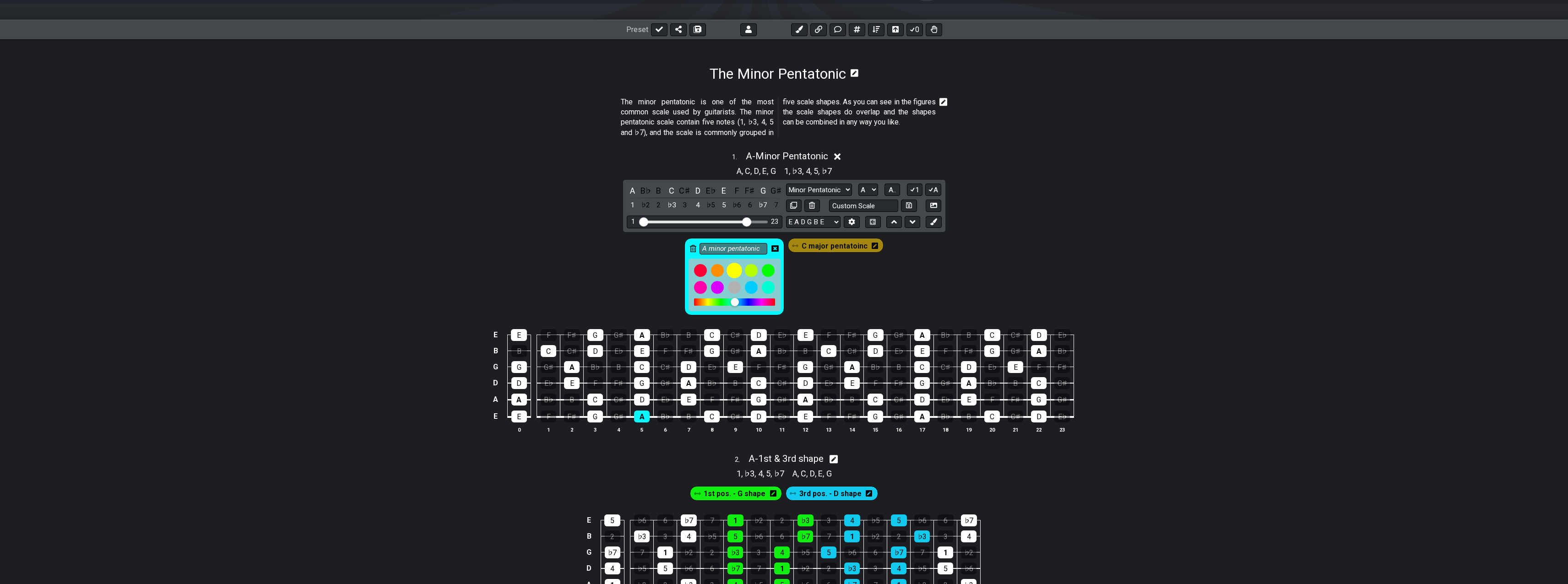
click at [735, 272] on div at bounding box center [734, 270] width 16 height 16
click at [777, 248] on icon at bounding box center [775, 249] width 7 height 7
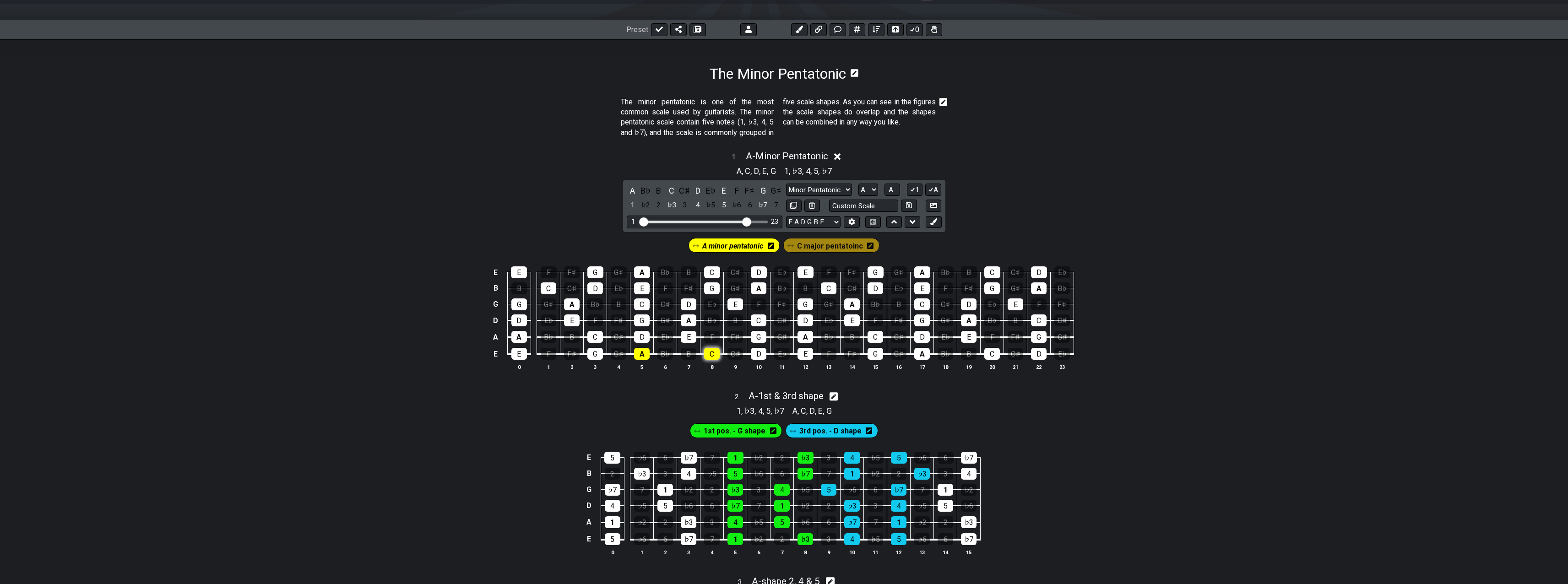
click at [708, 353] on div "C" at bounding box center [711, 353] width 16 height 12
click at [636, 335] on div "D" at bounding box center [642, 337] width 16 height 12
click at [689, 337] on div "E" at bounding box center [688, 337] width 16 height 12
click at [641, 320] on div "G" at bounding box center [642, 320] width 16 height 12
click at [690, 320] on div "A" at bounding box center [688, 320] width 16 height 12
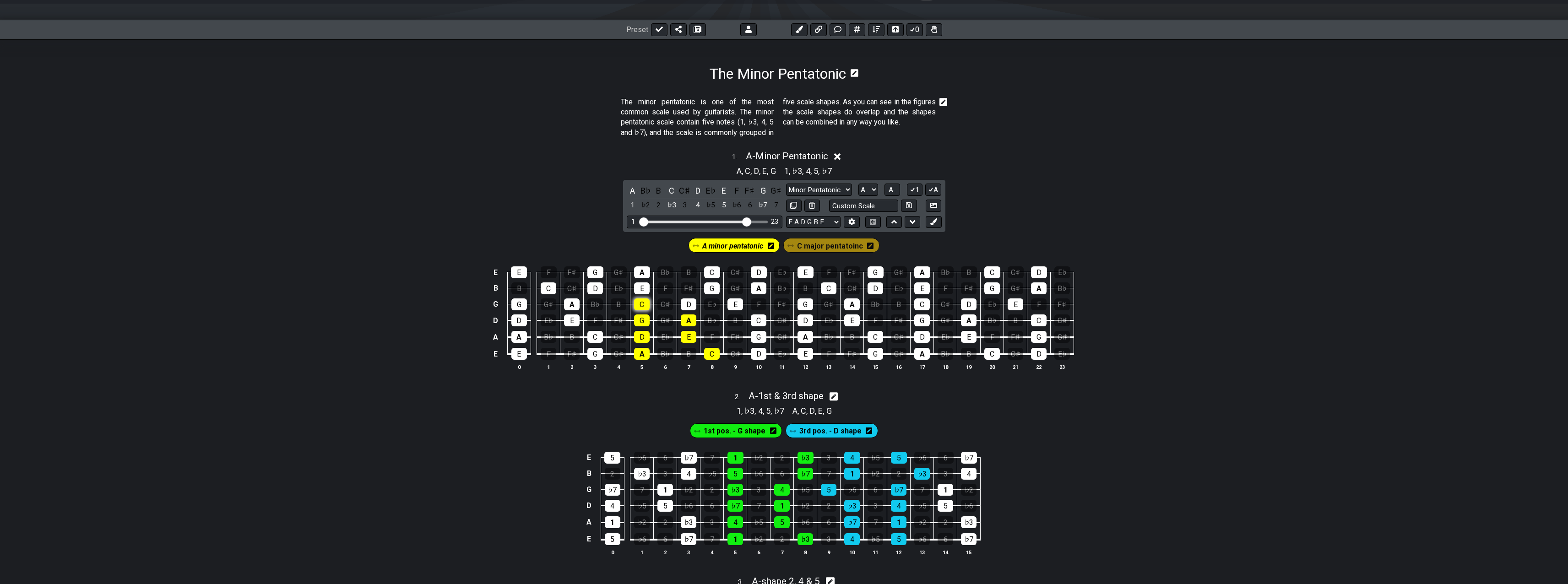
click at [643, 305] on div "C" at bounding box center [642, 304] width 16 height 12
click at [688, 306] on div "D" at bounding box center [688, 304] width 16 height 12
click at [642, 288] on div "E" at bounding box center [642, 288] width 16 height 12
click at [715, 291] on div "G" at bounding box center [711, 288] width 16 height 12
click at [643, 274] on div "A" at bounding box center [643, 272] width 16 height 12
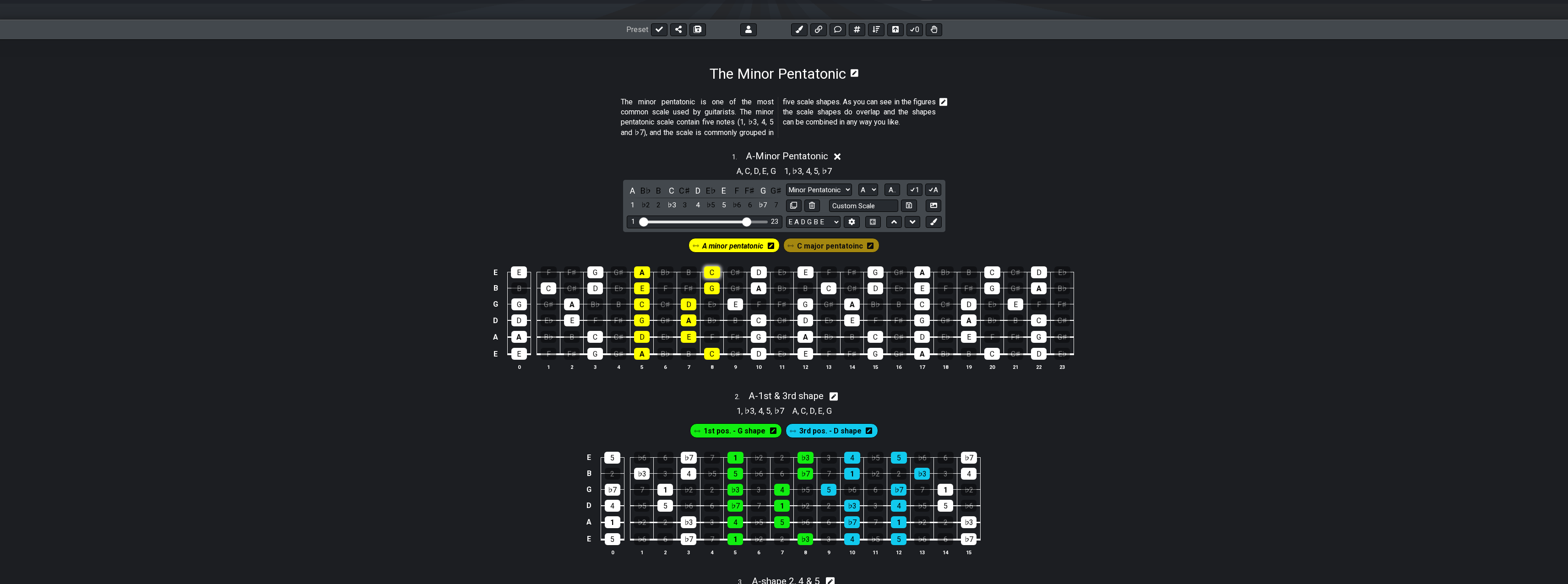
click at [709, 276] on div "C" at bounding box center [712, 272] width 16 height 12
click at [822, 241] on span "C major pentatoinc" at bounding box center [830, 246] width 66 height 14
click at [756, 356] on div "D" at bounding box center [758, 353] width 16 height 12
click at [756, 330] on td "G" at bounding box center [759, 329] width 24 height 17
click at [758, 319] on div "C" at bounding box center [758, 320] width 16 height 12
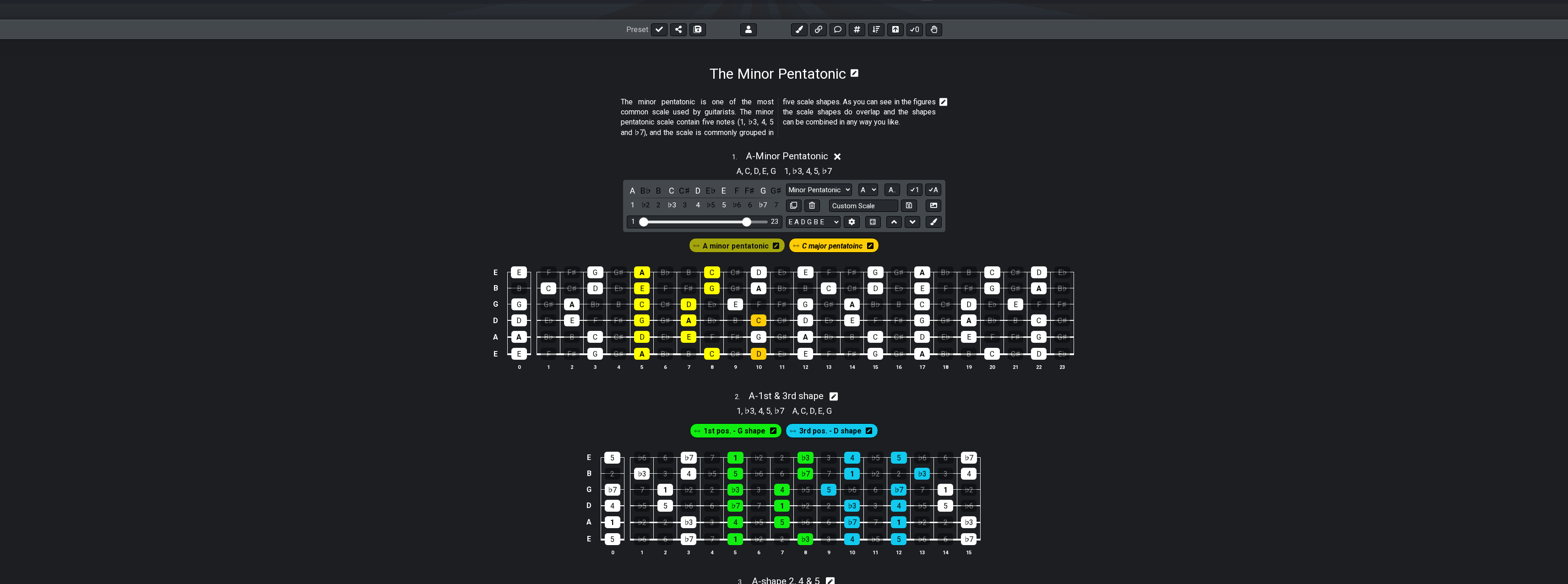
drag, startPoint x: 737, startPoint y: 301, endPoint x: 750, endPoint y: 295, distance: 14.3
click at [737, 301] on div "E" at bounding box center [735, 304] width 16 height 12
click at [758, 287] on div "A" at bounding box center [758, 288] width 16 height 12
click at [761, 274] on div "D" at bounding box center [759, 272] width 16 height 12
click at [762, 338] on div "G" at bounding box center [758, 337] width 16 height 12
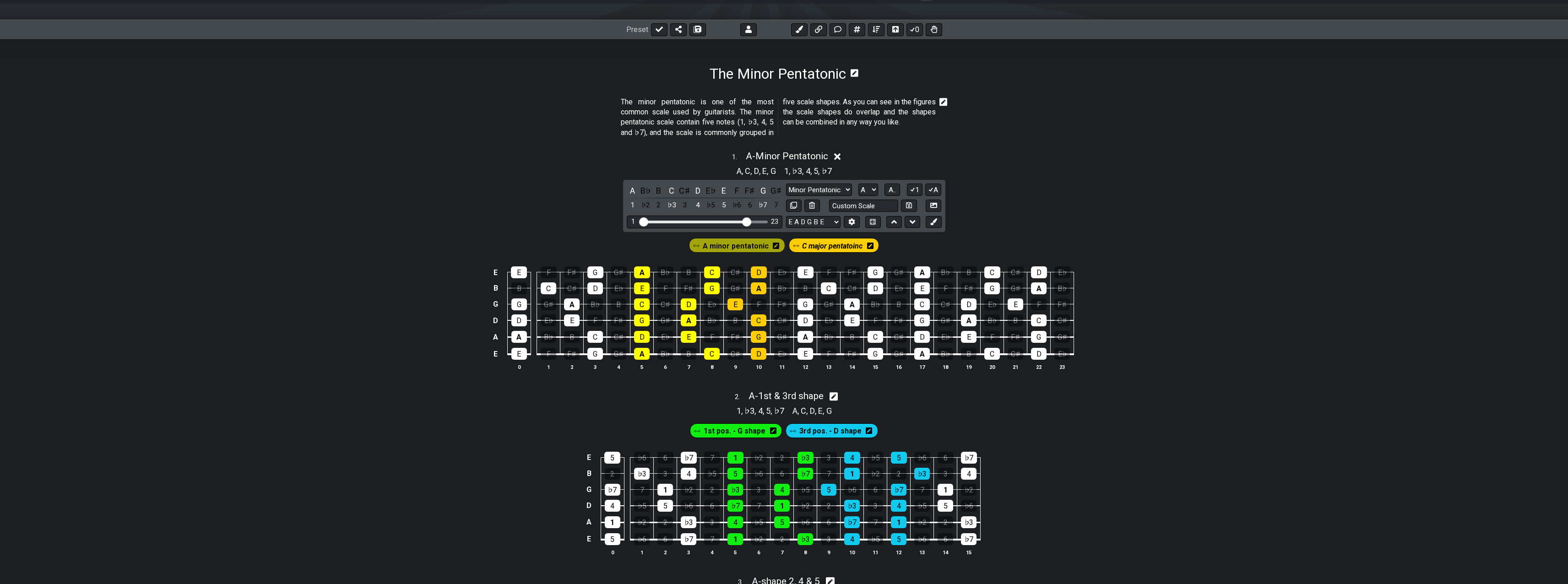
click at [822, 245] on span "C major pentatoinc" at bounding box center [832, 246] width 60 height 14
click at [841, 247] on span "C major pentatoinc" at bounding box center [832, 246] width 66 height 14
click at [859, 246] on span "C major pentatoinc" at bounding box center [832, 246] width 60 height 14
click at [835, 249] on span "C major pentatoinc" at bounding box center [832, 246] width 66 height 14
click at [759, 355] on div "D" at bounding box center [758, 353] width 16 height 12
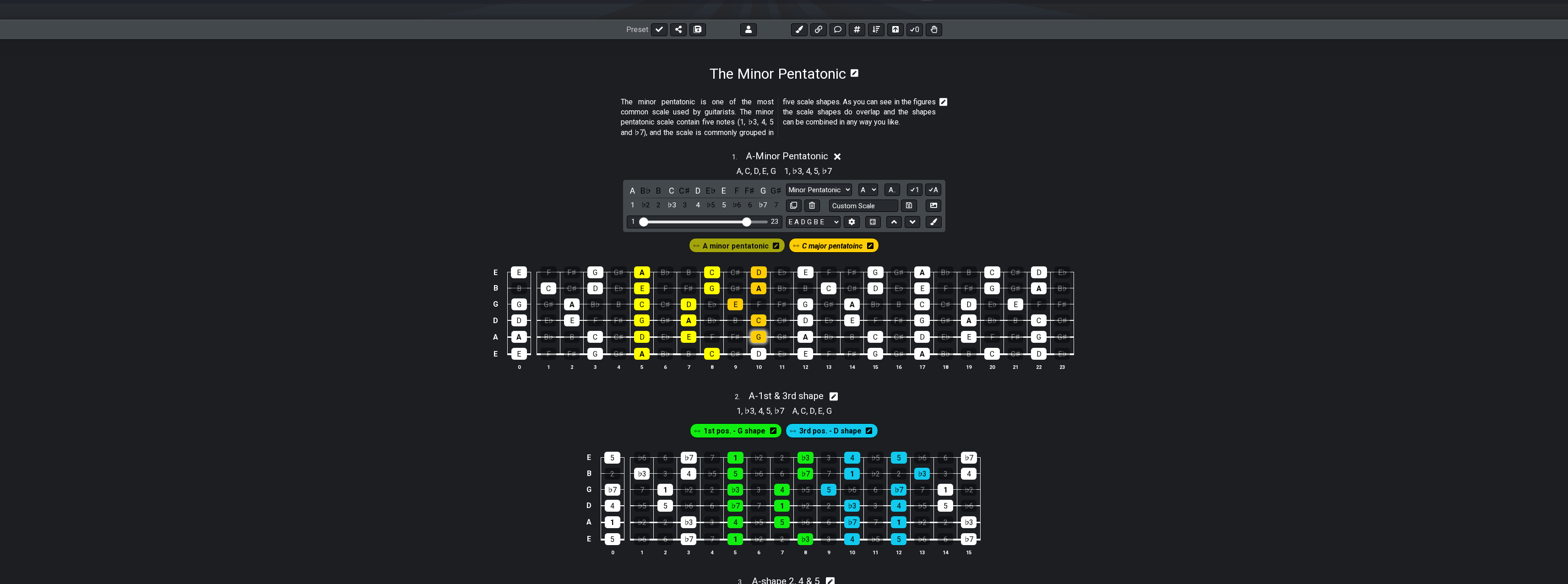
click at [762, 338] on div "G" at bounding box center [758, 337] width 16 height 12
click at [759, 321] on div "C" at bounding box center [758, 320] width 16 height 12
click at [731, 303] on div "E" at bounding box center [735, 304] width 16 height 12
click at [757, 290] on div "A" at bounding box center [758, 288] width 16 height 12
click at [762, 274] on div "D" at bounding box center [759, 272] width 16 height 12
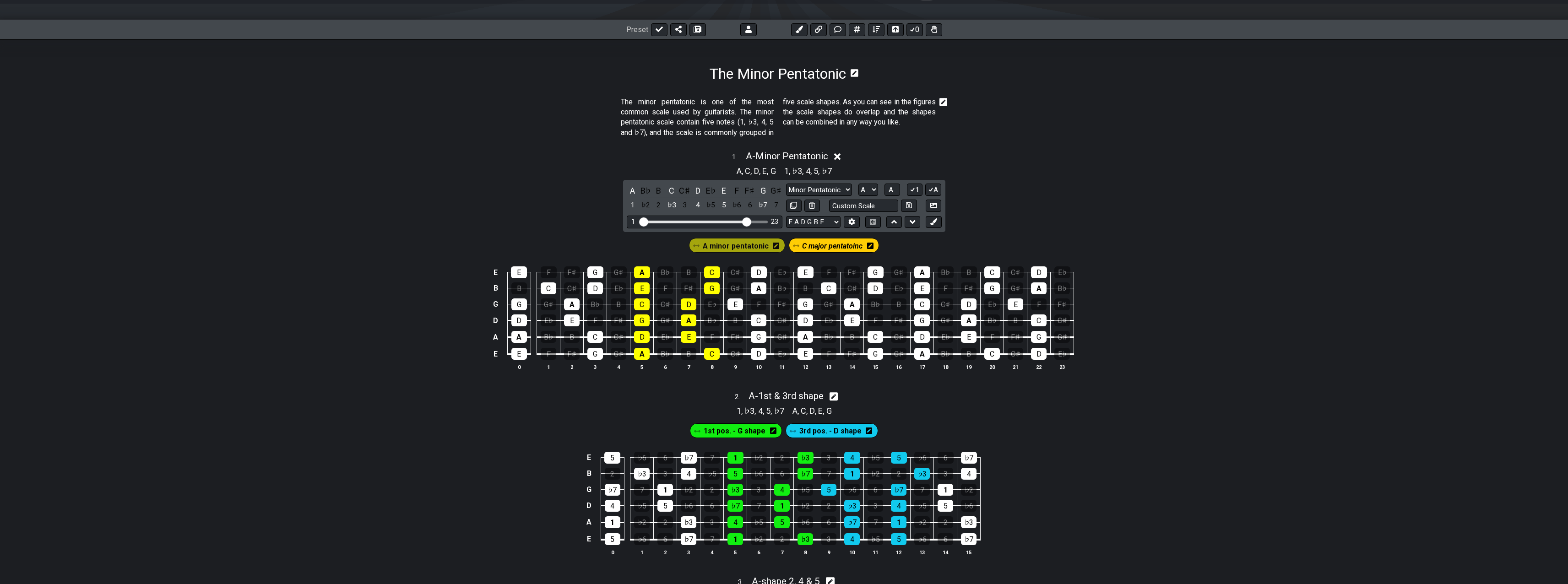
click at [841, 246] on span "C major pentatoinc" at bounding box center [832, 246] width 60 height 14
click at [756, 354] on div "D" at bounding box center [758, 353] width 16 height 12
click at [761, 354] on div "D" at bounding box center [758, 353] width 16 height 12
click at [842, 245] on span "C major pentatoinc" at bounding box center [832, 246] width 66 height 14
click at [761, 352] on div "D" at bounding box center [758, 353] width 16 height 12
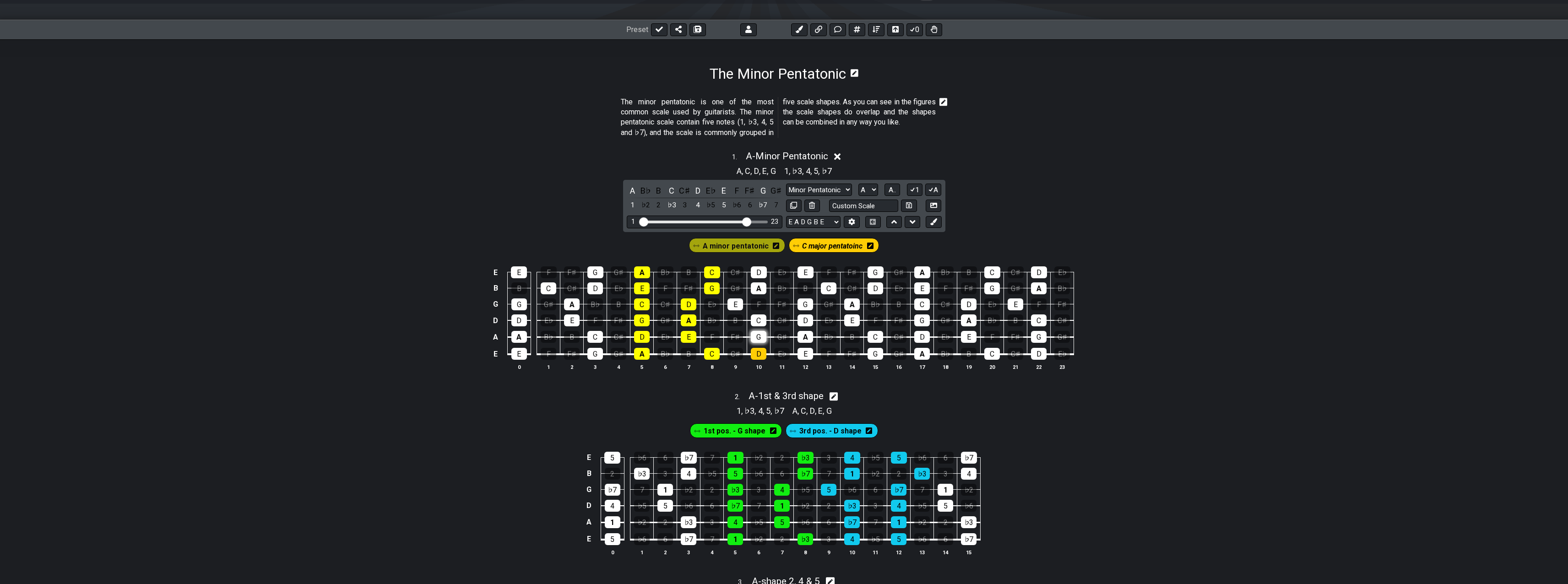
click at [764, 334] on div "G" at bounding box center [758, 337] width 16 height 12
click at [765, 322] on div "C" at bounding box center [758, 320] width 16 height 12
click at [733, 306] on div "E" at bounding box center [735, 304] width 16 height 12
click at [760, 289] on div "A" at bounding box center [758, 288] width 16 height 12
click at [762, 273] on div "D" at bounding box center [759, 272] width 16 height 12
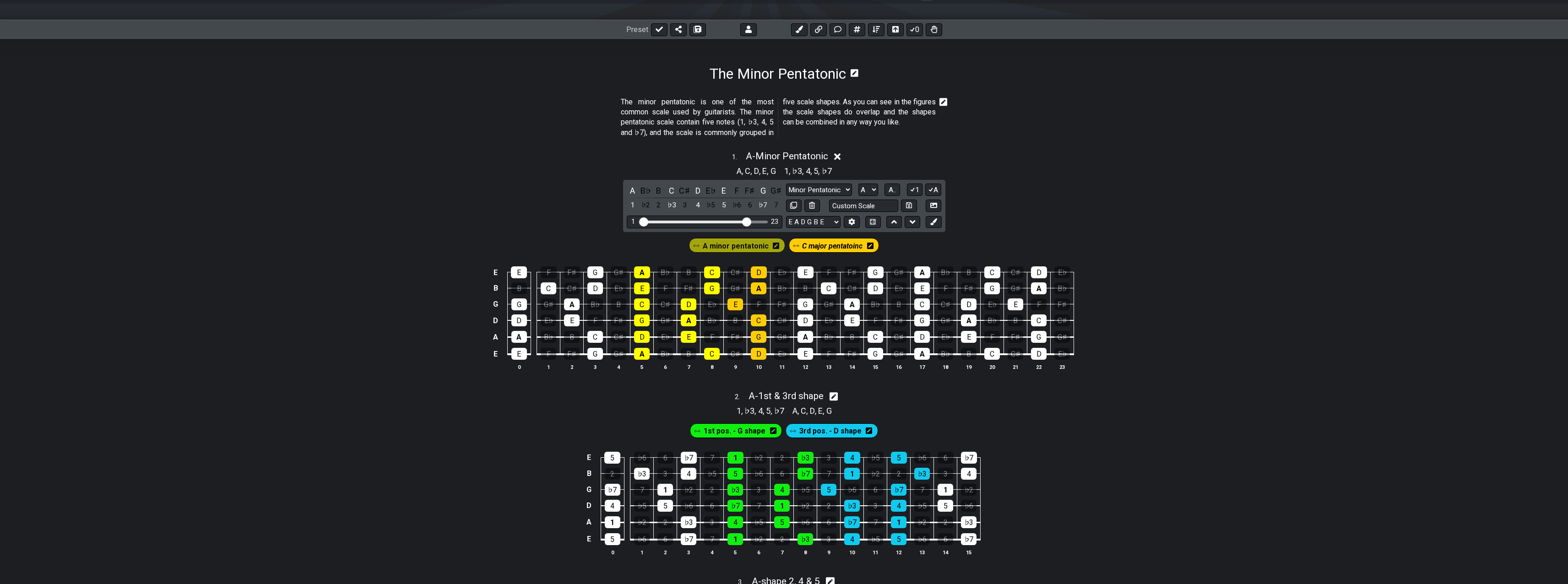
click at [870, 243] on icon at bounding box center [870, 246] width 6 height 7
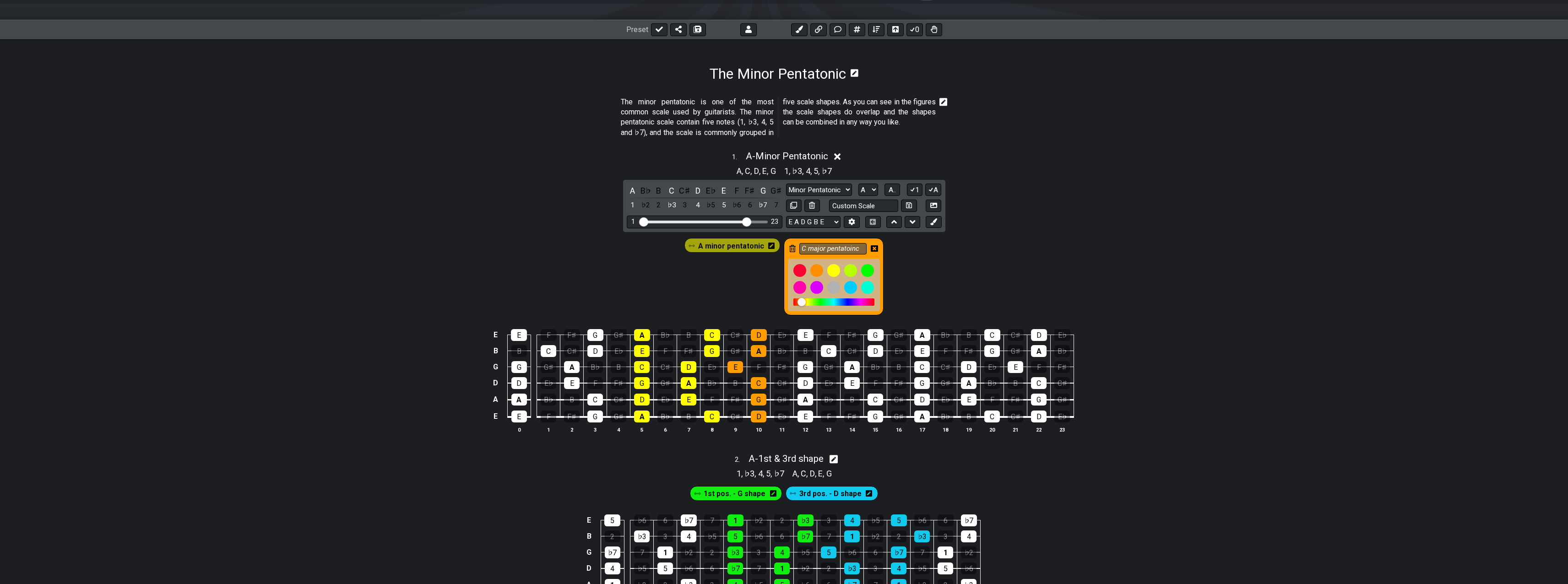
click at [800, 302] on div at bounding box center [801, 302] width 8 height 8
click at [875, 246] on icon at bounding box center [874, 248] width 7 height 6
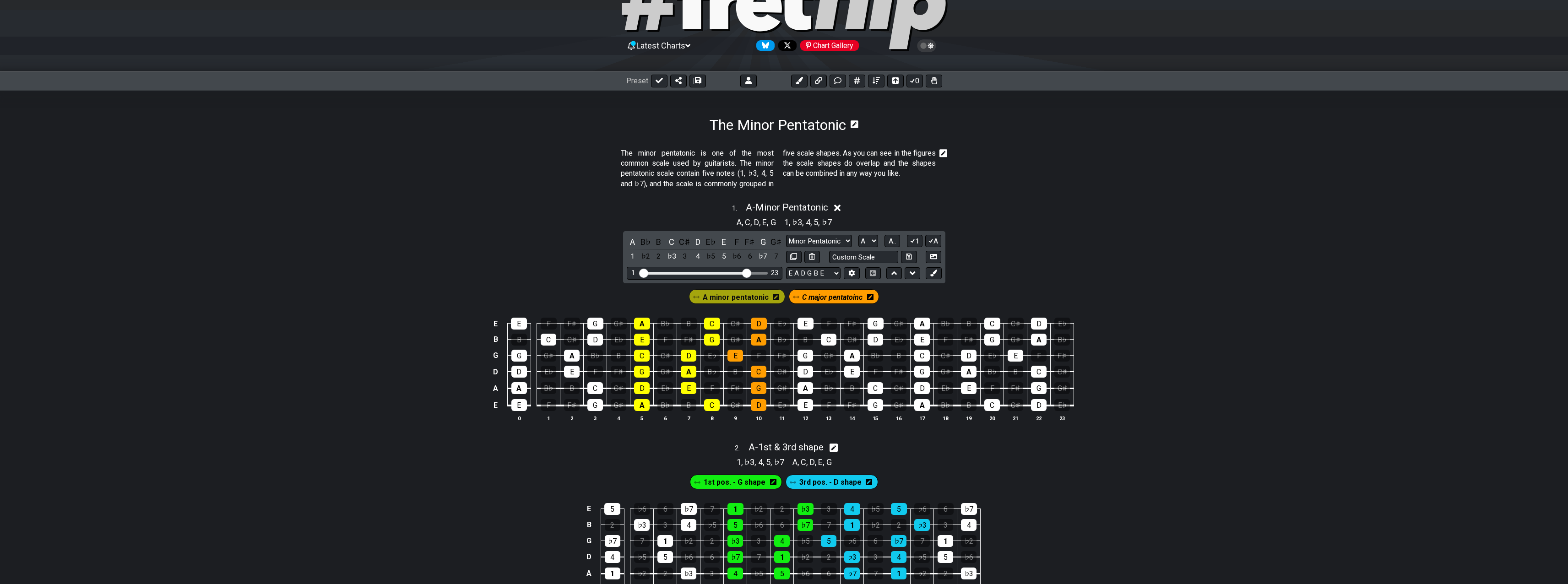
scroll to position [0, 0]
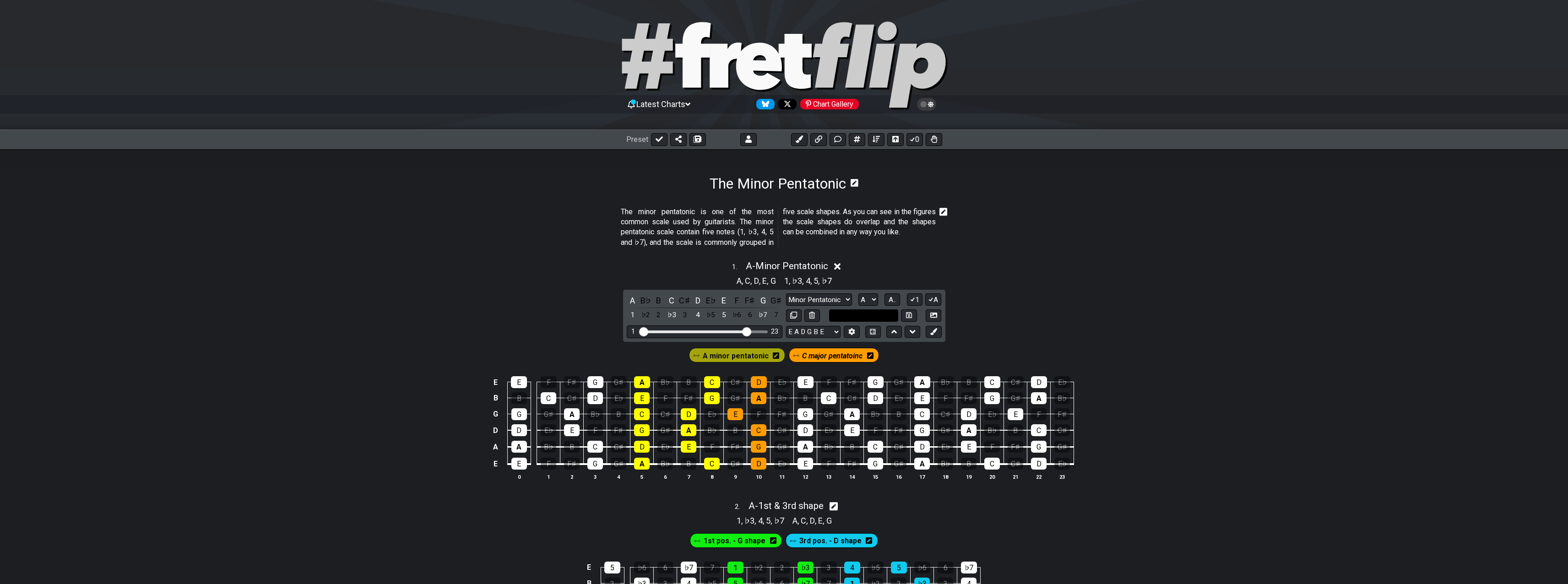
click at [885, 315] on input "text" at bounding box center [864, 316] width 70 height 13
type input "Parallel A-C penta"
click at [910, 315] on icon at bounding box center [909, 316] width 6 height 7
select select "Parallel A-C penta"
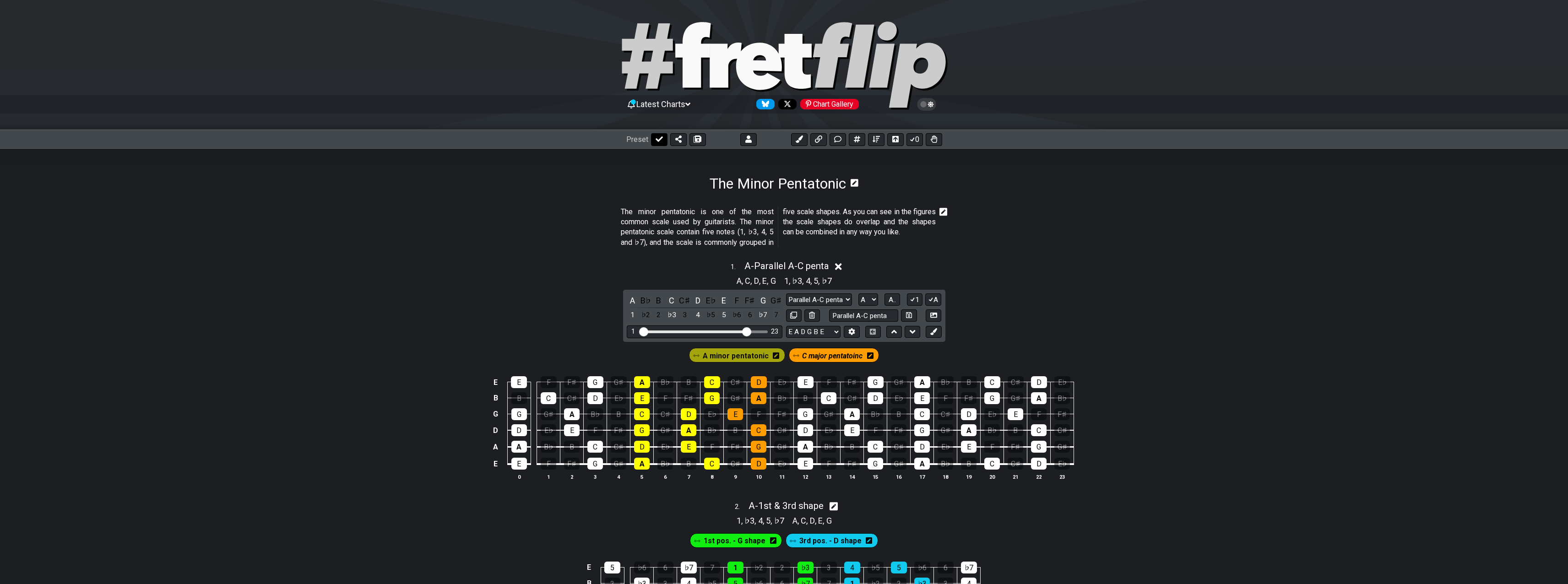
click at [659, 141] on icon at bounding box center [659, 139] width 7 height 7
click at [915, 138] on icon at bounding box center [914, 139] width 7 height 7
click at [652, 134] on select "Welcome to #fretflip! Initial Preset Custom Preset Minor Pentatonic Major Penta…" at bounding box center [692, 140] width 81 height 13
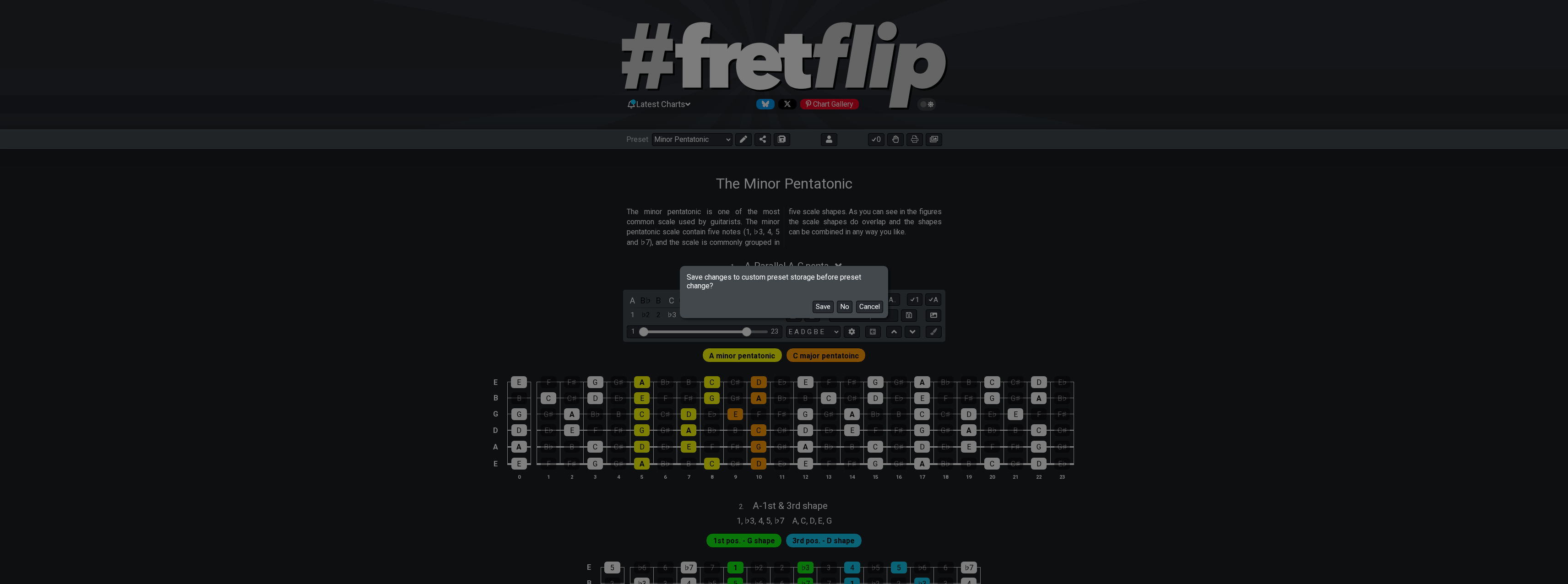
click at [827, 306] on button "Save" at bounding box center [823, 308] width 21 height 13
select select "/user-defined"
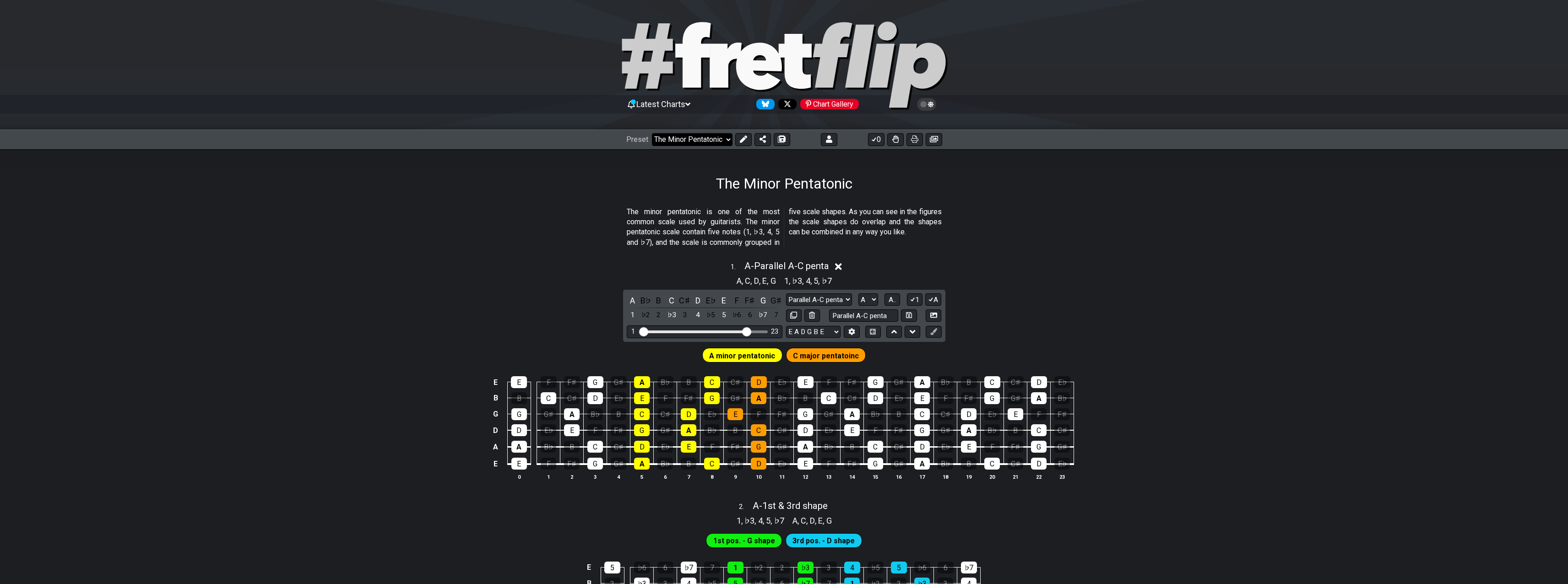
click at [652, 134] on select "Welcome to #fretflip! Initial Preset The Minor Pentatonic Minor Pentatonic Majo…" at bounding box center [692, 140] width 81 height 13
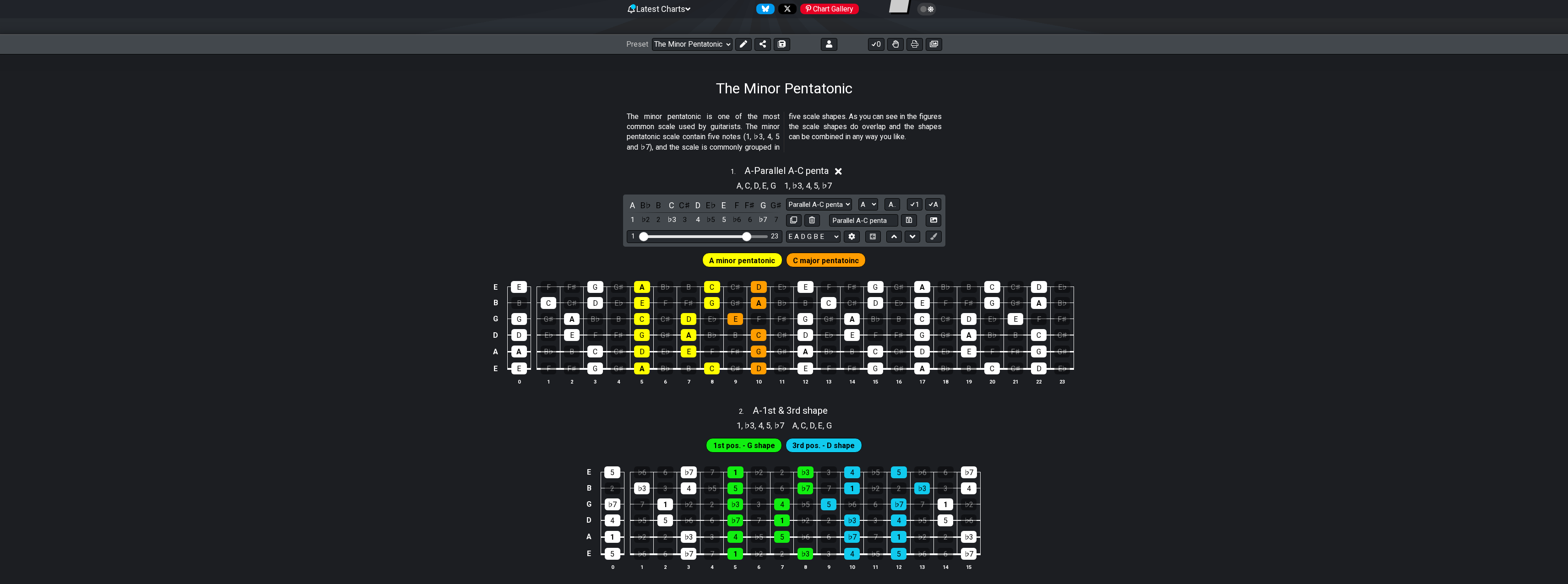
scroll to position [220, 0]
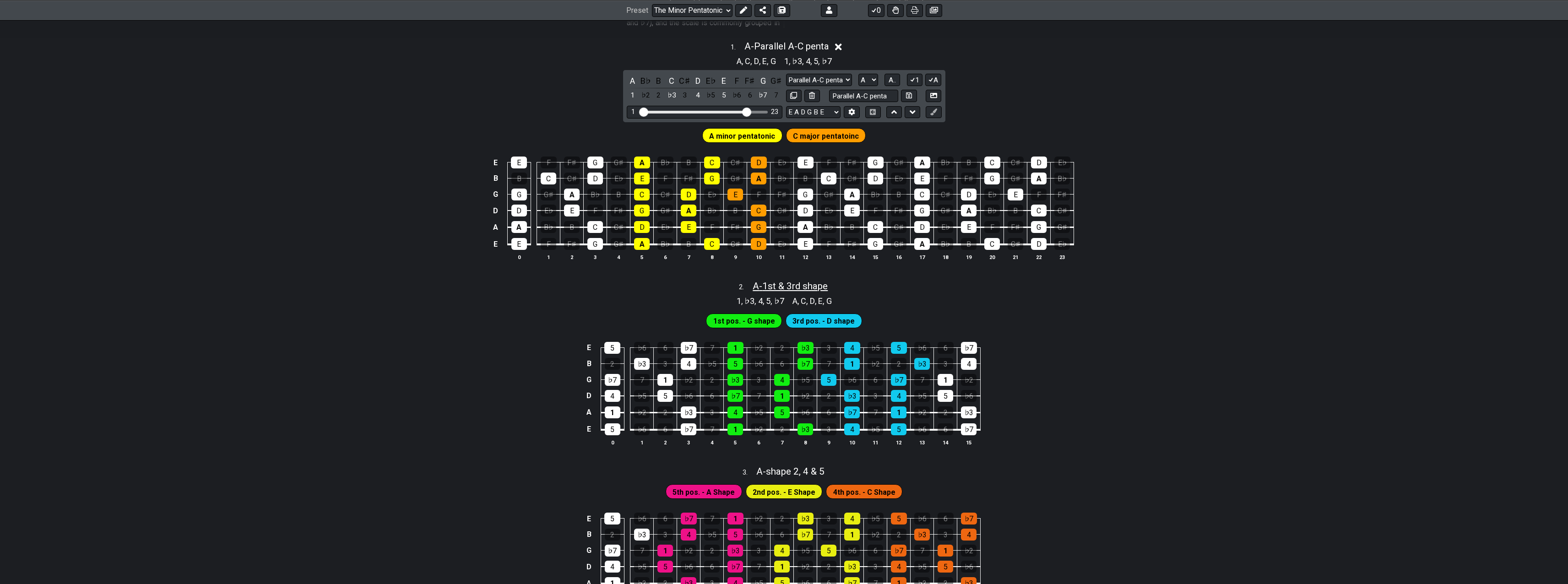
click at [809, 287] on span "A - 1st & 3rd shape" at bounding box center [790, 287] width 75 height 11
select select "A"
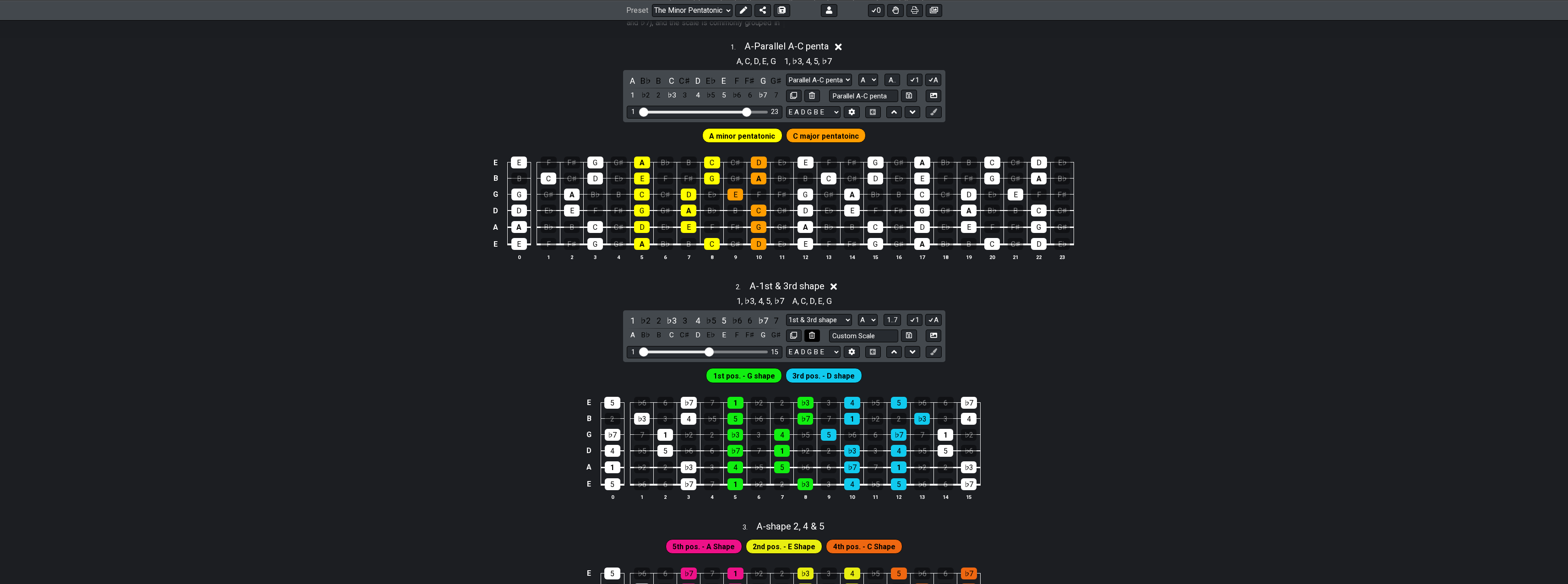
click at [813, 334] on icon at bounding box center [812, 336] width 6 height 7
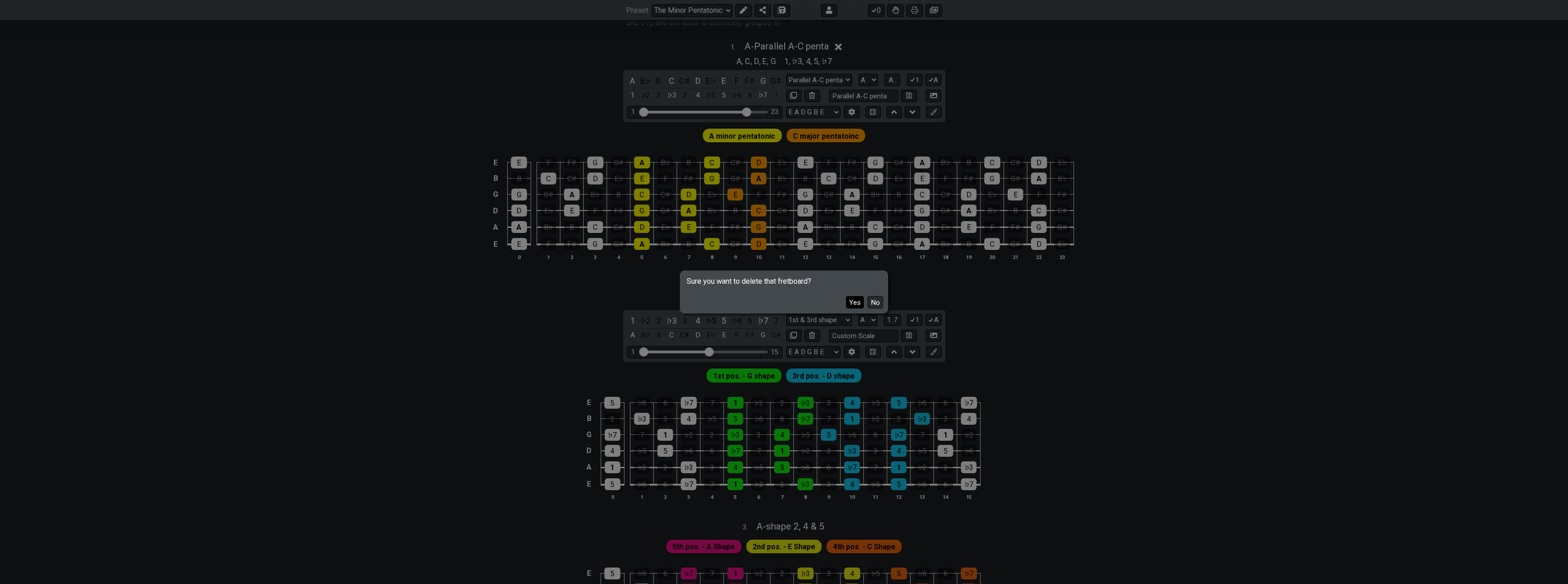
click at [859, 305] on button "Yes" at bounding box center [855, 303] width 18 height 13
select select "C"
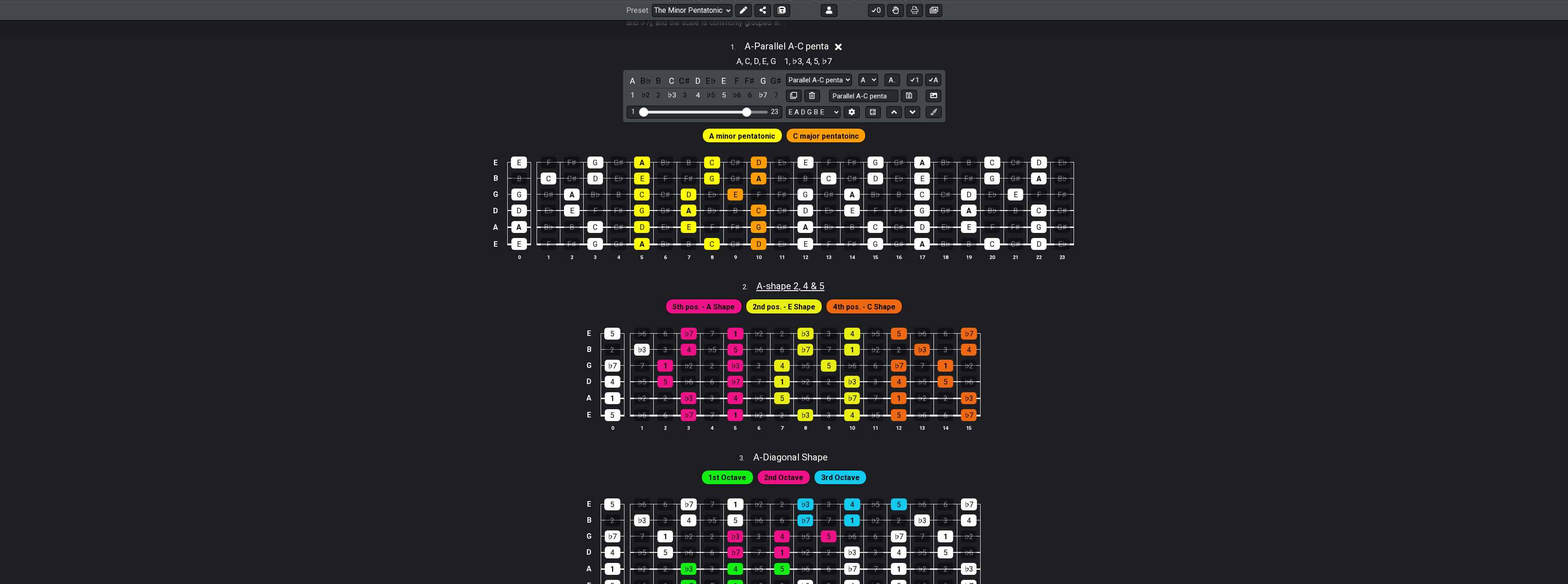
click at [783, 287] on span "A - shape 2, 4 & 5" at bounding box center [790, 287] width 69 height 11
select select "A"
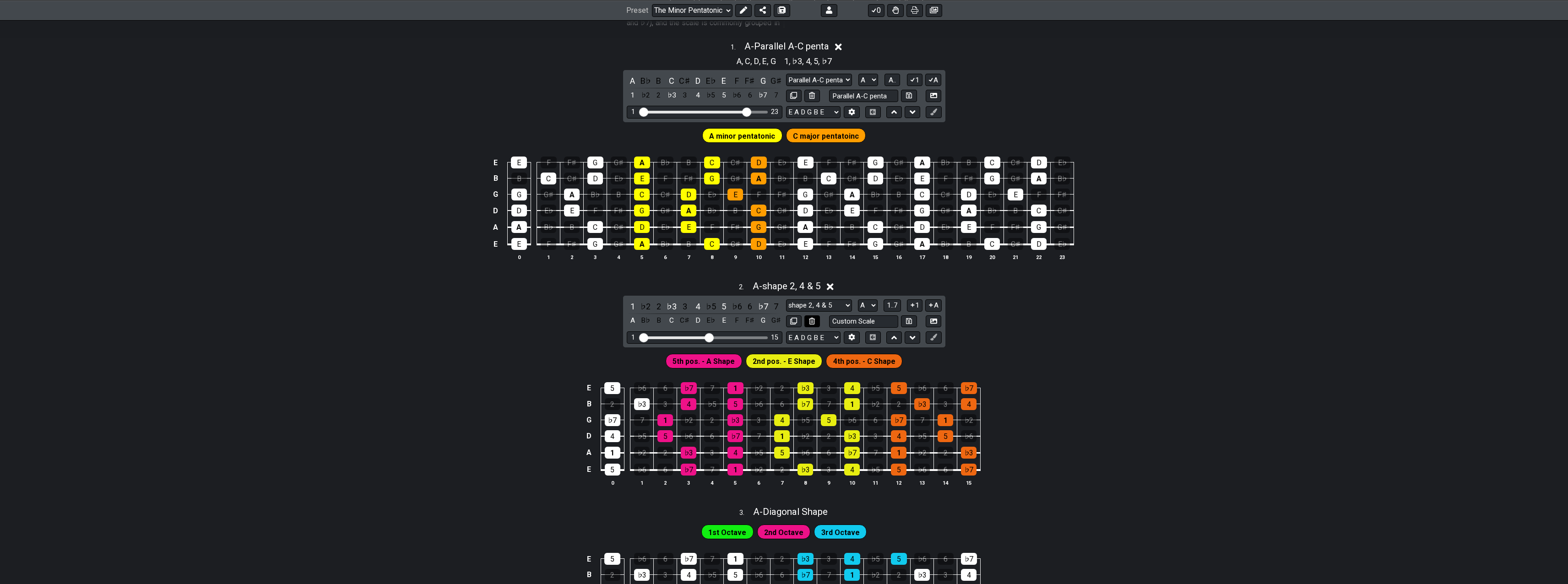
click at [815, 319] on icon at bounding box center [812, 321] width 6 height 7
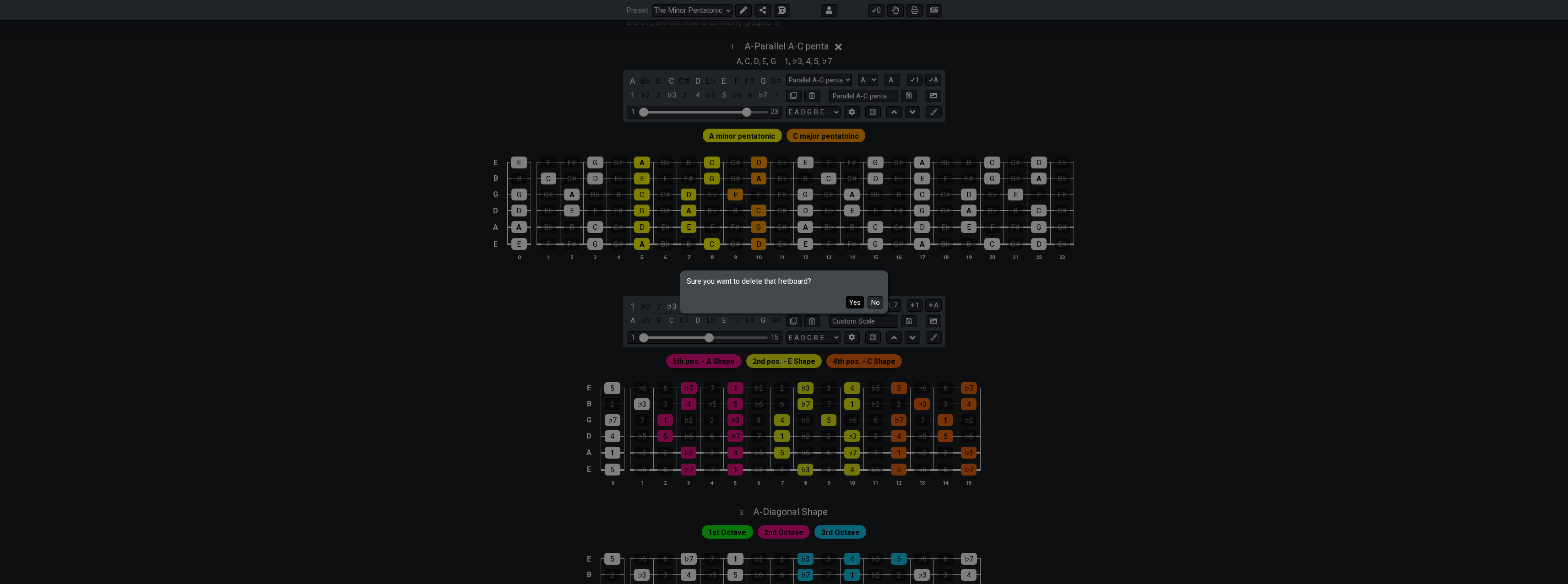
click at [858, 302] on button "Yes" at bounding box center [855, 303] width 18 height 13
select select "C"
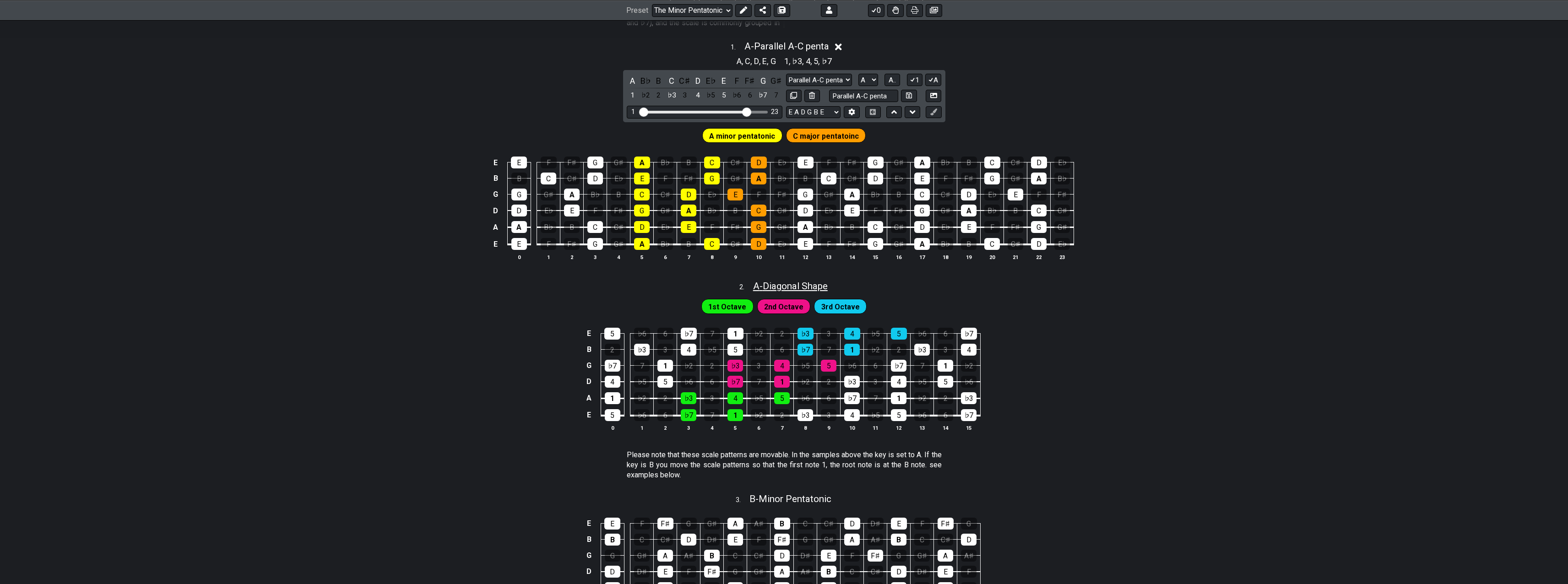
click at [806, 289] on span "A - Diagonal Shape" at bounding box center [791, 287] width 75 height 11
select select "A"
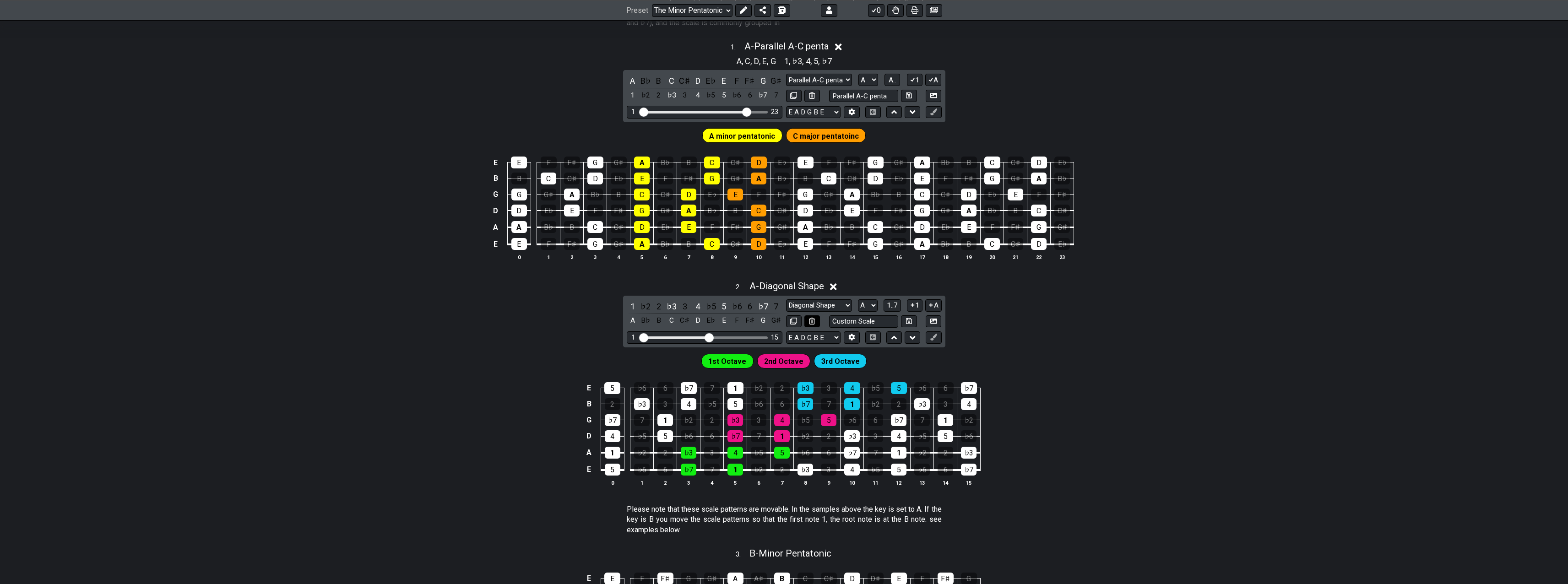
click at [810, 324] on icon at bounding box center [812, 321] width 6 height 7
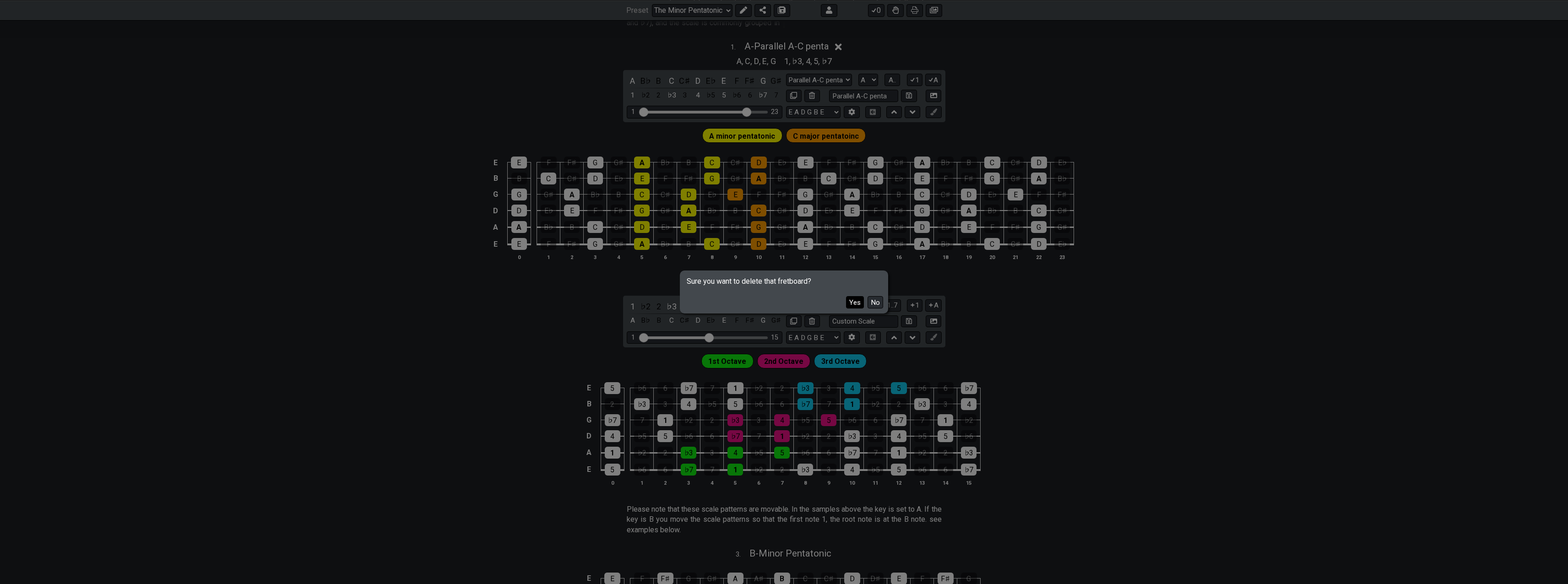
click at [854, 303] on button "Yes" at bounding box center [855, 303] width 18 height 13
select select "C"
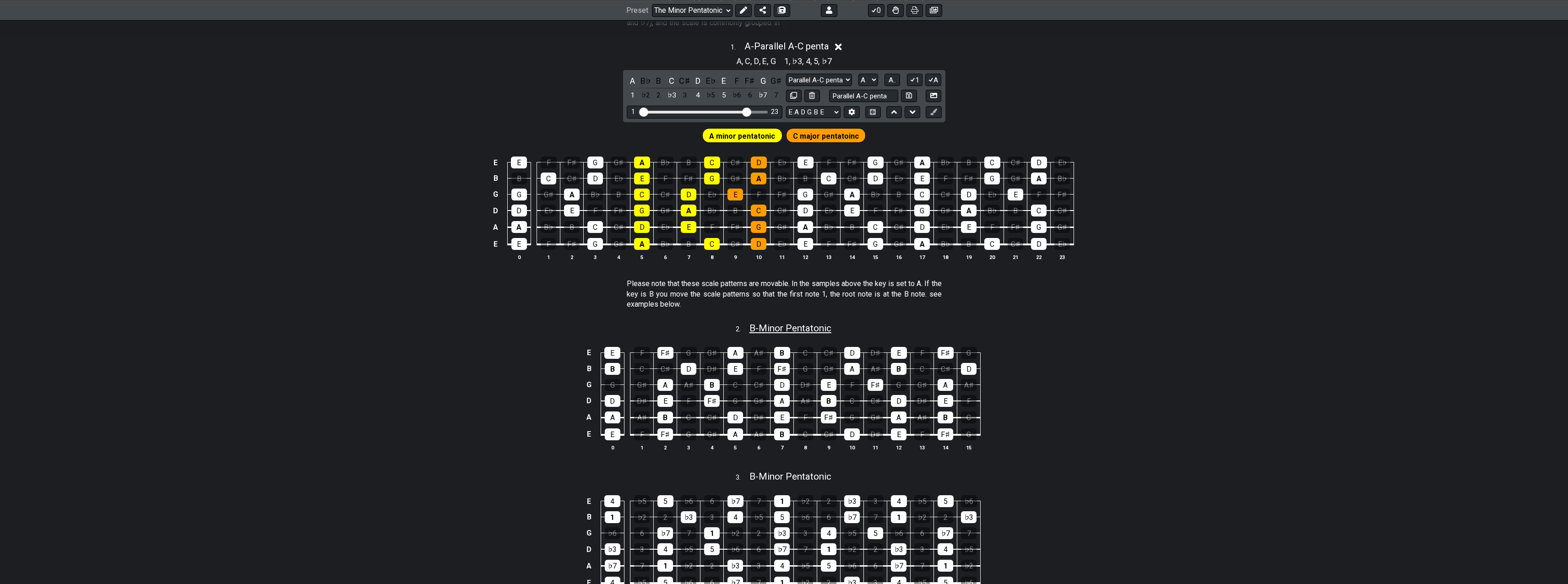
click at [791, 328] on span "B - Minor Pentatonic" at bounding box center [791, 329] width 82 height 11
select select "B"
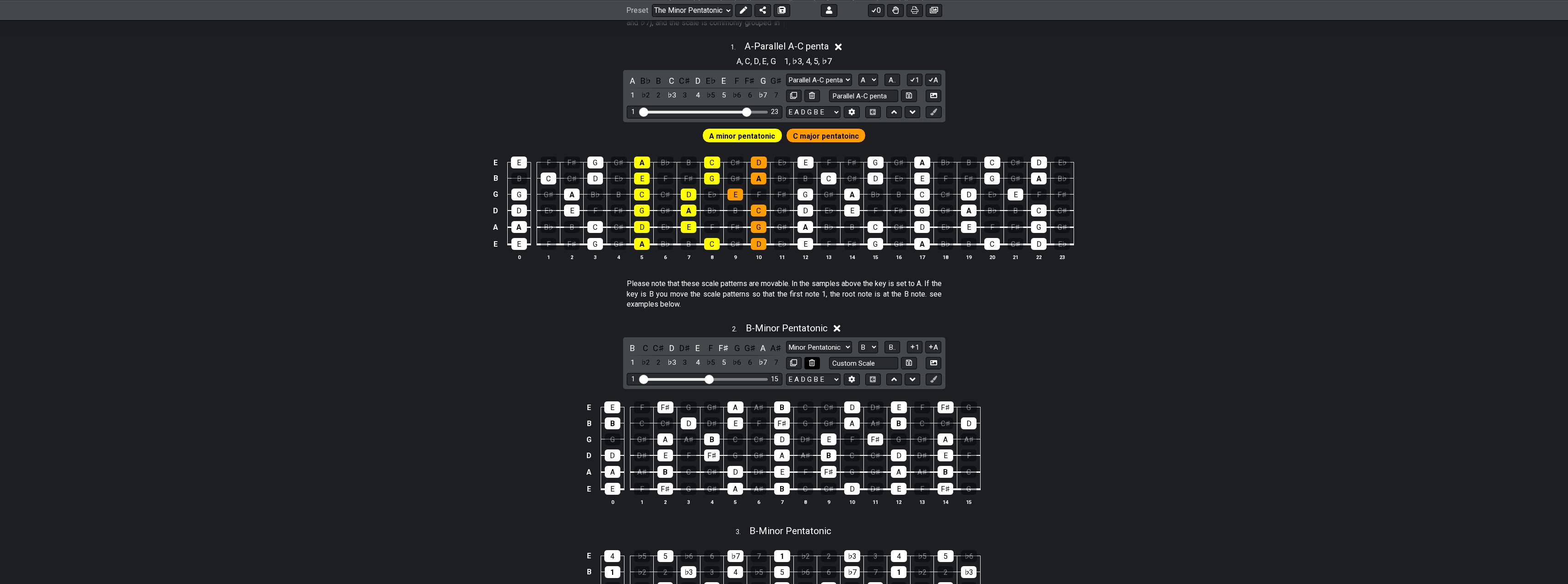
click at [814, 361] on icon at bounding box center [812, 363] width 6 height 7
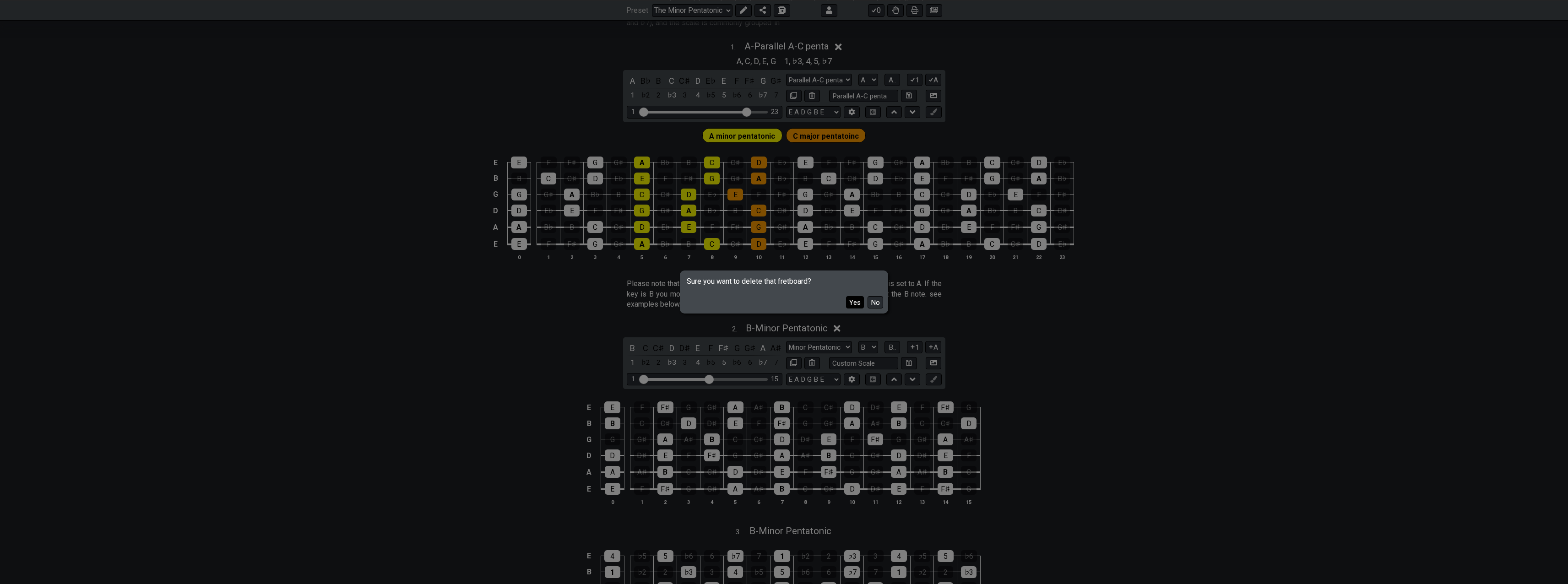
click at [857, 301] on button "Yes" at bounding box center [855, 303] width 18 height 13
select select "C"
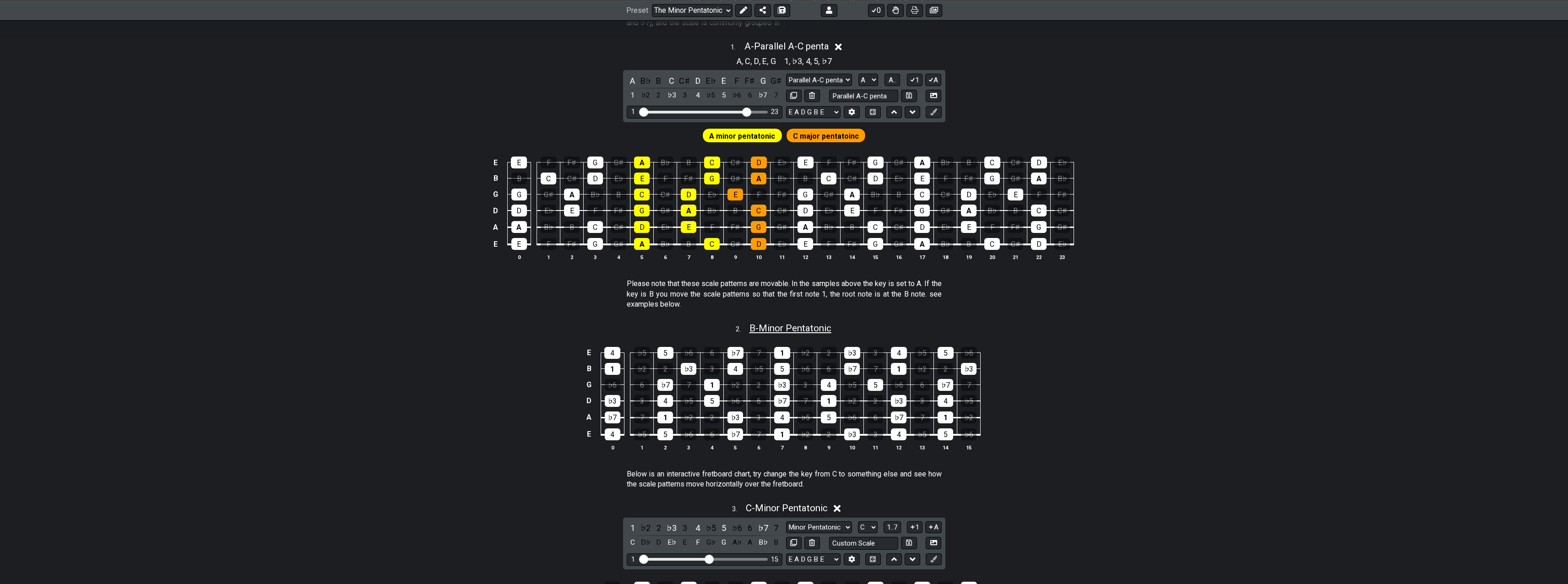
click at [805, 324] on span "B - Minor Pentatonic" at bounding box center [791, 329] width 82 height 11
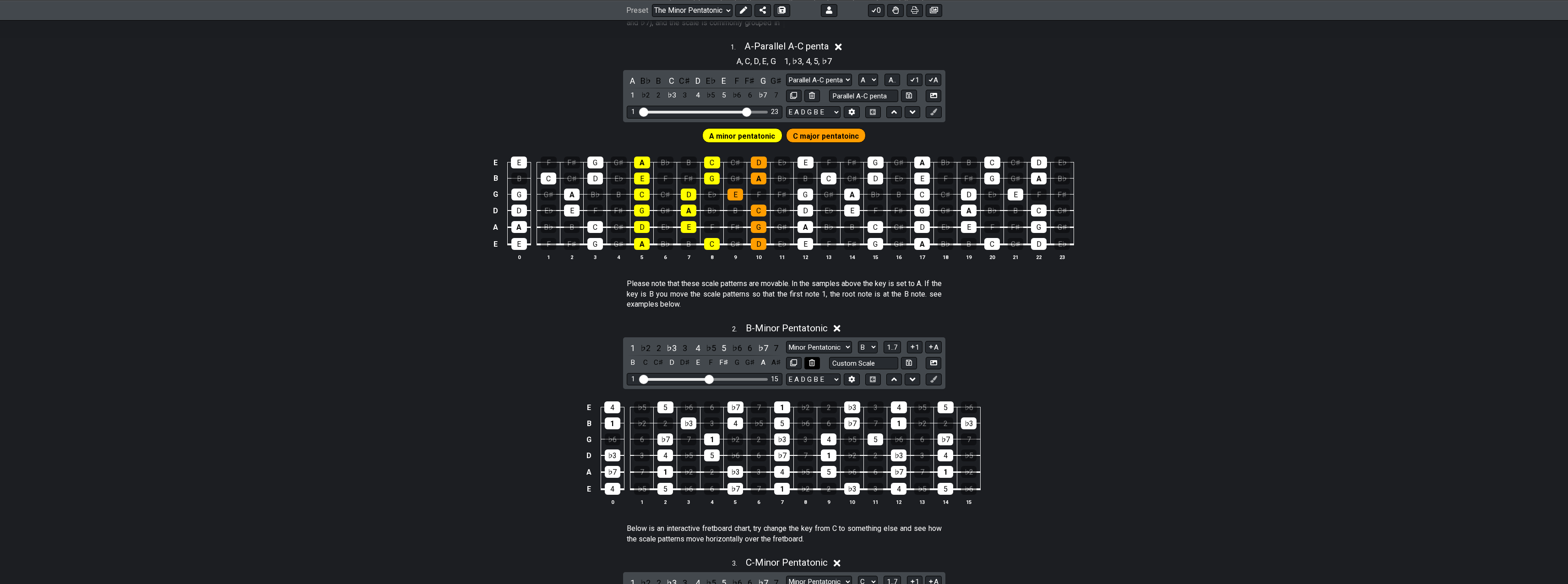
click at [816, 364] on button at bounding box center [812, 363] width 16 height 13
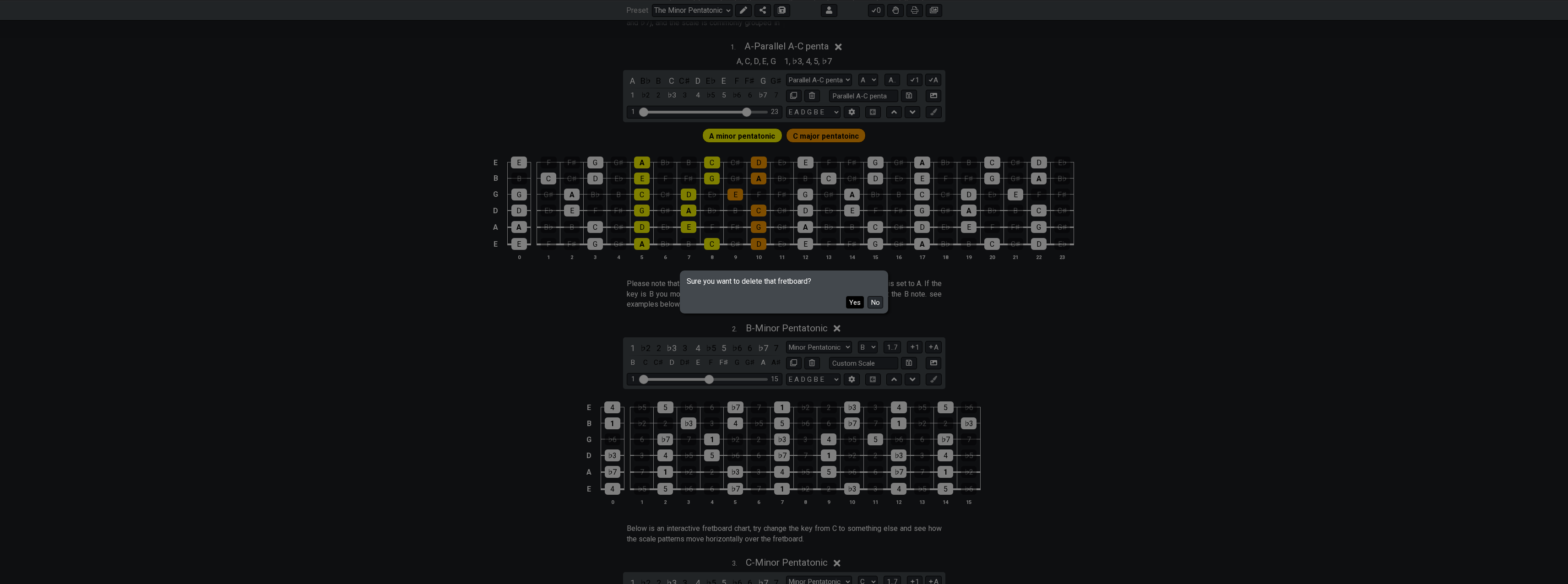
click at [852, 302] on button "Yes" at bounding box center [855, 303] width 18 height 13
select select "C"
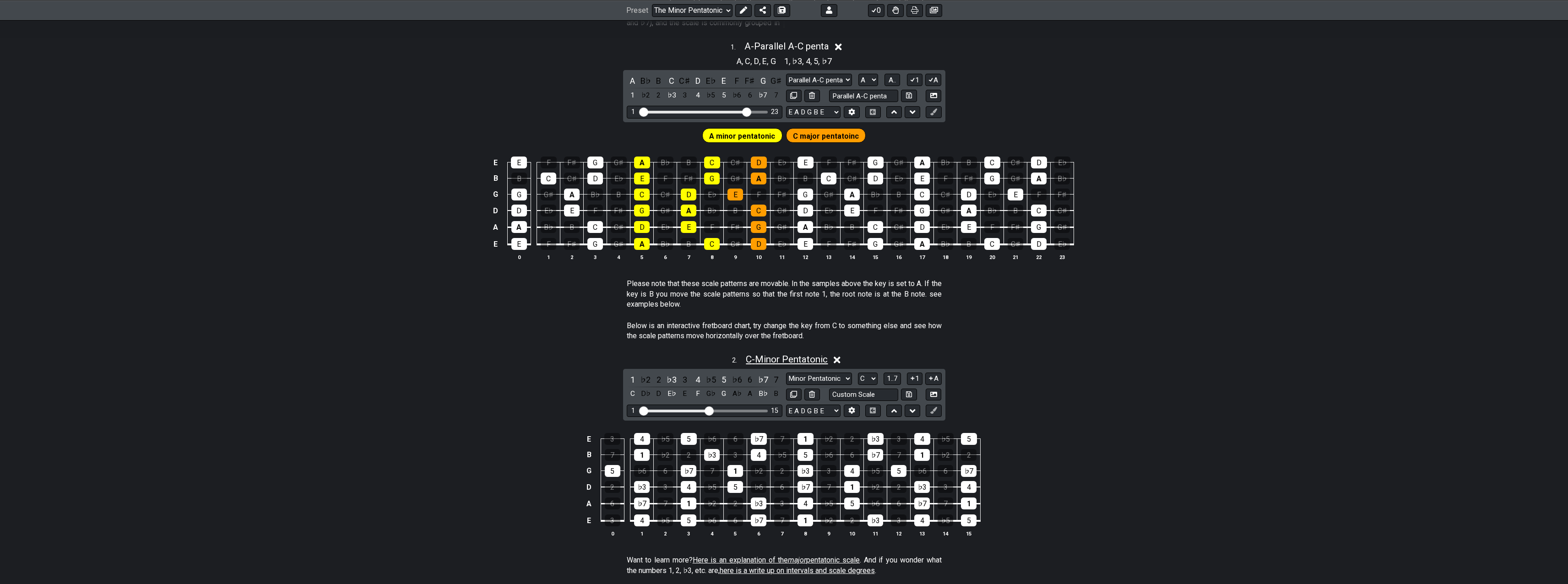
click at [822, 361] on span "C - Minor Pentatonic" at bounding box center [787, 360] width 82 height 11
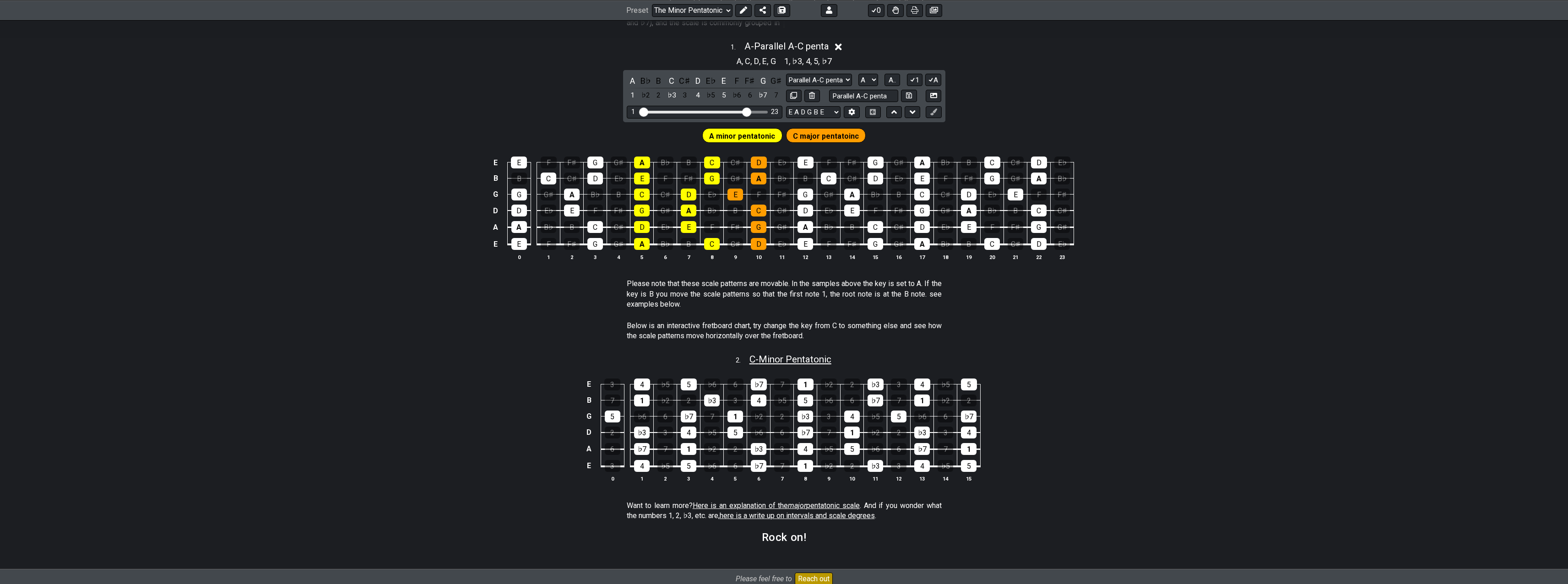
click at [805, 362] on span "C - Minor Pentatonic" at bounding box center [791, 360] width 82 height 11
select select "C"
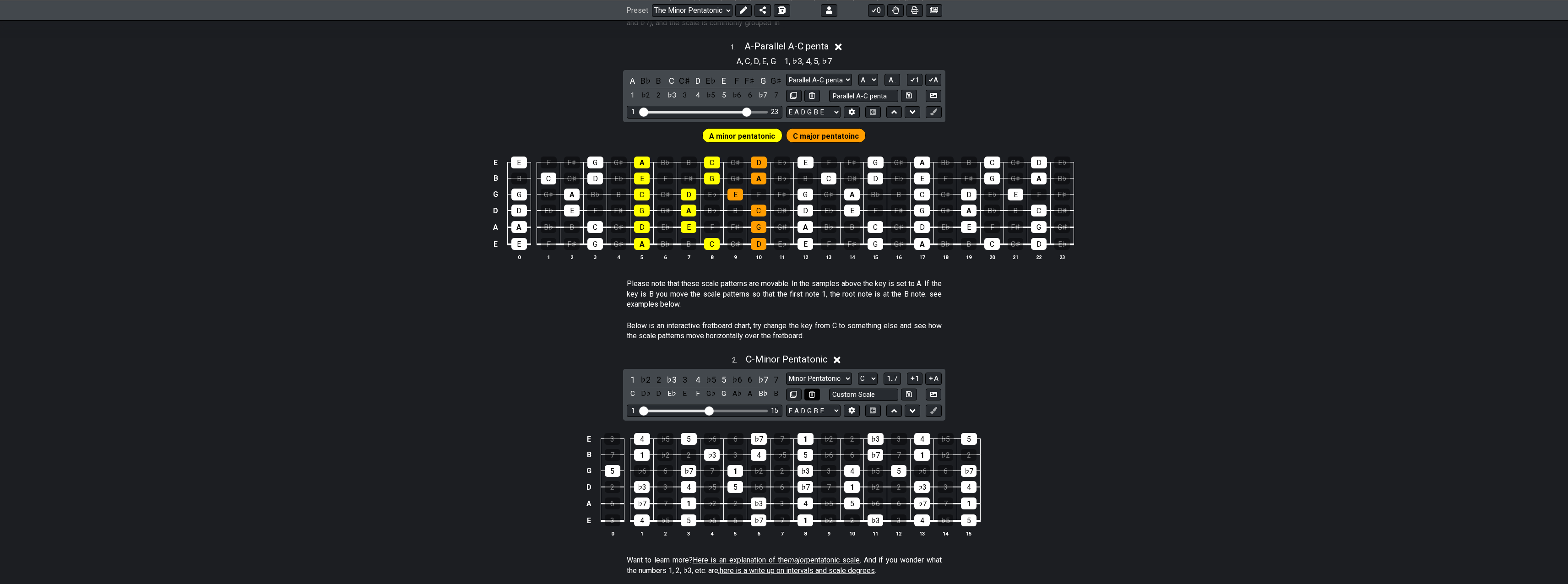
click at [814, 389] on button at bounding box center [812, 395] width 16 height 13
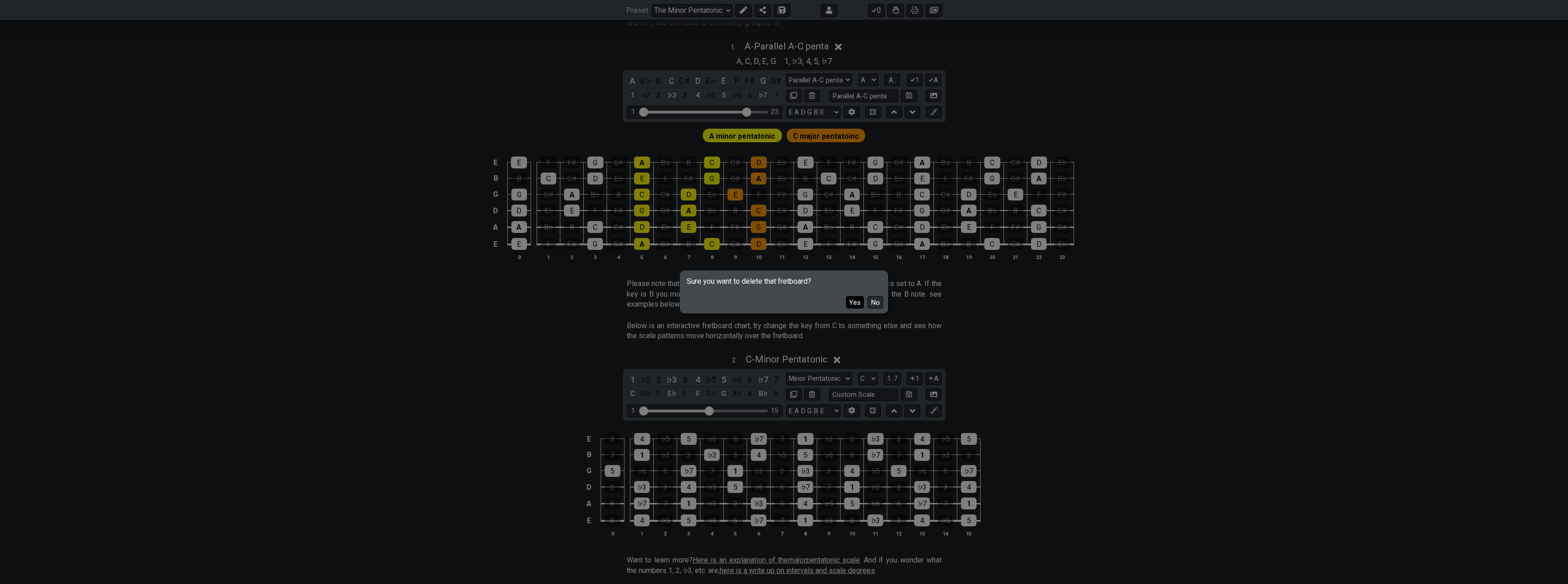
click at [851, 307] on button "Yes" at bounding box center [855, 303] width 18 height 13
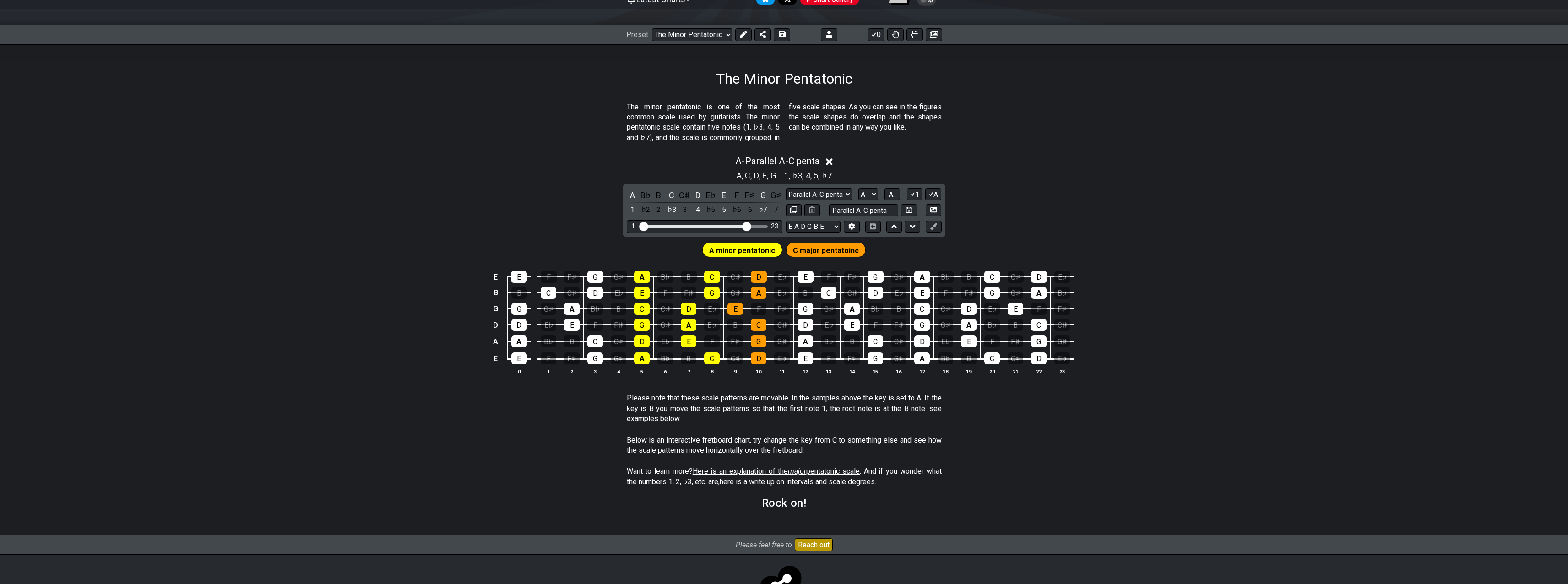
scroll to position [37, 0]
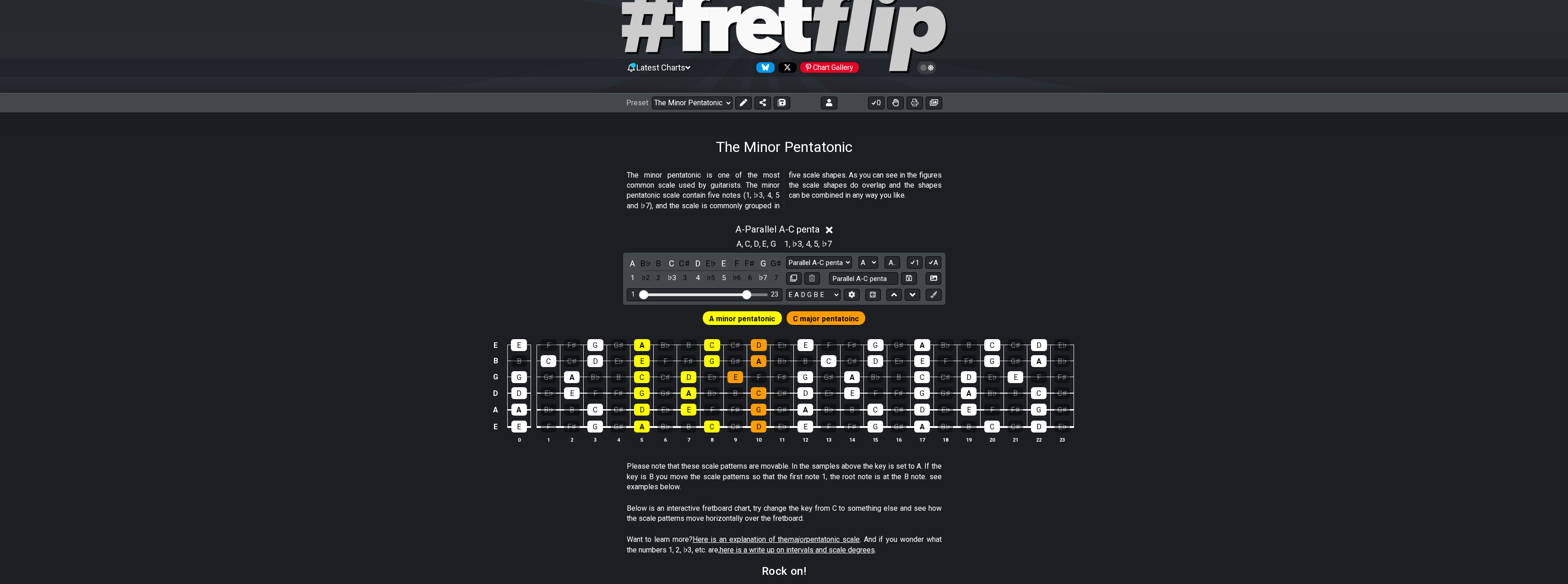
drag, startPoint x: 625, startPoint y: 461, endPoint x: 665, endPoint y: 489, distance: 48.8
click at [665, 489] on section "Please note that these scale patterns are movable. In the samples above the key…" at bounding box center [784, 479] width 1568 height 42
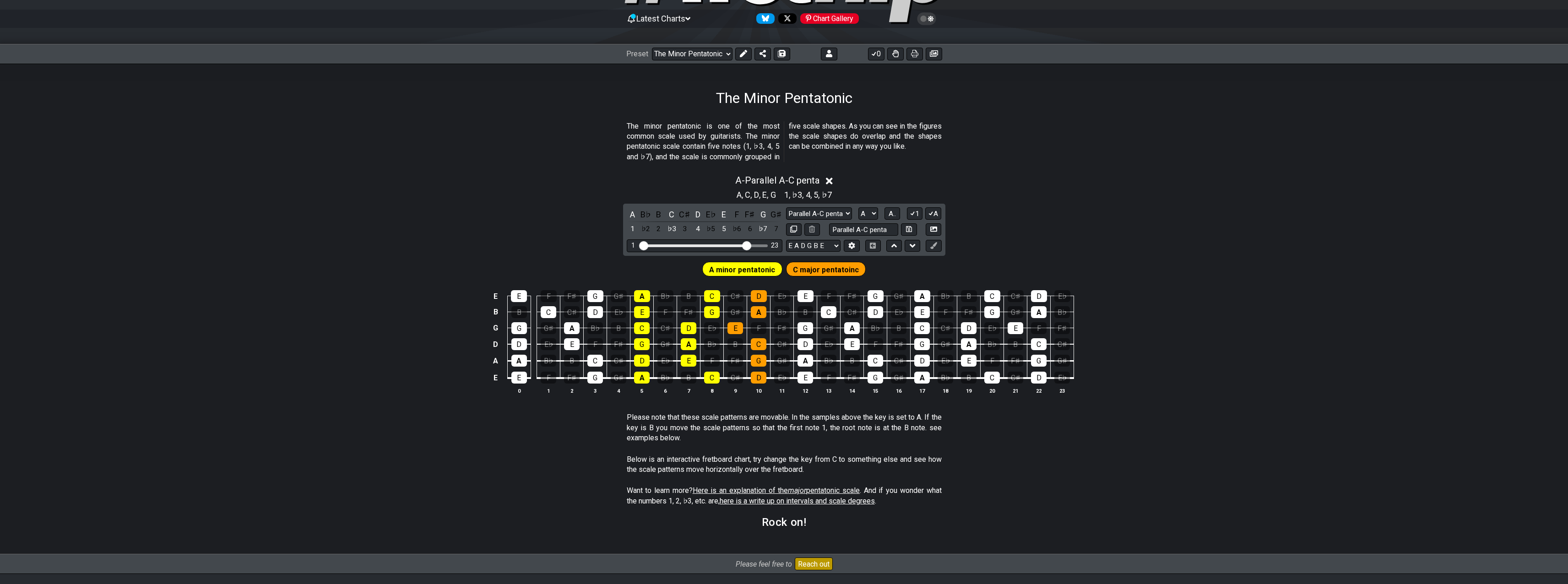
scroll to position [146, 0]
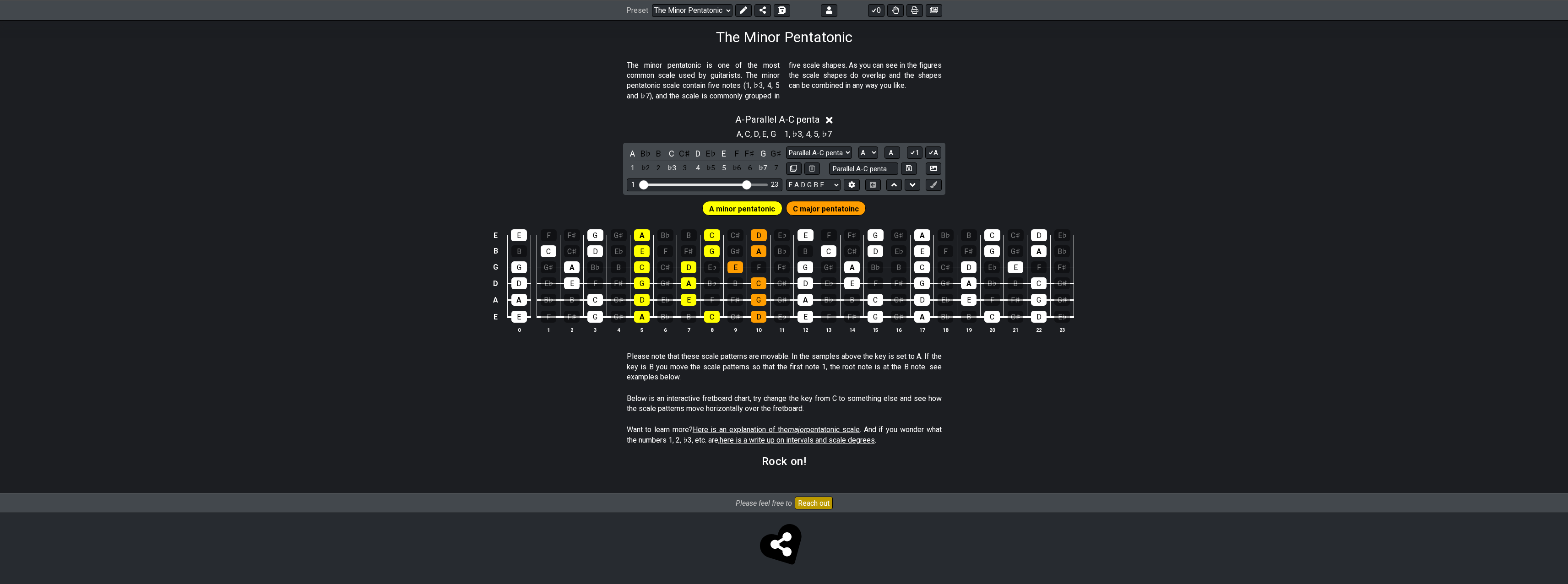
drag, startPoint x: 913, startPoint y: 435, endPoint x: 913, endPoint y: 407, distance: 28.0
click at [913, 407] on div "The minor pentatonic is one of the most common scale used by guitarists. The mi…" at bounding box center [784, 270] width 1568 height 449
click at [990, 404] on section "Below is an interactive fretboard chart, try change the key from C to something…" at bounding box center [784, 406] width 1568 height 32
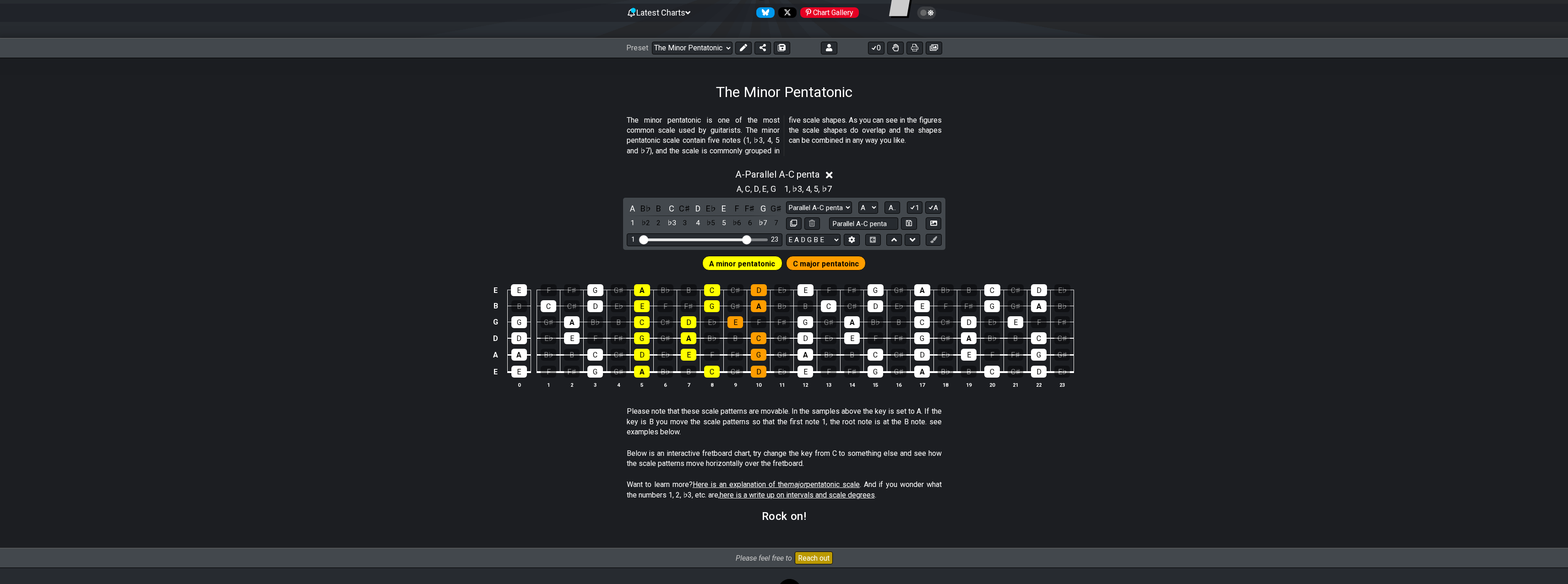
click at [892, 417] on p "Please note that these scale patterns are movable. In the samples above the key…" at bounding box center [784, 422] width 315 height 31
click at [729, 45] on select "Welcome to #fretflip! Initial Preset The Minor Pentatonic Minor Pentatonic Majo…" at bounding box center [692, 49] width 81 height 13
click at [745, 44] on icon at bounding box center [743, 48] width 7 height 7
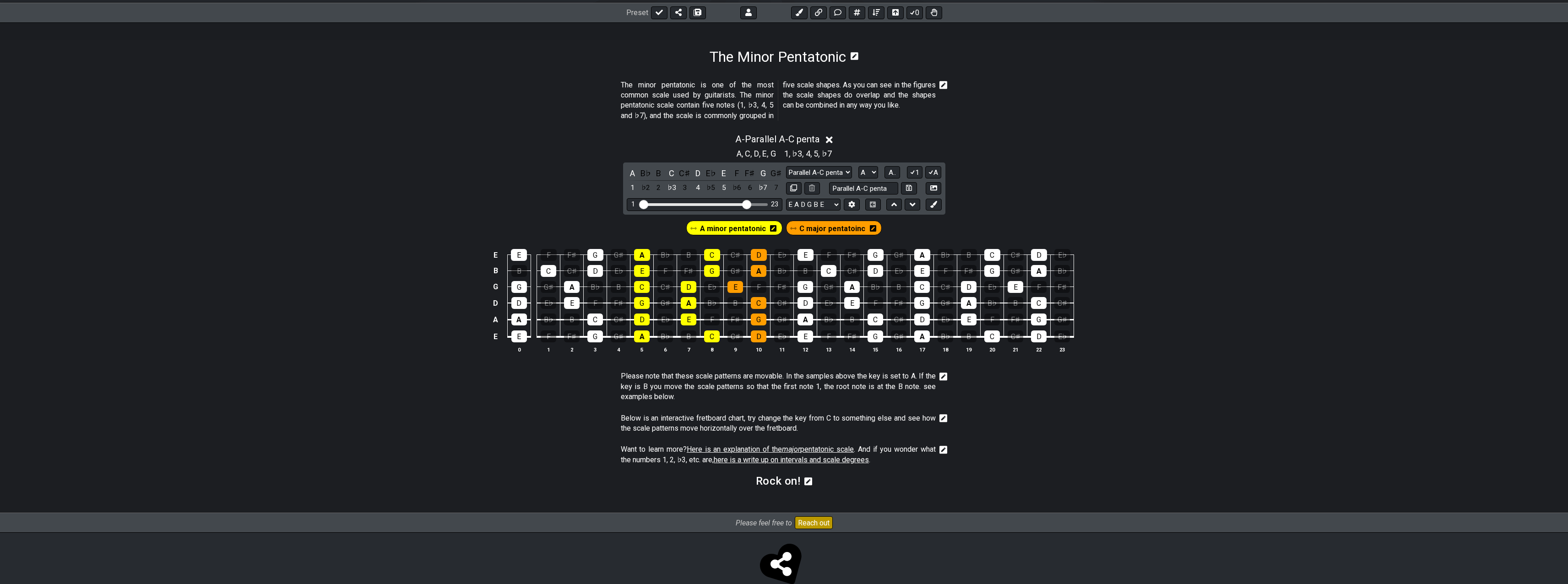
scroll to position [146, 0]
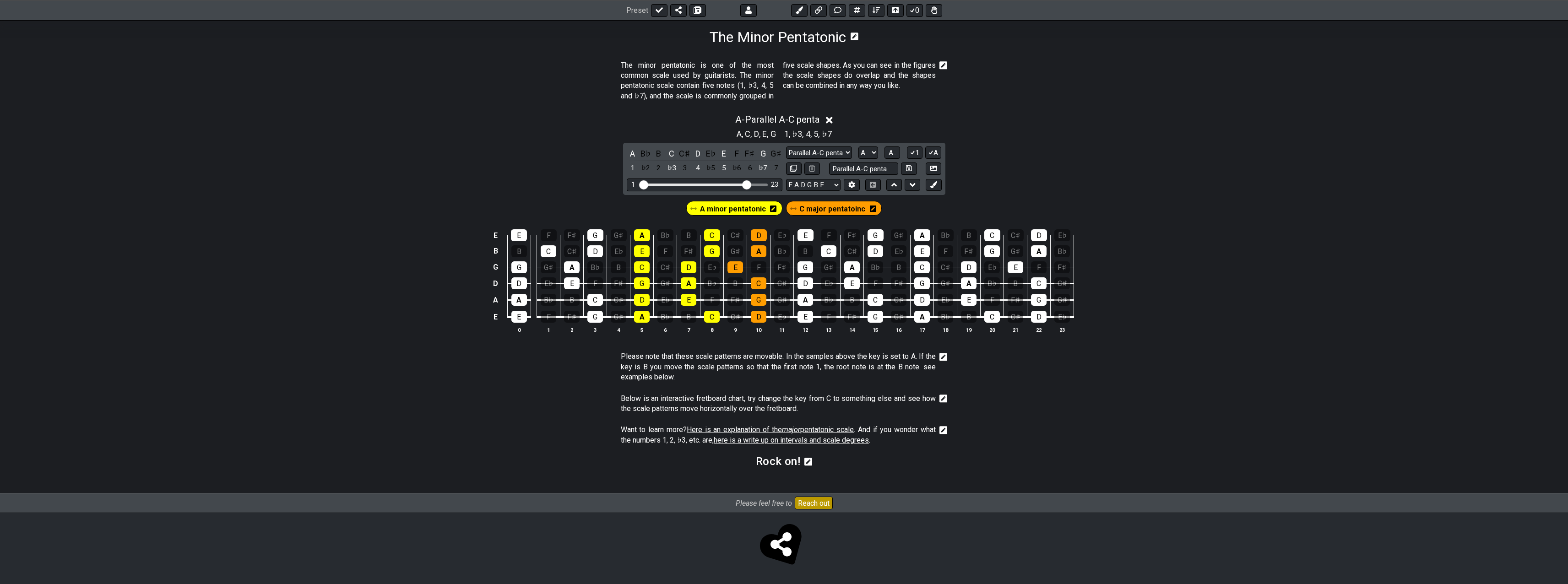
drag, startPoint x: 918, startPoint y: 445, endPoint x: 866, endPoint y: 399, distance: 69.4
click at [865, 400] on div "The minor pentatonic is one of the most common scale used by guitarists. The mi…" at bounding box center [784, 270] width 1568 height 449
click at [943, 360] on icon at bounding box center [943, 357] width 8 height 8
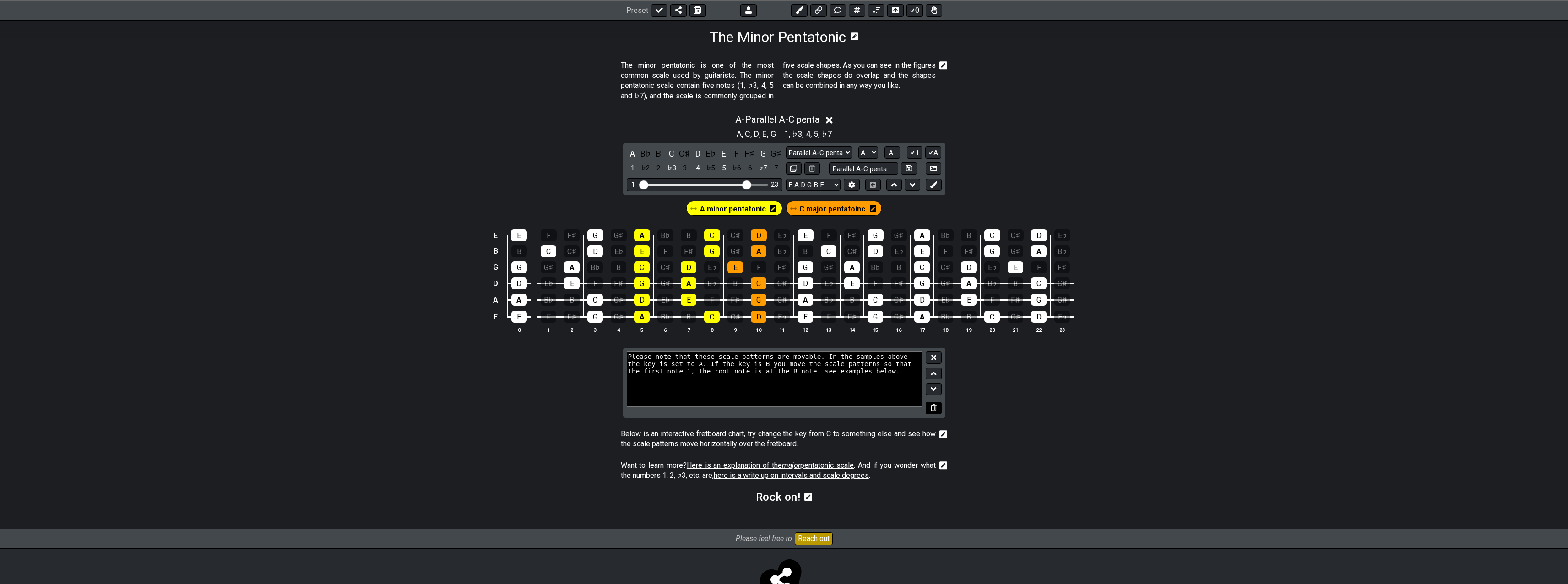
click at [934, 408] on icon at bounding box center [934, 408] width 6 height 7
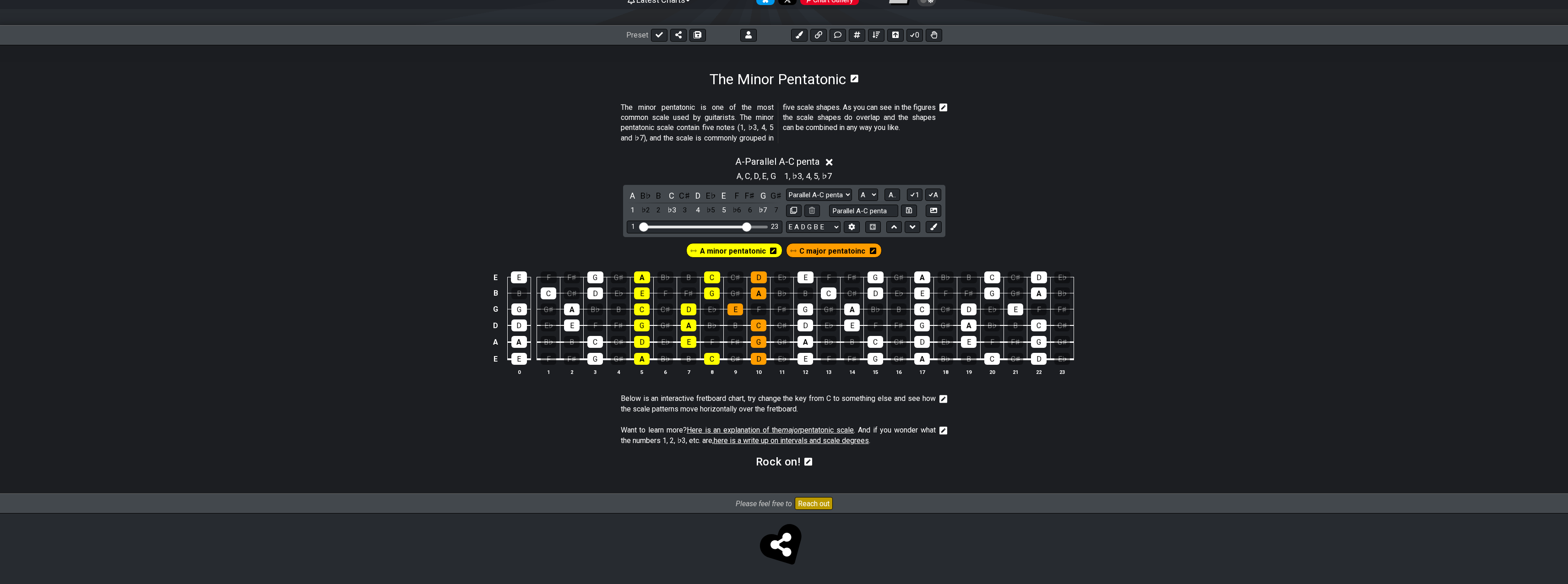
click at [943, 403] on icon at bounding box center [943, 399] width 8 height 8
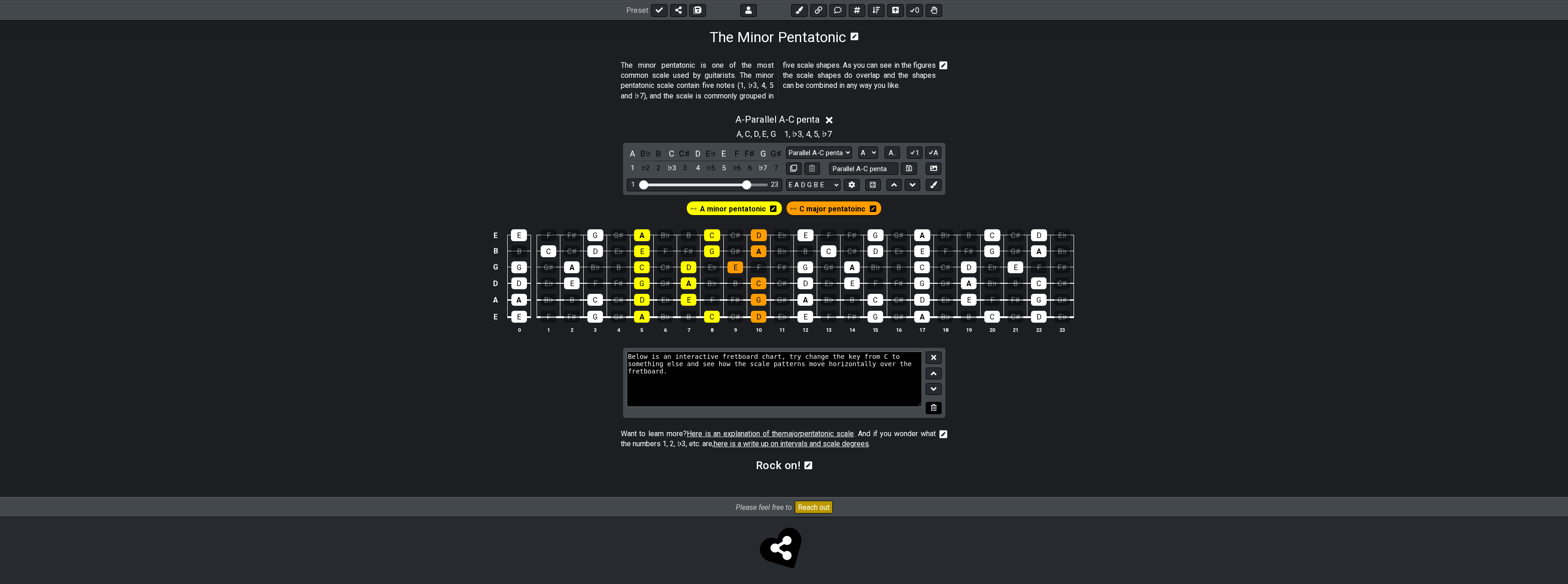
click at [935, 406] on icon at bounding box center [934, 408] width 6 height 7
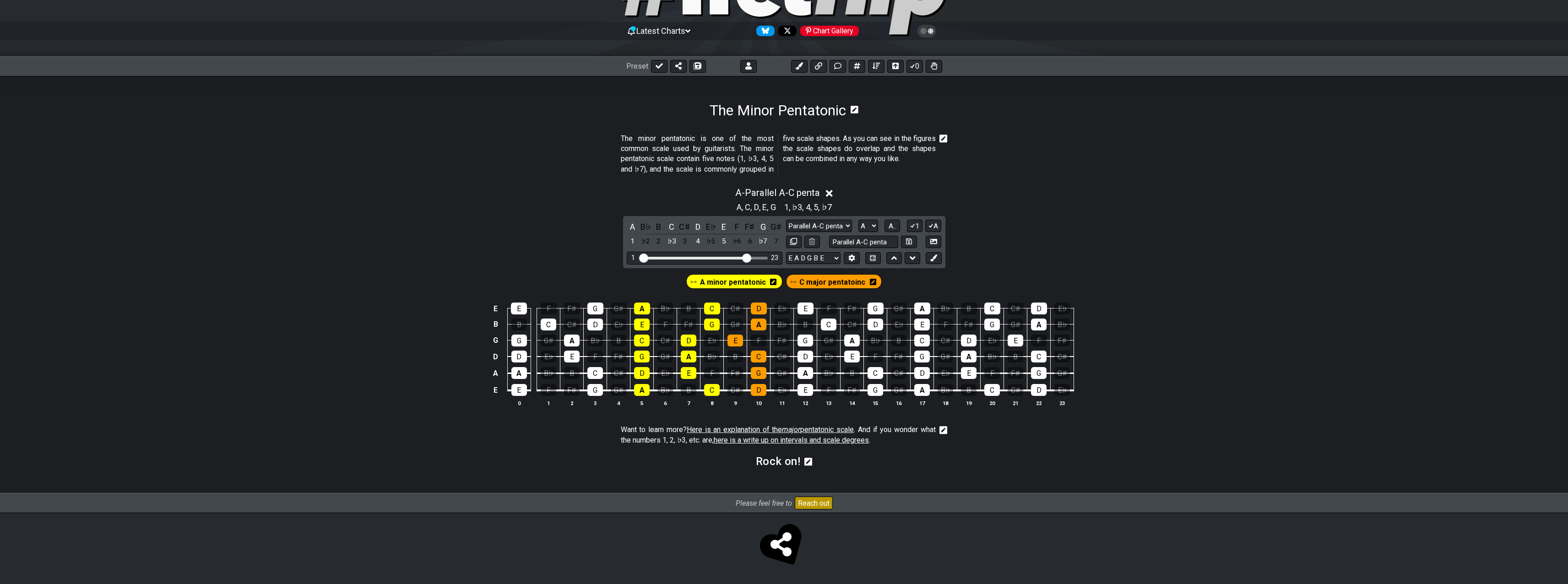
click at [946, 431] on icon at bounding box center [943, 430] width 8 height 8
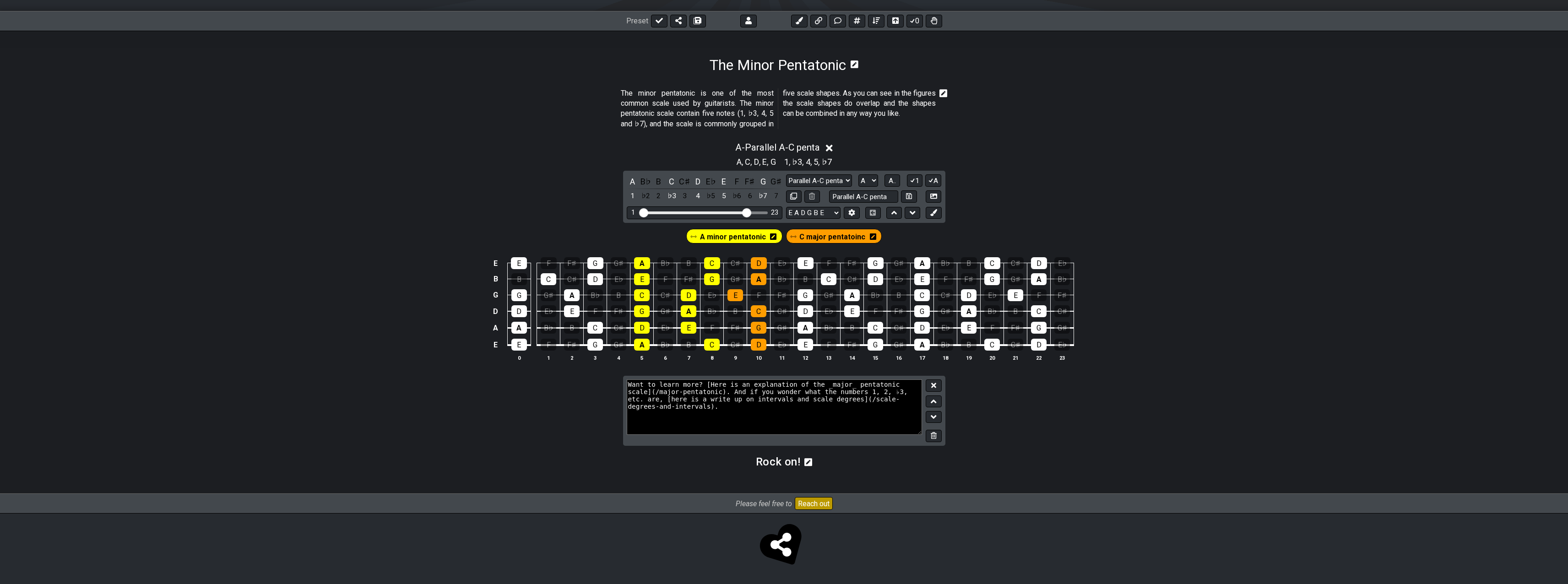
drag, startPoint x: 937, startPoint y: 436, endPoint x: 958, endPoint y: 425, distance: 23.7
click at [937, 436] on button at bounding box center [933, 437] width 16 height 13
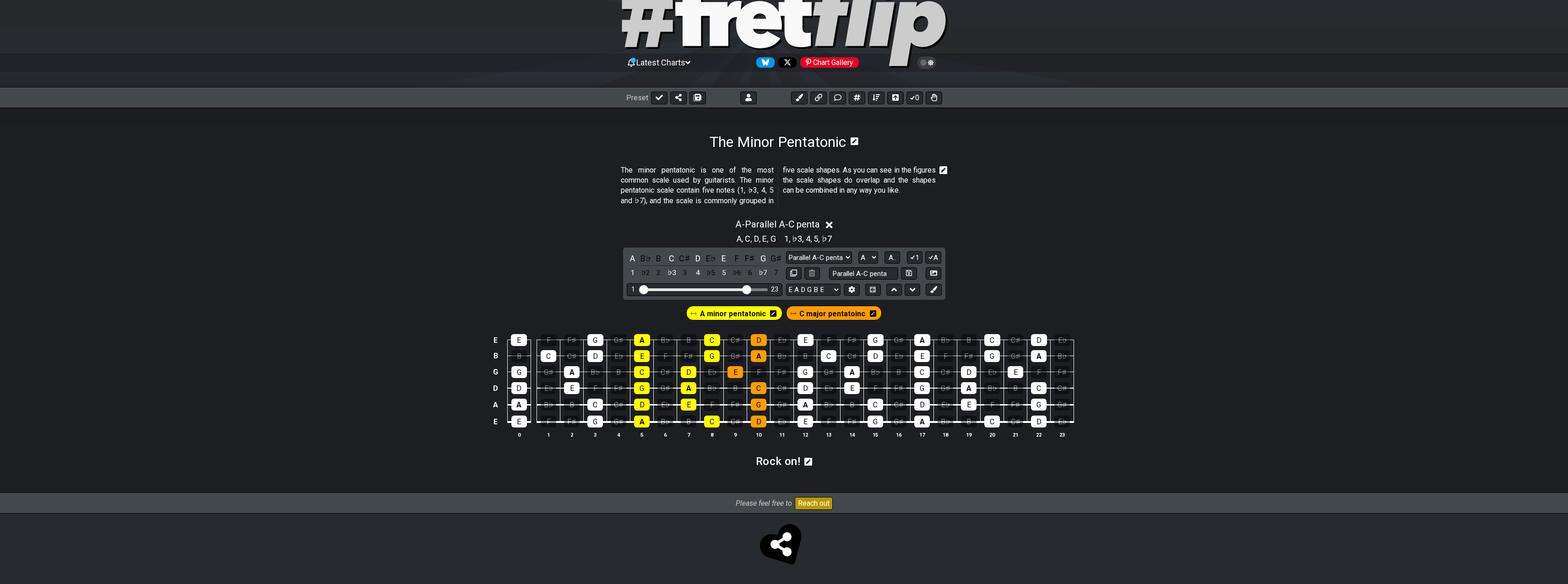
click at [810, 461] on icon at bounding box center [808, 461] width 8 height 8
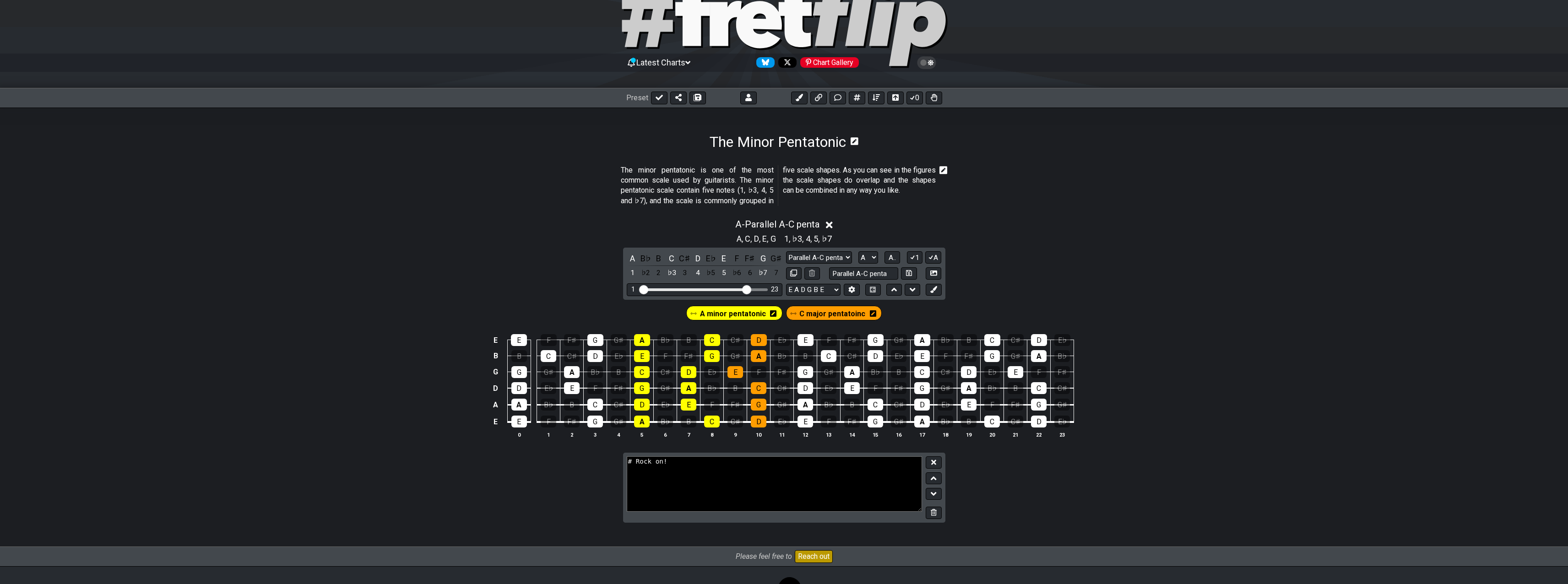
scroll to position [95, 0]
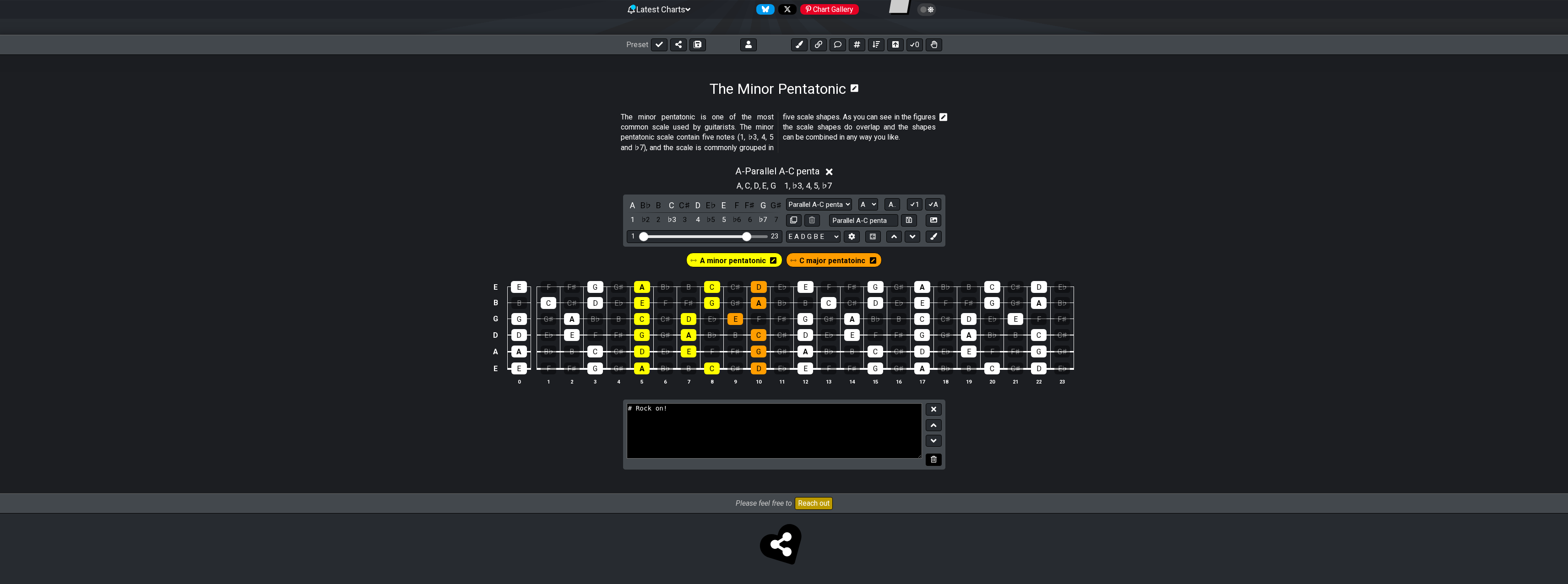
click at [935, 461] on icon at bounding box center [934, 460] width 6 height 7
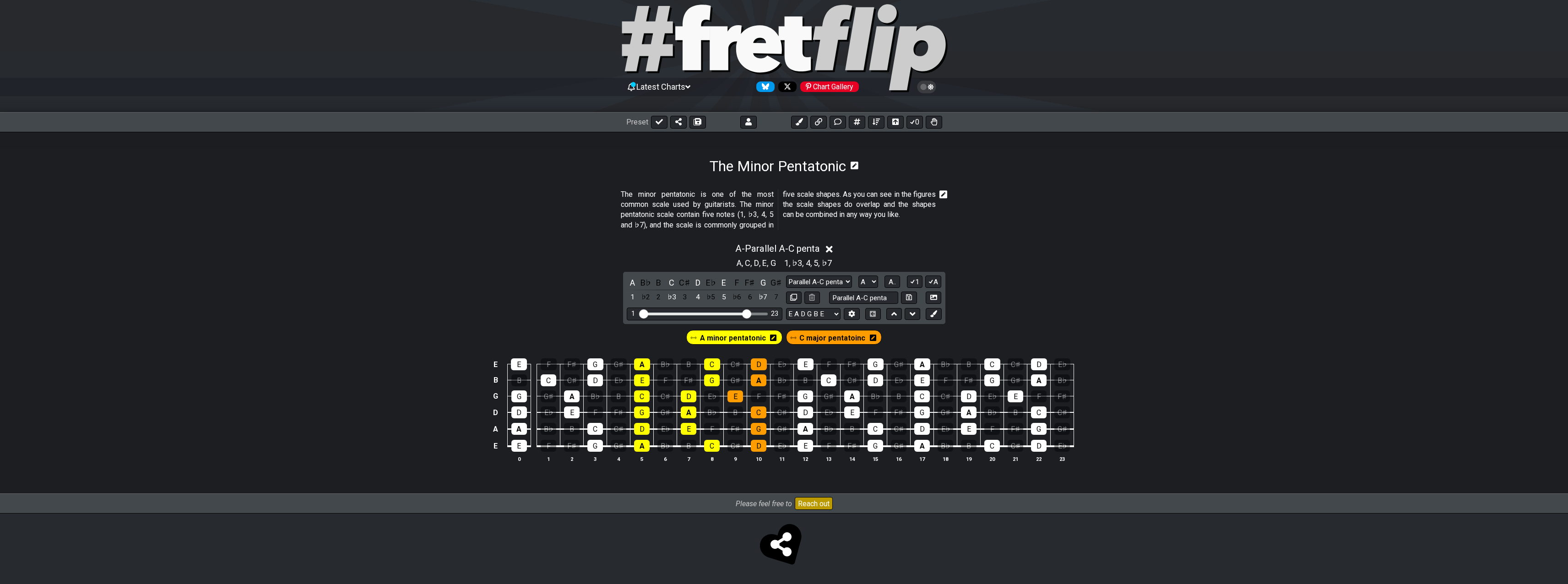
scroll to position [17, 0]
click at [946, 192] on icon at bounding box center [943, 194] width 8 height 8
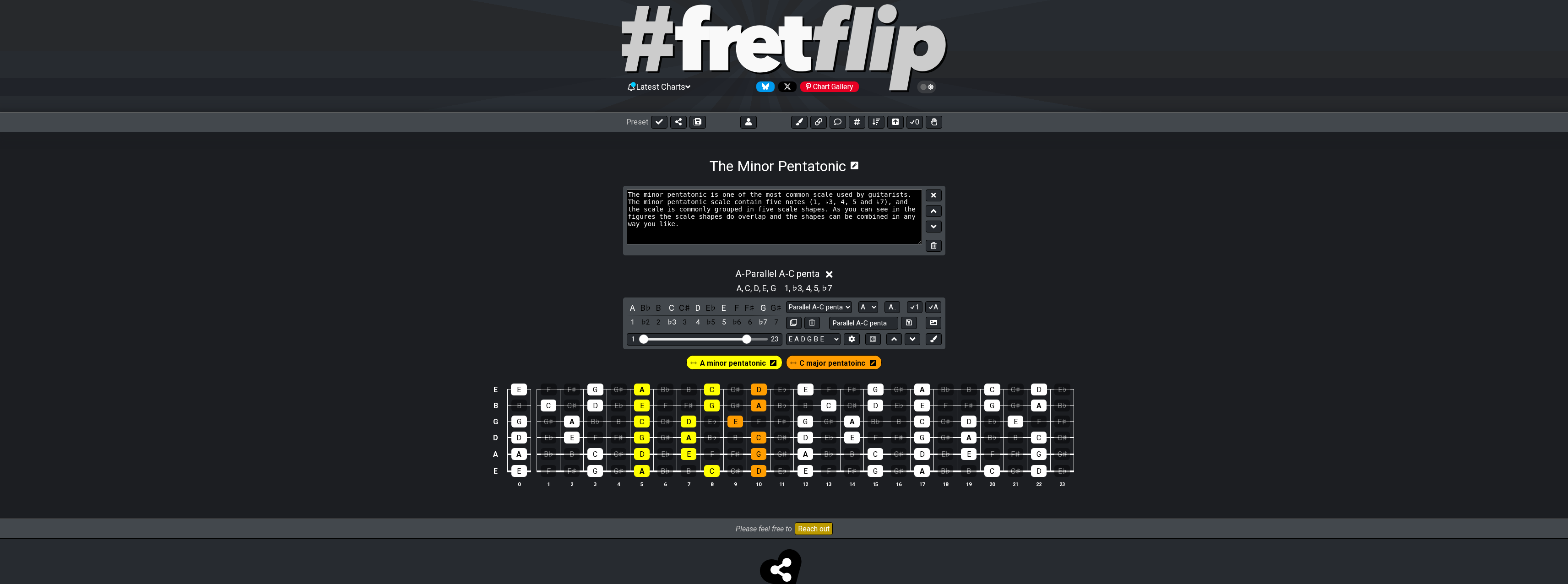
scroll to position [43, 0]
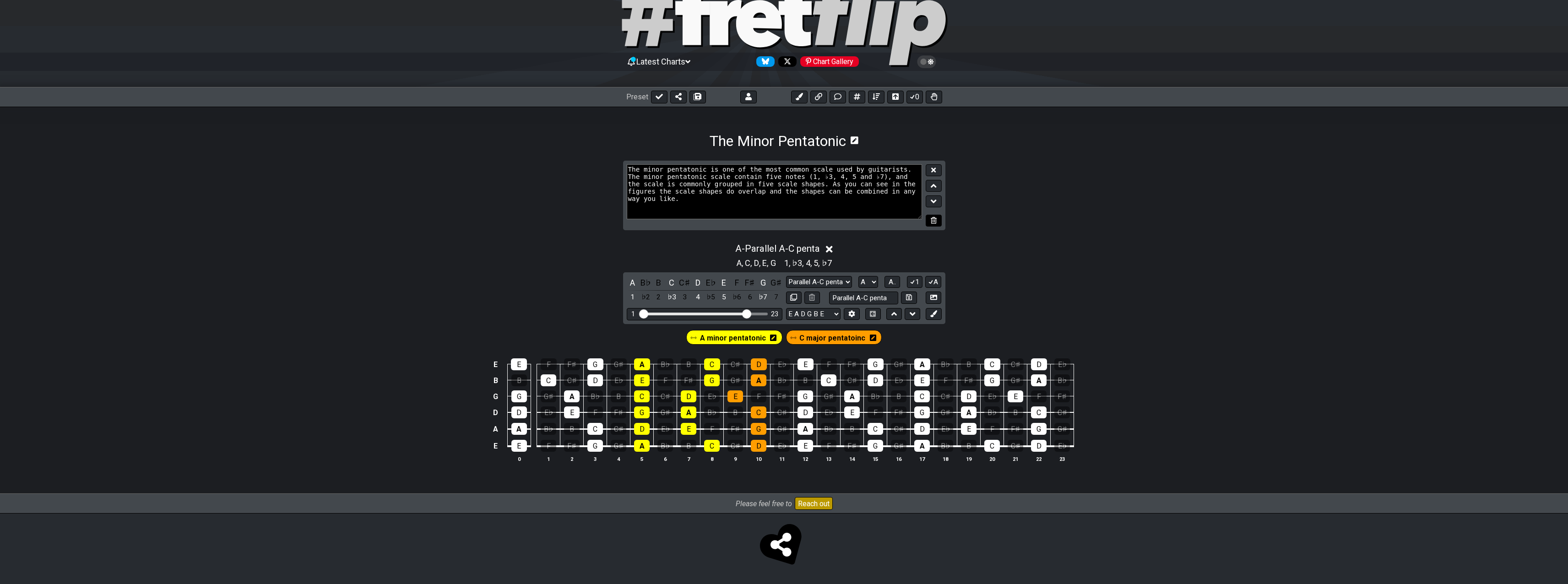
click at [935, 220] on icon at bounding box center [934, 221] width 6 height 7
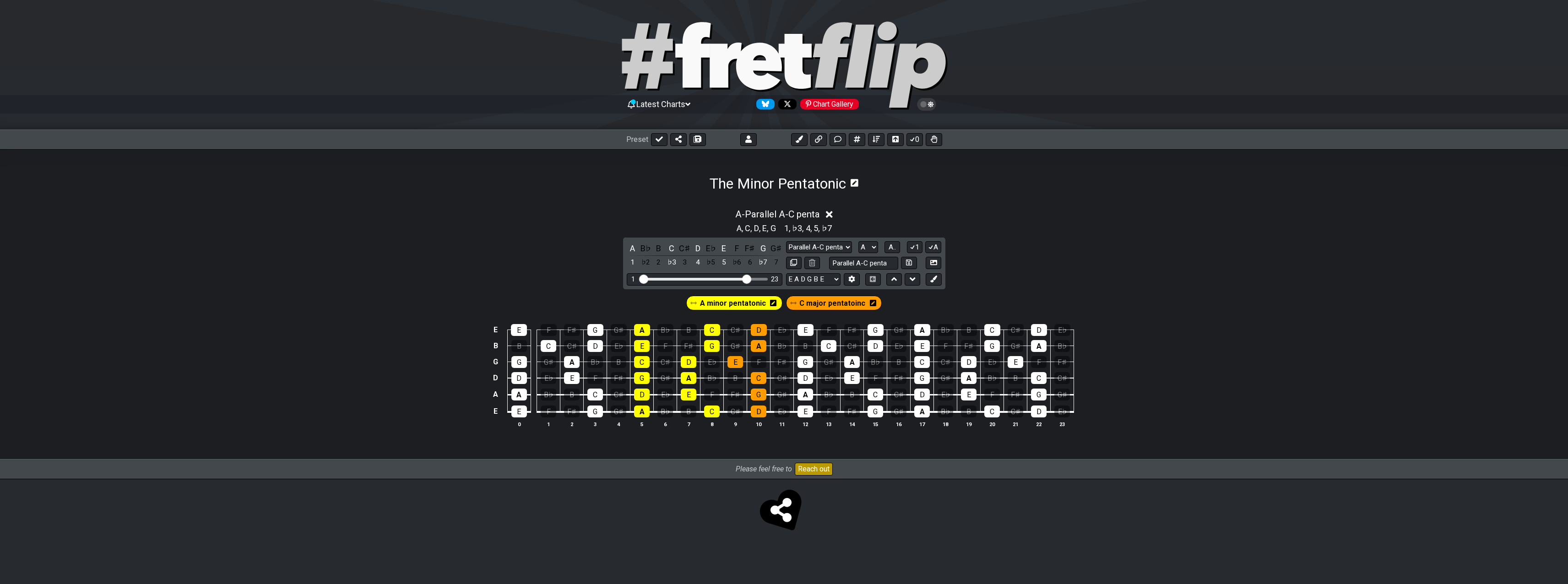
scroll to position [0, 0]
click at [860, 182] on icon at bounding box center [858, 183] width 8 height 9
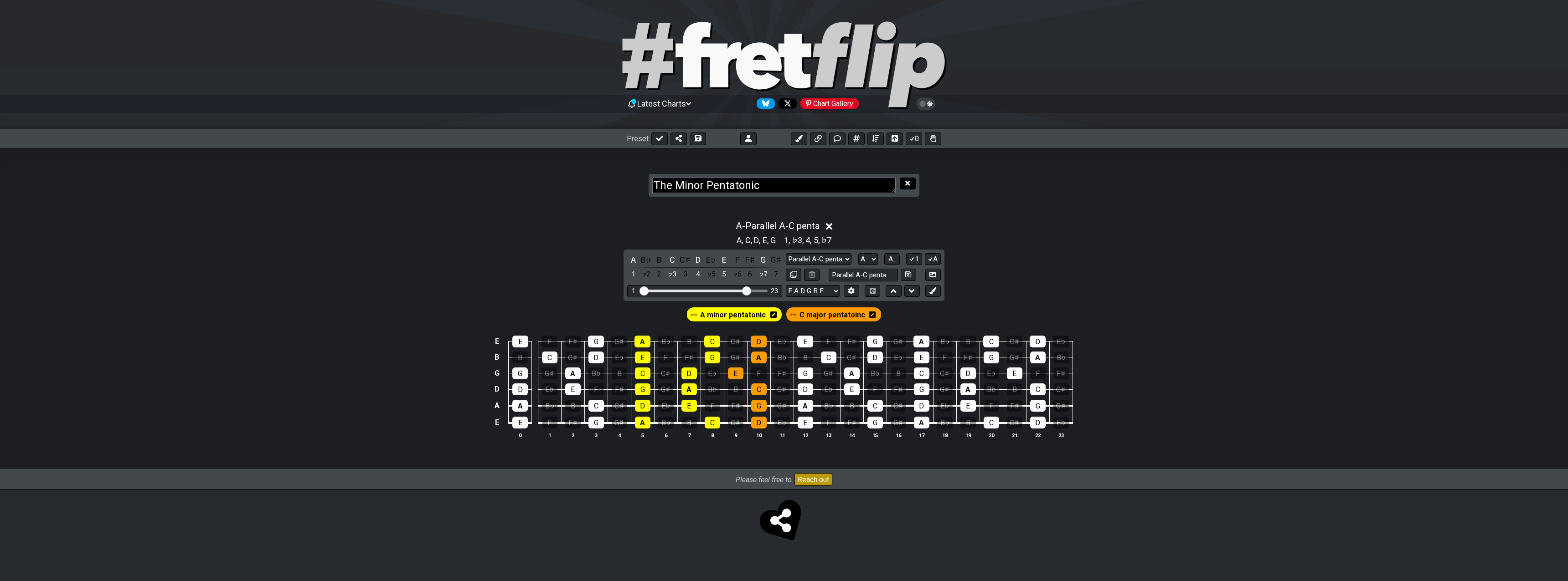
click at [908, 185] on icon at bounding box center [907, 183] width 5 height 5
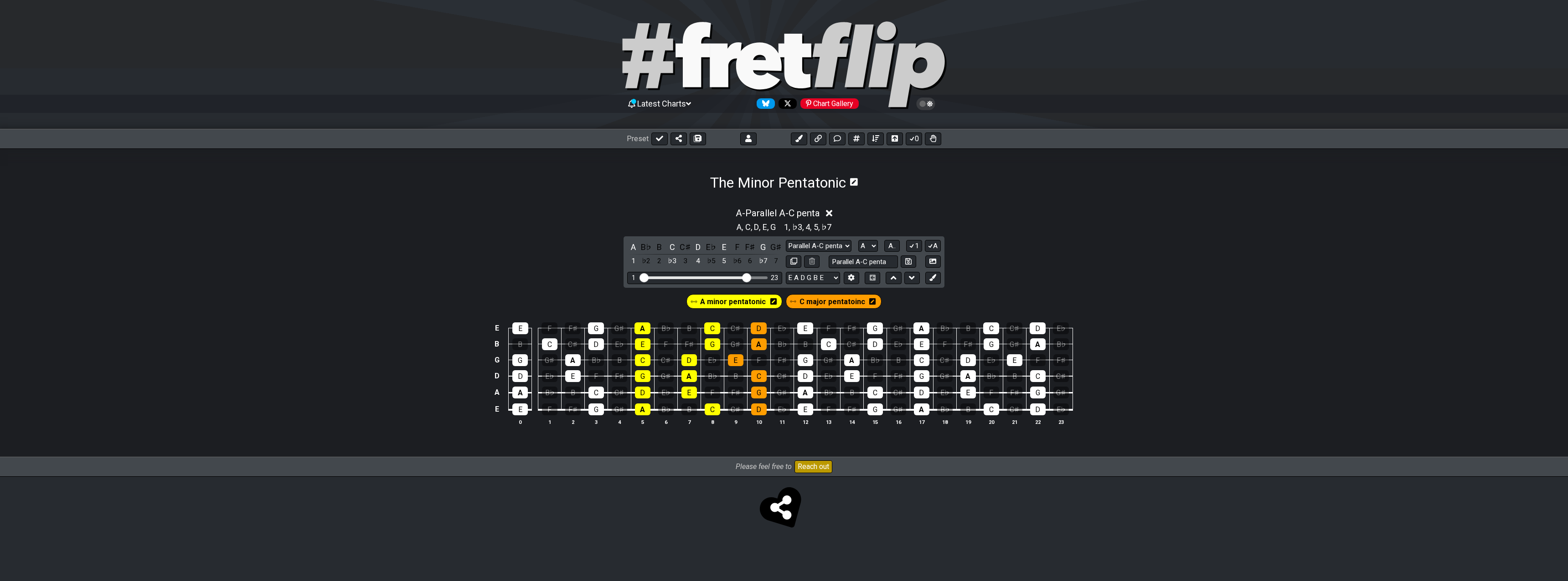
click at [1177, 289] on div "A minor pentatonic C major pentatoinc" at bounding box center [784, 299] width 1568 height 23
click at [872, 433] on div "E E F F♯ G G♯ A B♭ B C C♯ D E♭ E F F♯ G G♯ A B♭ B C C♯ D E♭ B B C C♯ D E♭ E F F…" at bounding box center [784, 374] width 1568 height 128
click at [858, 138] on icon at bounding box center [856, 138] width 6 height 6
select select "New Scale"
select select "A"
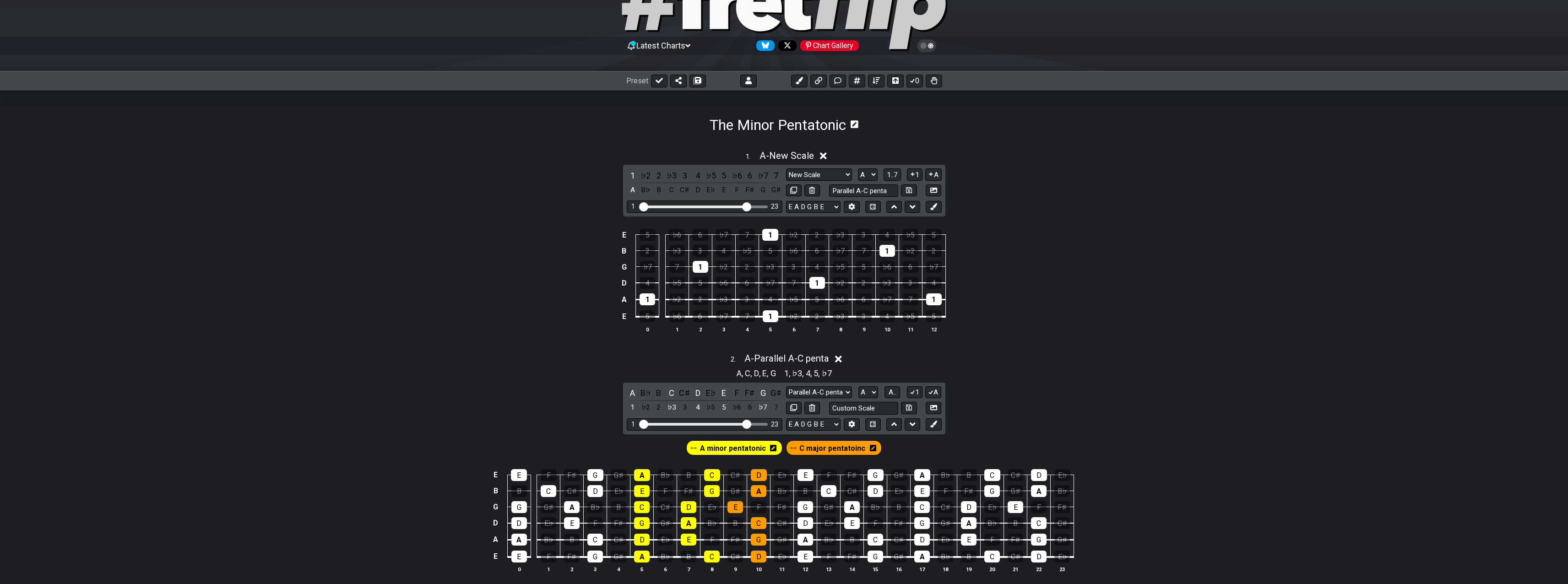
scroll to position [165, 0]
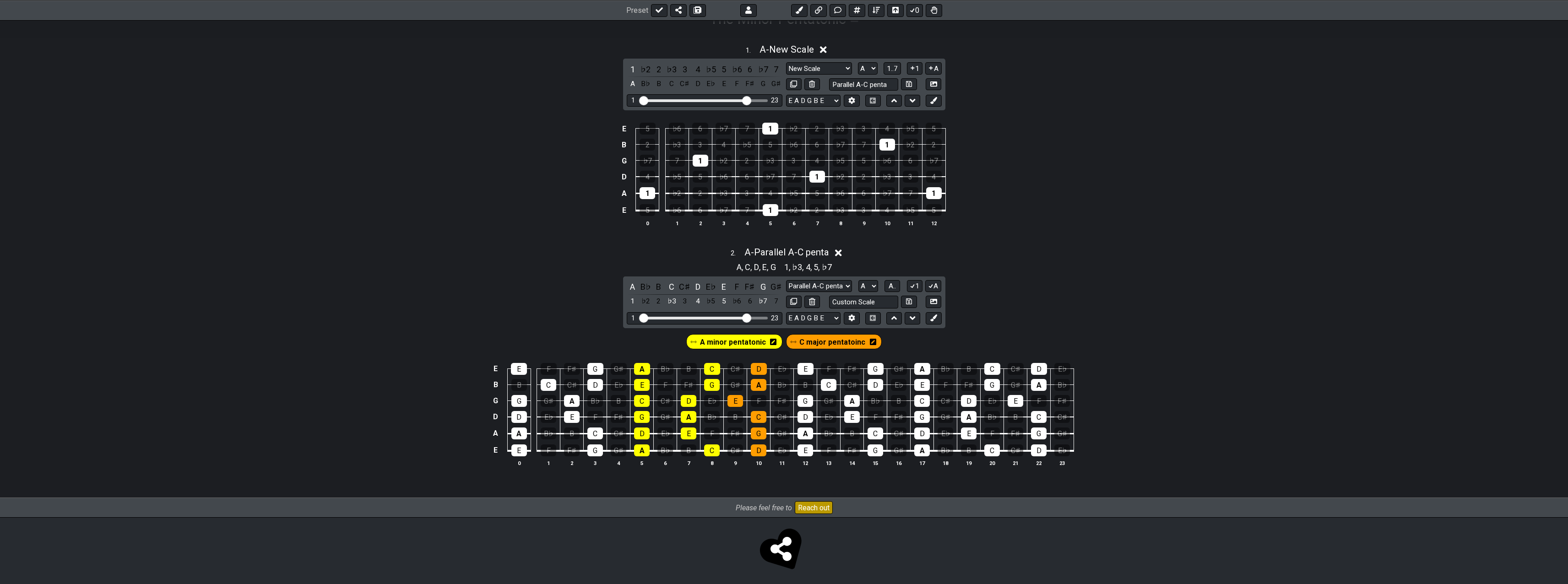
click at [1035, 317] on div "2 . A - Parallel A-C penta A , C , D , E , G 1 , ♭3 , 4 , 5 , ♭7 A B♭ B C C♯ D …" at bounding box center [784, 361] width 1568 height 238
drag, startPoint x: 763, startPoint y: 255, endPoint x: 1060, endPoint y: 252, distance: 297.0
click at [1059, 254] on div "2 . A - Parallel A-C penta" at bounding box center [784, 250] width 1568 height 17
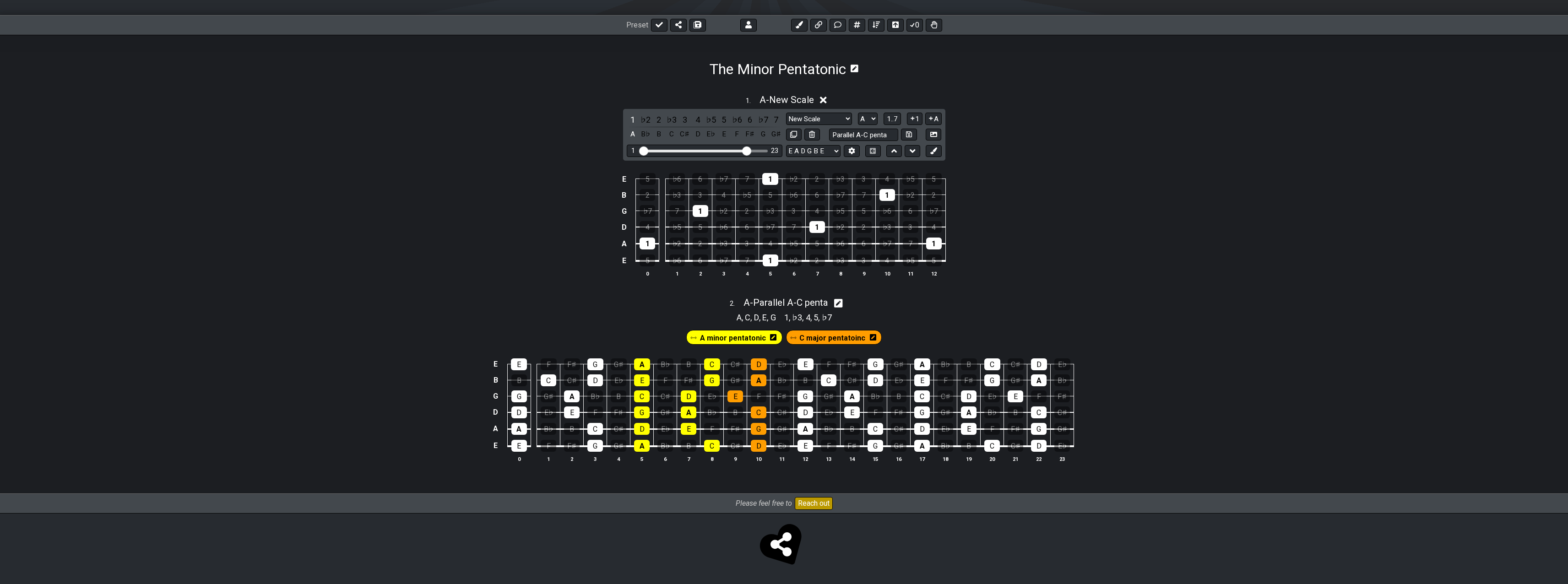
scroll to position [59, 0]
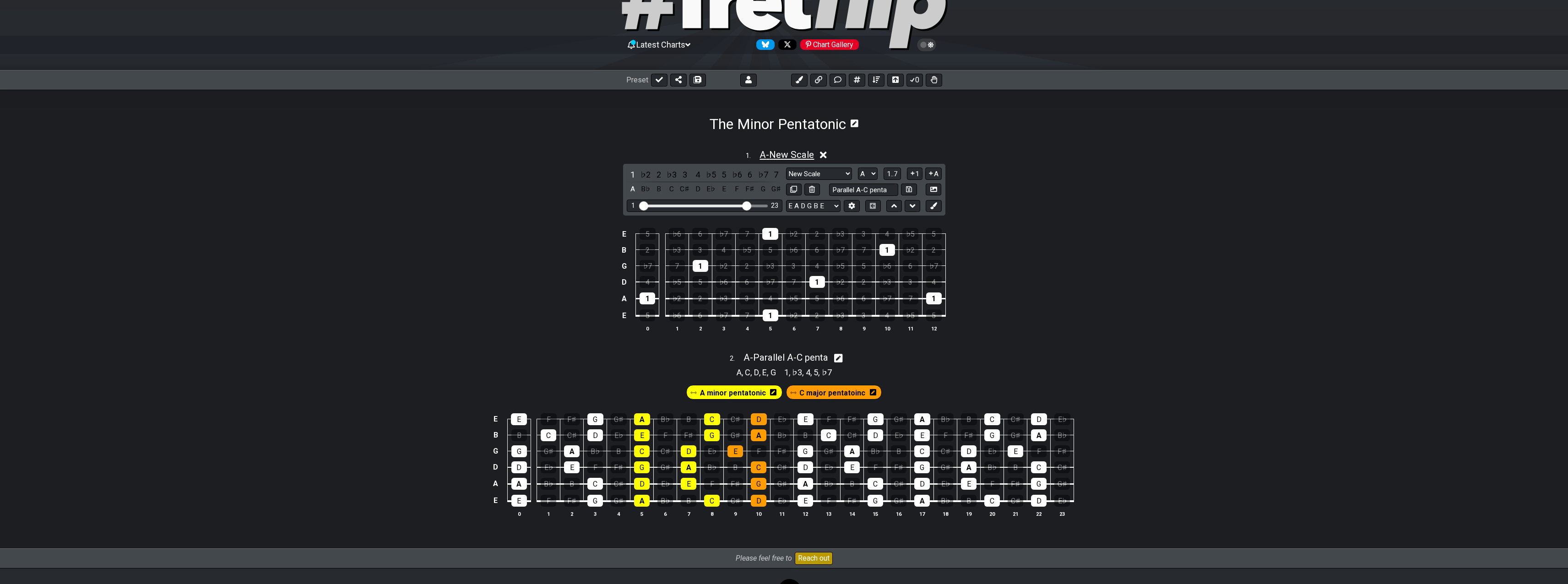
click at [810, 155] on span "A - New Scale" at bounding box center [787, 155] width 55 height 11
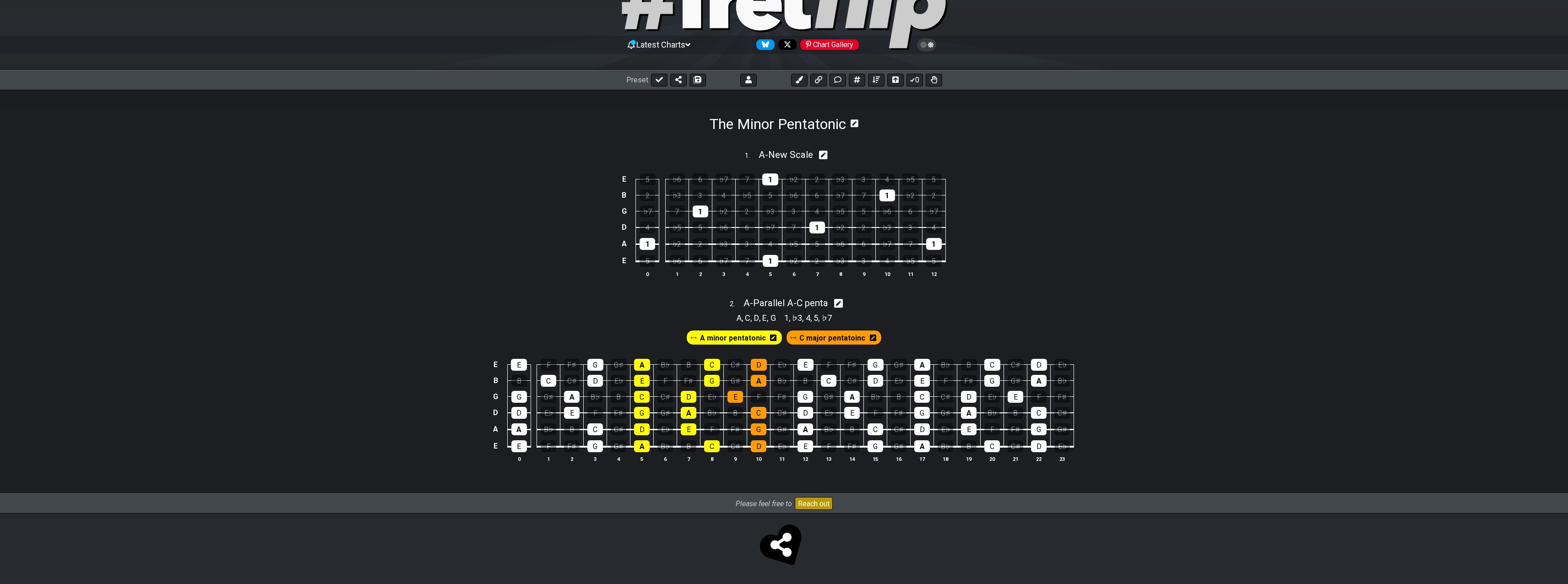
click at [823, 156] on icon at bounding box center [824, 155] width 9 height 10
select select "A"
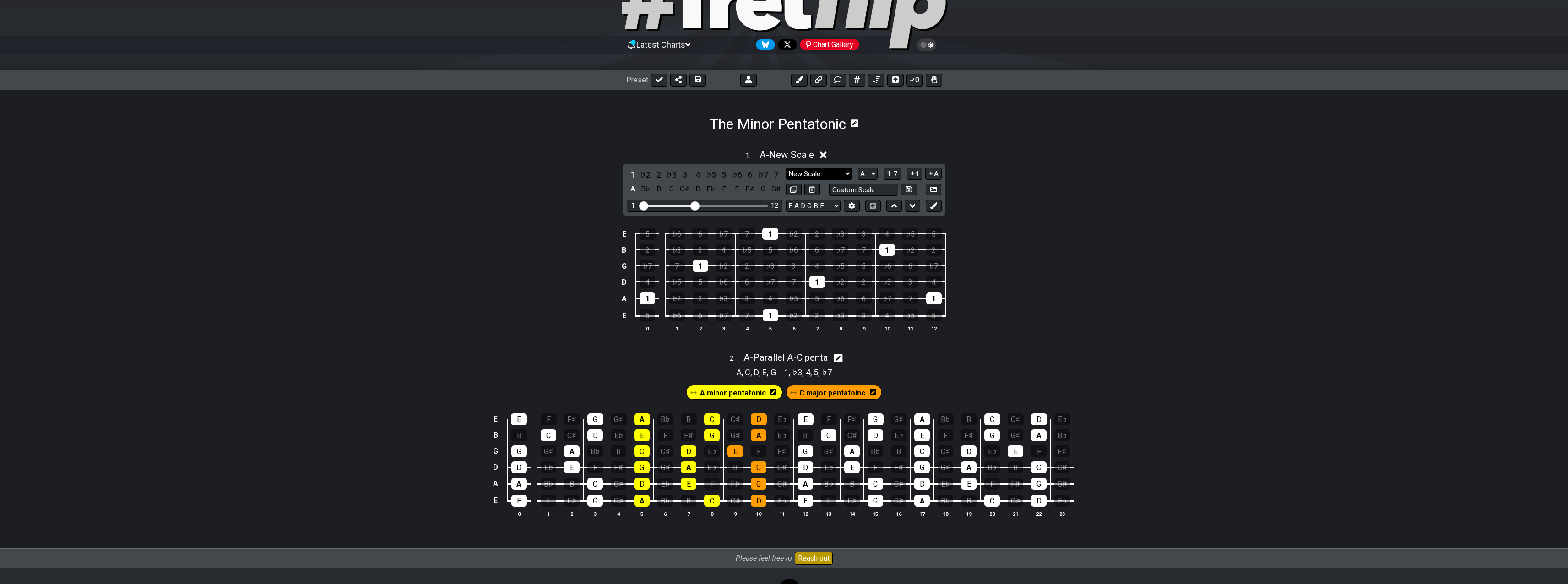
select select "Minor Pentatonic"
click at [786, 168] on select "New Scale New Scale Minor Pentatonic Major Pentatonic Minor Blues Major Blues M…" at bounding box center [819, 174] width 66 height 13
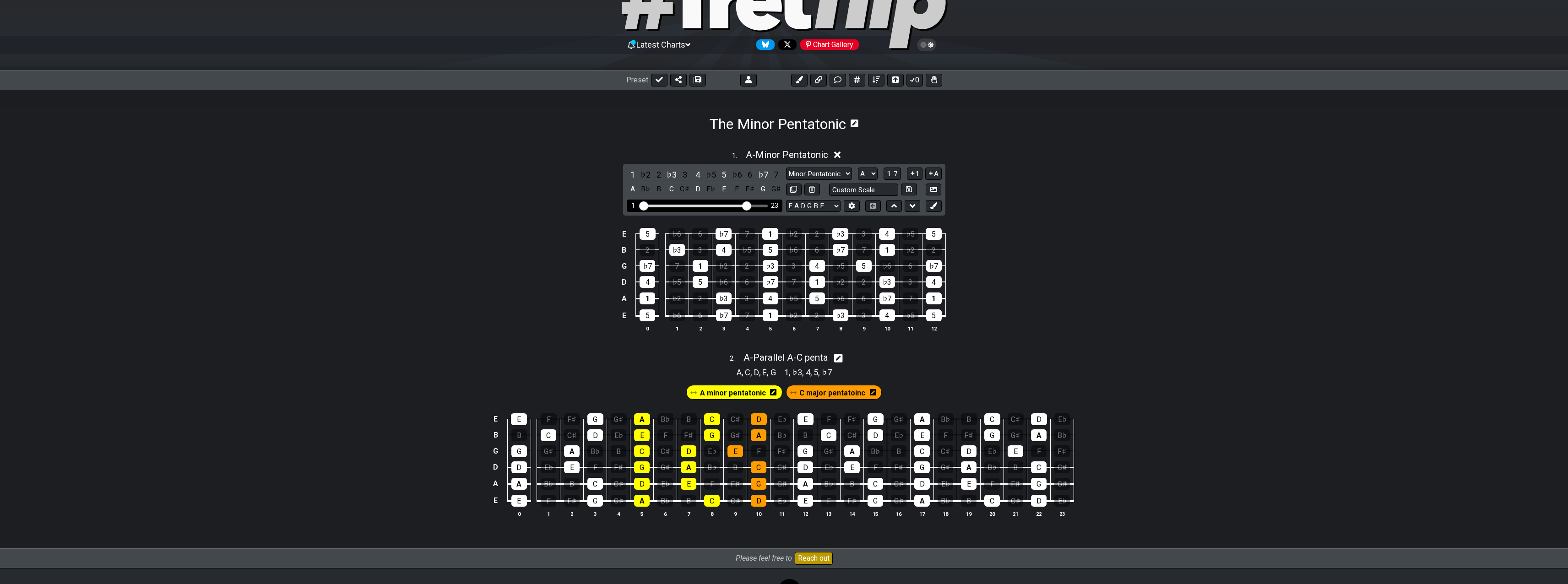
drag, startPoint x: 696, startPoint y: 208, endPoint x: 747, endPoint y: 212, distance: 51.2
click at [747, 205] on input "Visible fret range" at bounding box center [705, 205] width 130 height 0
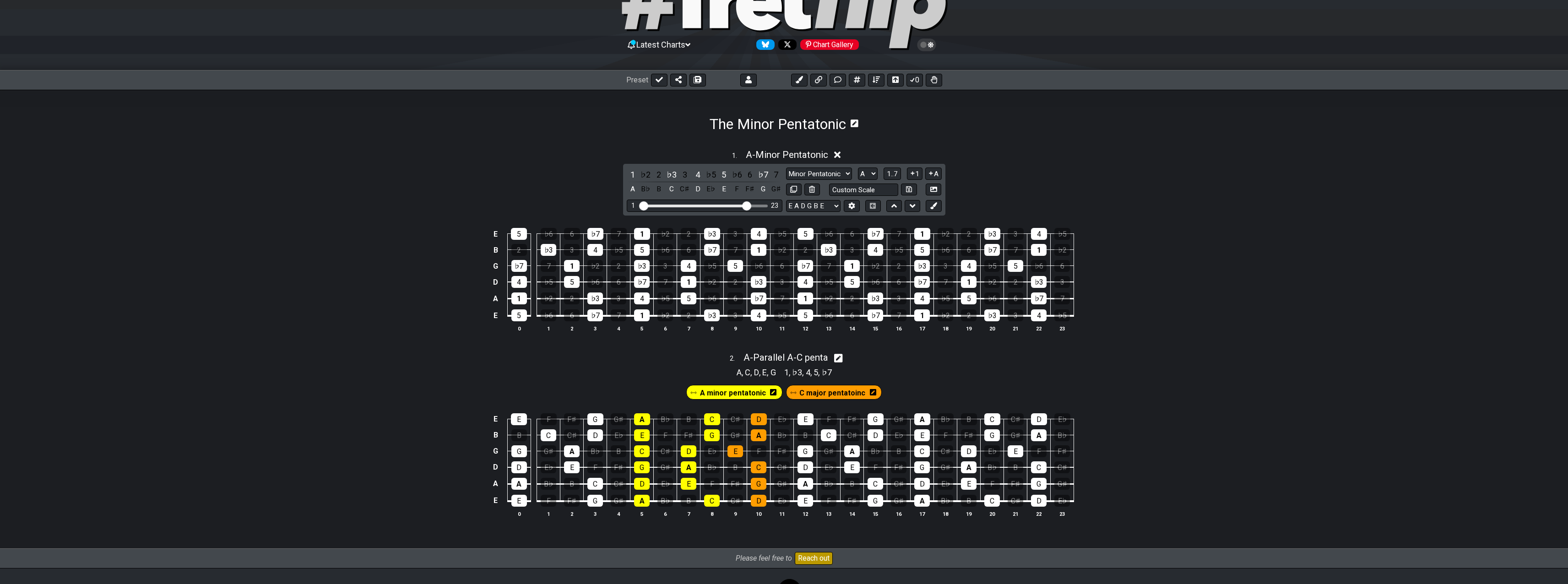
click at [1141, 199] on div "1 . A - Minor Pentatonic 1 ♭2 2 ♭3 3 4 ♭5 5 ♭6 6 ♭7 7 A B♭ B C C♯ D E♭ E F F♯ G…" at bounding box center [784, 244] width 1568 height 201
click at [932, 205] on icon at bounding box center [934, 206] width 7 height 7
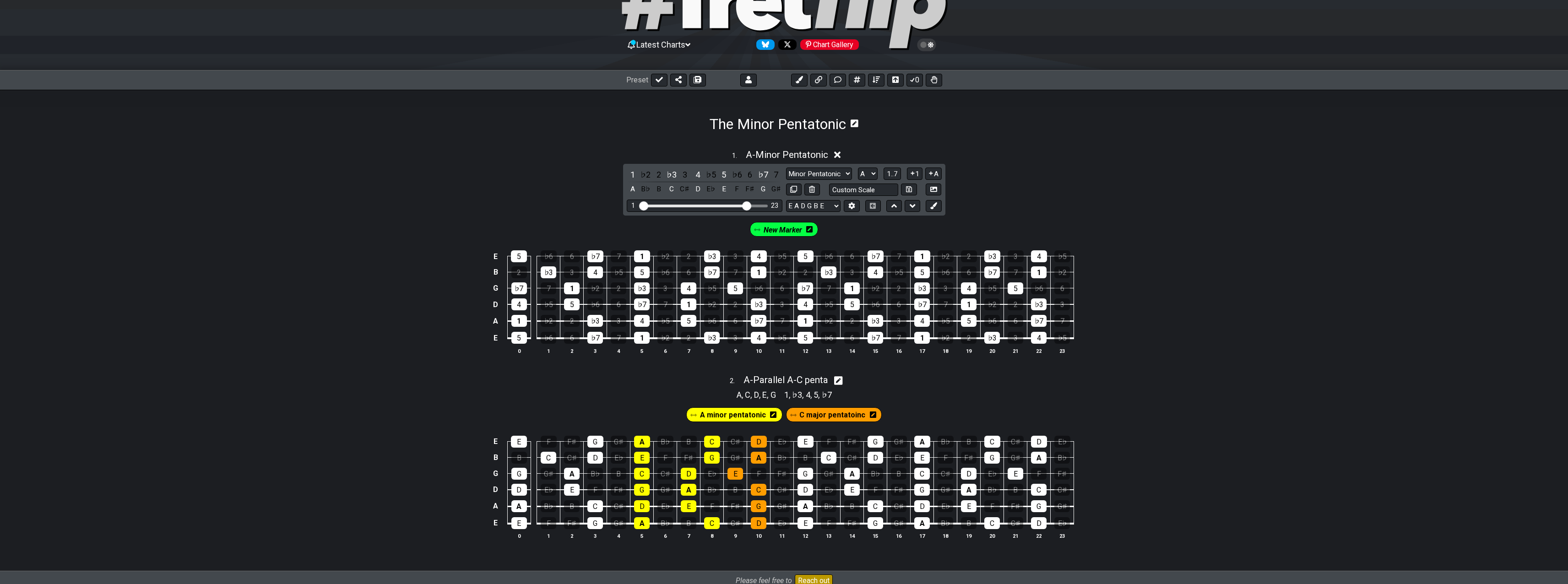
click at [784, 231] on span "New Marker" at bounding box center [783, 230] width 38 height 14
click at [811, 227] on icon at bounding box center [811, 229] width 6 height 6
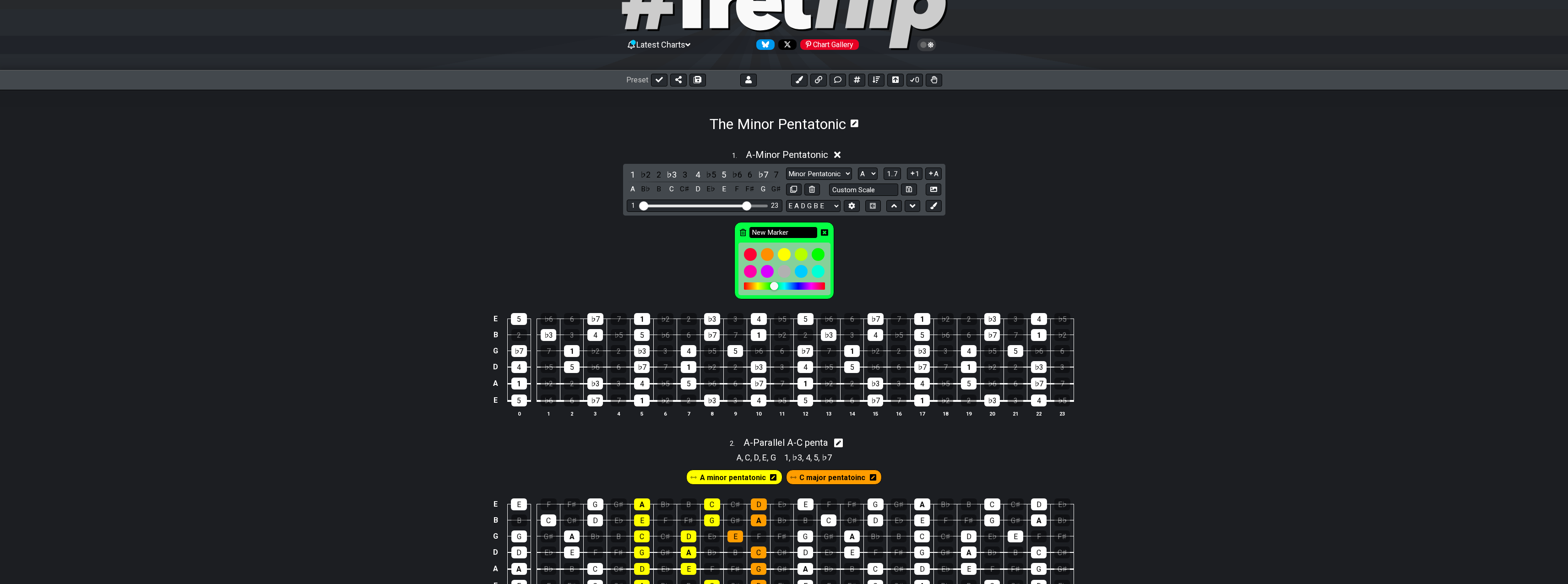
click at [801, 230] on input "New Marker" at bounding box center [784, 233] width 68 height 12
type input "A-minor"
click at [849, 242] on div "A-minor" at bounding box center [784, 259] width 1568 height 86
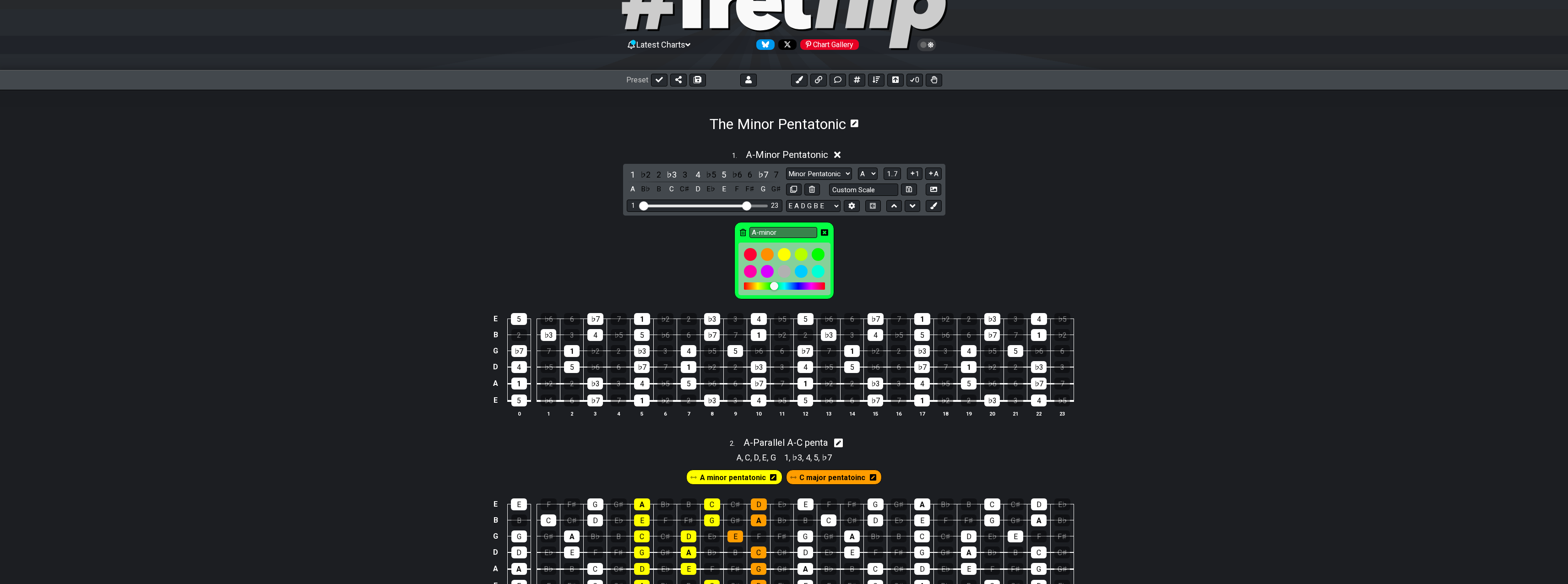
click at [826, 232] on icon at bounding box center [825, 233] width 7 height 6
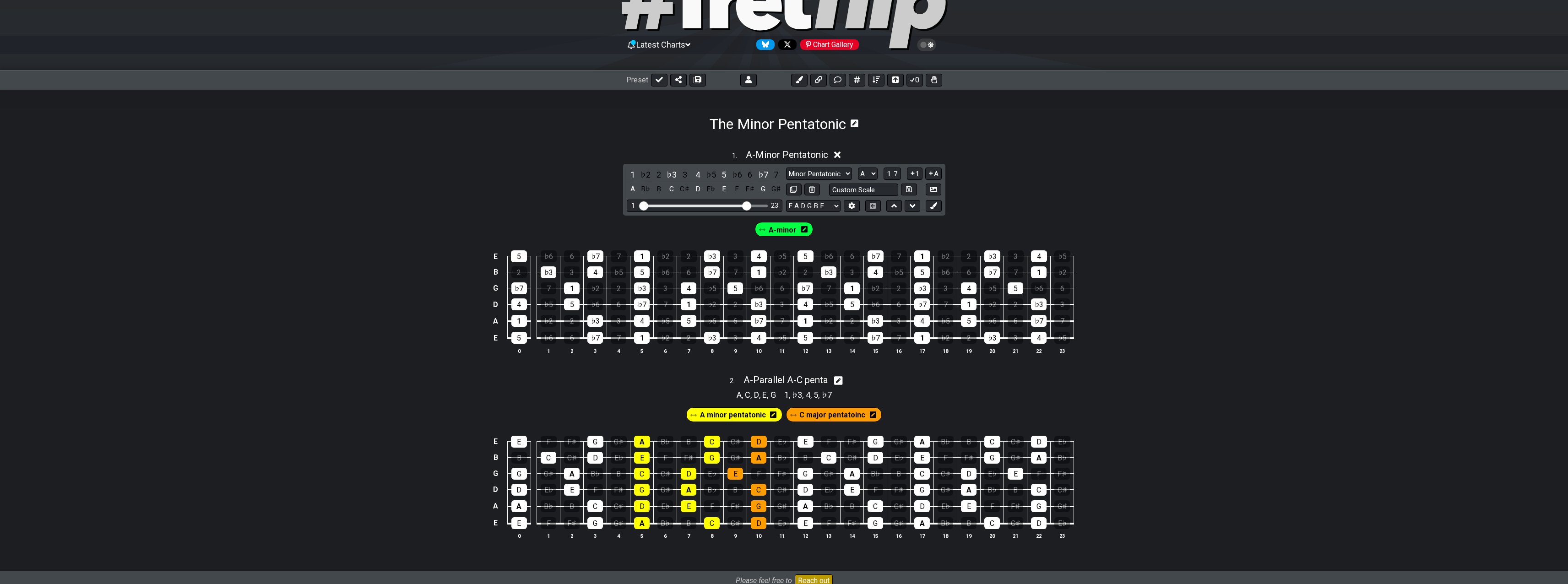
click at [788, 230] on span "A-minor" at bounding box center [783, 230] width 28 height 14
click at [894, 175] on span "1..7" at bounding box center [892, 174] width 11 height 8
click at [894, 175] on span "..." at bounding box center [892, 174] width 5 height 8
click at [643, 338] on div "A" at bounding box center [642, 338] width 16 height 12
click at [713, 336] on div "C" at bounding box center [711, 338] width 16 height 12
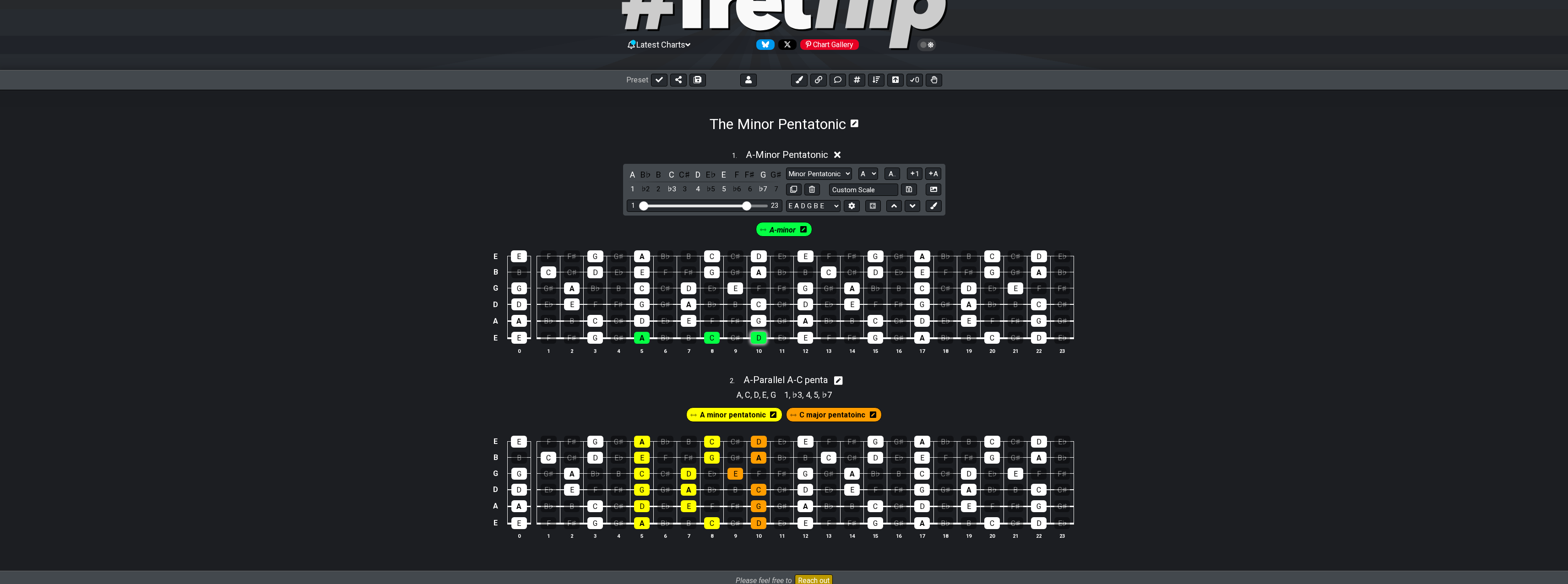
click at [758, 336] on div "D" at bounding box center [758, 338] width 16 height 12
click at [687, 319] on div "E" at bounding box center [688, 320] width 16 height 12
click at [757, 321] on div "G" at bounding box center [758, 320] width 16 height 12
click at [806, 321] on div "A" at bounding box center [805, 320] width 16 height 12
click at [766, 305] on td "G" at bounding box center [759, 313] width 24 height 17
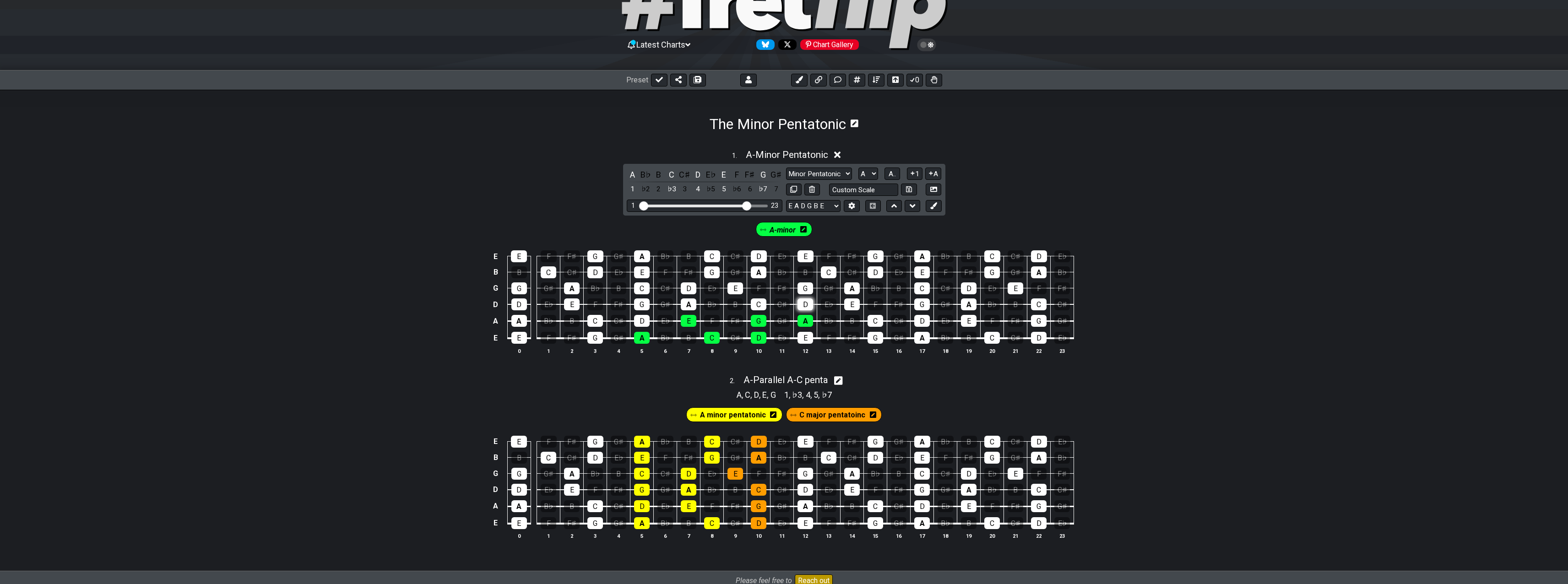
click at [806, 306] on div "D" at bounding box center [805, 304] width 16 height 12
click at [852, 306] on div "E" at bounding box center [851, 304] width 16 height 12
click at [806, 289] on div "G" at bounding box center [805, 288] width 16 height 12
click at [852, 290] on div "A" at bounding box center [851, 288] width 16 height 12
click at [922, 291] on div "C" at bounding box center [922, 288] width 16 height 12
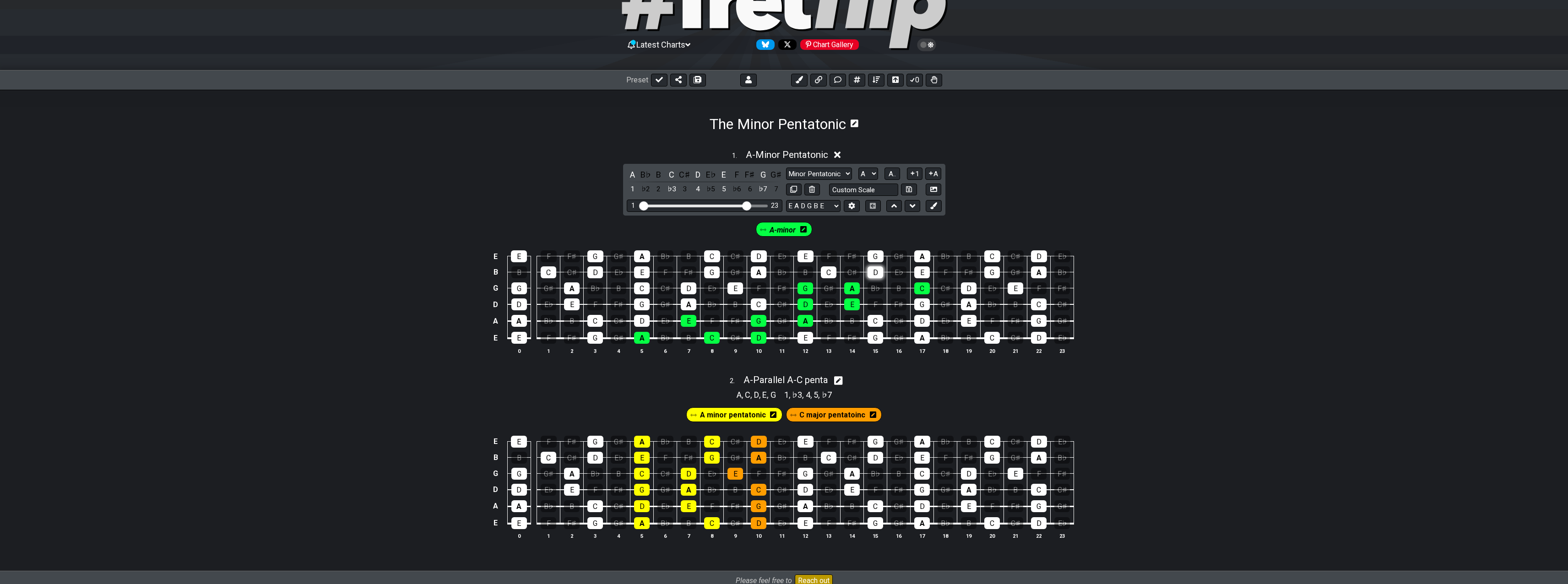
click at [881, 270] on div "D" at bounding box center [875, 272] width 16 height 12
click at [924, 272] on div "E" at bounding box center [922, 272] width 16 height 12
click at [995, 272] on div "G" at bounding box center [991, 272] width 16 height 12
click at [925, 256] on div "A" at bounding box center [923, 256] width 16 height 12
click at [992, 255] on div "C" at bounding box center [992, 256] width 16 height 12
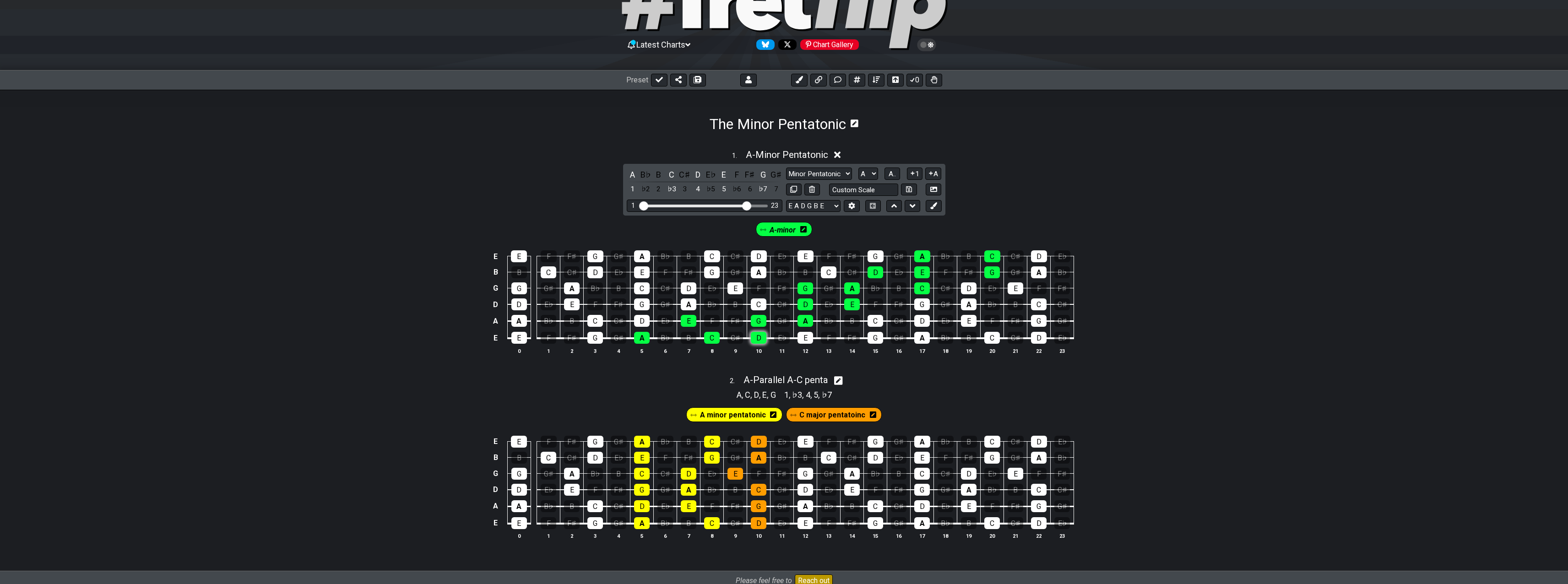
click at [762, 337] on div "D" at bounding box center [758, 338] width 16 height 12
click at [642, 318] on div "D" at bounding box center [642, 320] width 16 height 12
click at [760, 299] on div "C" at bounding box center [758, 304] width 16 height 12
click at [868, 253] on div "G" at bounding box center [876, 256] width 16 height 12
click at [990, 273] on div "G" at bounding box center [991, 272] width 16 height 12
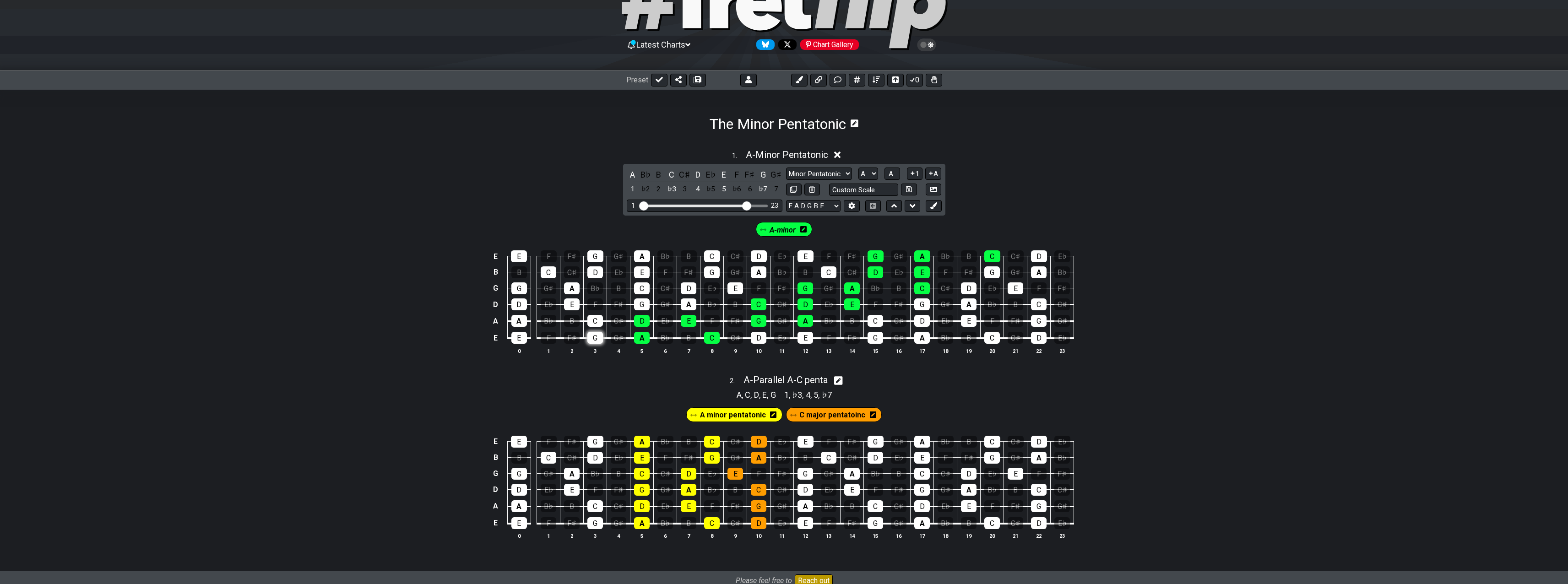
click at [598, 334] on div "G" at bounding box center [595, 338] width 16 height 12
click at [712, 337] on div "C" at bounding box center [711, 338] width 16 height 12
click at [752, 319] on div "G" at bounding box center [758, 320] width 16 height 12
click at [643, 301] on div "G" at bounding box center [642, 304] width 16 height 12
click at [691, 303] on div "A" at bounding box center [688, 304] width 16 height 12
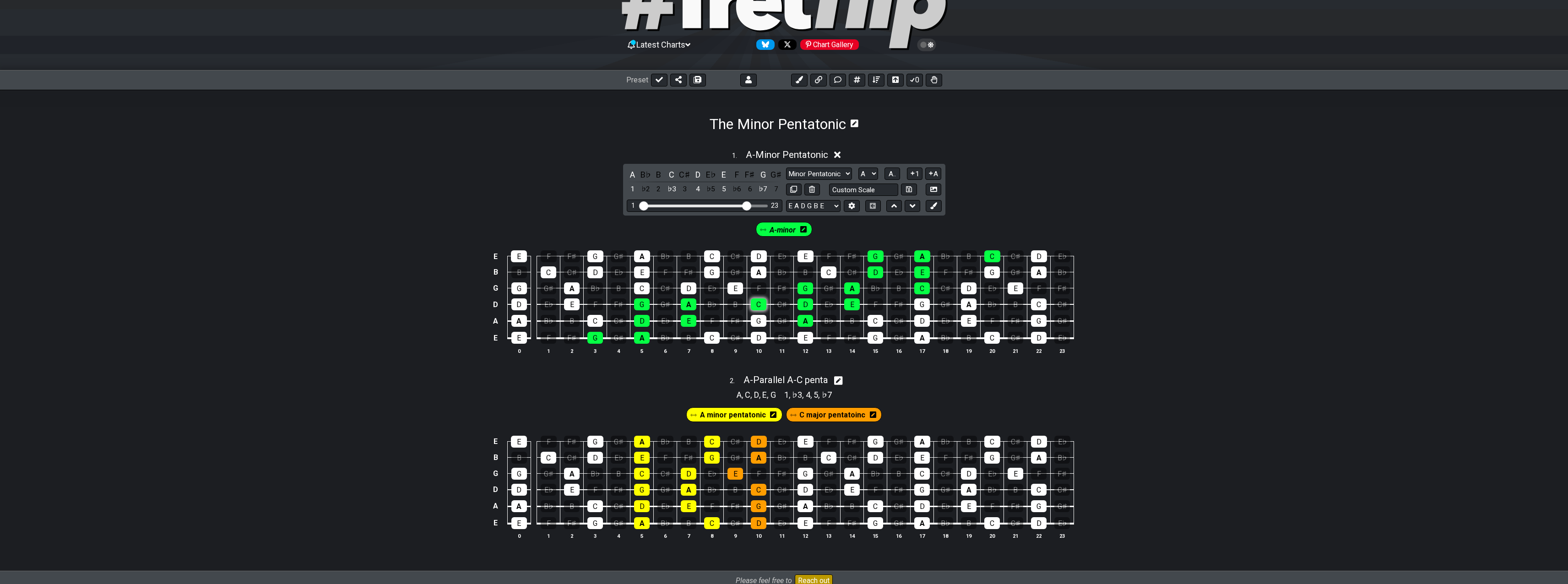
click at [761, 300] on div "C" at bounding box center [758, 304] width 16 height 12
click at [646, 284] on div "C" at bounding box center [642, 288] width 16 height 12
click at [690, 291] on div "D" at bounding box center [688, 288] width 16 height 12
click at [733, 289] on div "E" at bounding box center [735, 288] width 16 height 12
click at [804, 316] on div "A" at bounding box center [805, 320] width 16 height 12
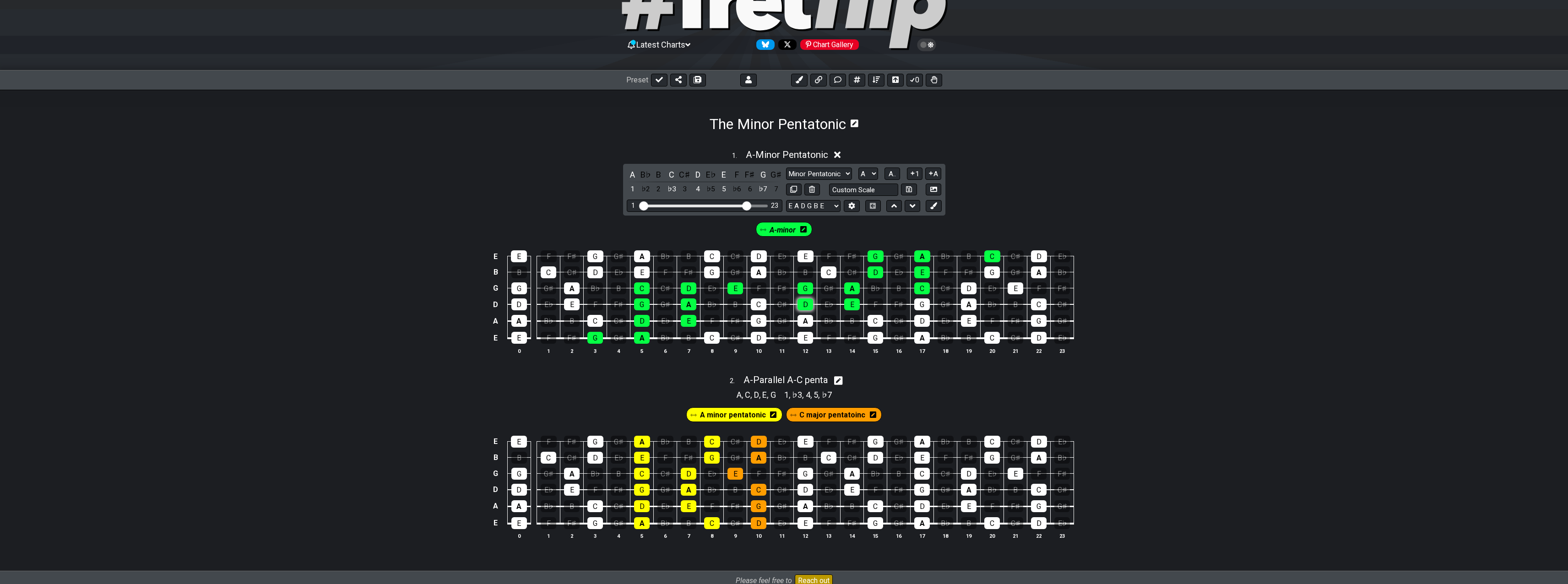
click at [804, 308] on div "D" at bounding box center [805, 304] width 16 height 12
click at [806, 286] on div "G" at bounding box center [805, 288] width 16 height 12
click at [852, 302] on div "E" at bounding box center [851, 304] width 16 height 12
click at [852, 289] on div "A" at bounding box center [851, 288] width 16 height 12
click at [880, 270] on div "D" at bounding box center [875, 272] width 16 height 12
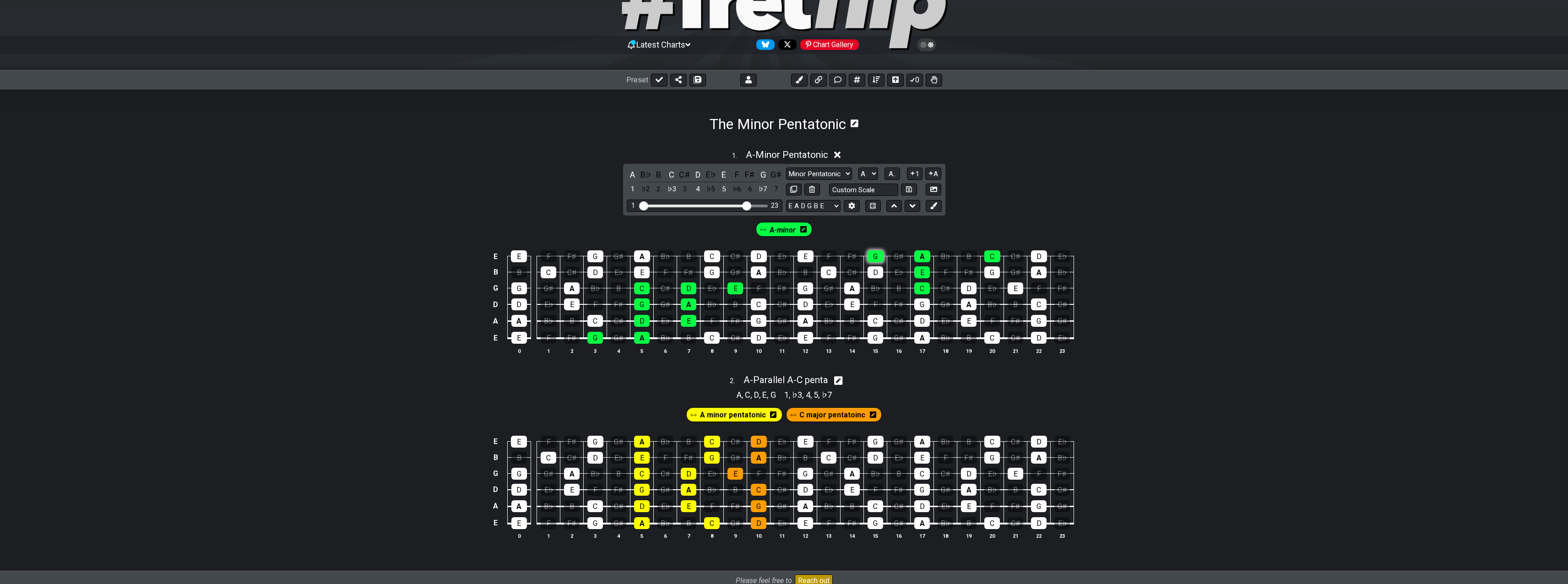
click at [881, 256] on div "G" at bounding box center [876, 256] width 16 height 12
click at [919, 290] on div "C" at bounding box center [922, 288] width 16 height 12
click at [921, 276] on div "E" at bounding box center [922, 272] width 16 height 12
click at [921, 258] on div "A" at bounding box center [923, 256] width 16 height 12
click at [992, 256] on div "C" at bounding box center [992, 256] width 16 height 12
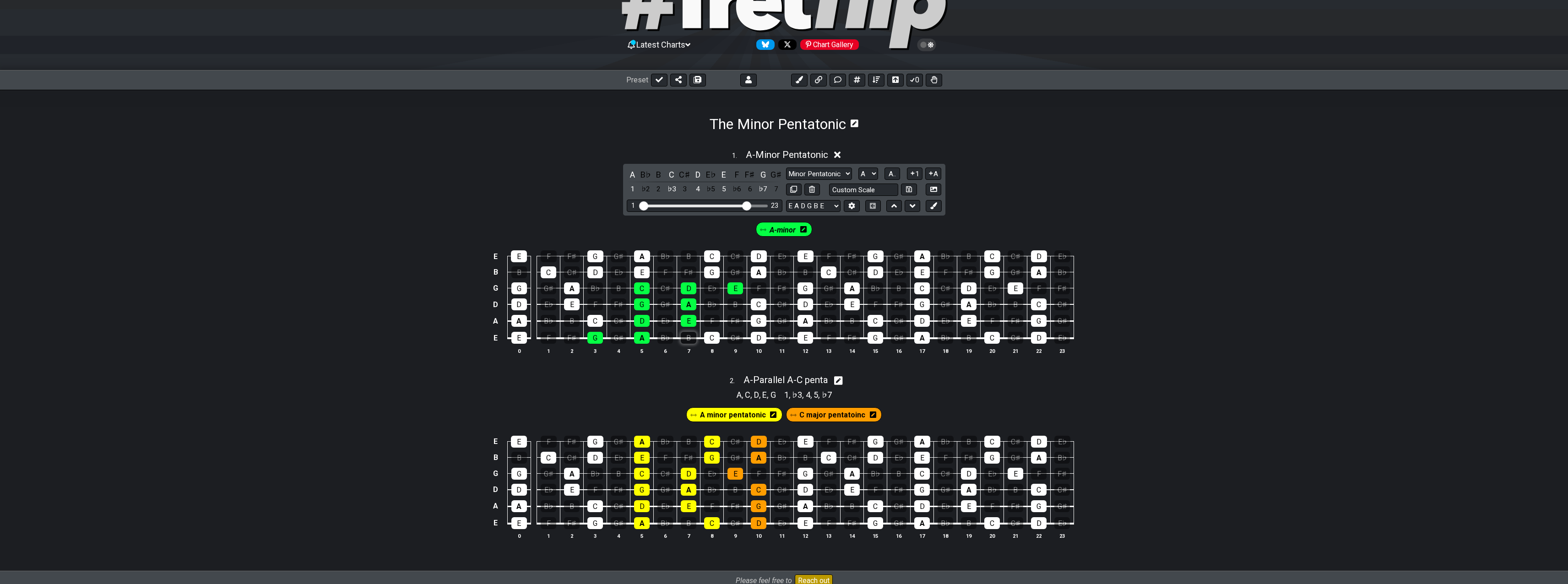
click at [687, 337] on div "B" at bounding box center [688, 338] width 16 height 12
click at [693, 341] on div "B" at bounding box center [688, 338] width 16 height 12
click at [594, 322] on div "C" at bounding box center [595, 320] width 16 height 12
click at [709, 274] on div "G" at bounding box center [711, 272] width 16 height 12
click at [758, 275] on div "A" at bounding box center [758, 272] width 16 height 12
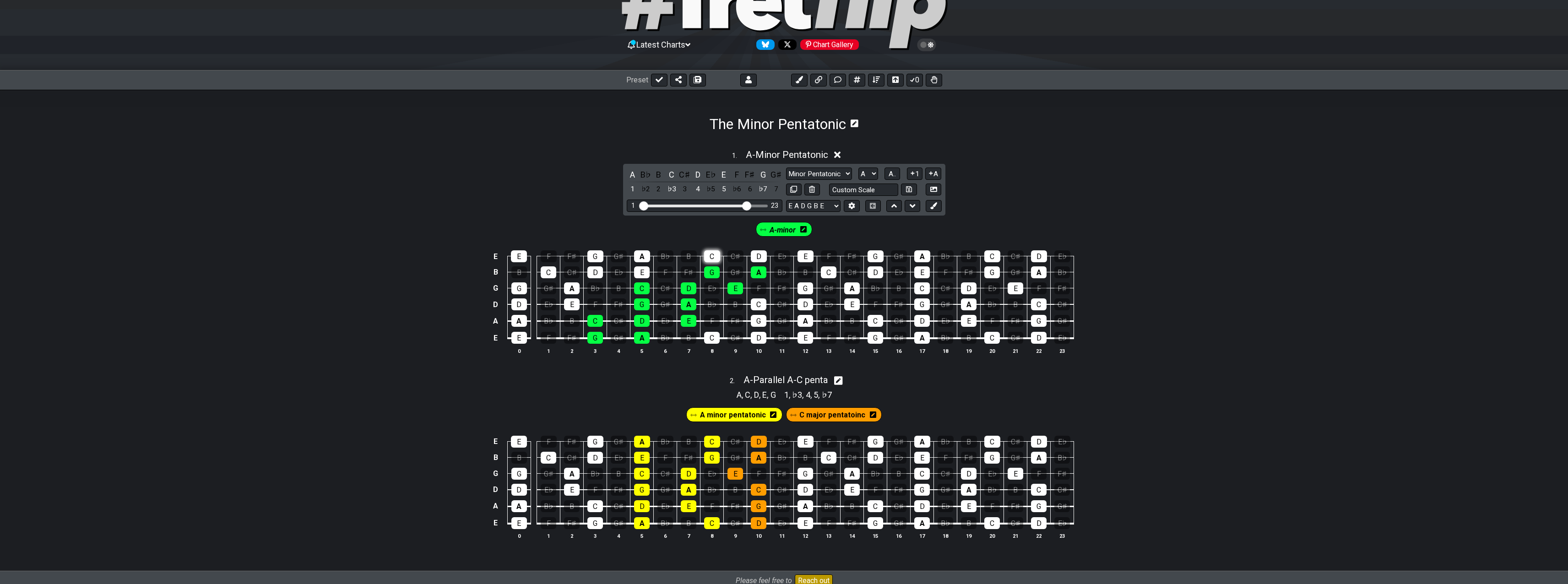
click at [713, 253] on div "C" at bounding box center [712, 256] width 16 height 12
click at [756, 255] on div "D" at bounding box center [759, 256] width 16 height 12
click at [806, 257] on div "E" at bounding box center [806, 256] width 16 height 12
click at [880, 192] on input "text" at bounding box center [864, 190] width 70 height 13
type input "a-min diag"
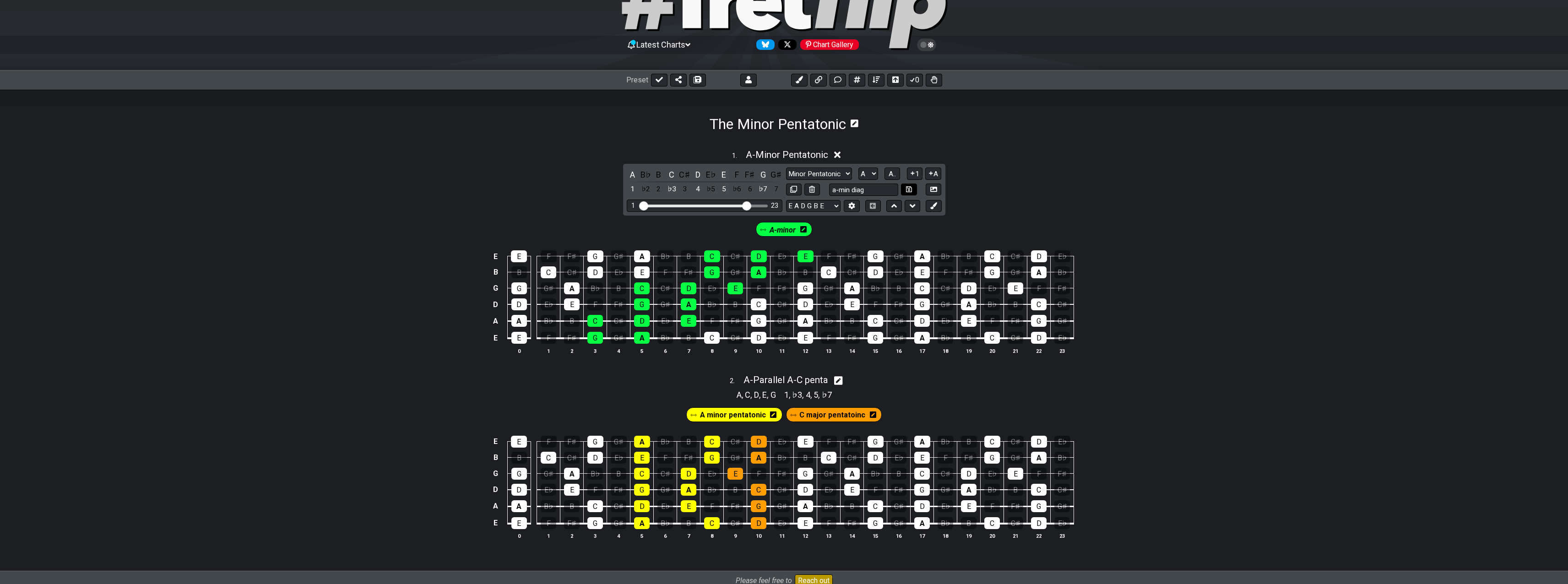
click at [912, 192] on icon at bounding box center [909, 189] width 6 height 6
select select "a-min diag"
click at [813, 155] on span "A - a-min diag" at bounding box center [787, 155] width 53 height 11
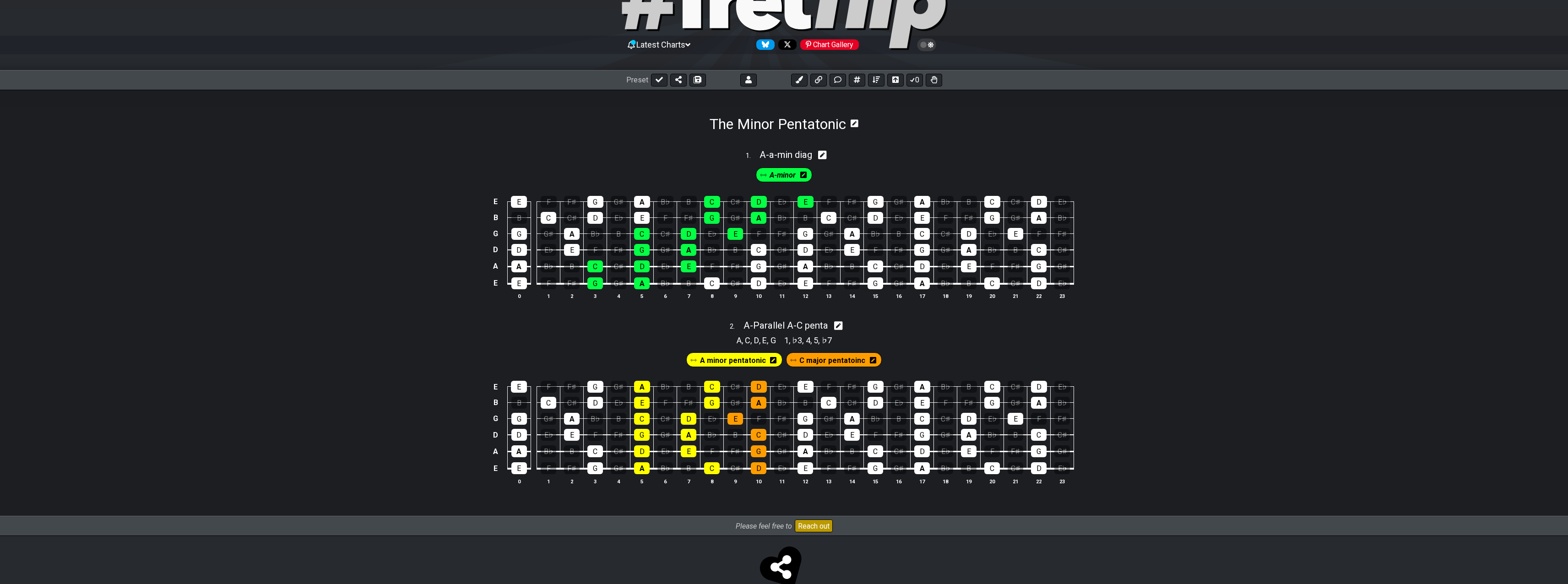
click at [824, 156] on icon at bounding box center [823, 155] width 9 height 10
select select "a-min diag"
select select "A"
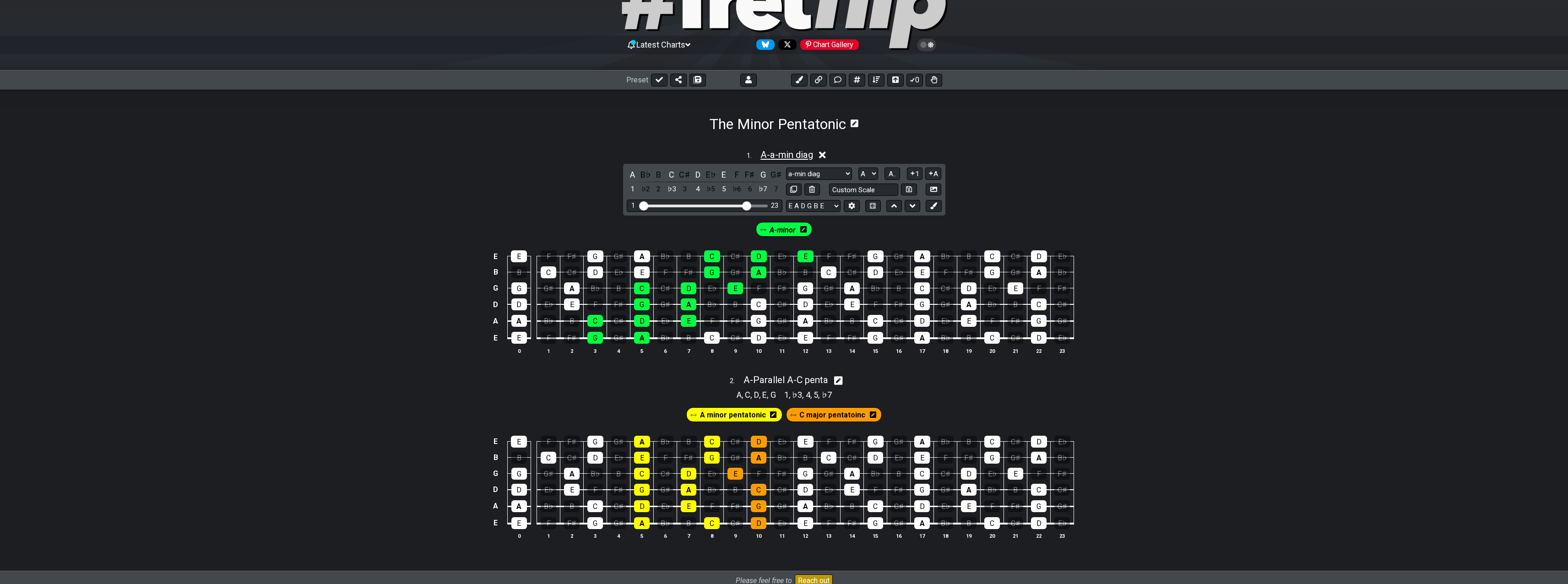
click at [810, 154] on span "A - a-min diag" at bounding box center [787, 155] width 53 height 11
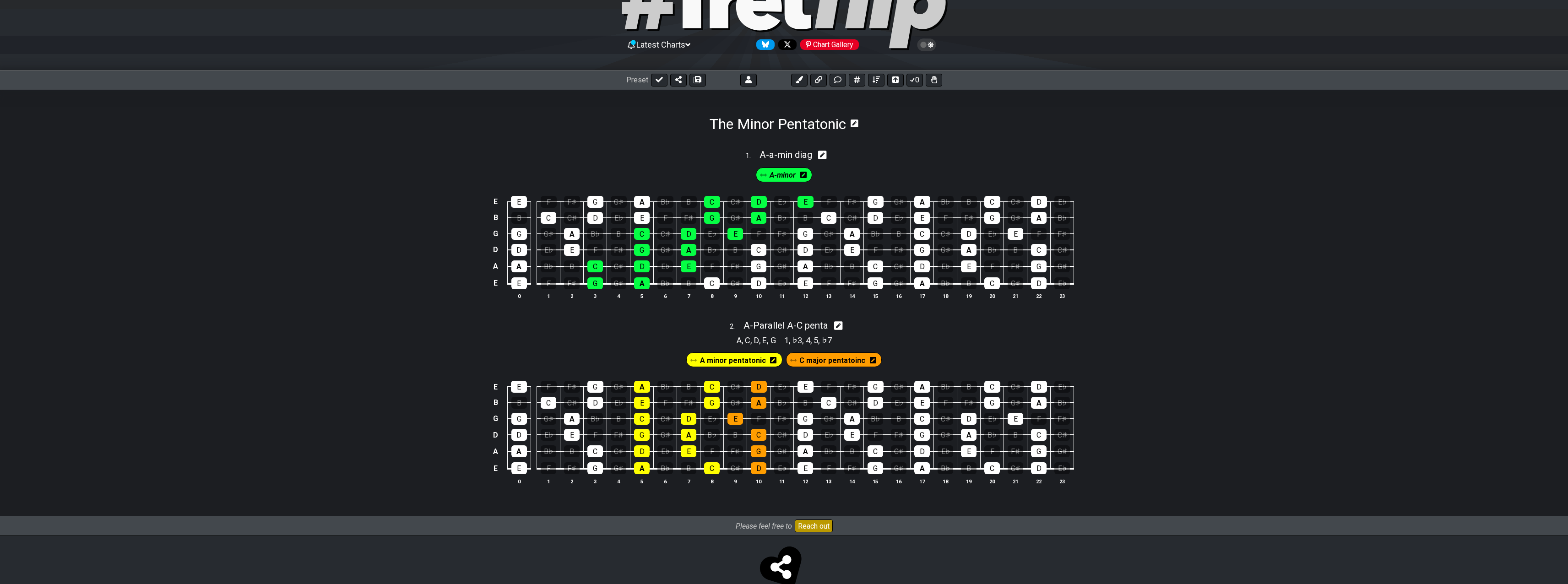
click at [824, 155] on icon at bounding box center [823, 156] width 9 height 9
select select "a-min diag"
select select "A"
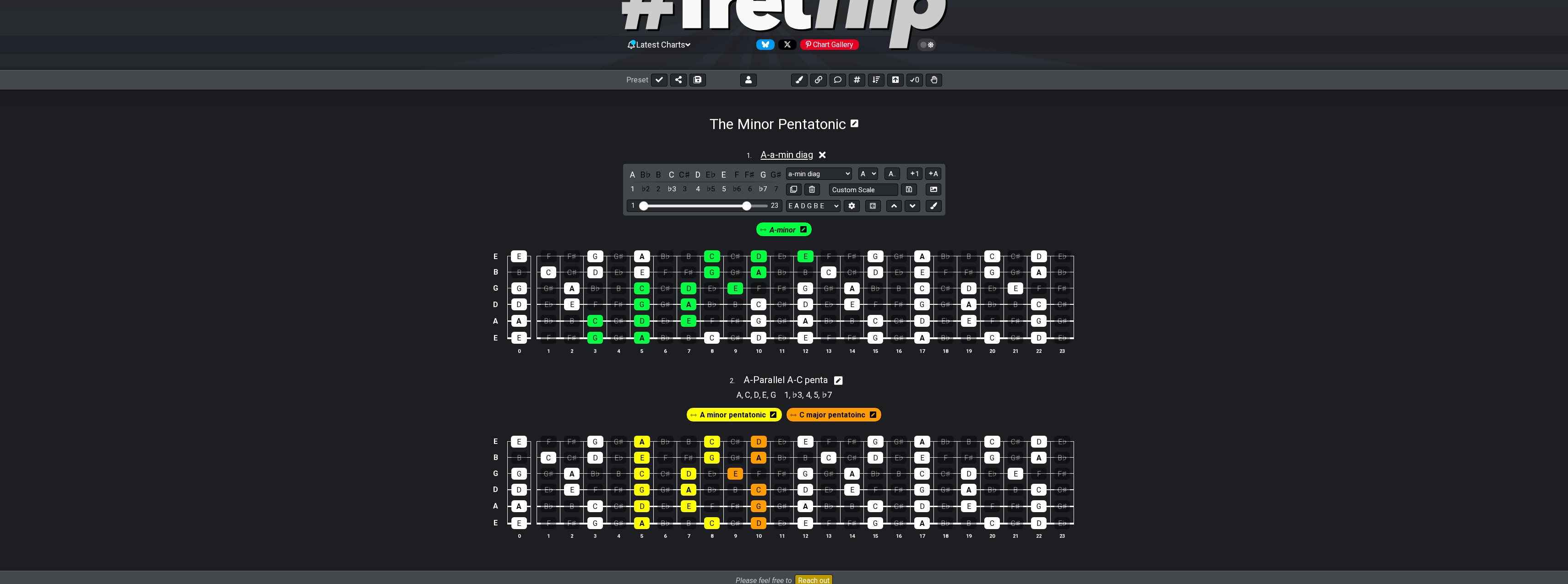
click at [805, 153] on span "A - a-min diag" at bounding box center [787, 155] width 53 height 11
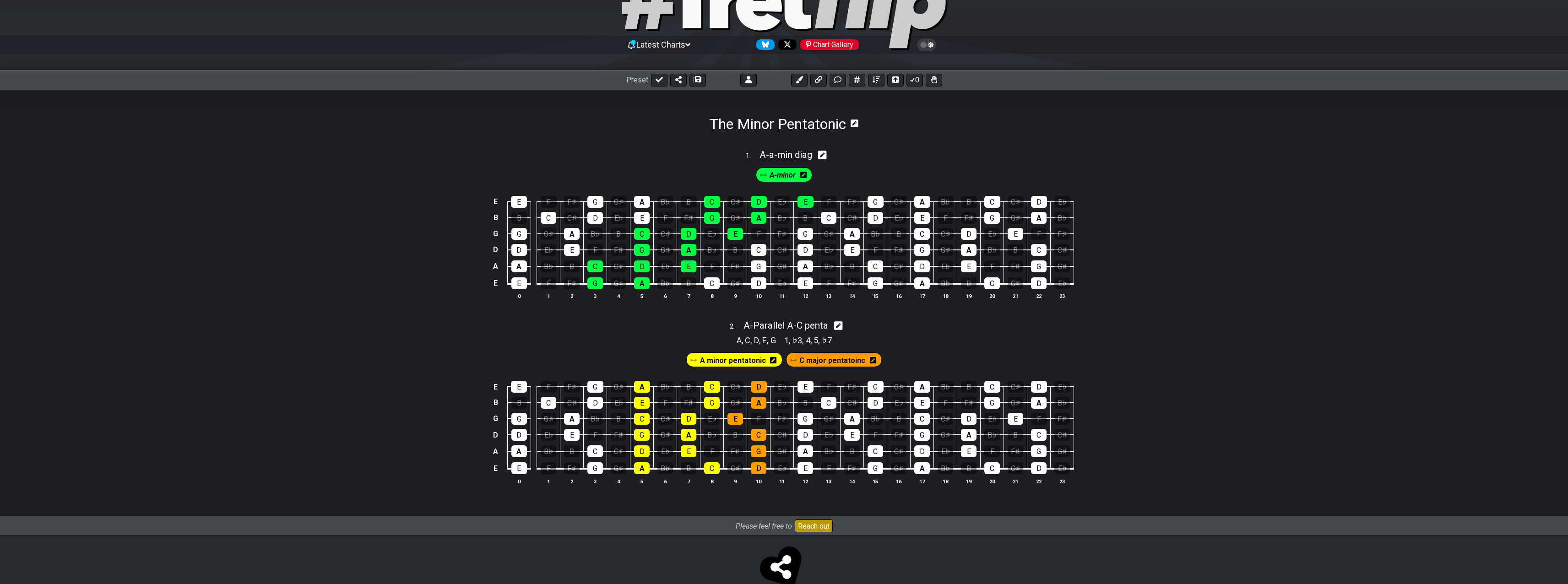
click at [826, 153] on icon at bounding box center [823, 155] width 9 height 10
select select "a-min diag"
select select "A"
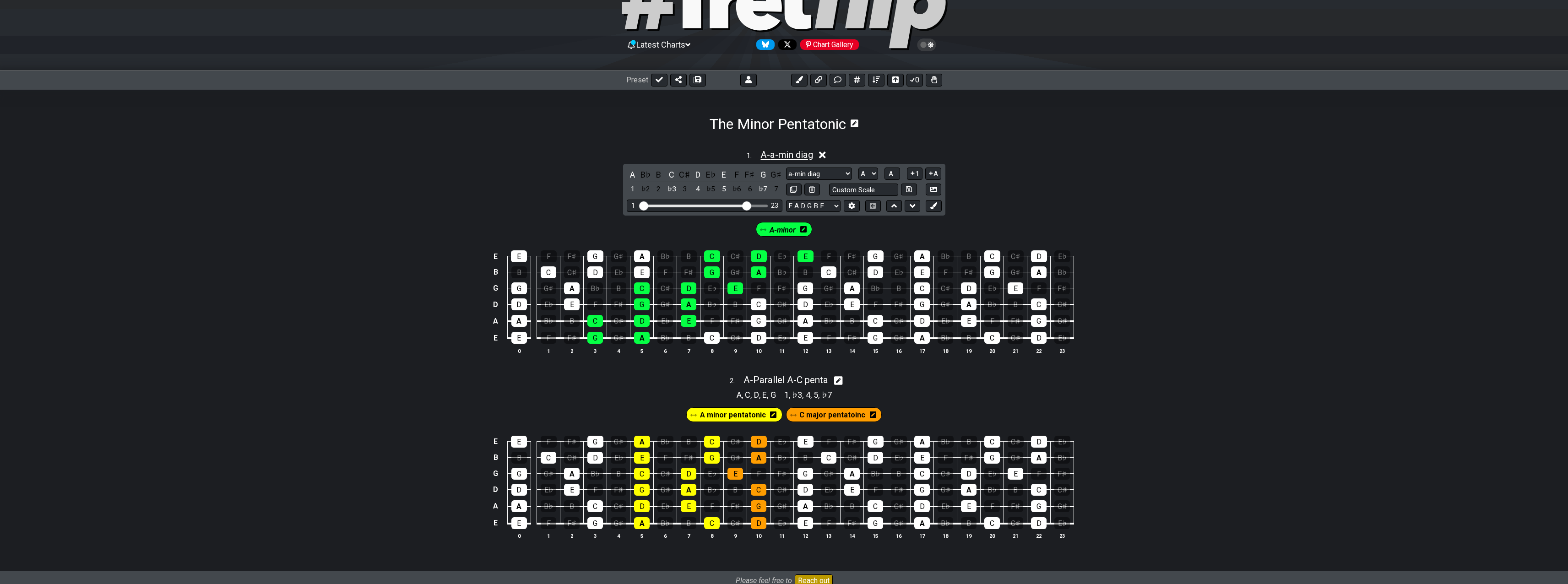
click at [776, 156] on span "A - a-min diag" at bounding box center [787, 155] width 53 height 11
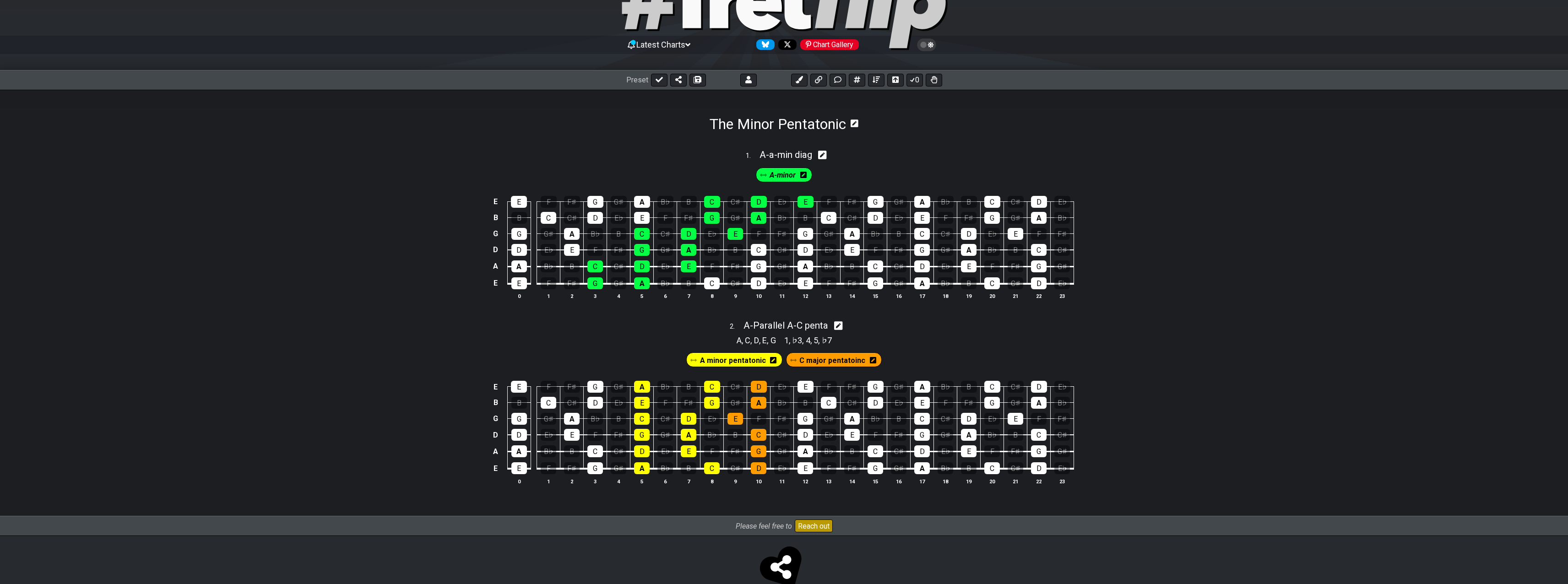
click at [819, 155] on div "1 . A - a-min diag" at bounding box center [784, 152] width 1568 height 17
select select "a-min diag"
select select "A"
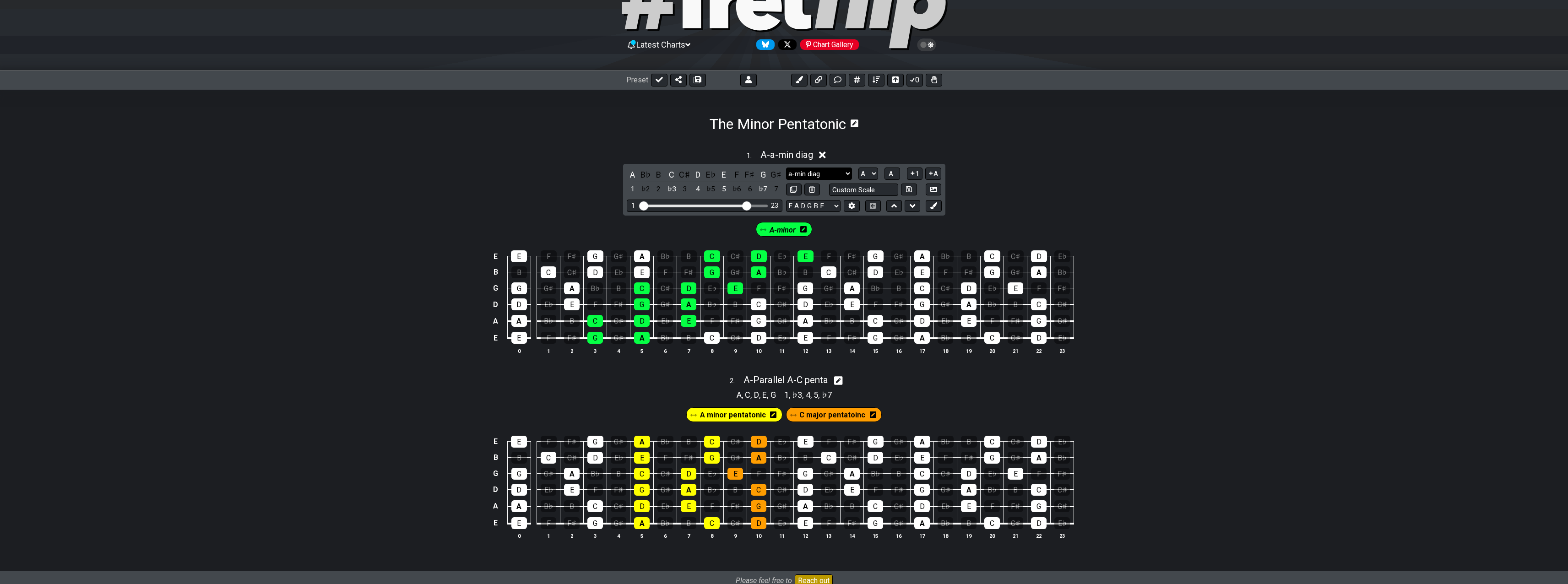
click at [830, 173] on select "New Scale a-min diag Minor Pentatonic Major Pentatonic Minor Blues Major Blues …" at bounding box center [819, 174] width 66 height 13
click at [1154, 176] on div "1 . A - a-min diag A B♭ B C C♯ D E♭ E F F♯ G G♯ 1 ♭2 2 ♭3 3 4 ♭5 5 ♭6 6 ♭7 7 Ne…" at bounding box center [784, 255] width 1568 height 224
click at [889, 192] on input "text" at bounding box center [864, 190] width 70 height 13
type input "A-minor penta diag"
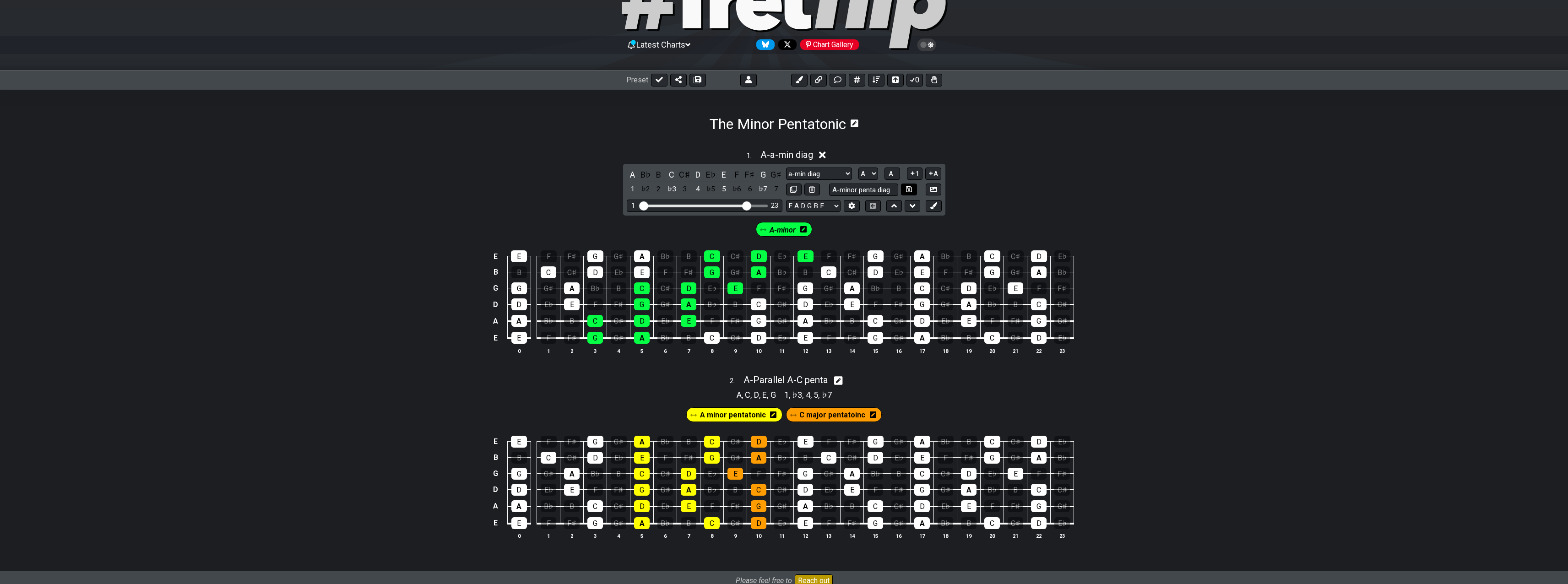
click at [911, 191] on icon at bounding box center [909, 189] width 6 height 7
select select "A-minor penta diag"
click at [959, 140] on div "1 . A - A-minor penta diag A B♭ B C C♯ D E♭ E F F♯ G G♯ 1 ♭2 2 ♭3 3 4 ♭5 5 ♭6 6…" at bounding box center [784, 351] width 1568 height 438
click at [841, 153] on icon at bounding box center [840, 156] width 7 height 7
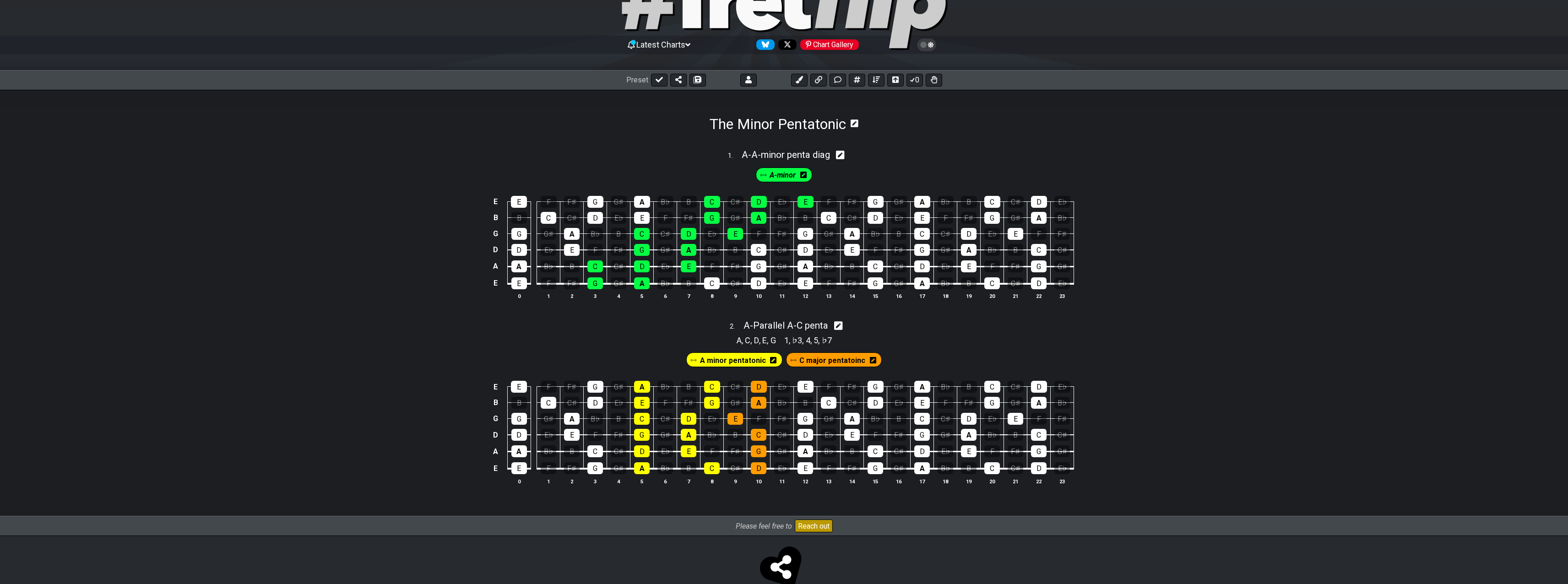
click at [1090, 144] on div "1 . A - A-minor penta diag" at bounding box center [784, 152] width 1568 height 17
select select "A-minor penta diag"
select select "A"
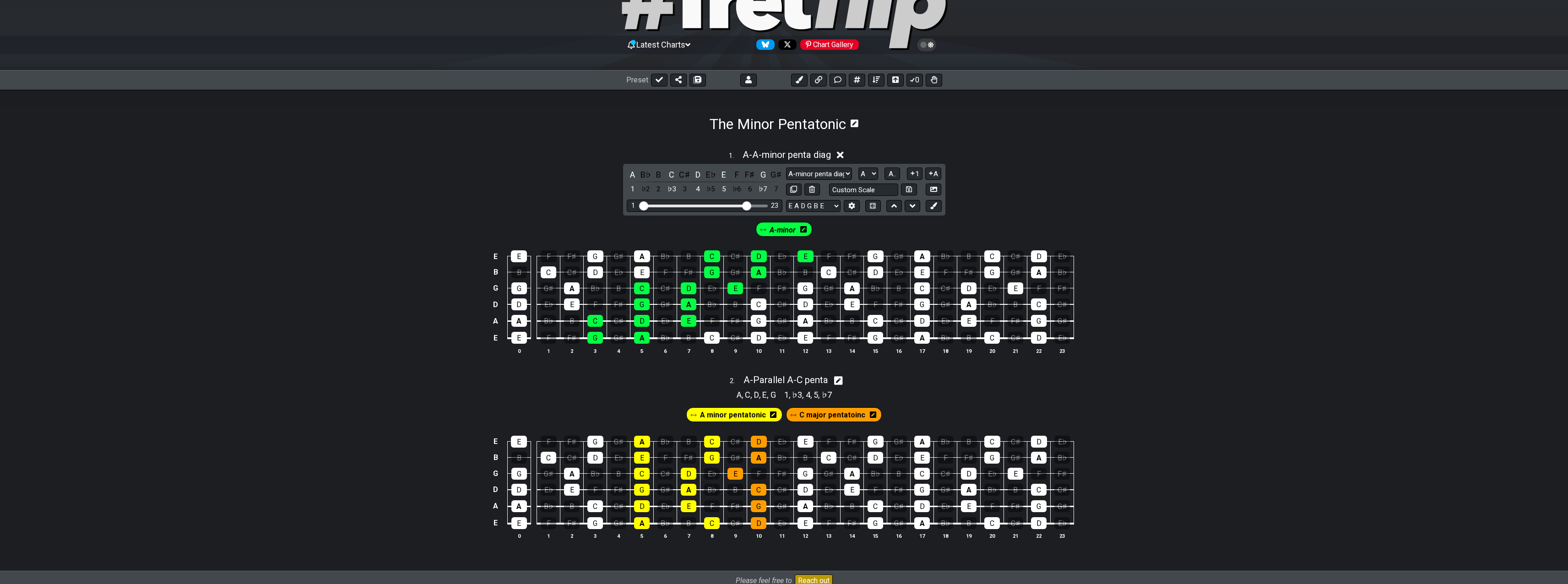
click at [842, 152] on icon at bounding box center [840, 155] width 7 height 10
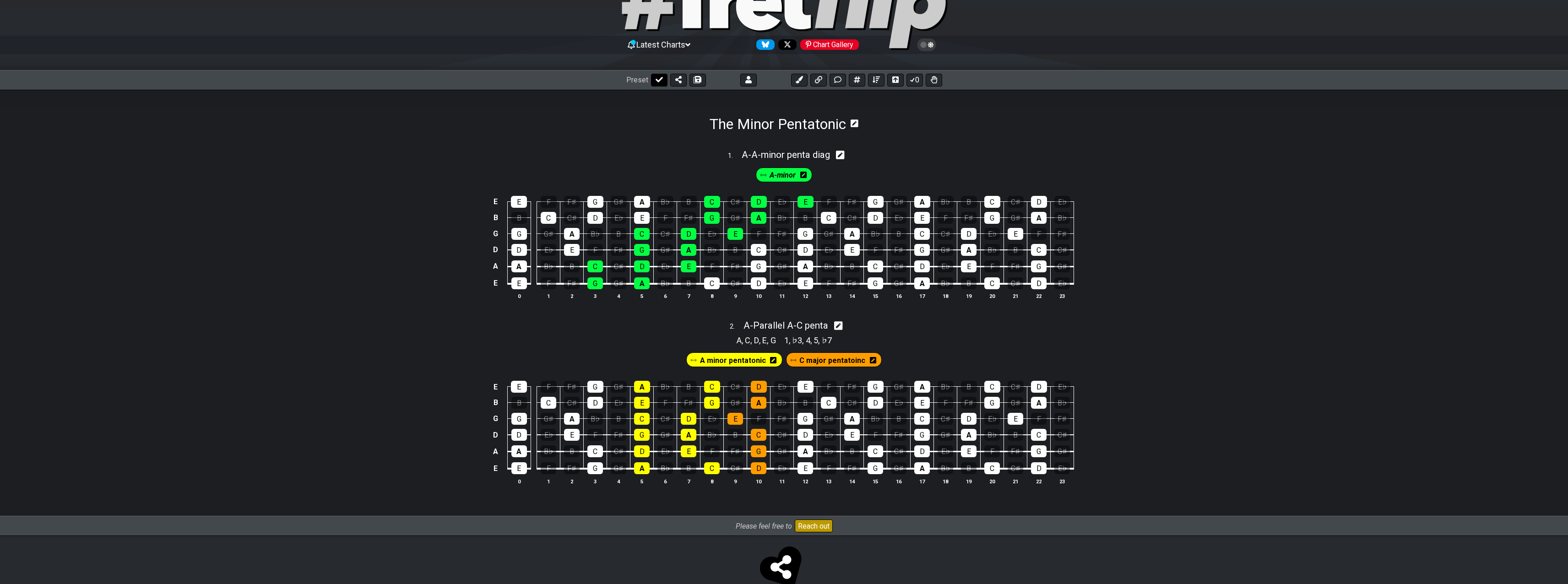
click at [659, 80] on icon at bounding box center [659, 80] width 7 height 5
select select "/user-defined"
click at [915, 78] on icon at bounding box center [914, 80] width 7 height 7
click at [855, 171] on div "A-minor" at bounding box center [784, 172] width 1568 height 23
click at [832, 155] on span "A - A-minor penta diag" at bounding box center [790, 155] width 89 height 11
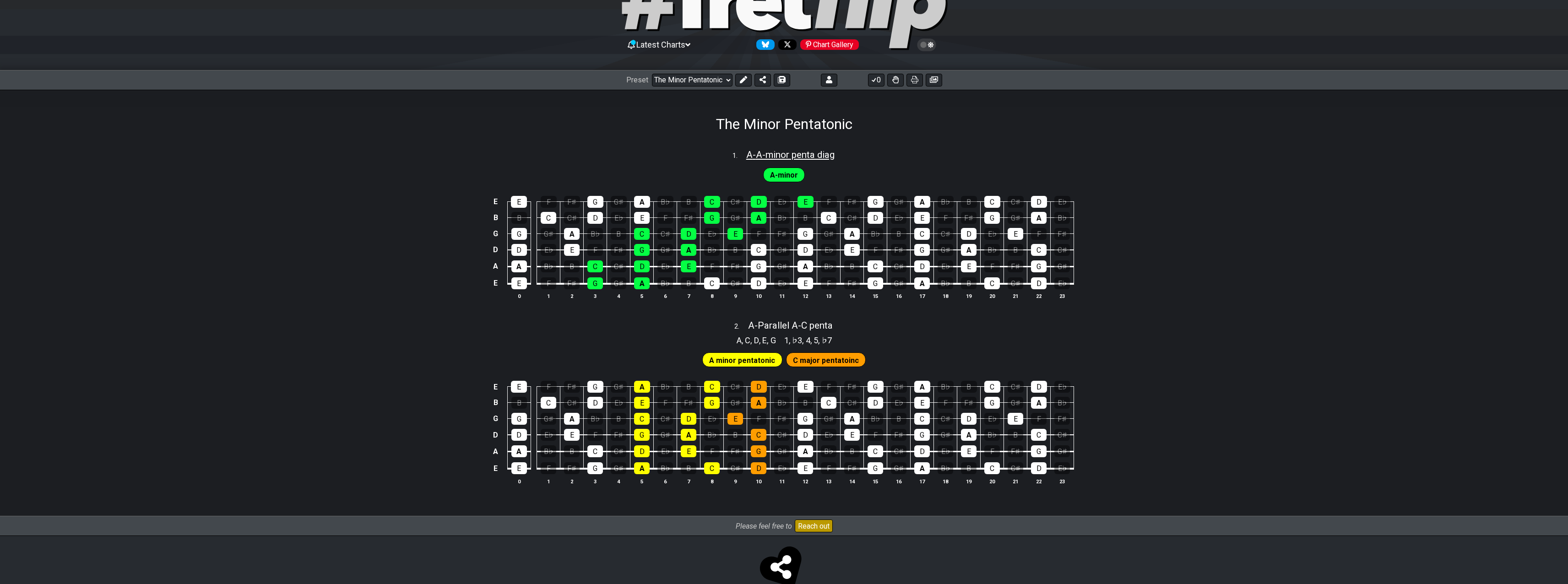
select select "A-minor penta diag"
select select "A"
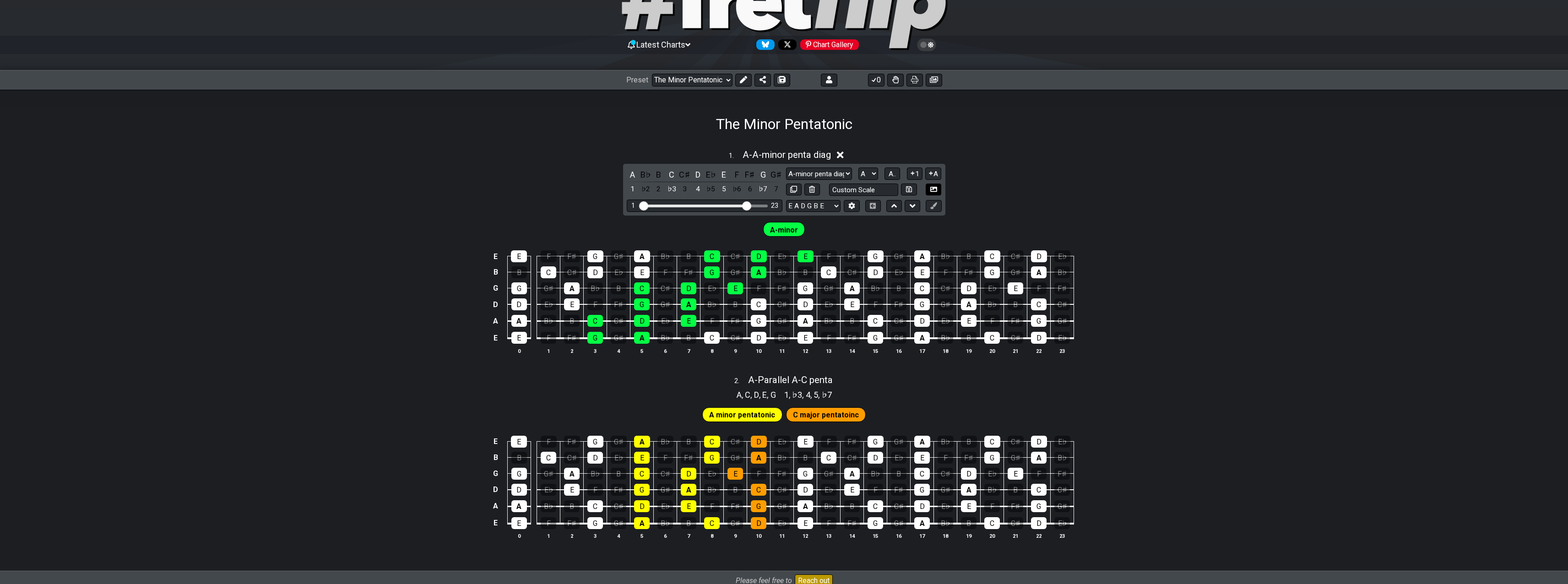
click at [937, 189] on button at bounding box center [933, 190] width 16 height 13
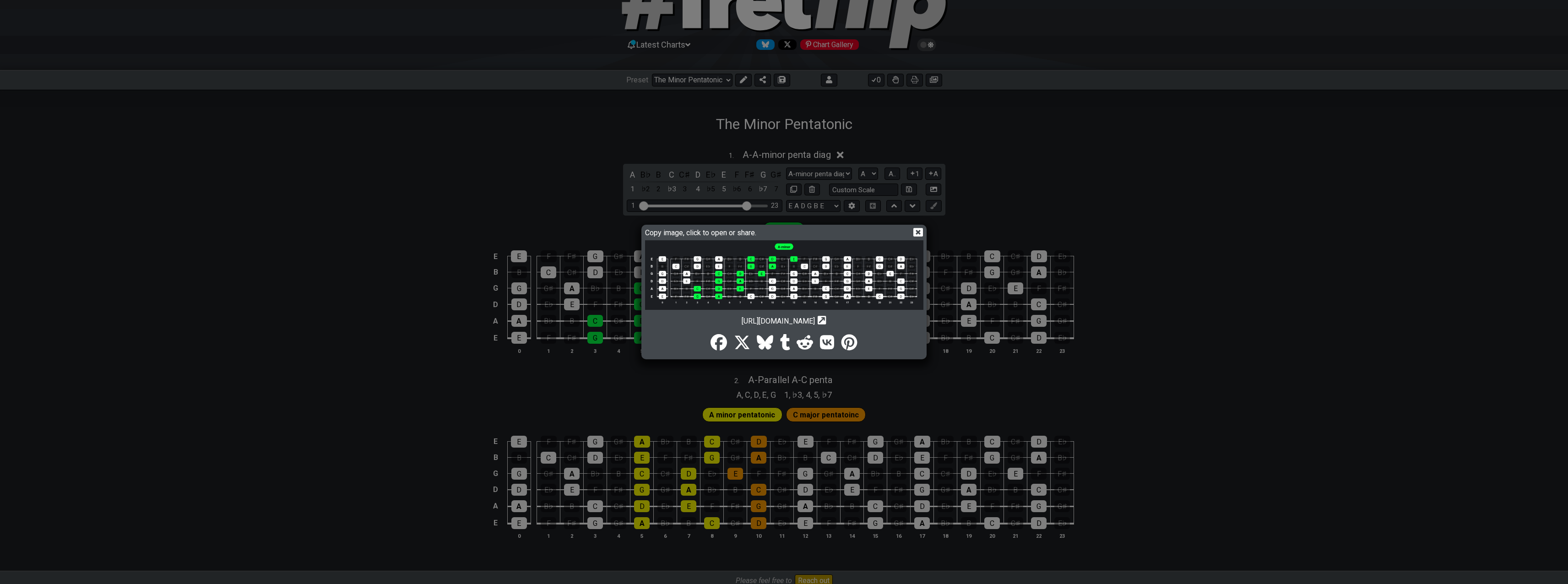
click at [850, 267] on img at bounding box center [784, 276] width 278 height 70
click at [918, 233] on icon at bounding box center [918, 233] width 10 height 10
